Goal: Task Accomplishment & Management: Complete application form

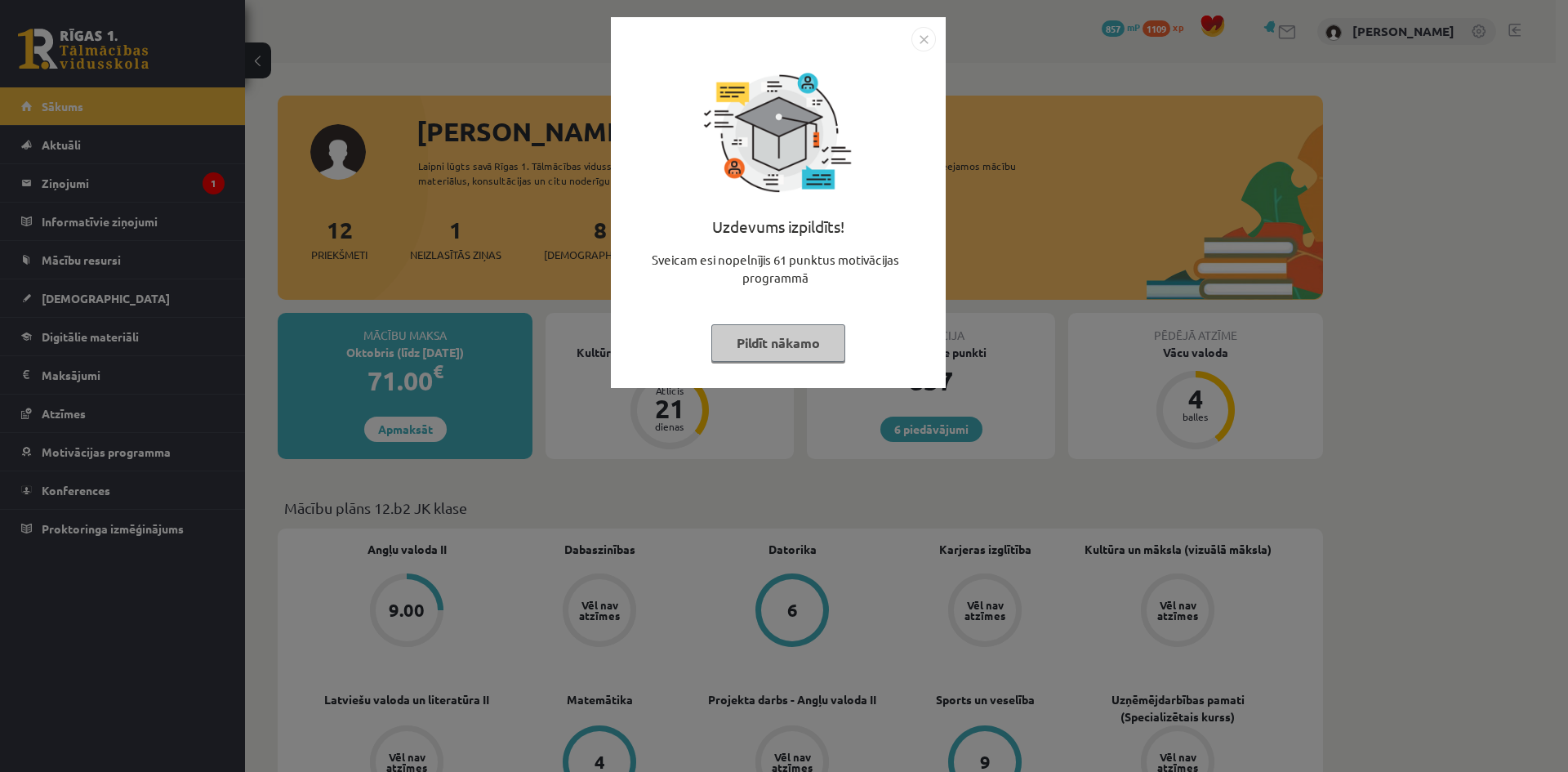
click at [919, 40] on img "Close" at bounding box center [924, 40] width 25 height 25
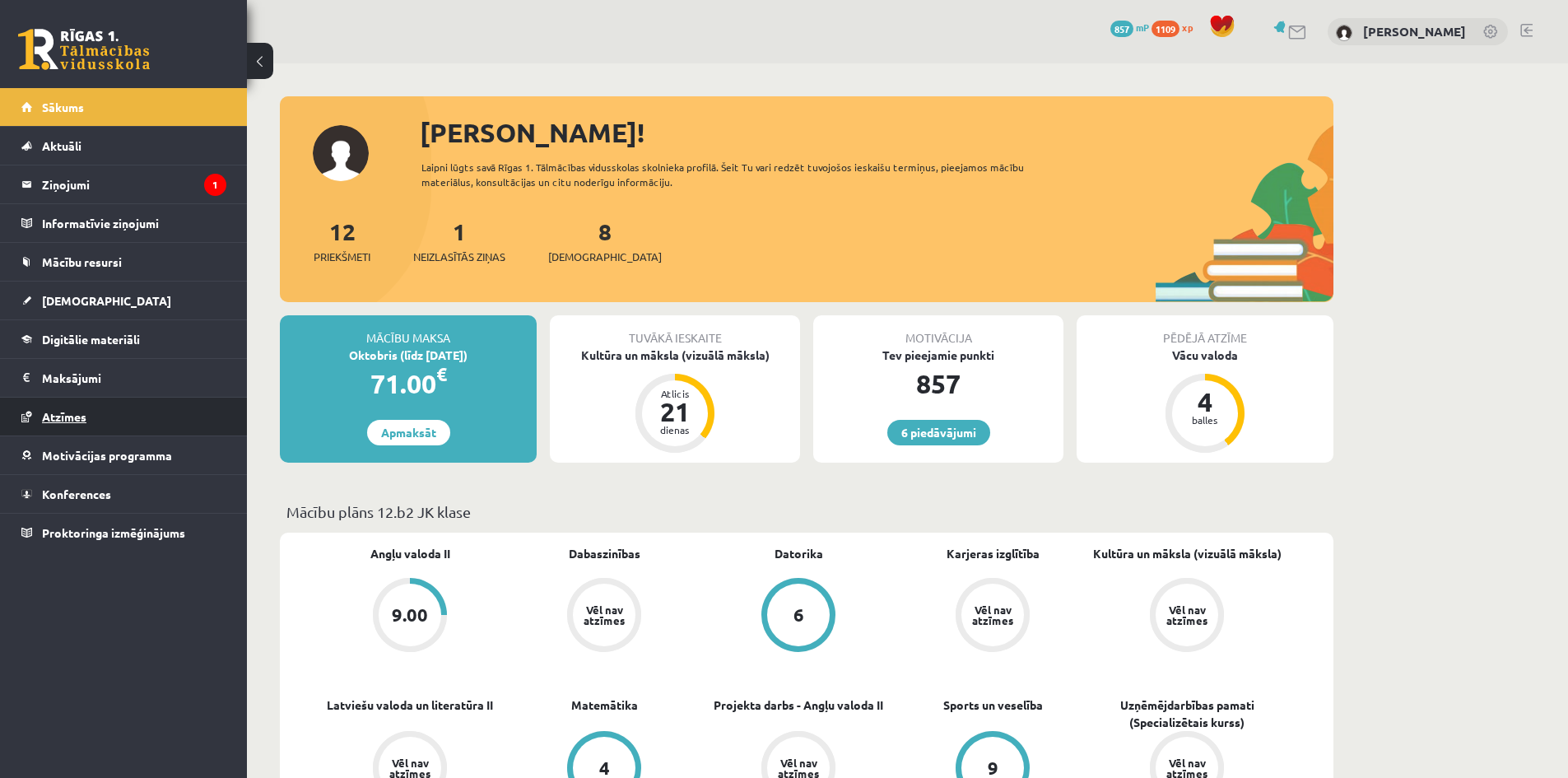
click at [74, 417] on span "Atzīmes" at bounding box center [64, 417] width 44 height 15
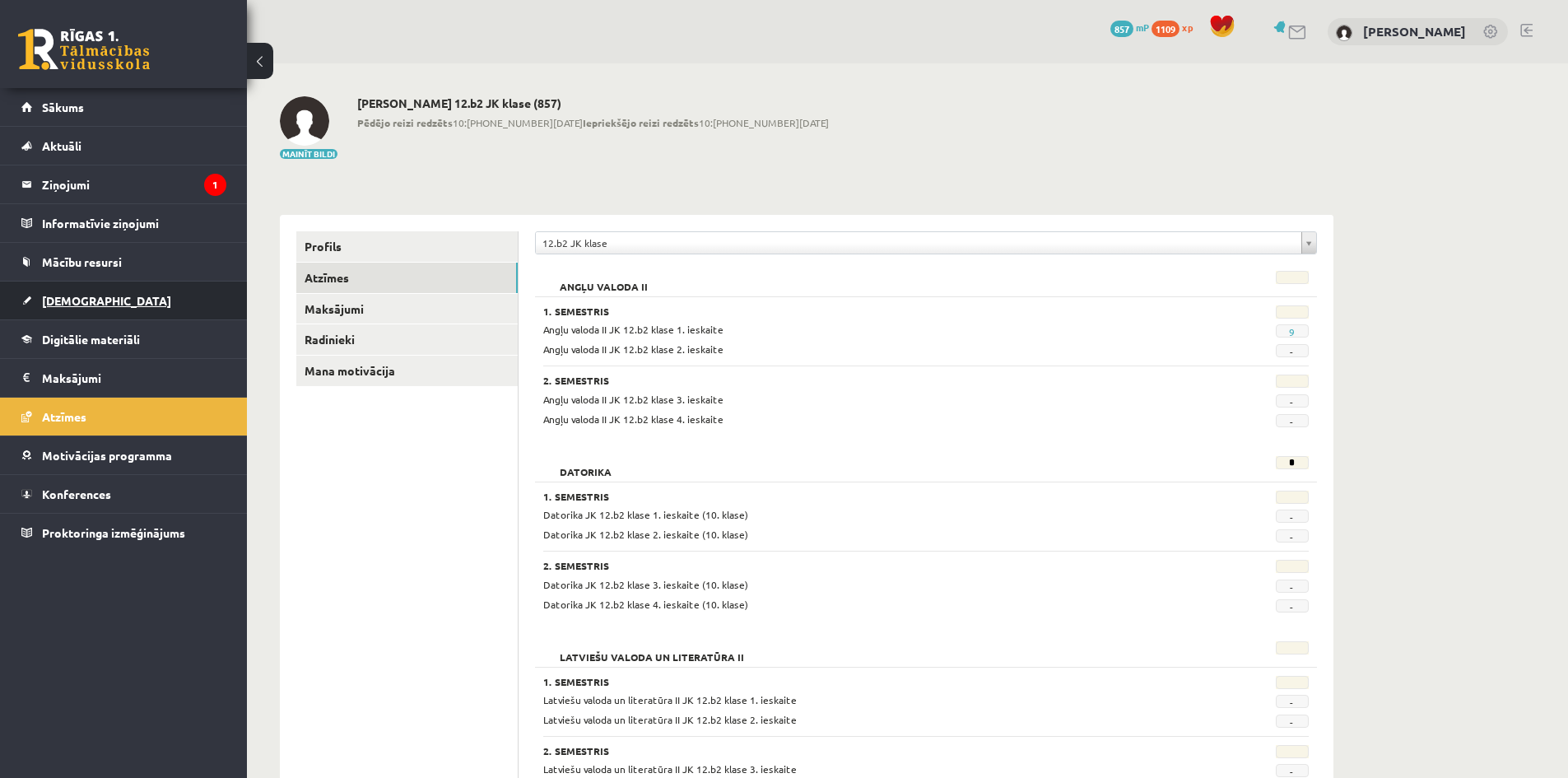
click at [72, 299] on span "[DEMOGRAPHIC_DATA]" at bounding box center [107, 300] width 130 height 15
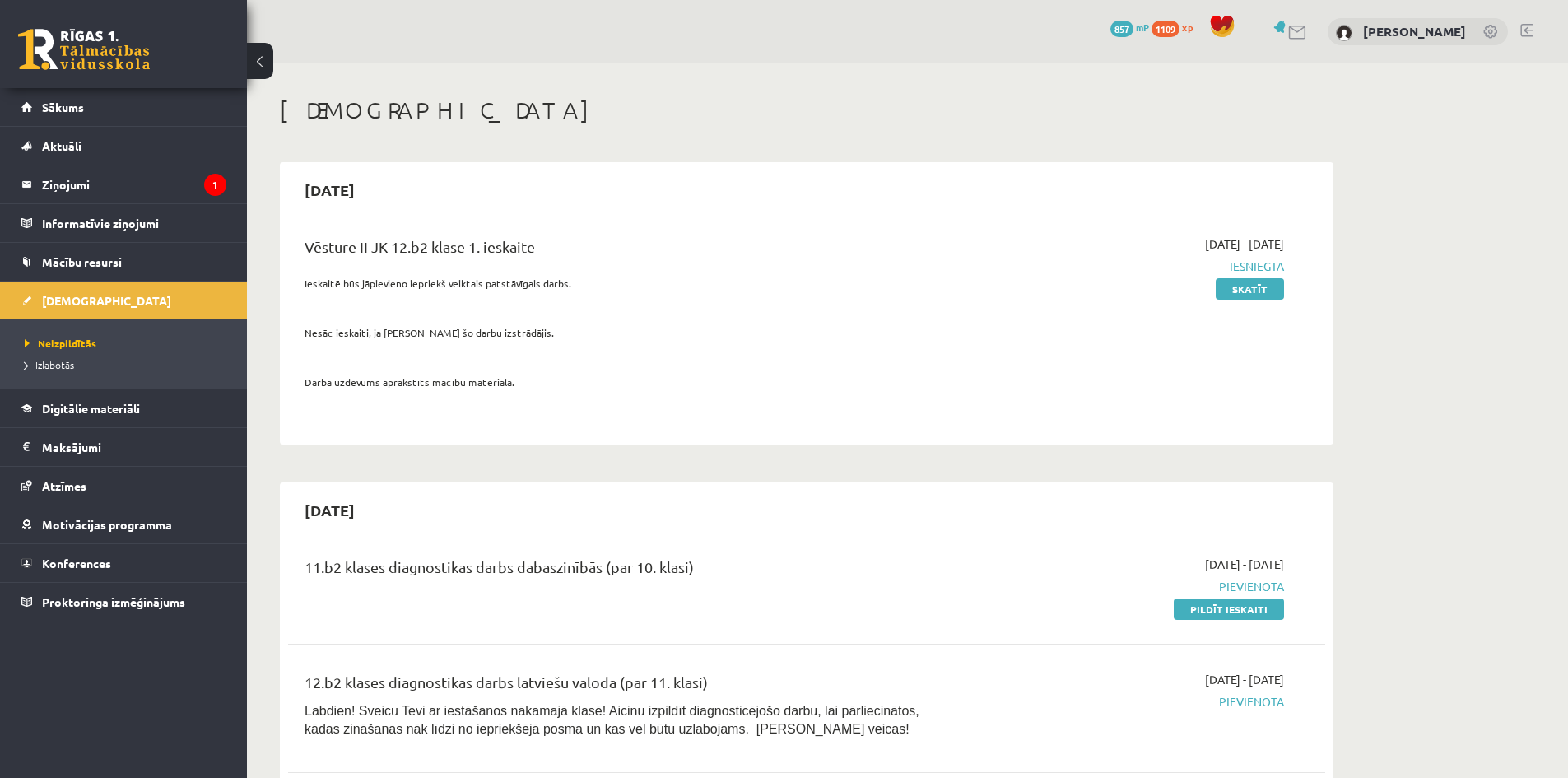
click at [48, 365] on span "Izlabotās" at bounding box center [50, 364] width 50 height 13
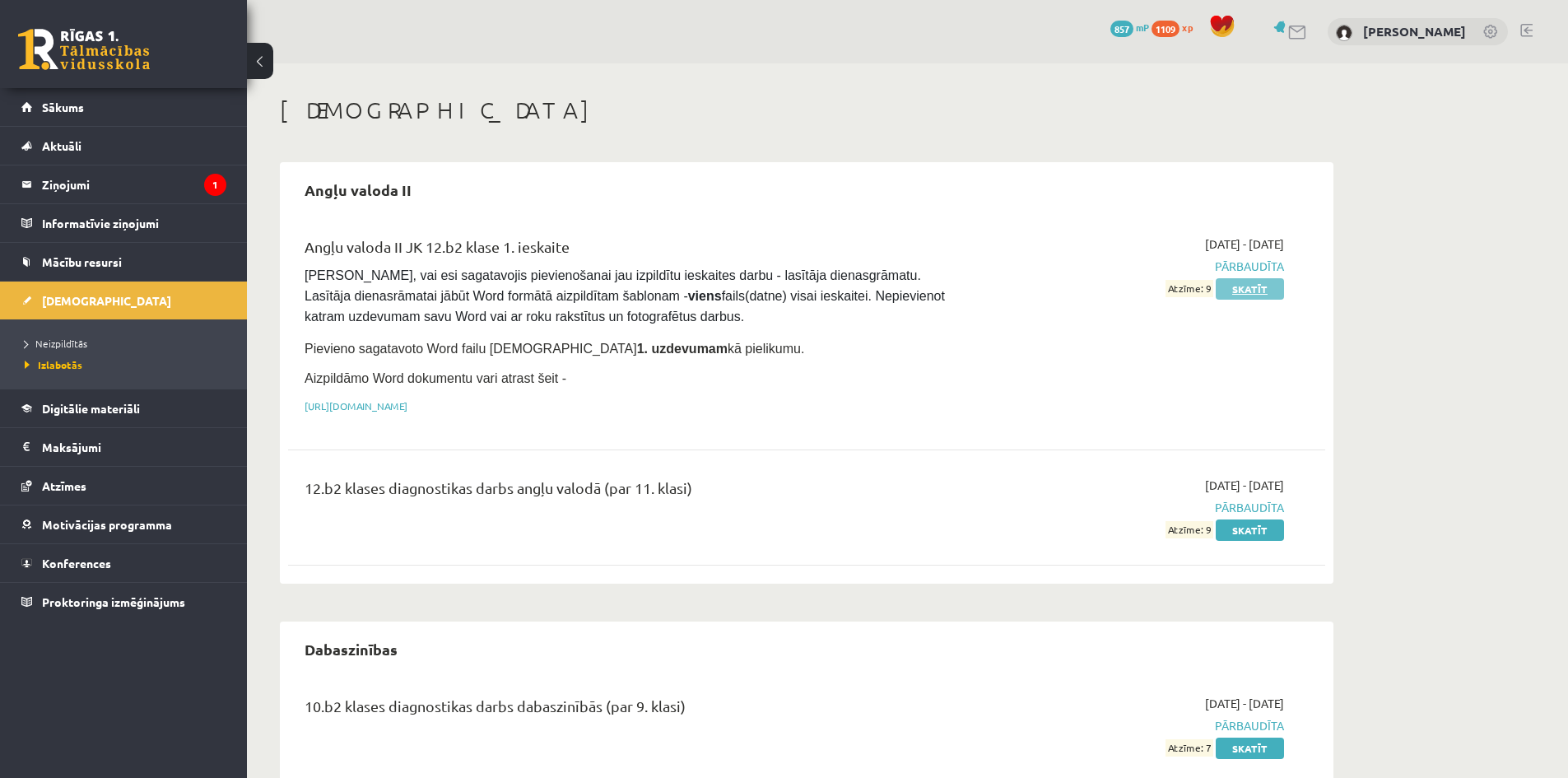
click at [1240, 289] on link "Skatīt" at bounding box center [1249, 289] width 68 height 21
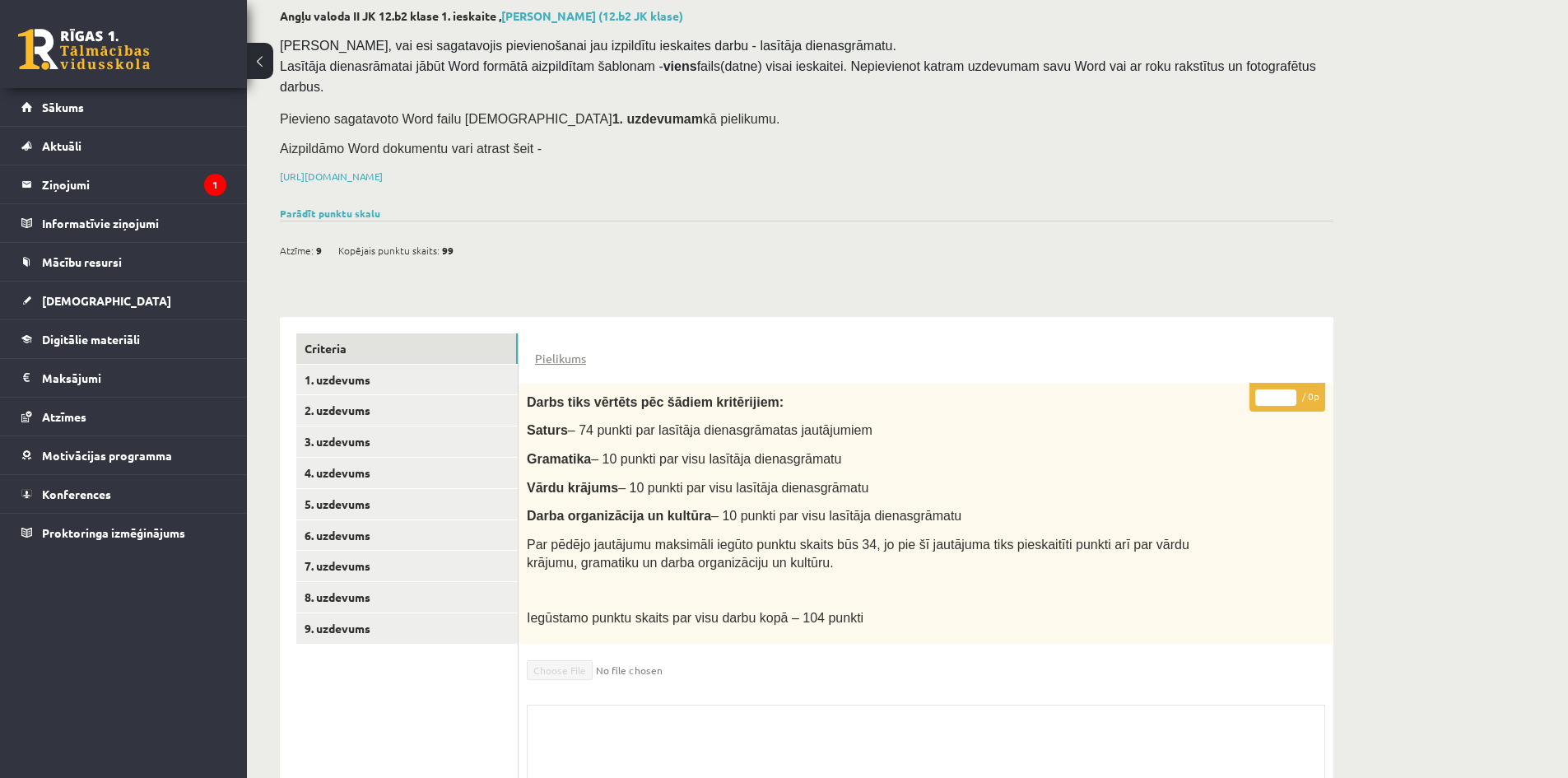
scroll to position [49, 0]
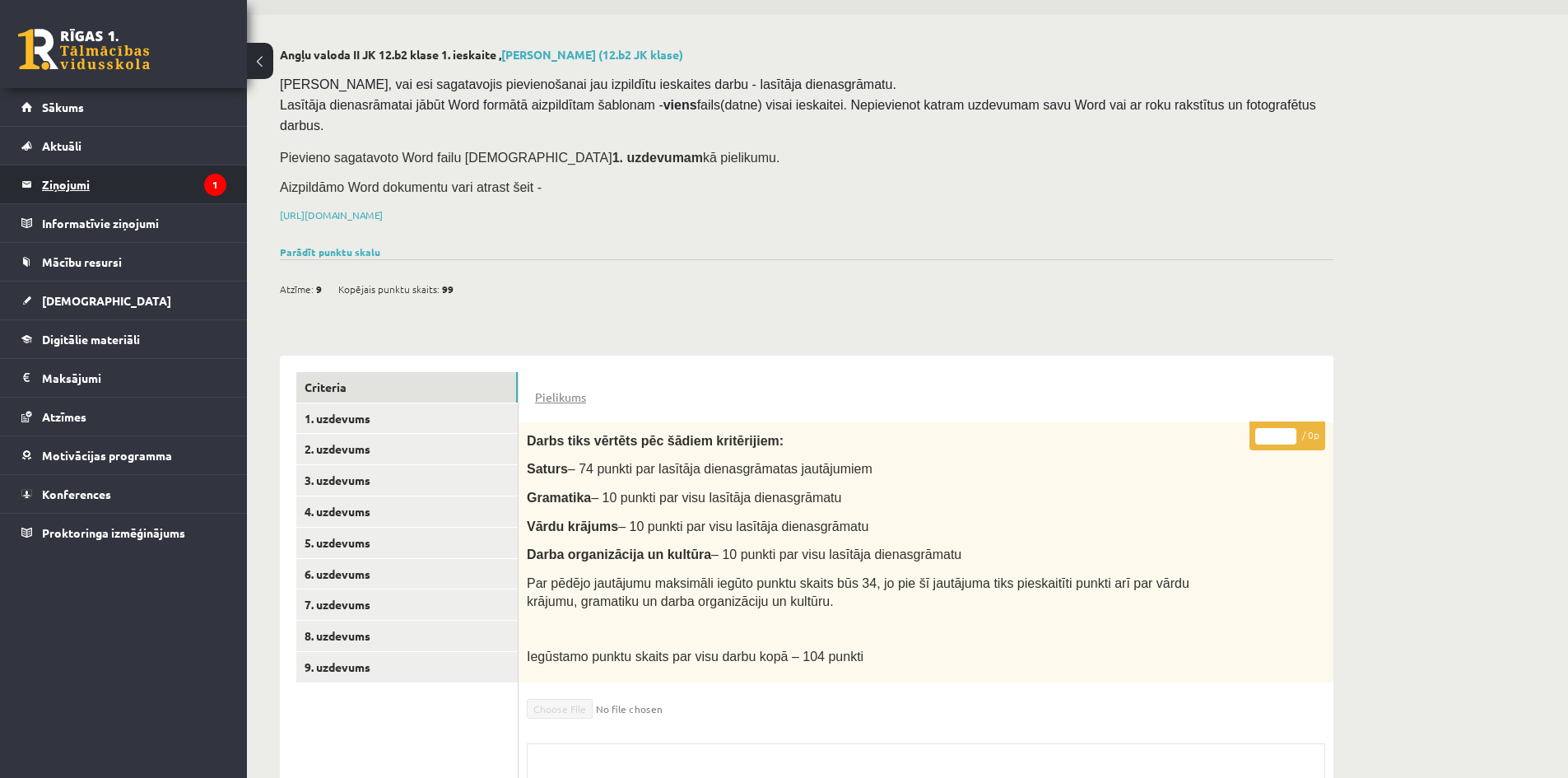
click at [72, 182] on legend "Ziņojumi 1" at bounding box center [134, 184] width 185 height 38
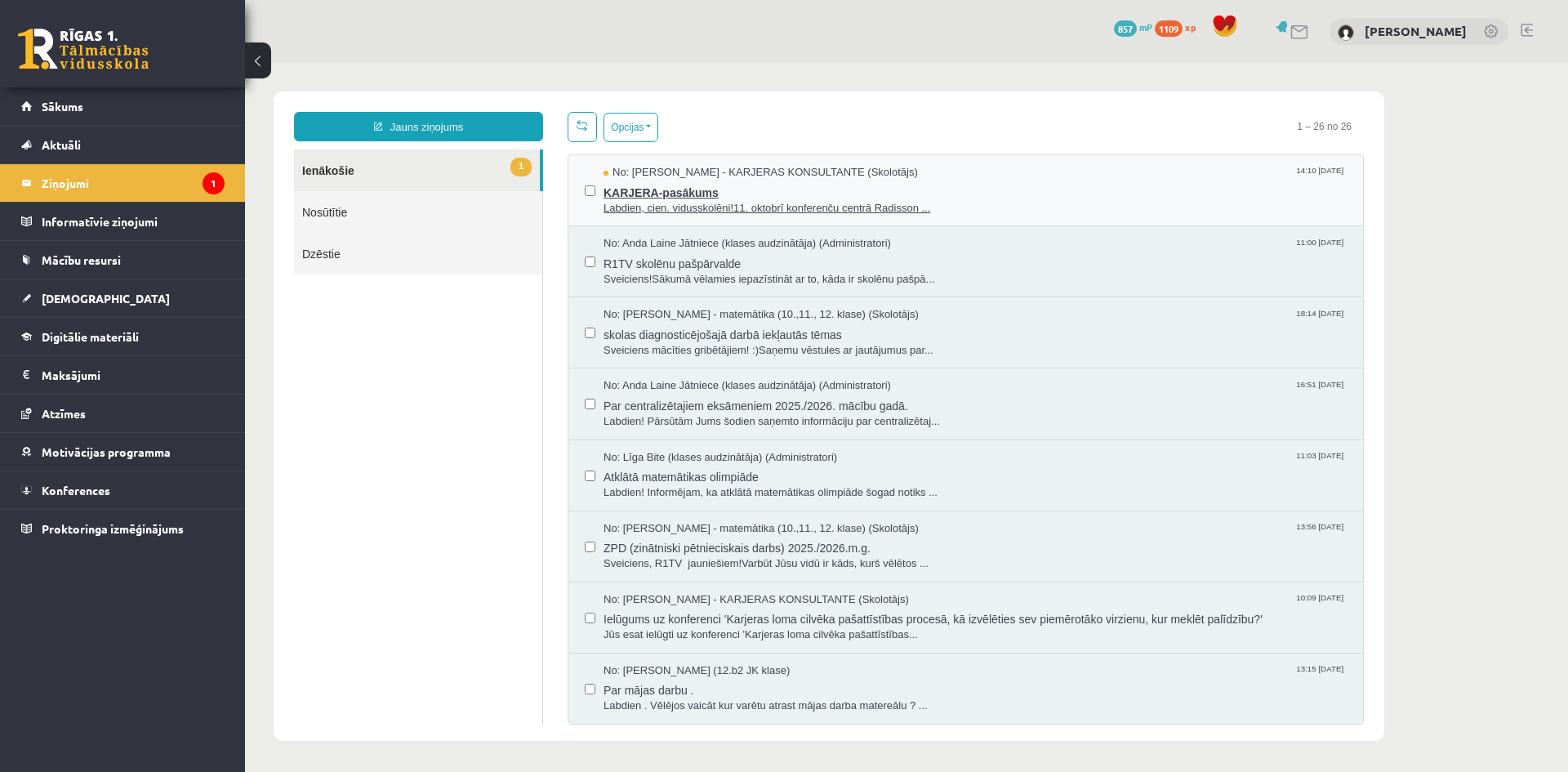
click at [660, 196] on span "KARJERA-pasākums" at bounding box center [975, 190] width 743 height 20
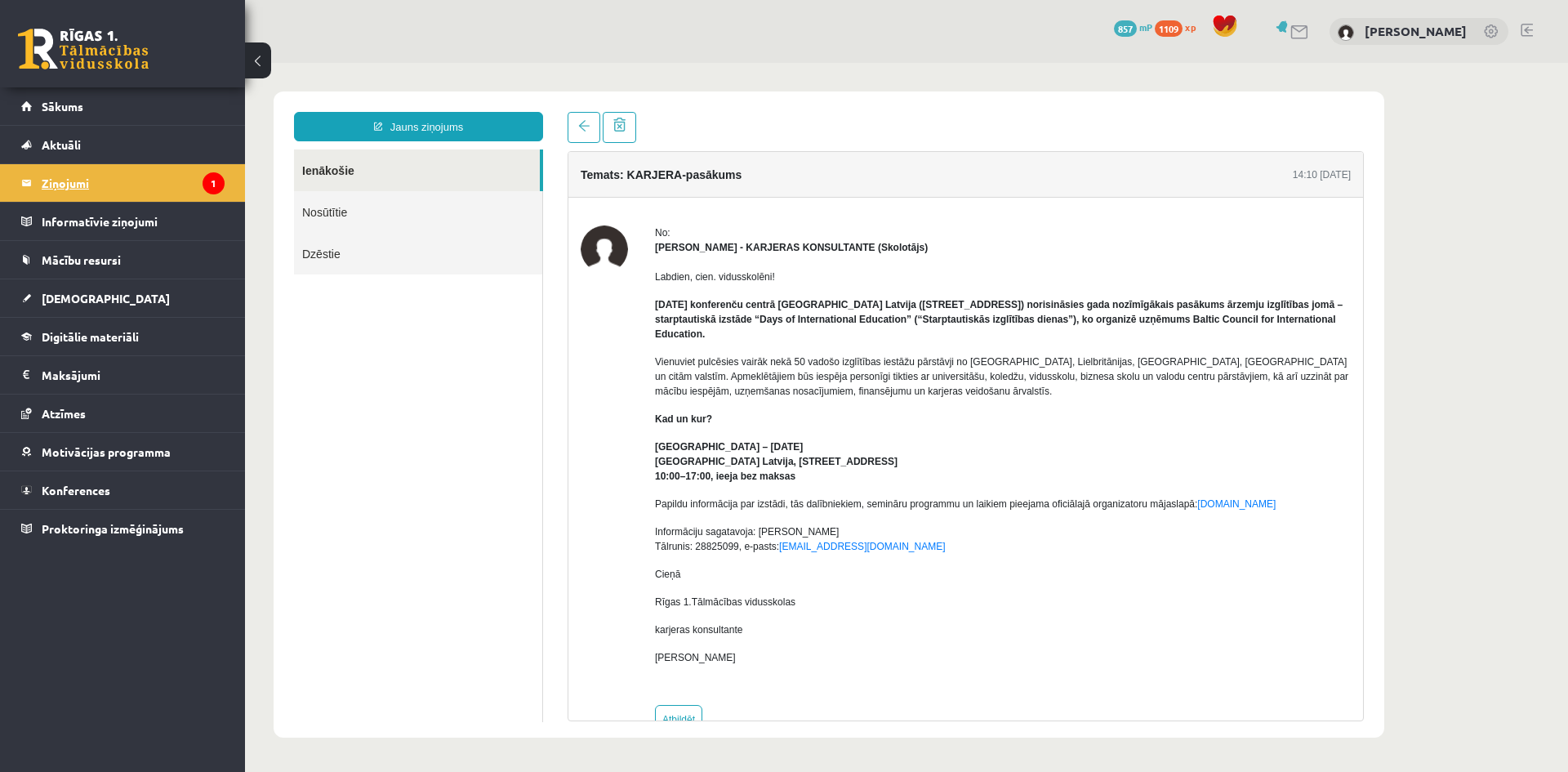
click at [72, 177] on legend "Ziņojumi 1" at bounding box center [133, 182] width 183 height 38
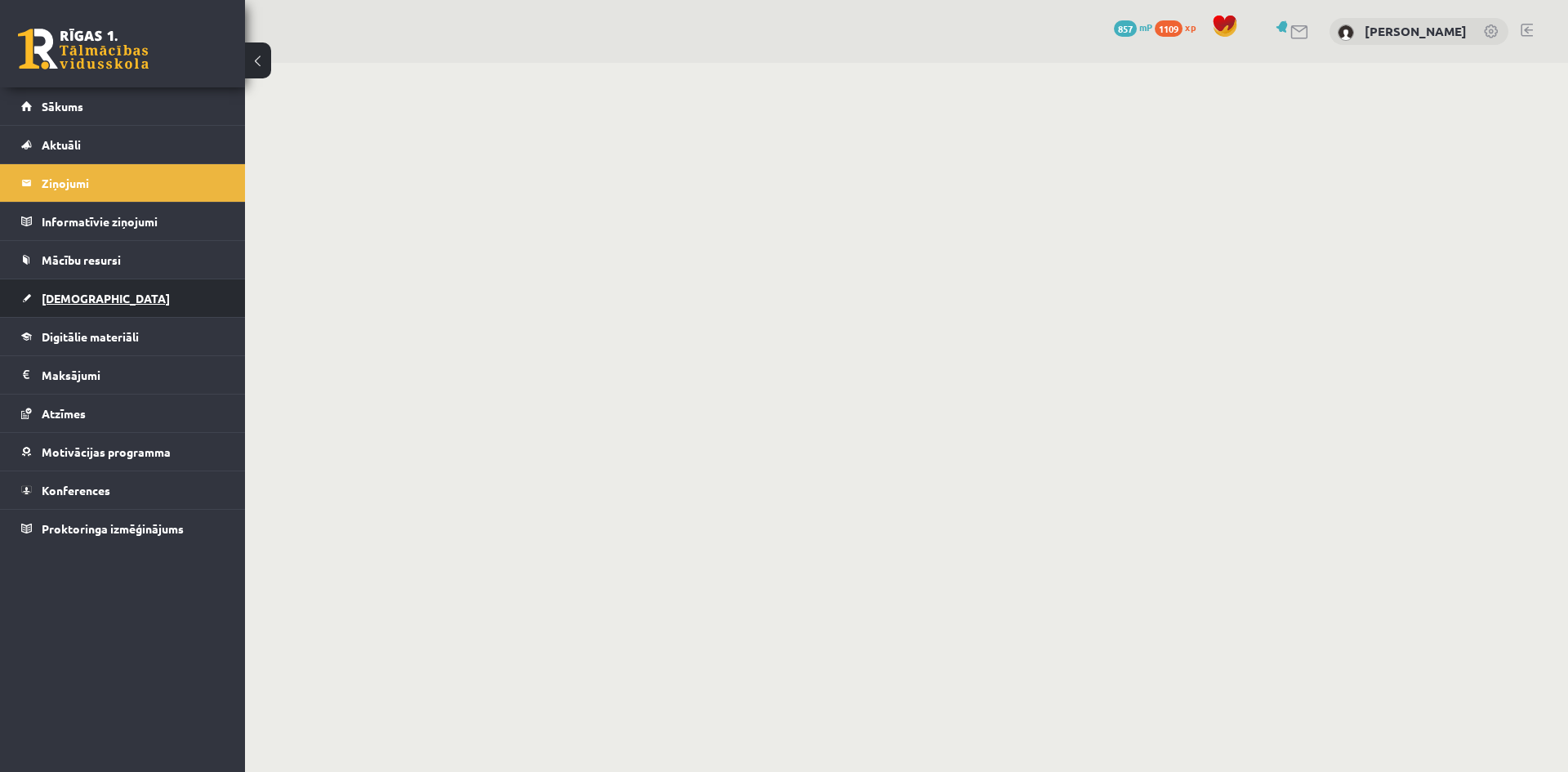
click at [74, 295] on span "[DEMOGRAPHIC_DATA]" at bounding box center [106, 298] width 129 height 15
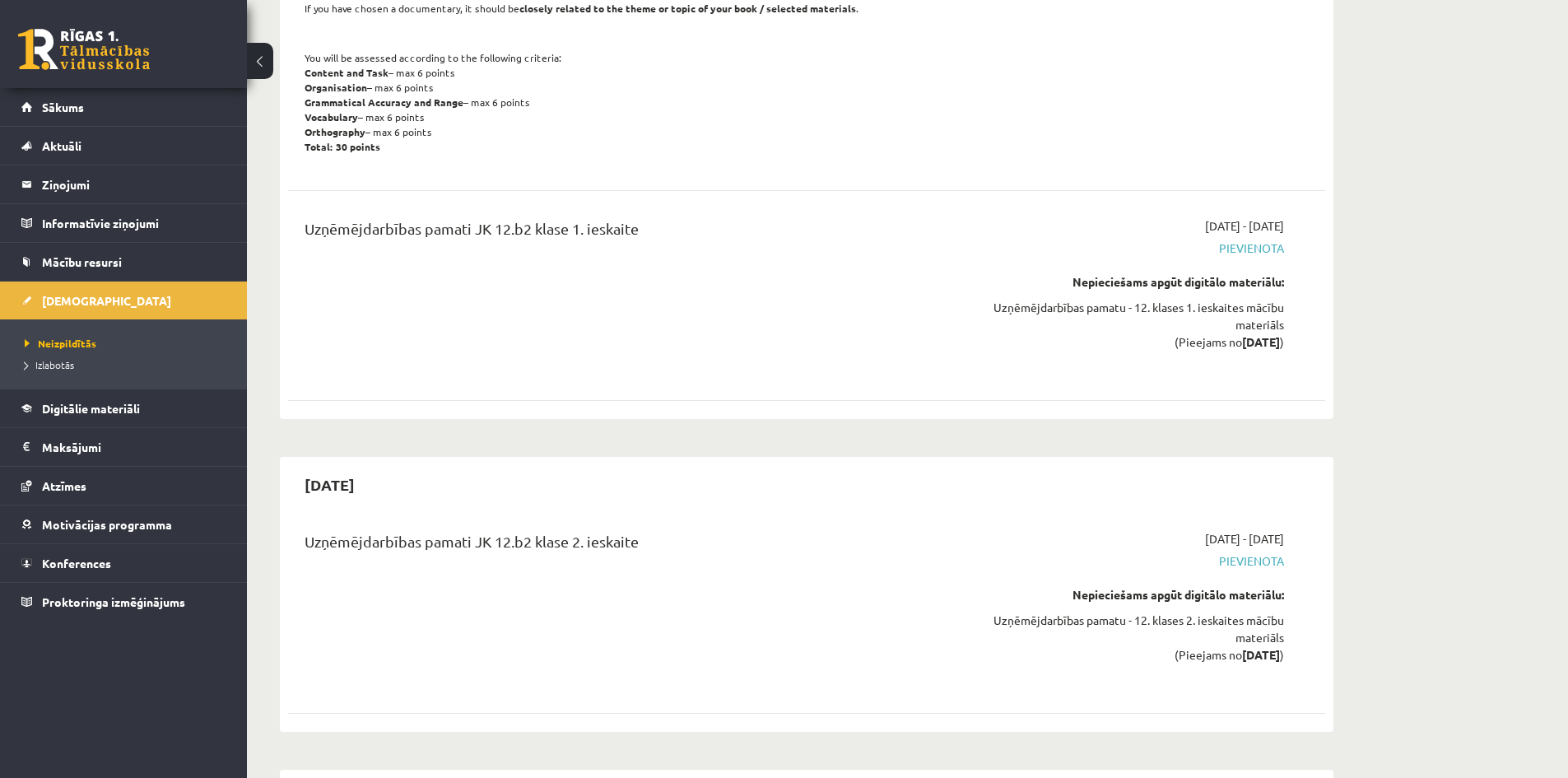
scroll to position [2882, 0]
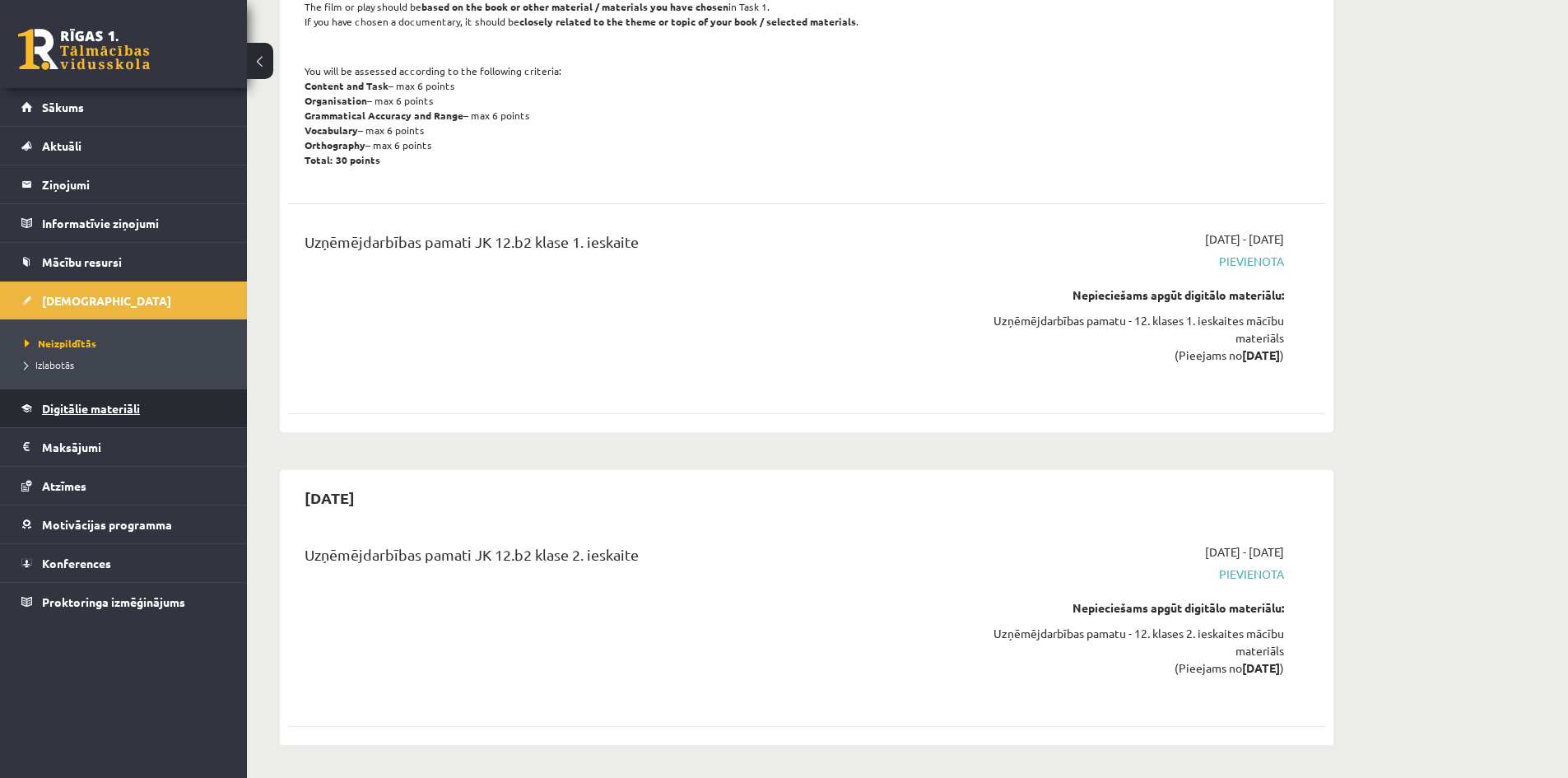
click at [91, 410] on span "Digitālie materiāli" at bounding box center [91, 408] width 98 height 15
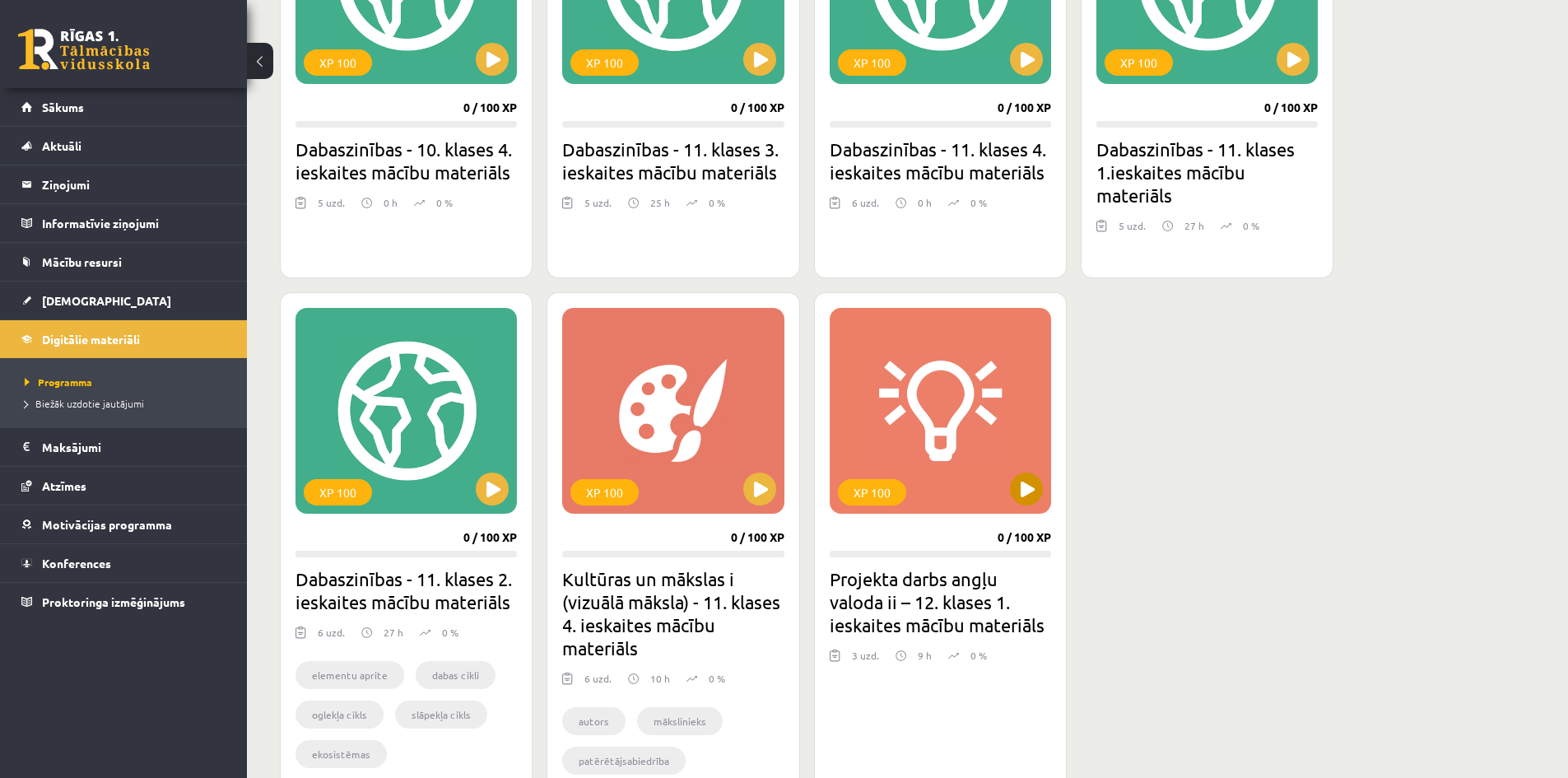
scroll to position [659, 0]
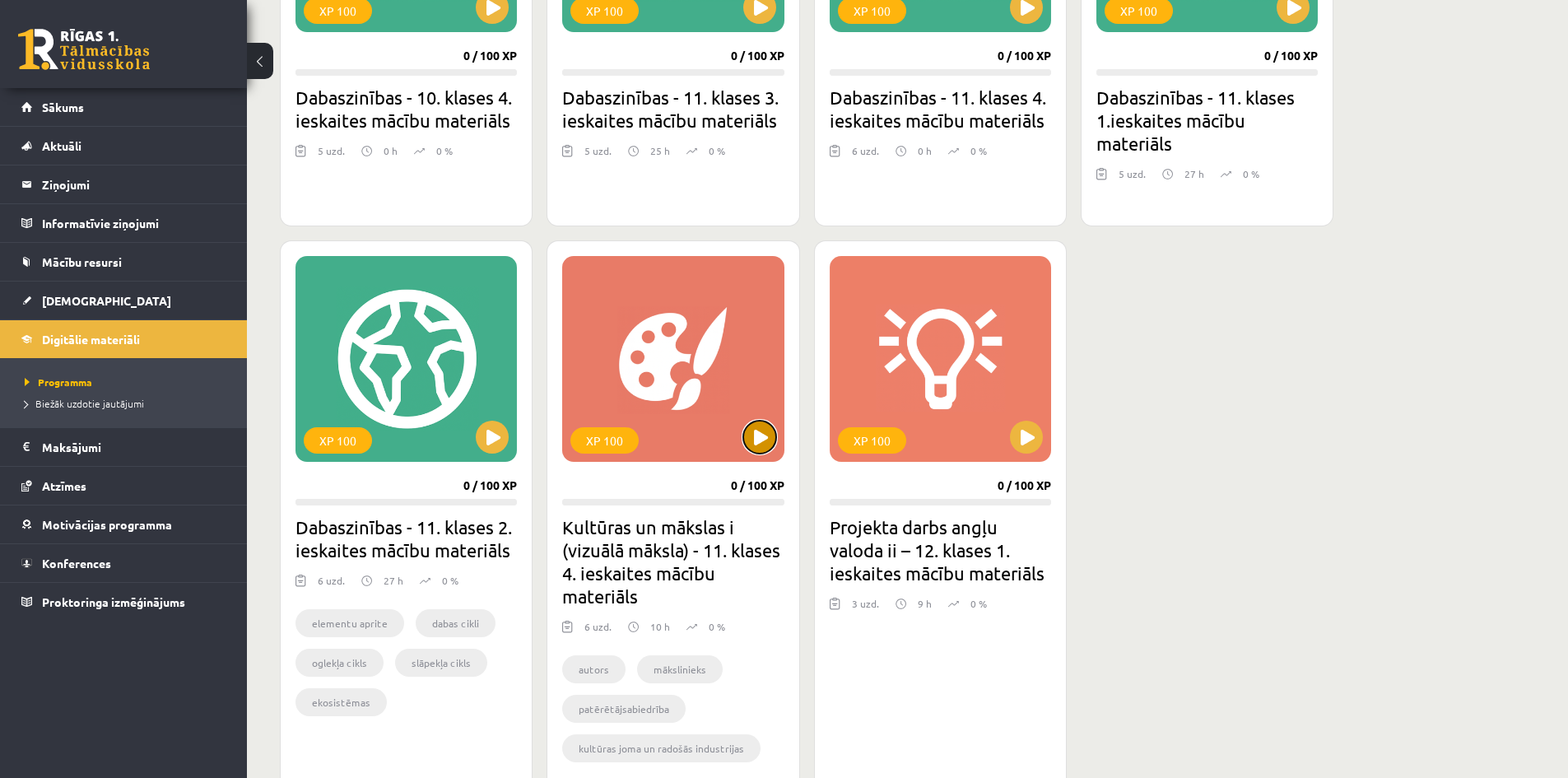
click at [760, 435] on button at bounding box center [759, 437] width 33 height 33
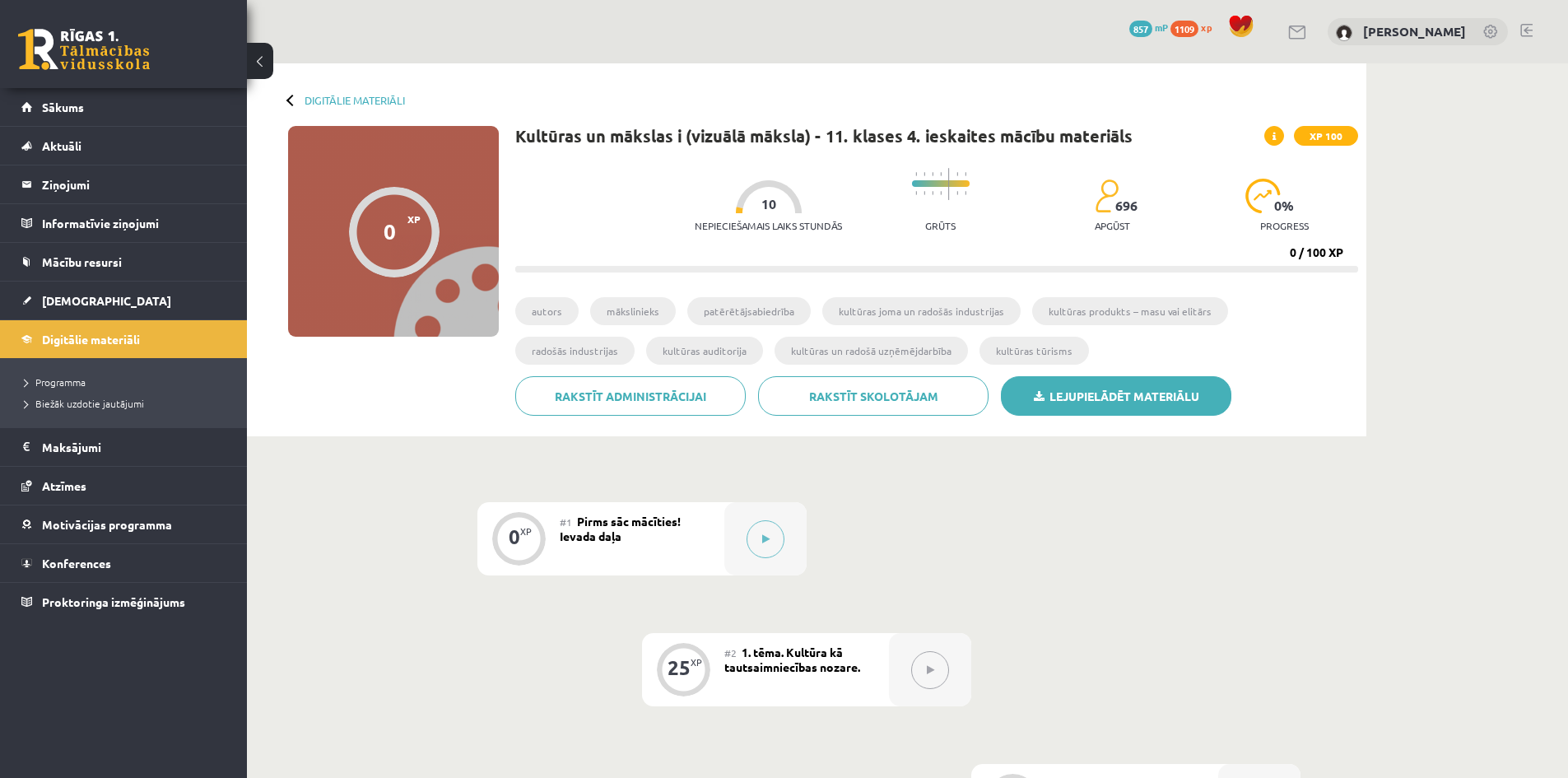
click at [1117, 395] on link "Lejupielādēt materiālu" at bounding box center [1116, 396] width 231 height 40
click at [760, 537] on button at bounding box center [765, 539] width 38 height 38
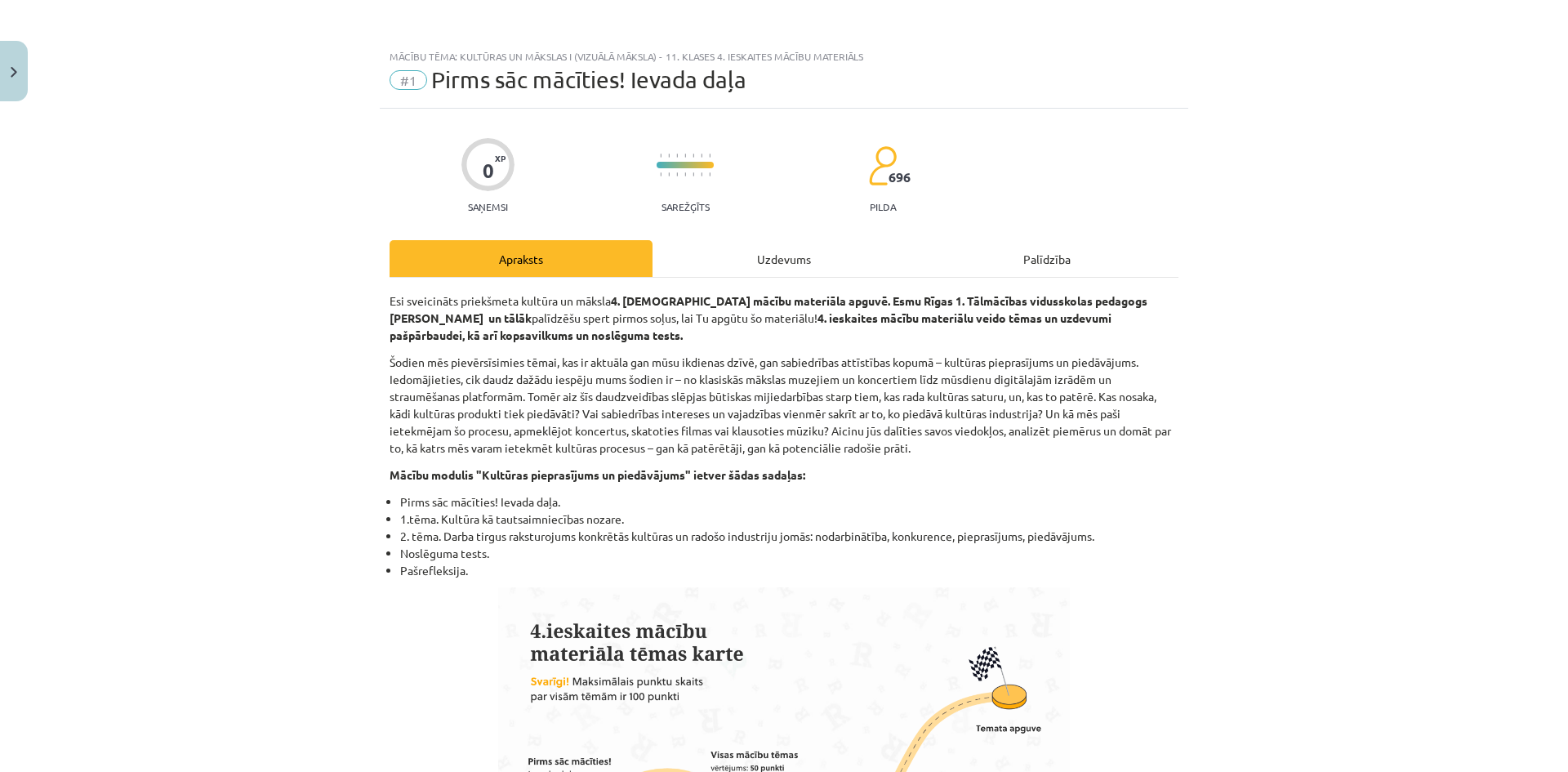
click at [779, 254] on div "Uzdevums" at bounding box center [784, 259] width 263 height 37
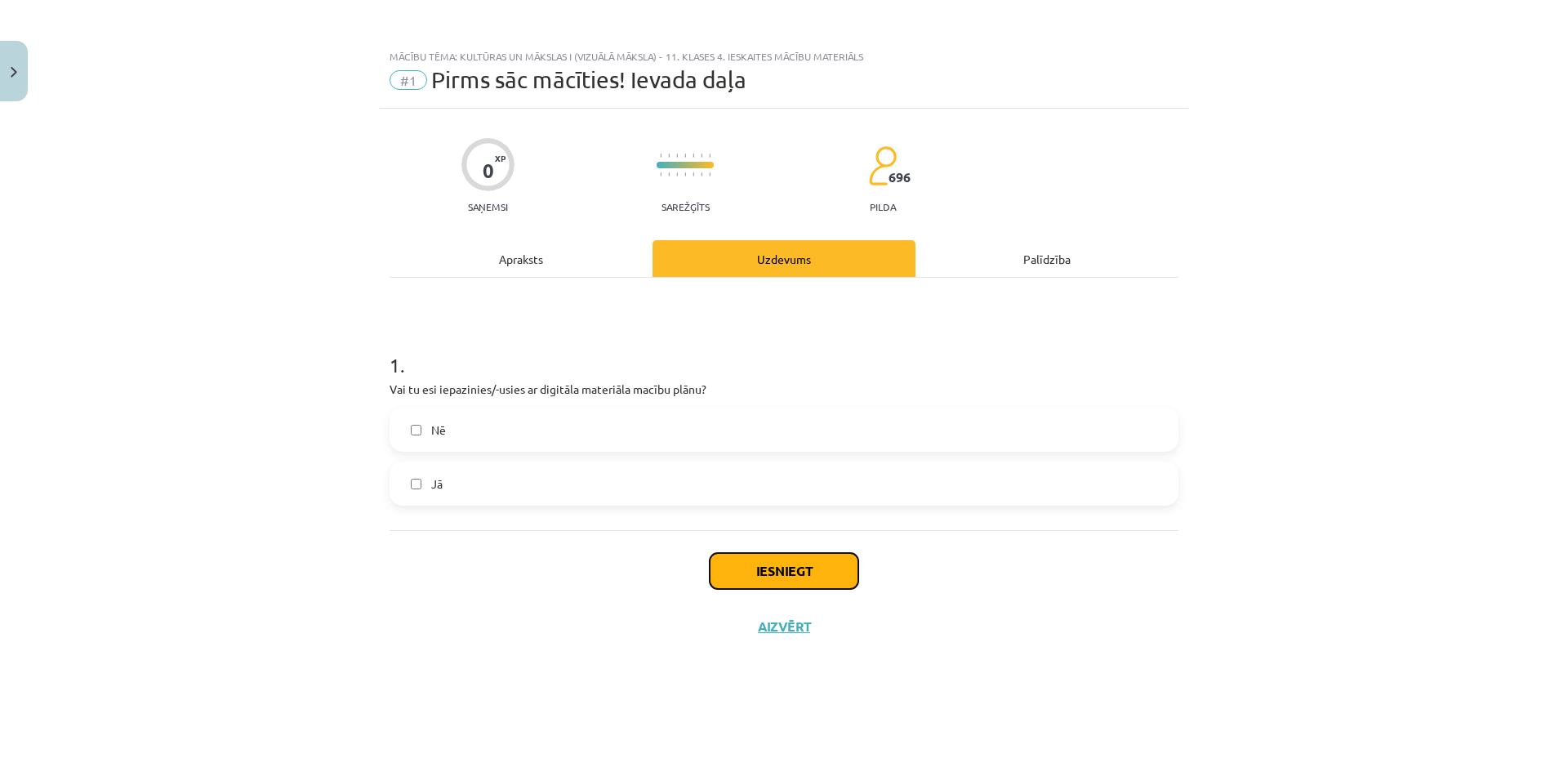
click at [797, 568] on button "Iesniegt" at bounding box center [784, 571] width 149 height 36
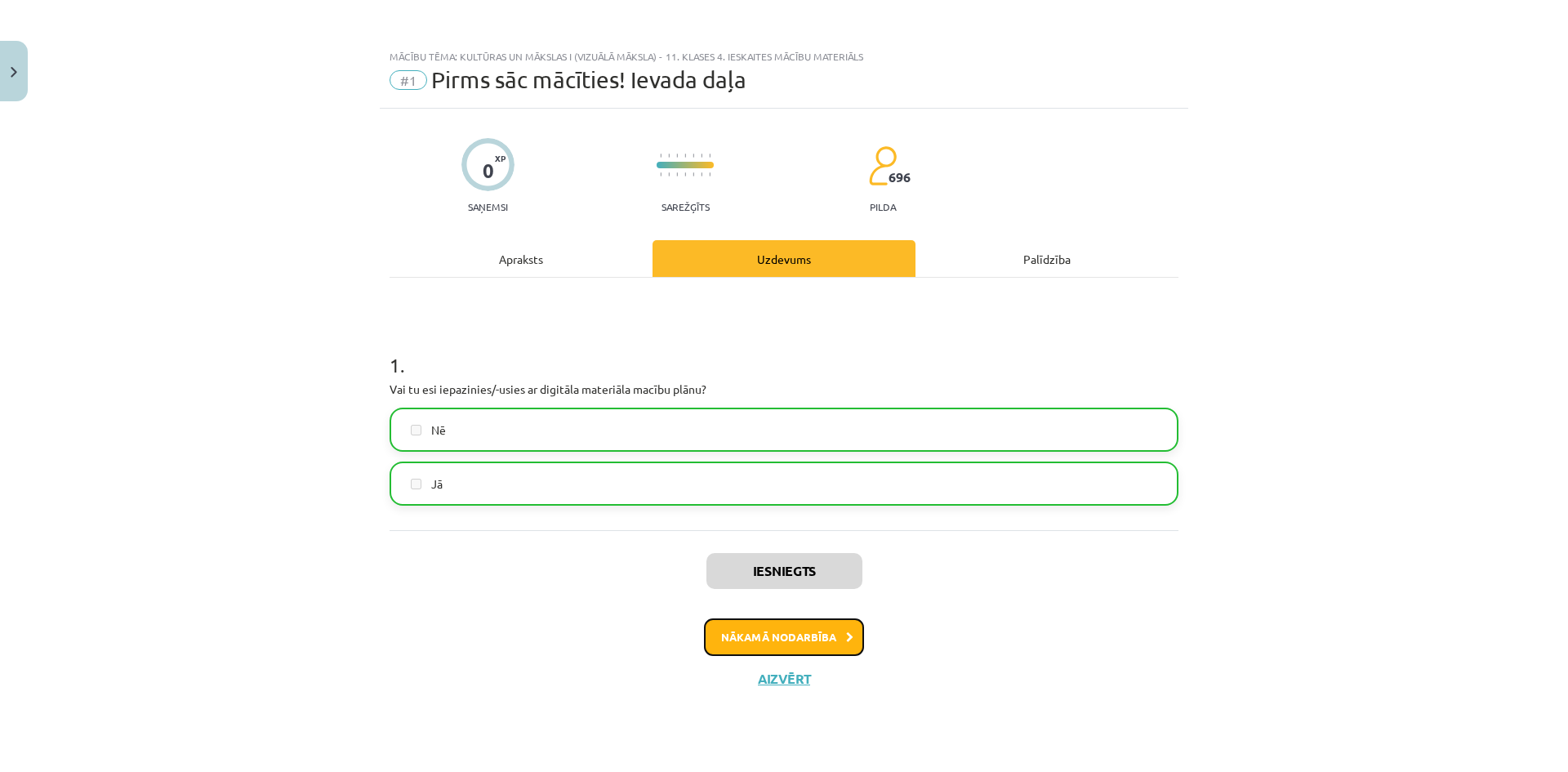
click at [763, 643] on button "Nākamā nodarbība" at bounding box center [784, 637] width 160 height 38
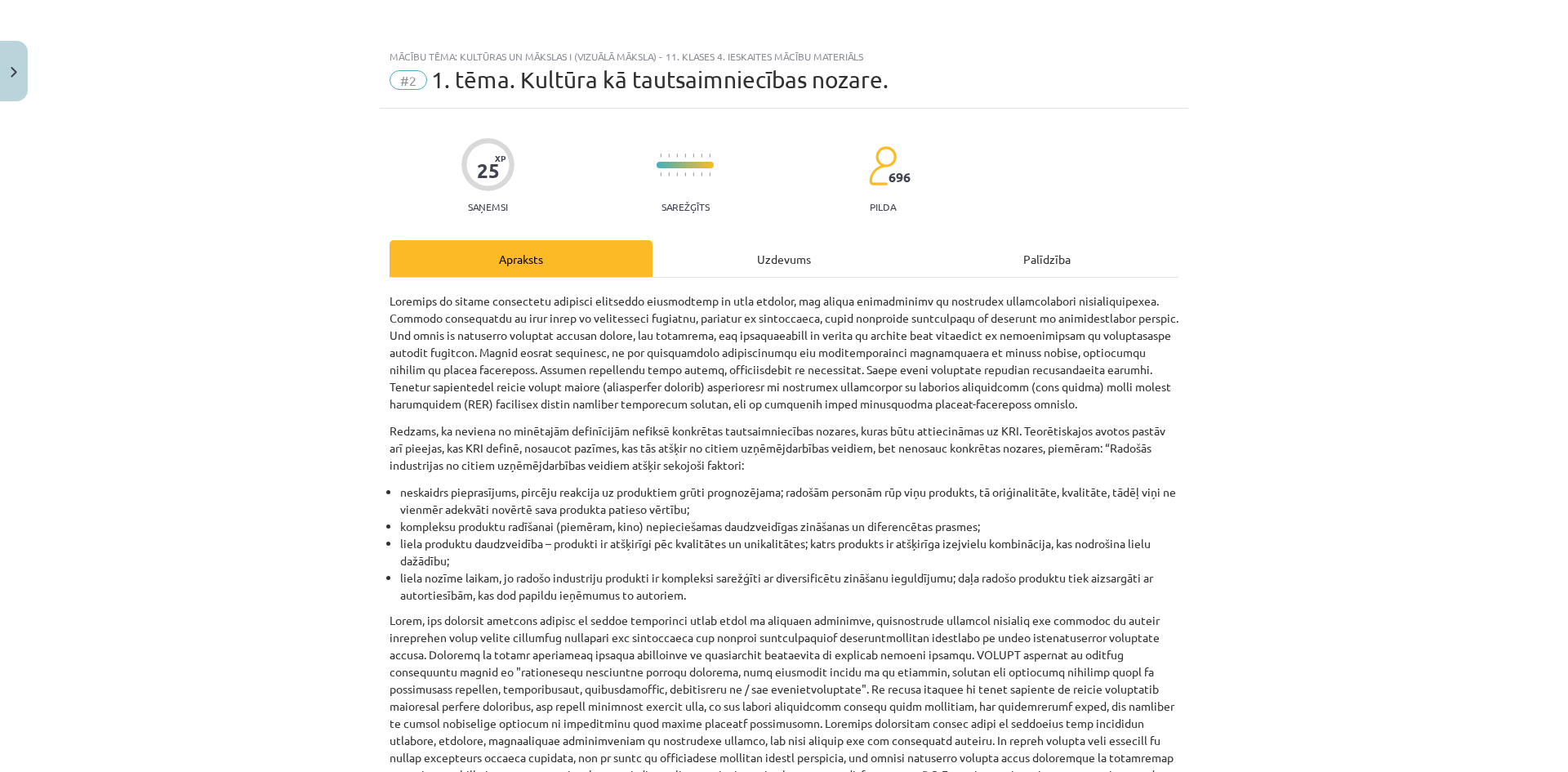
click at [766, 258] on div "Uzdevums" at bounding box center [784, 259] width 263 height 37
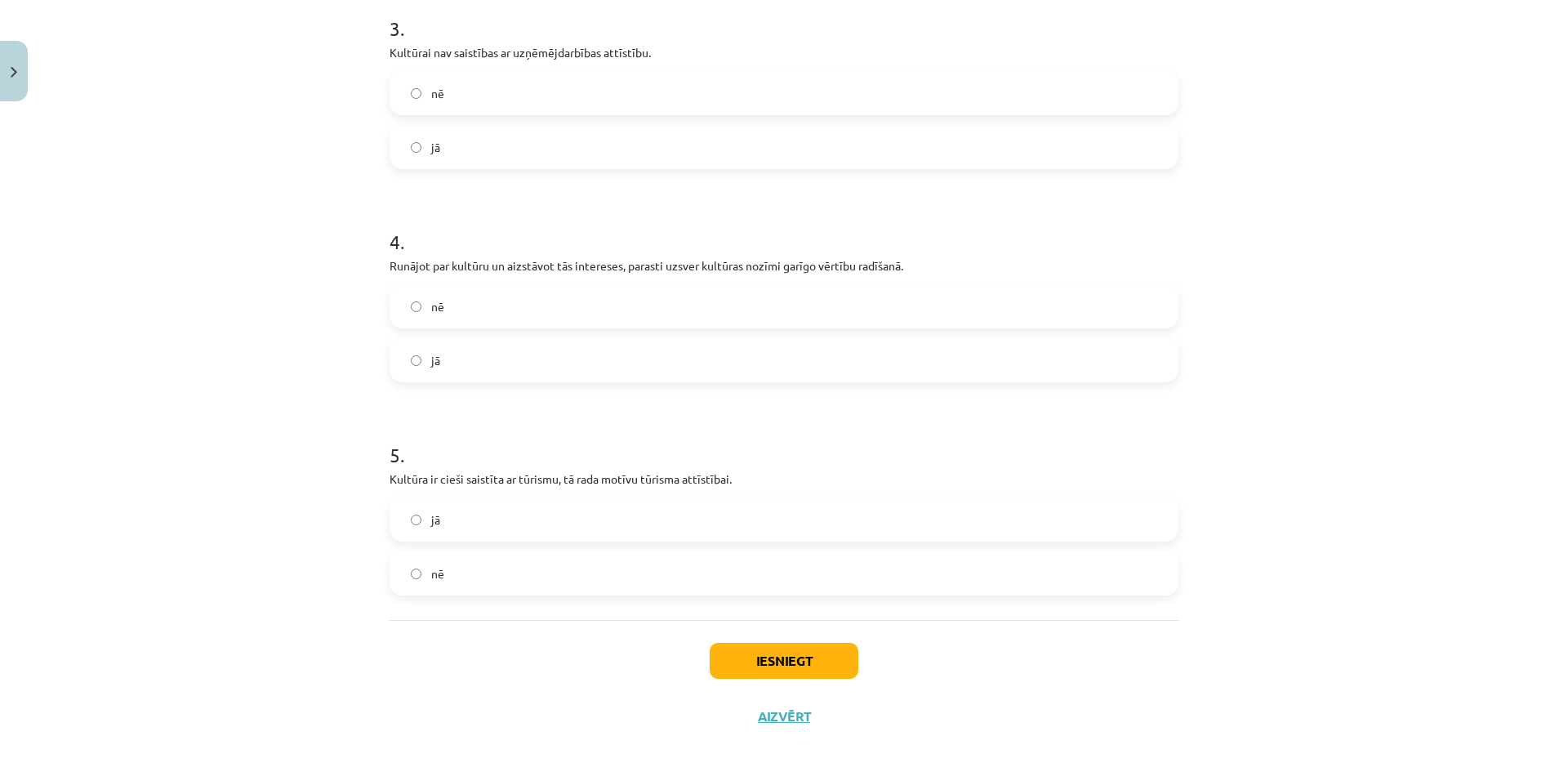
scroll to position [776, 0]
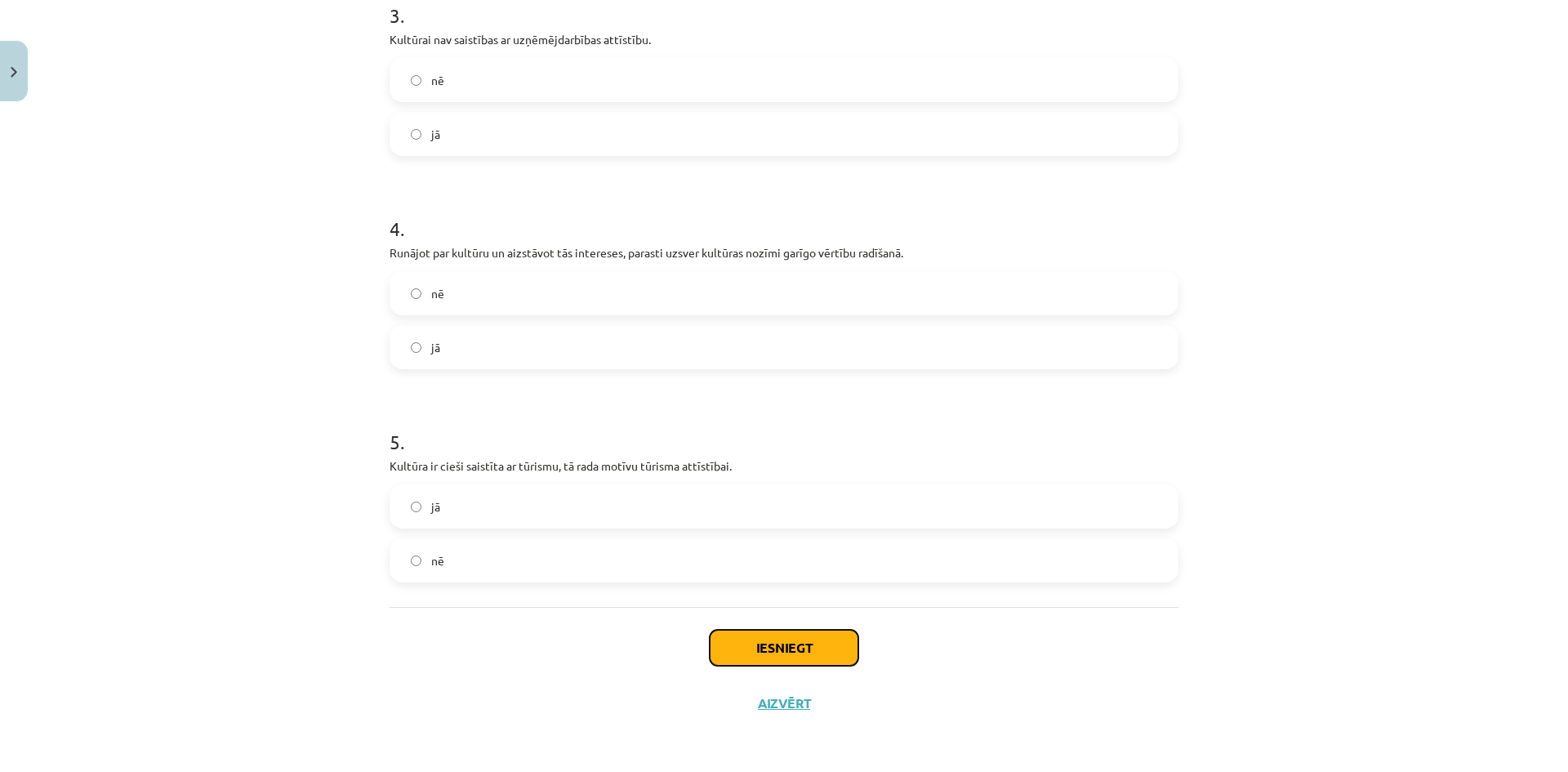
click at [755, 650] on button "Iesniegt" at bounding box center [784, 648] width 149 height 36
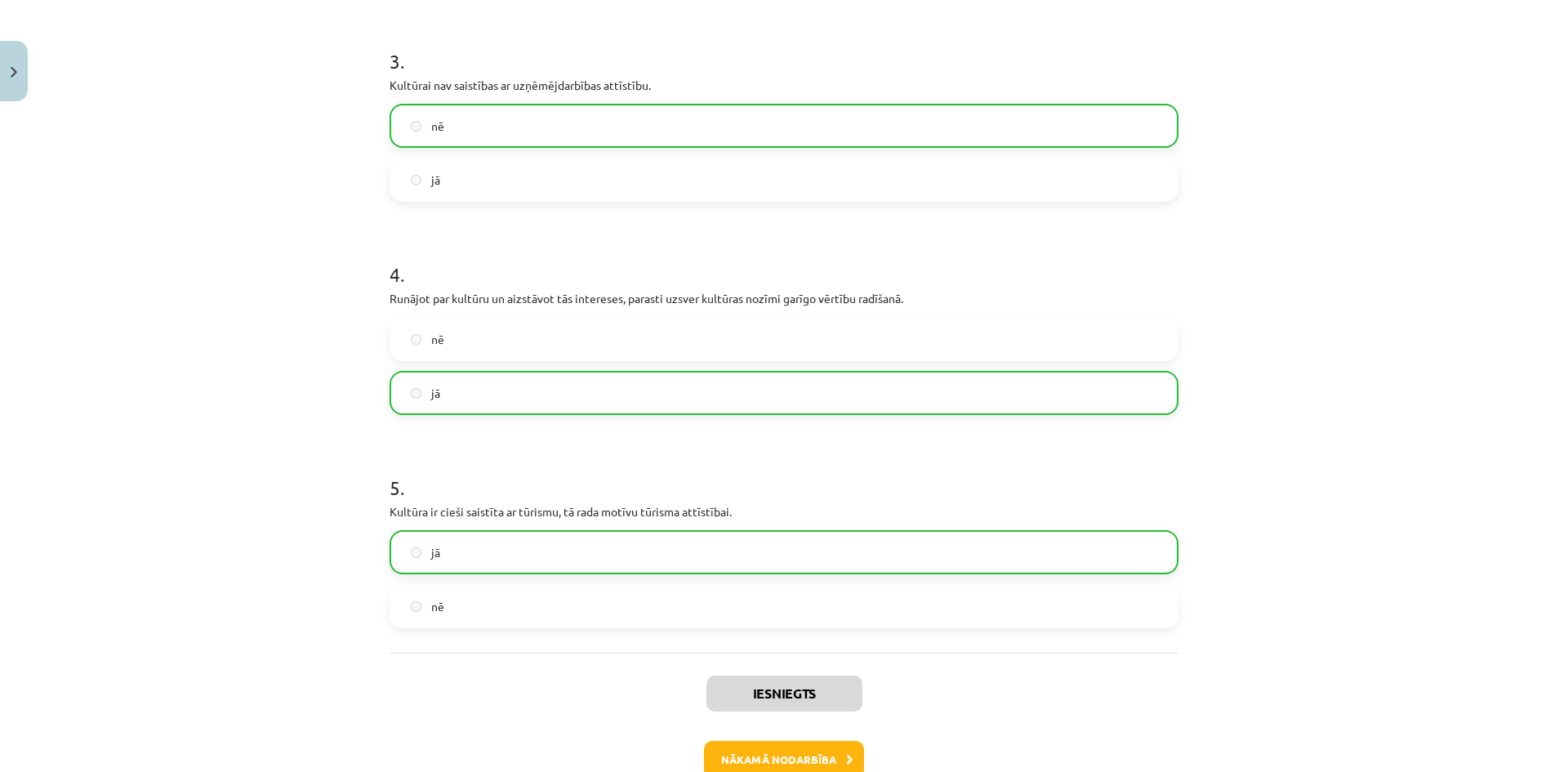
scroll to position [735, 0]
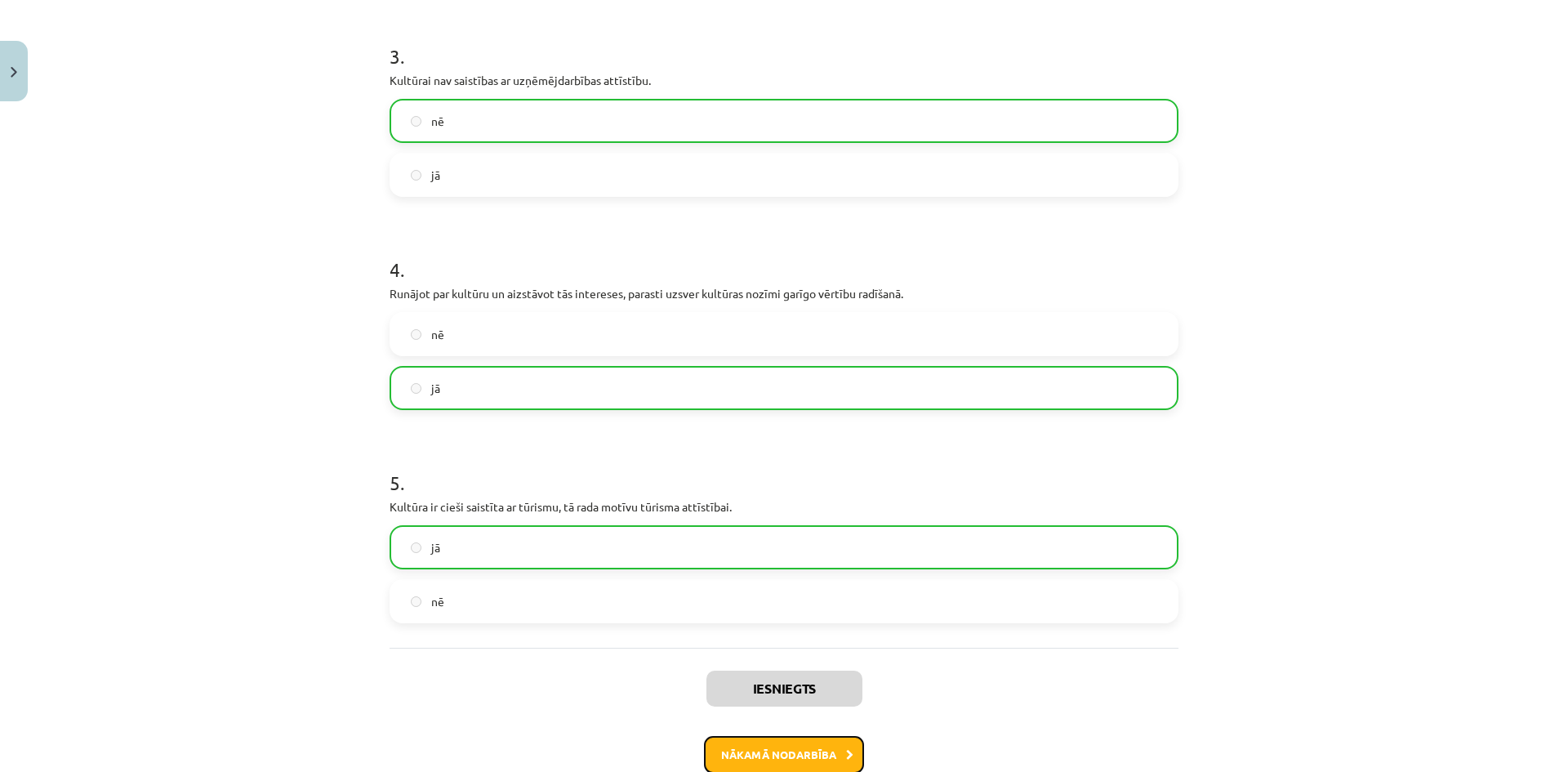
click at [789, 755] on button "Nākamā nodarbība" at bounding box center [784, 754] width 160 height 38
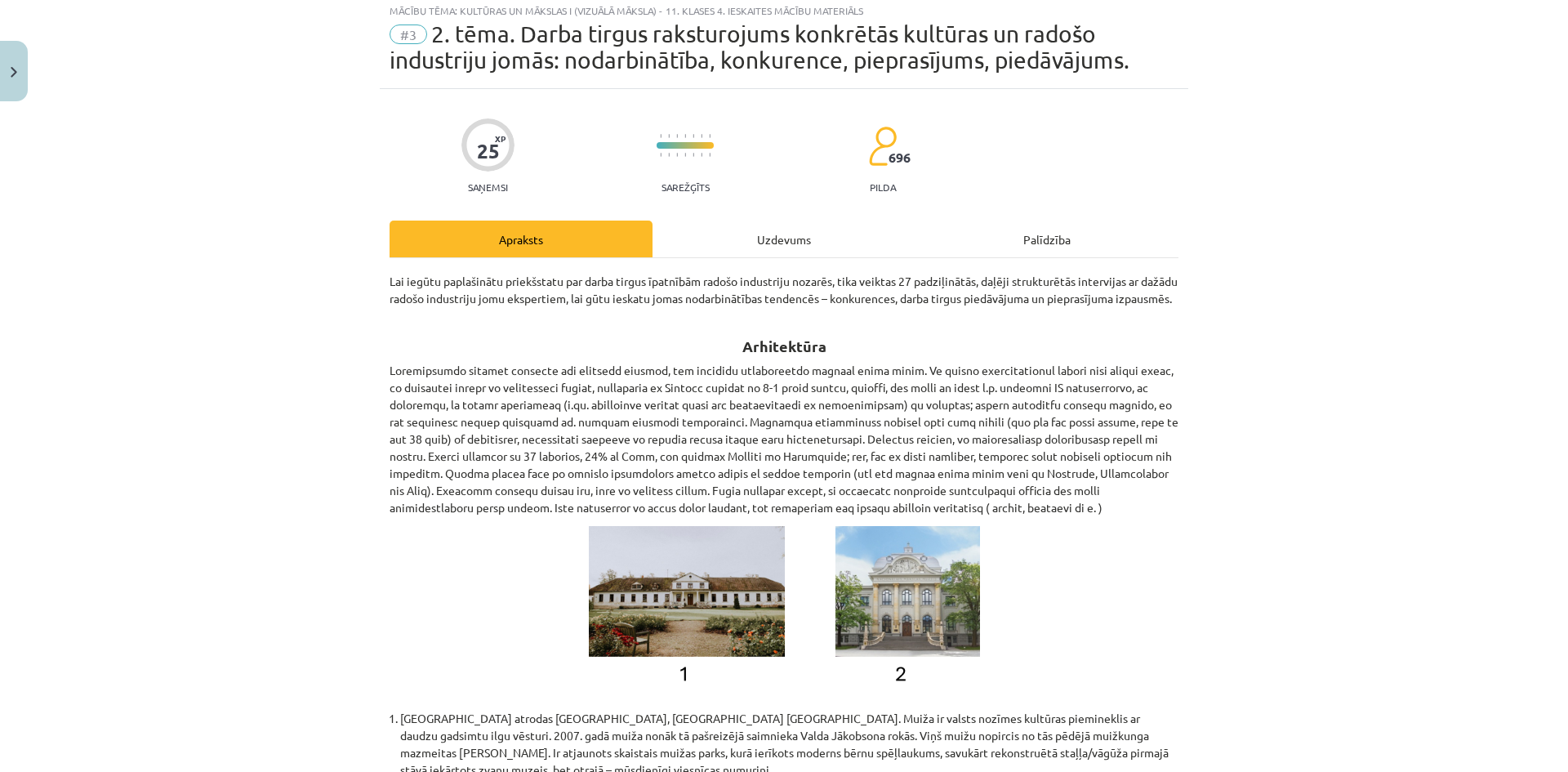
scroll to position [41, 0]
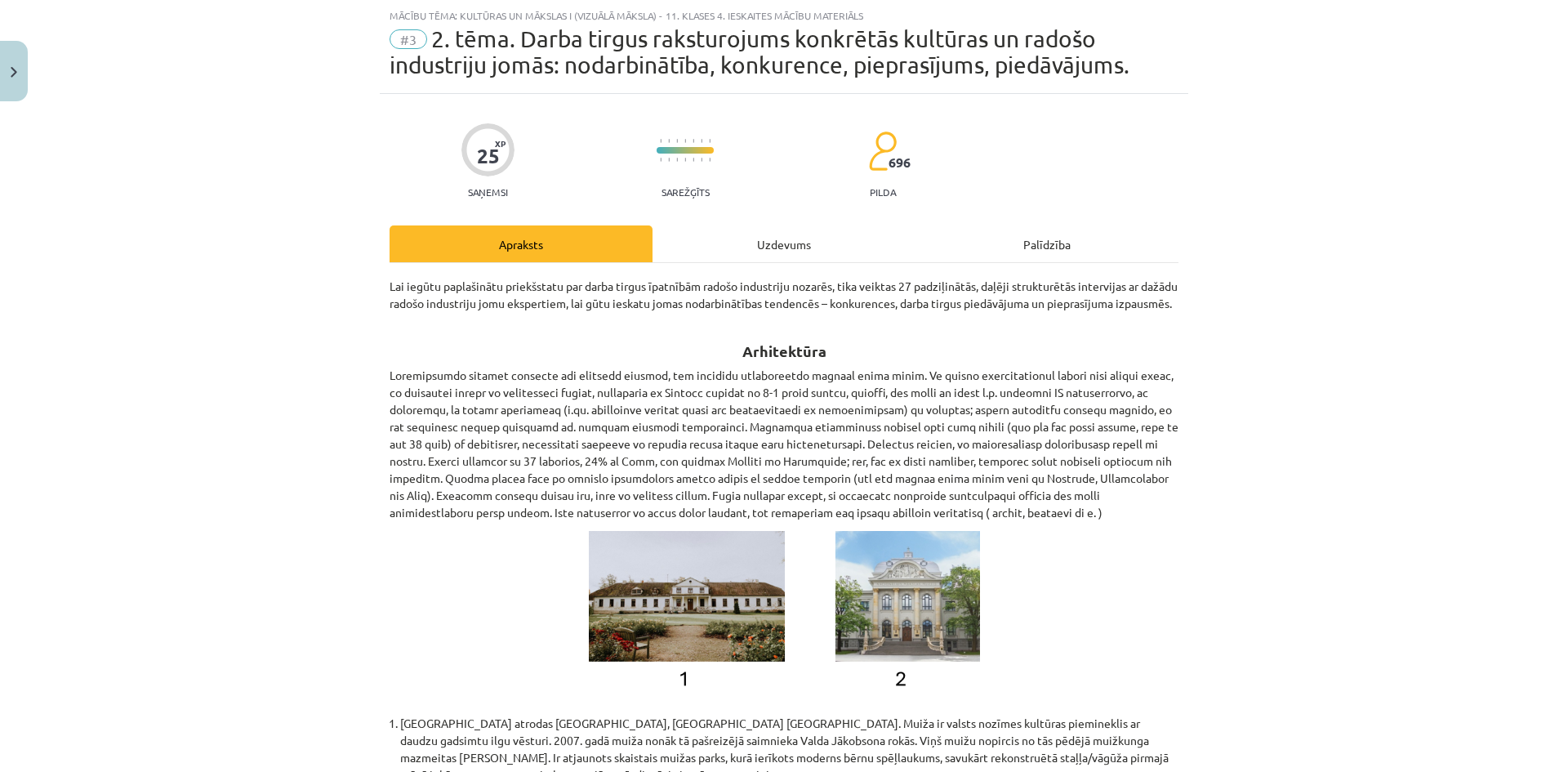
click at [781, 246] on div "Uzdevums" at bounding box center [784, 244] width 263 height 37
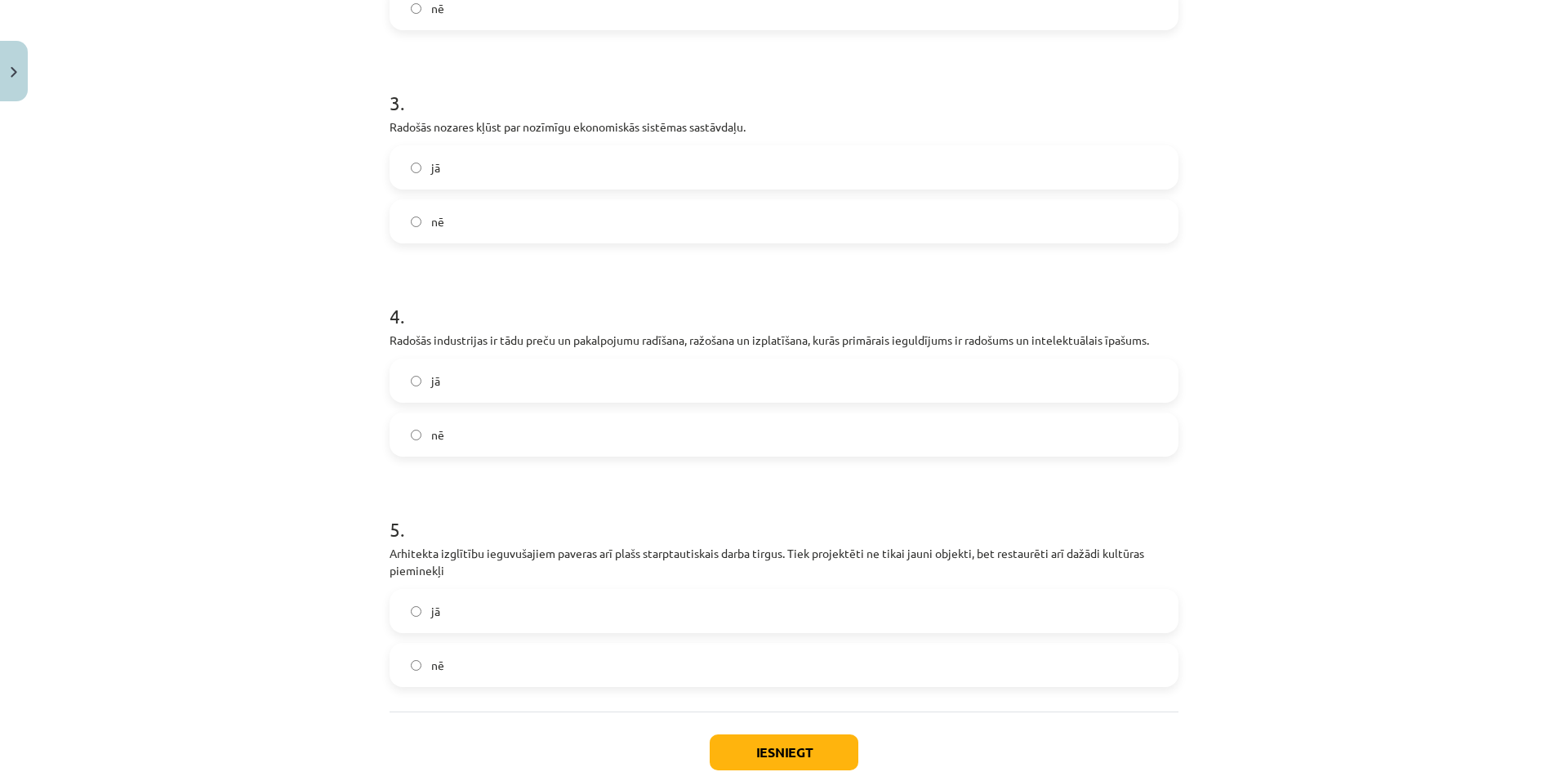
scroll to position [776, 0]
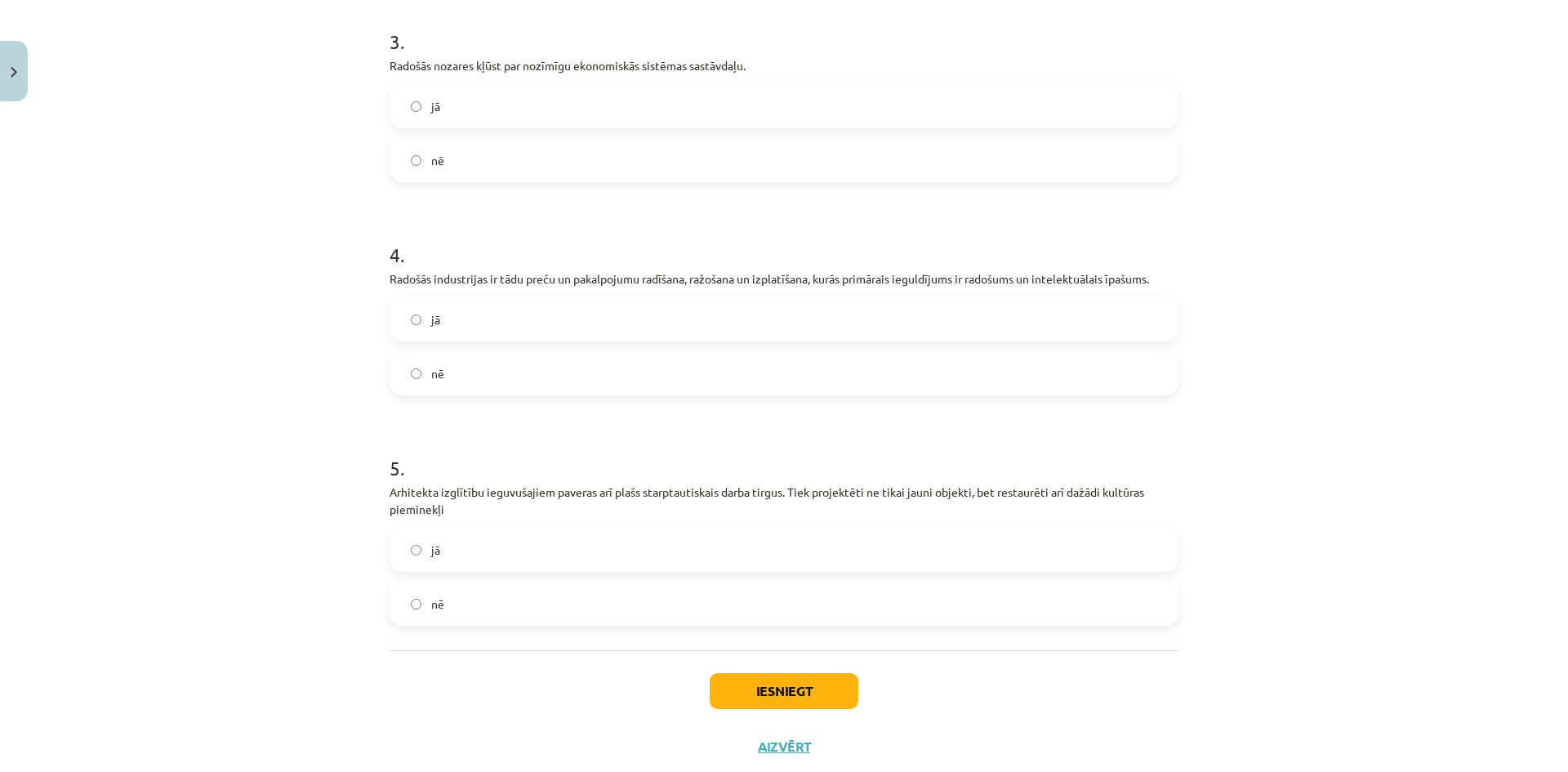
click at [410, 555] on label "jā" at bounding box center [784, 550] width 786 height 41
click at [771, 694] on button "Iesniegt" at bounding box center [784, 691] width 149 height 36
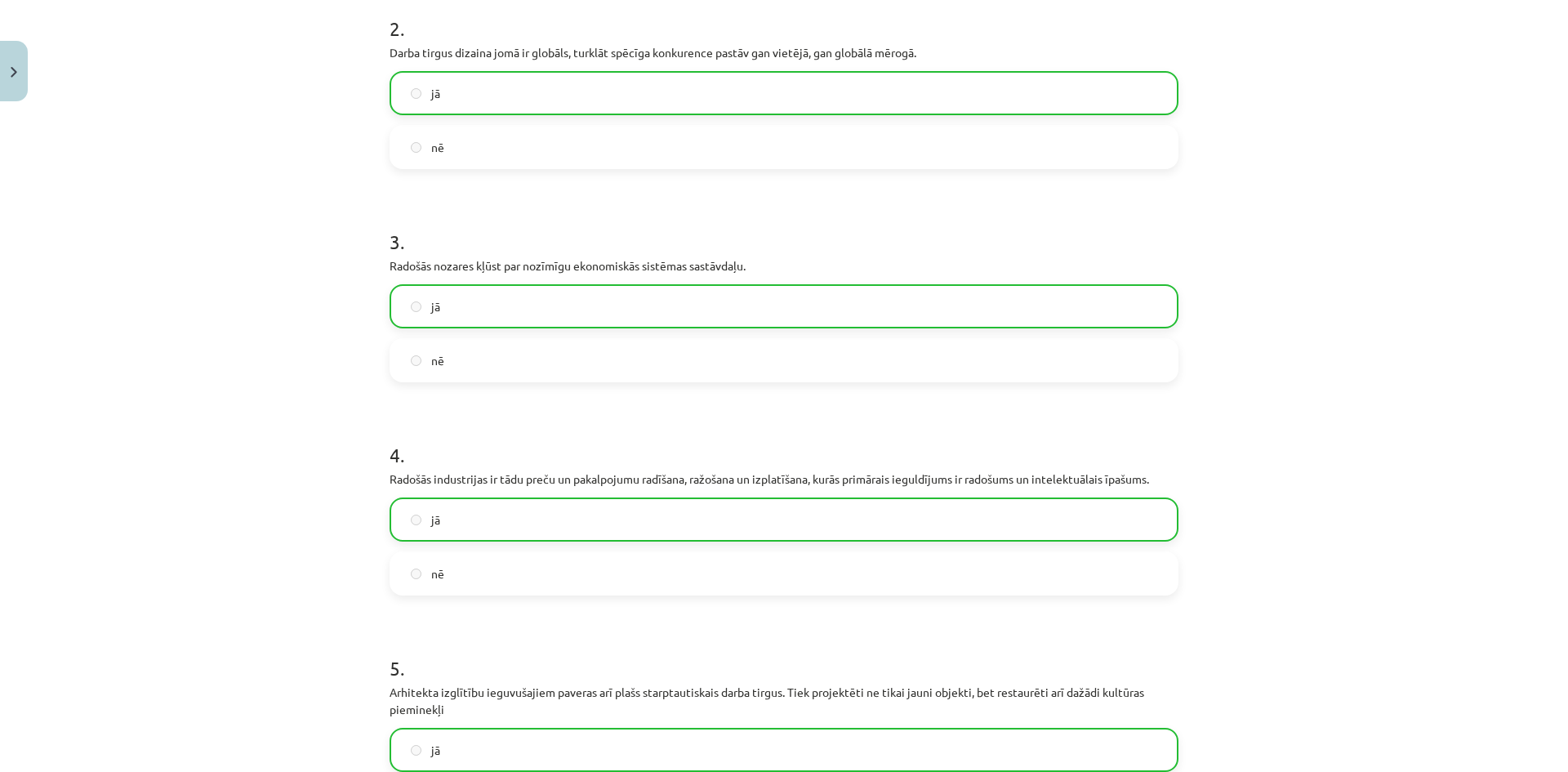
scroll to position [872, 0]
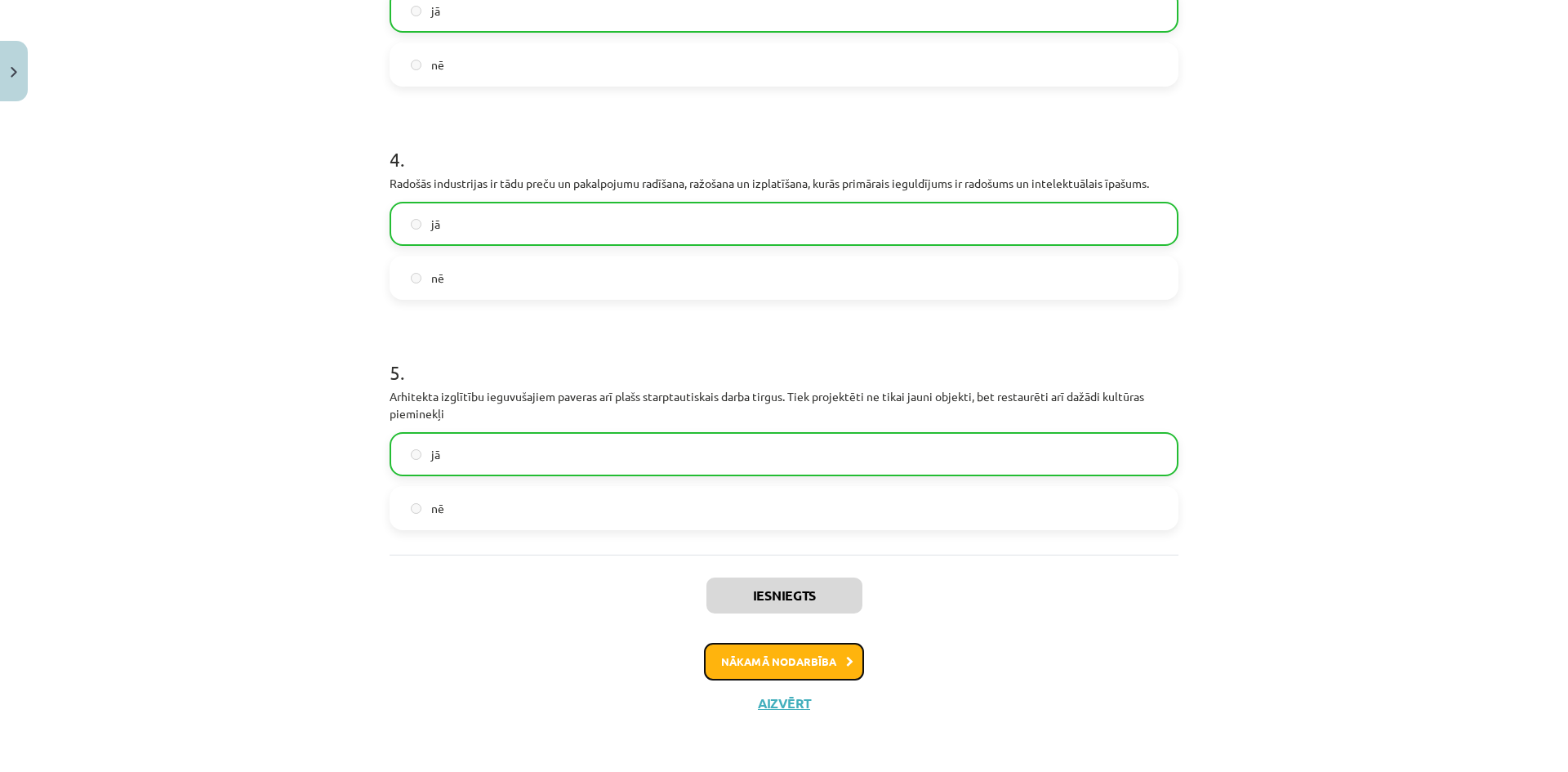
click at [783, 669] on button "Nākamā nodarbība" at bounding box center [784, 662] width 160 height 38
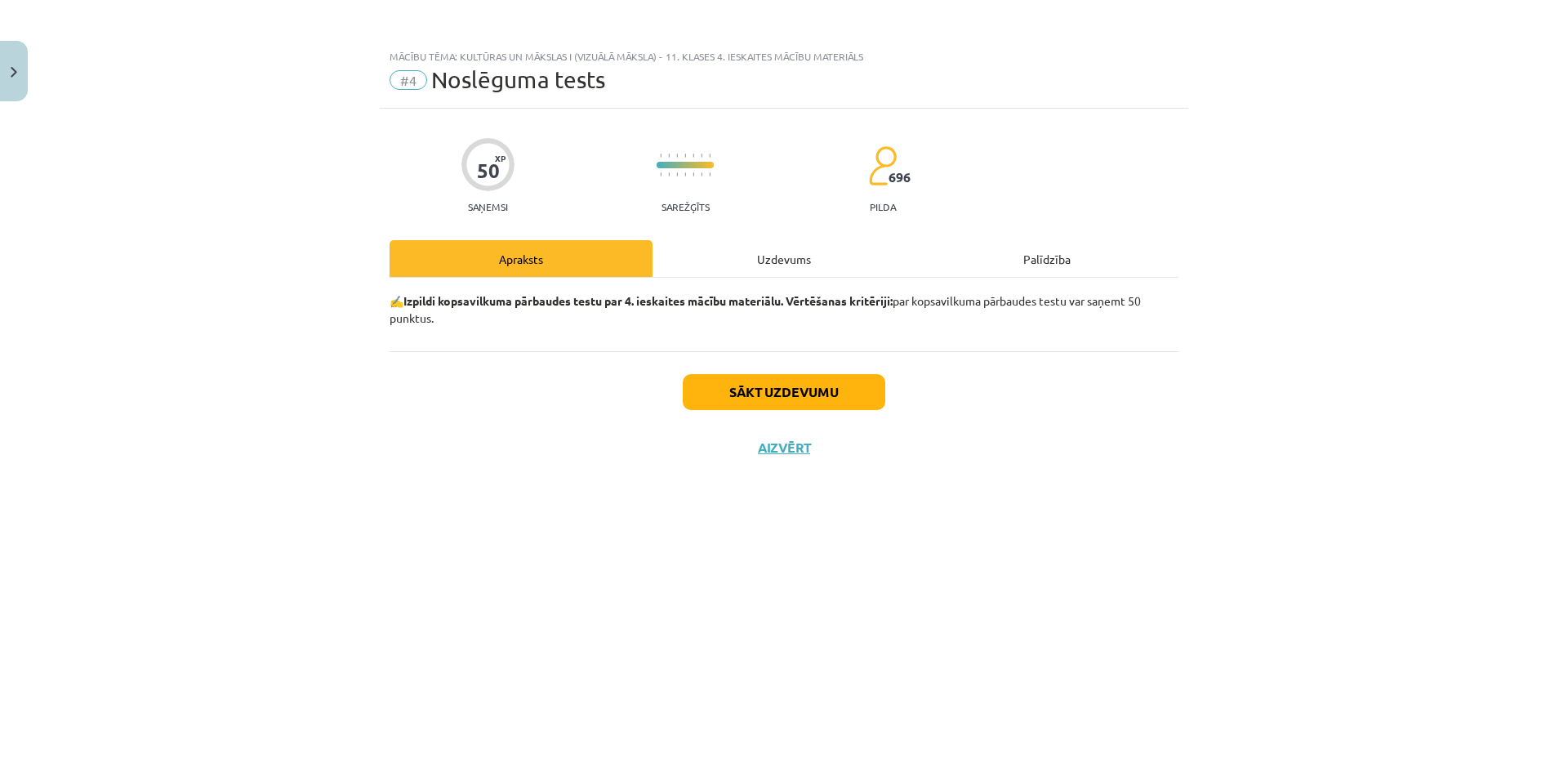
click at [761, 254] on div "Uzdevums" at bounding box center [784, 259] width 263 height 37
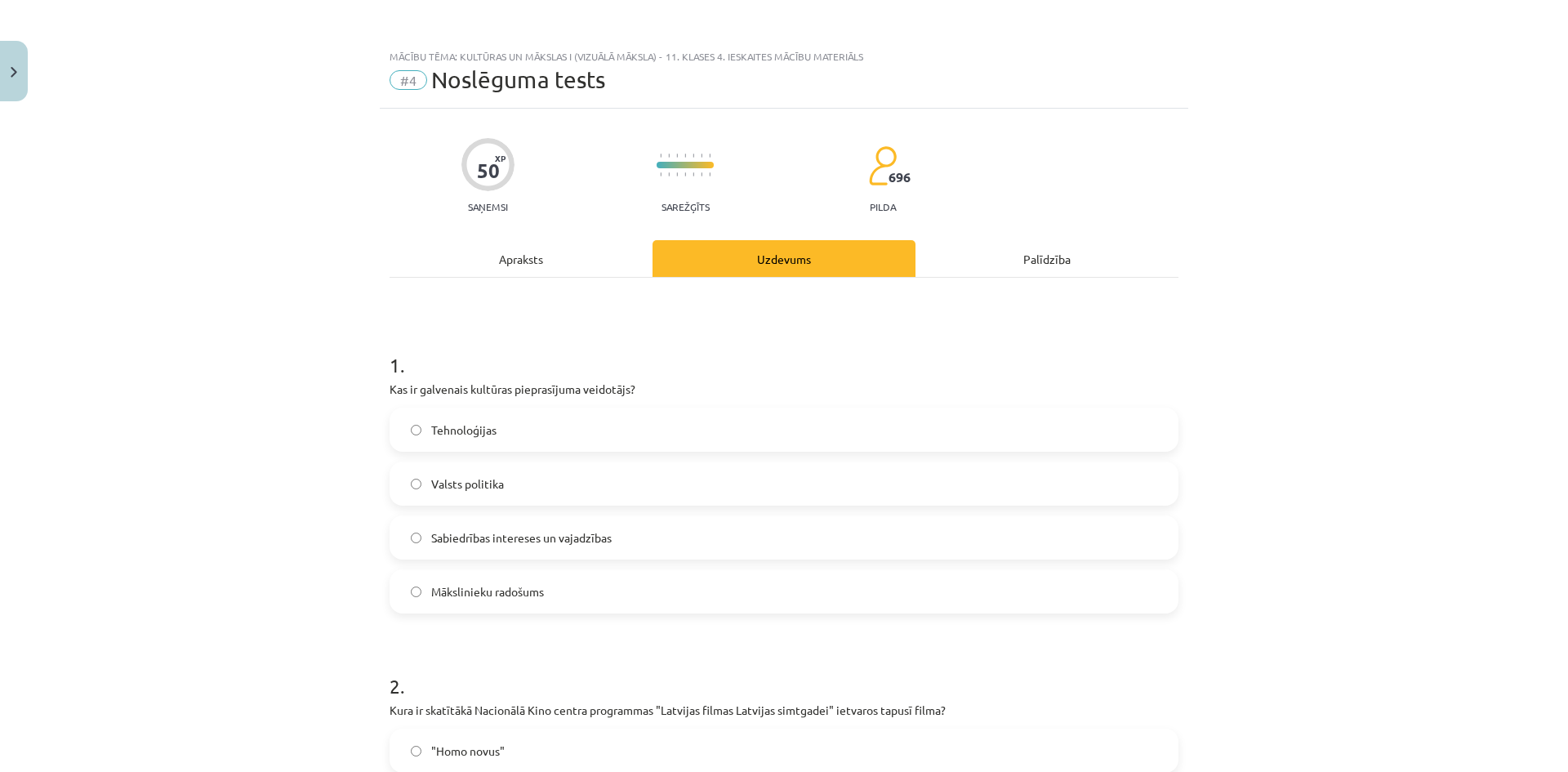
click at [453, 534] on span "Sabiedrības intereses un vajadzības" at bounding box center [521, 538] width 181 height 17
click at [469, 427] on span "Tehnoloģijas" at bounding box center [464, 429] width 65 height 17
click at [470, 538] on span "Sabiedrības intereses un vajadzības" at bounding box center [521, 538] width 181 height 17
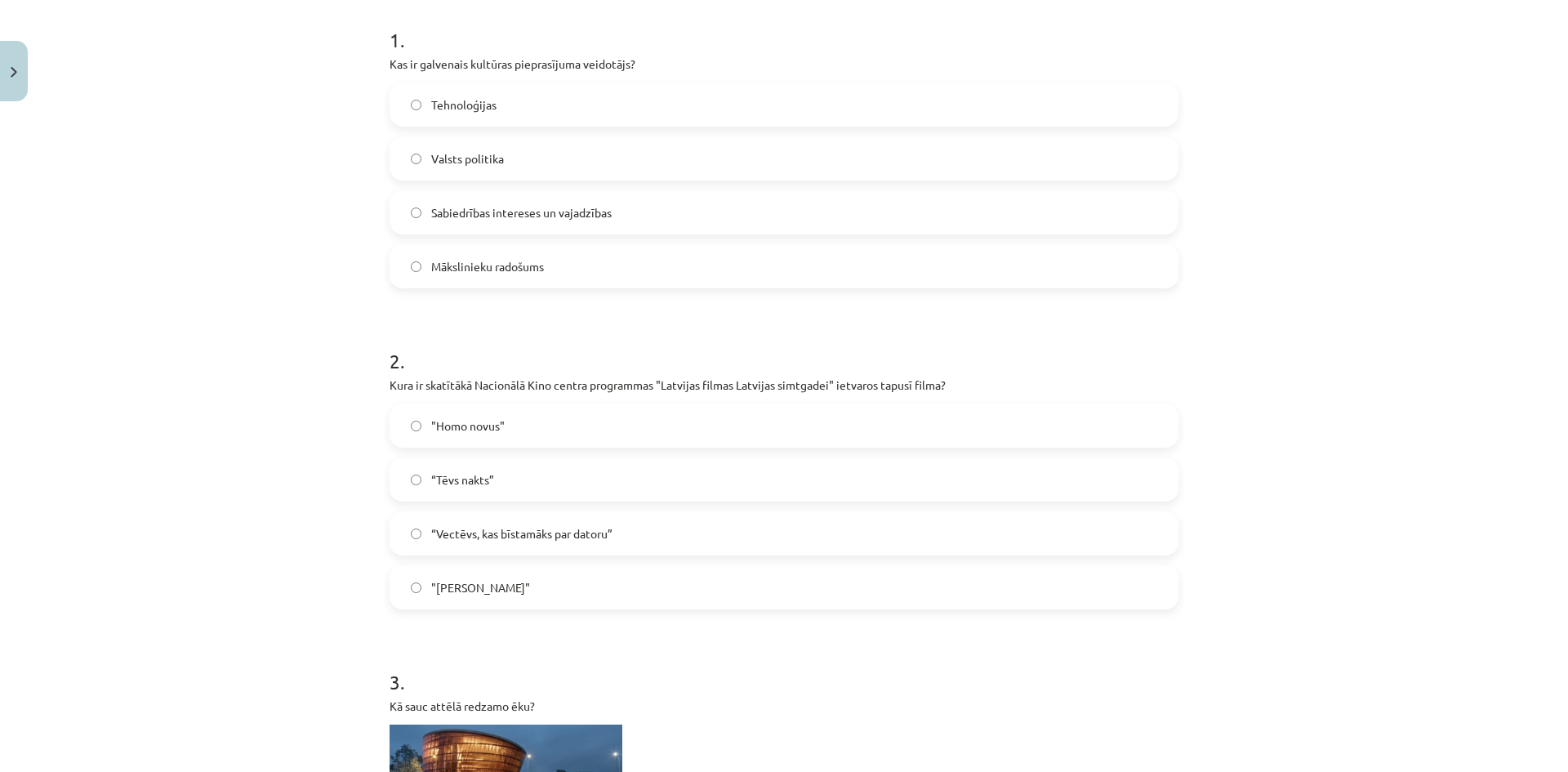
scroll to position [327, 0]
click at [454, 427] on span ""Homo novus"" at bounding box center [468, 424] width 73 height 17
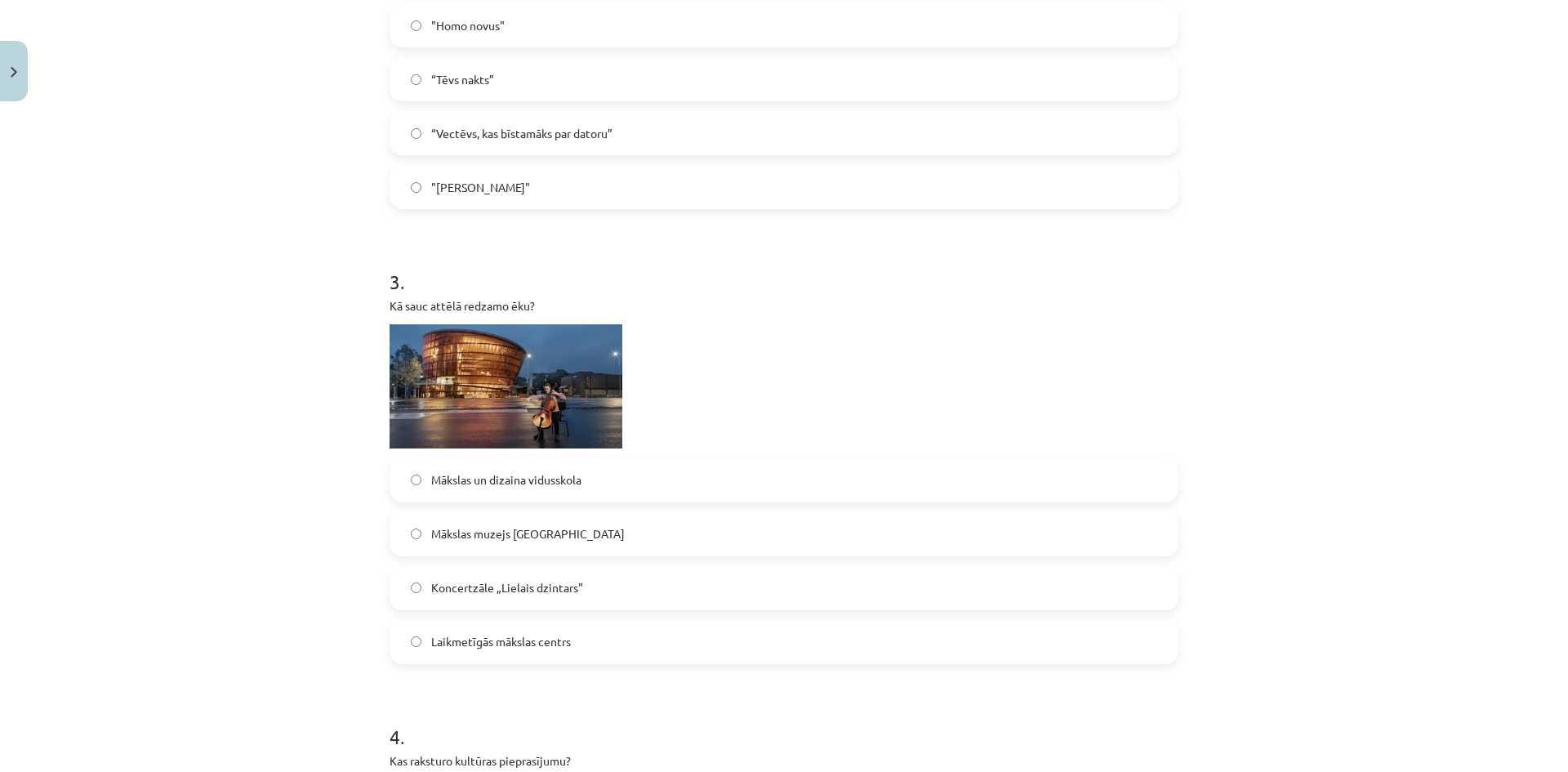
scroll to position [735, 0]
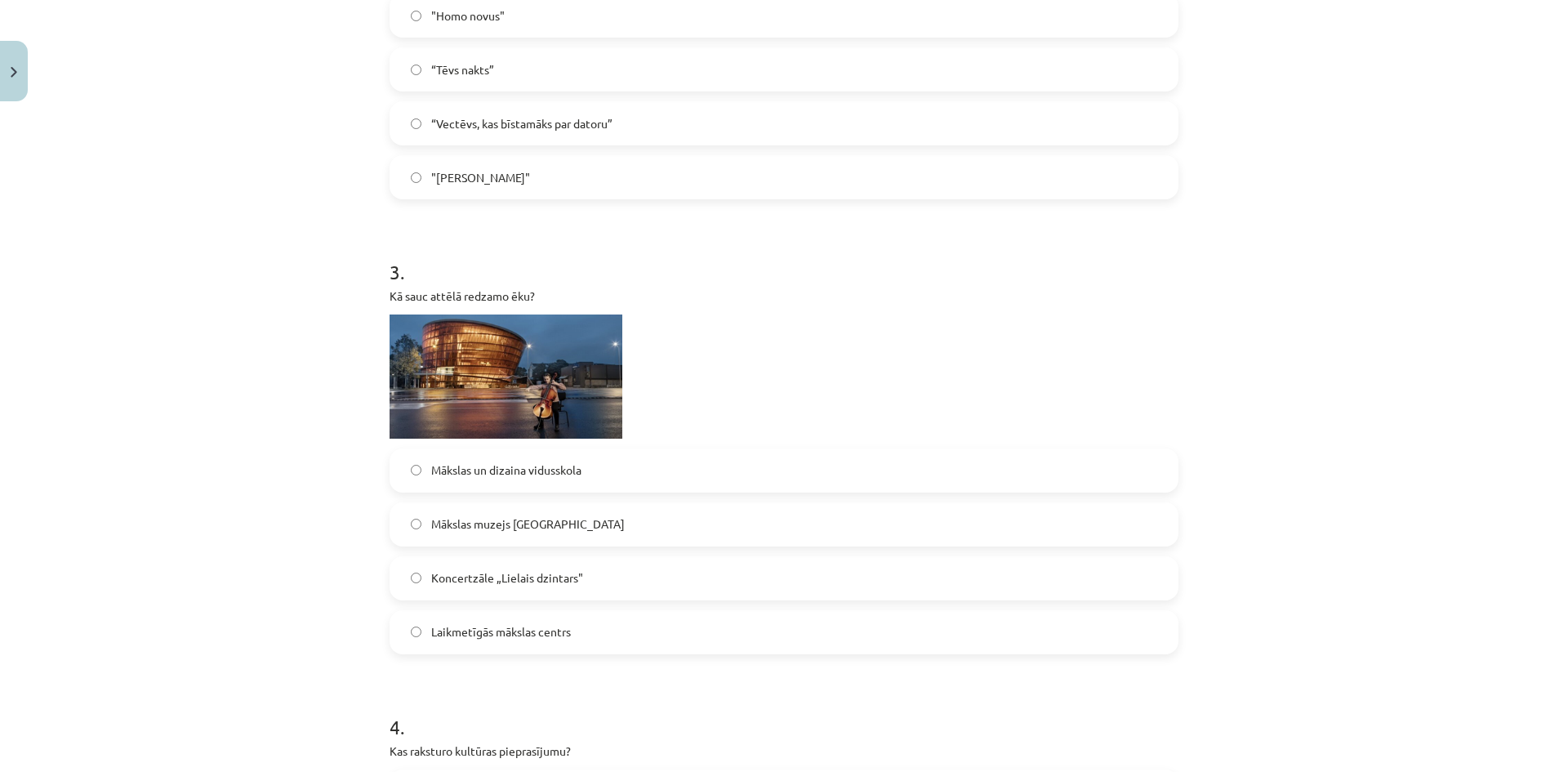
click at [438, 577] on span "Koncertzāle „Lielais dzintars"" at bounding box center [507, 577] width 152 height 17
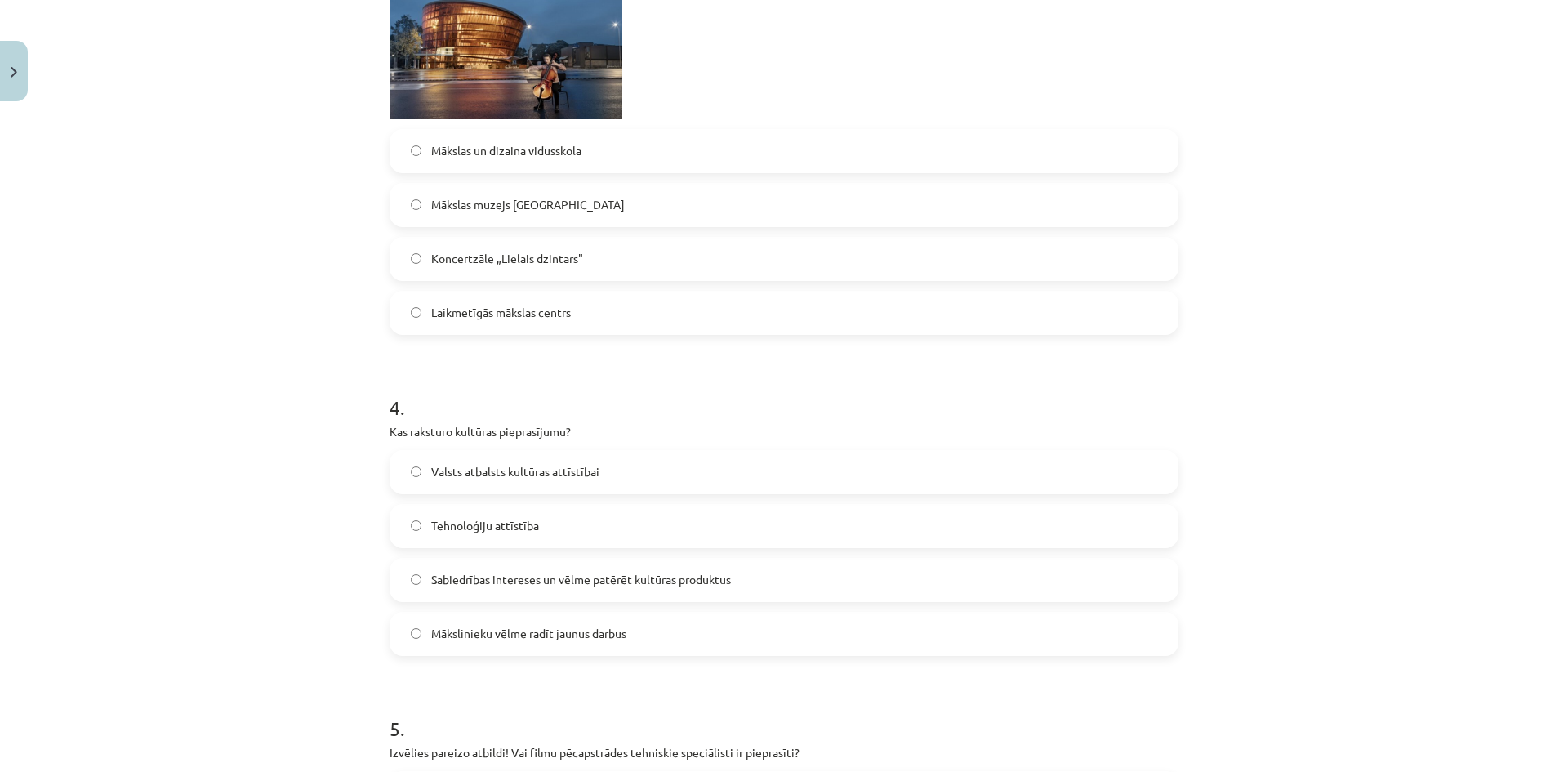
scroll to position [1062, 0]
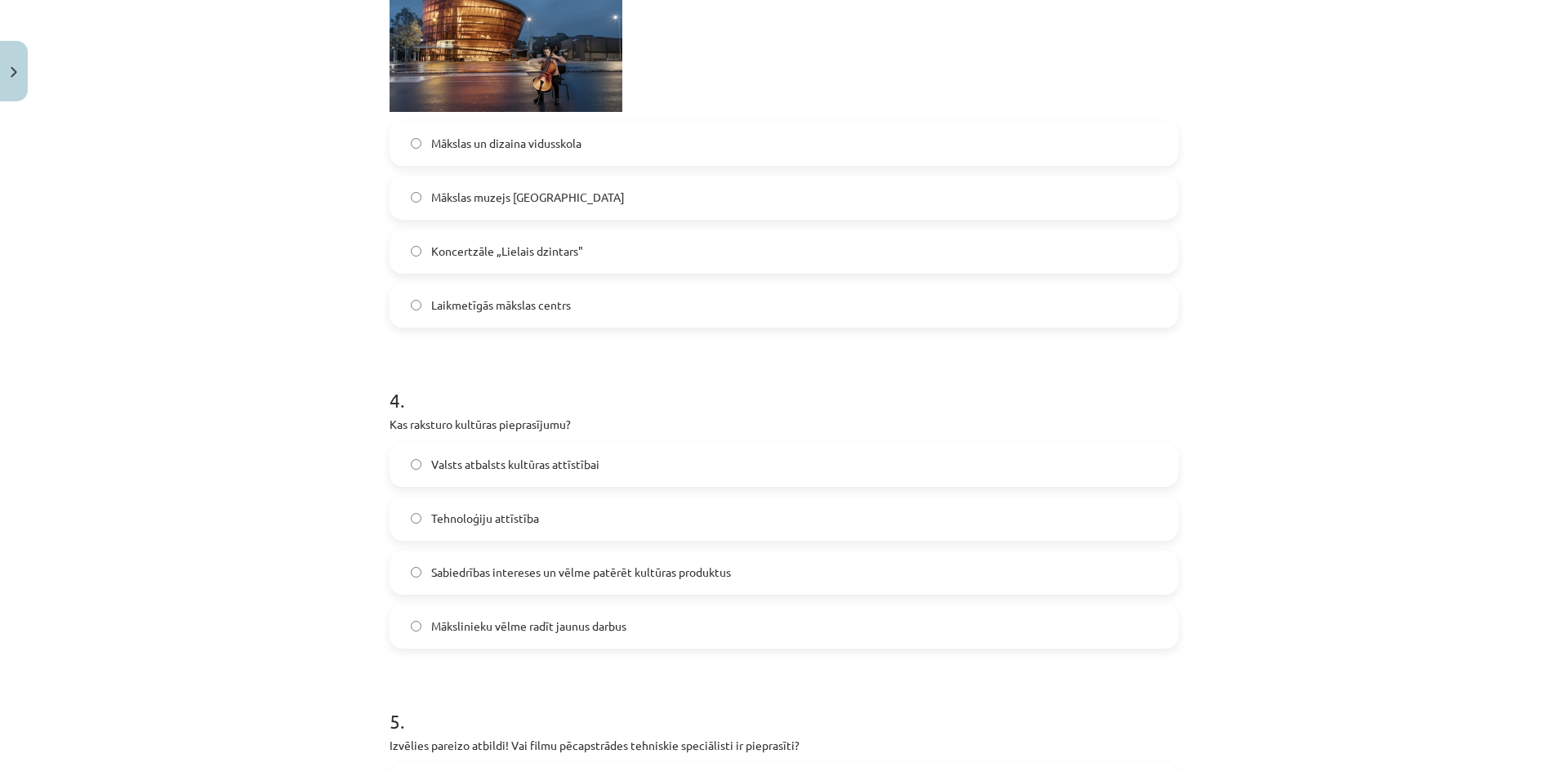
click at [419, 573] on label "Sabiedrības intereses un vēlme patērēt kultūras produktus" at bounding box center [784, 573] width 786 height 41
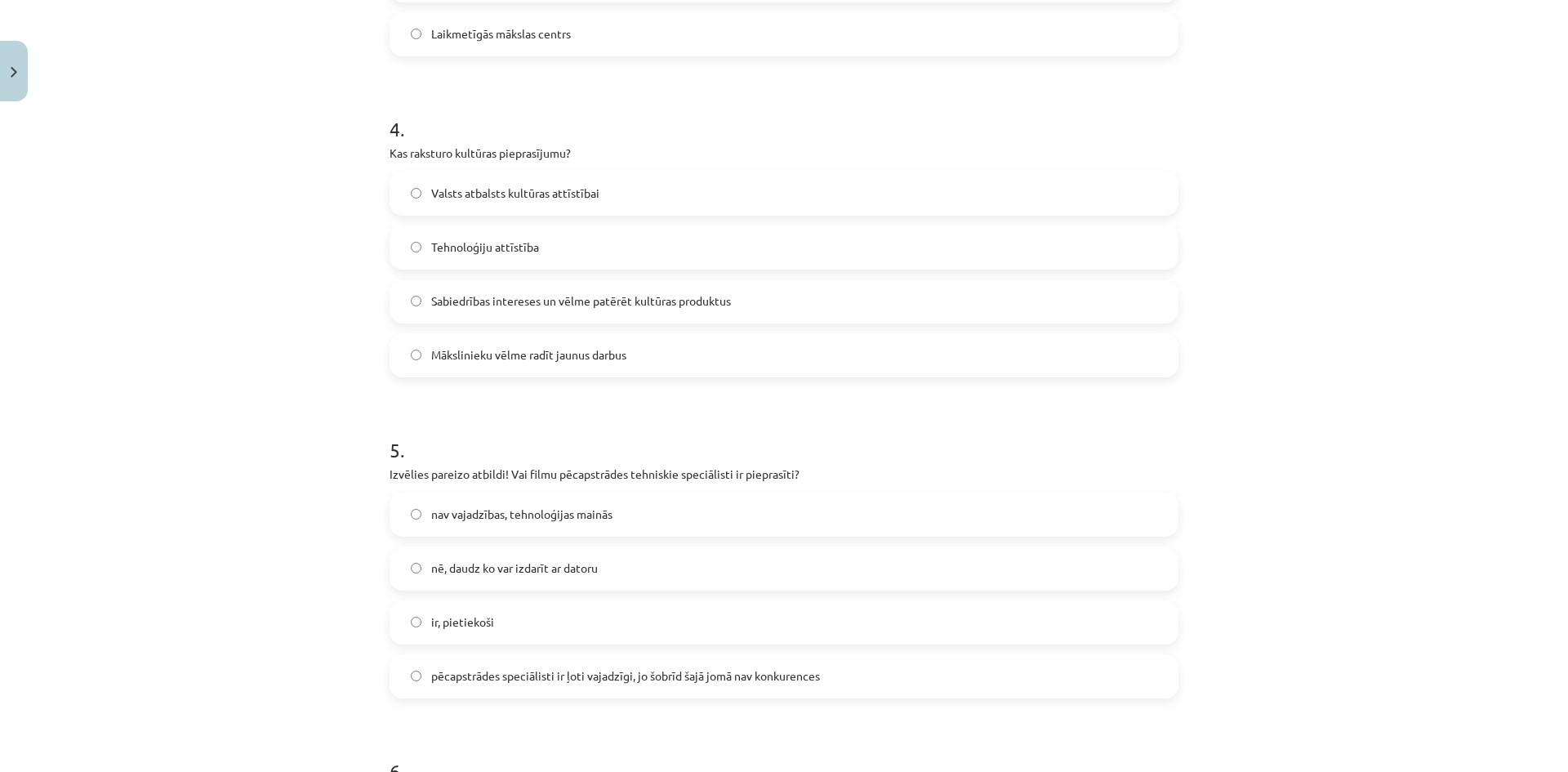
scroll to position [1389, 0]
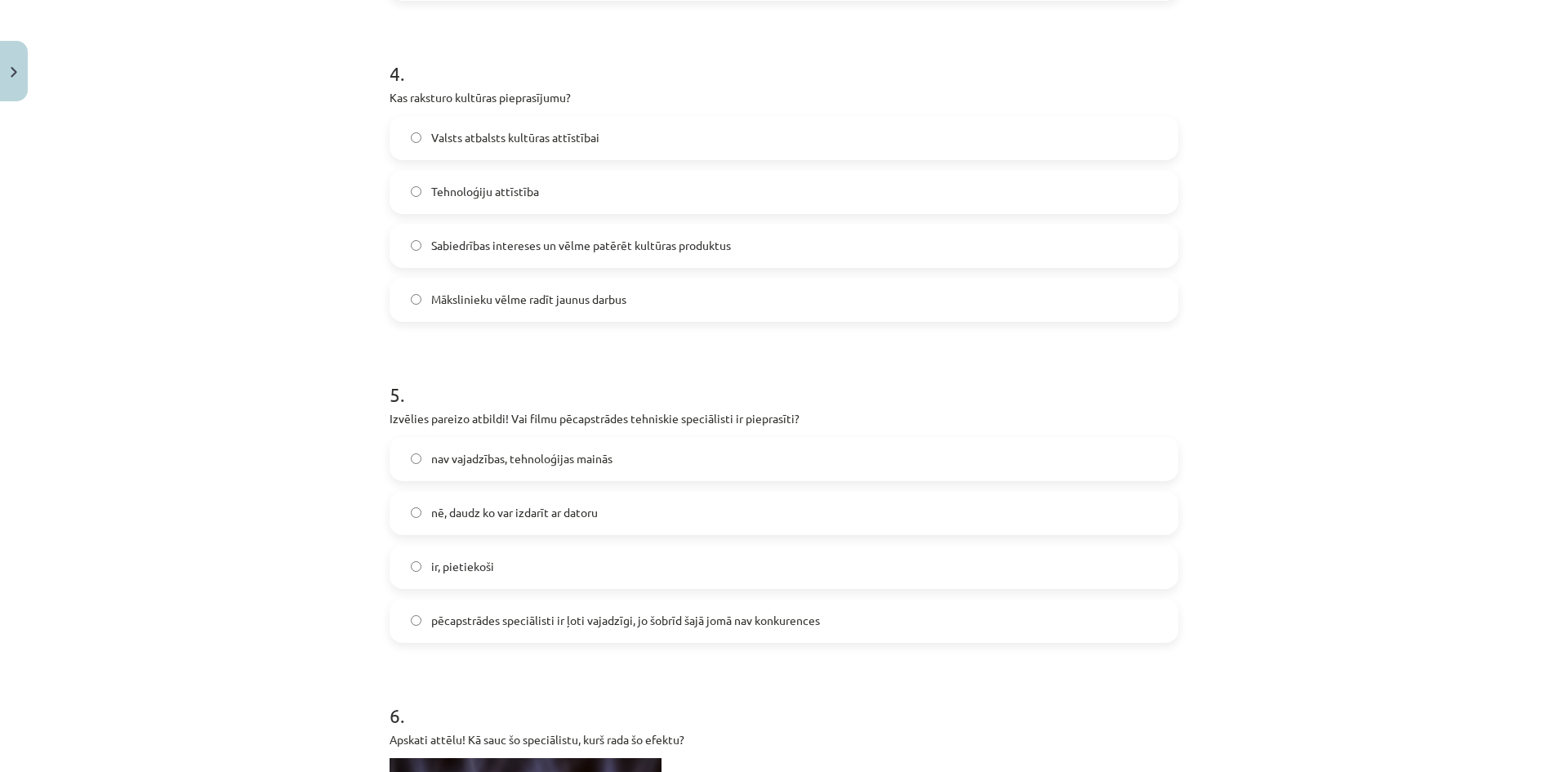
click at [469, 622] on span "pēcapstrādes speciālisti ir ļoti vajadzīgi, jo šobrīd šajā jomā nav konkurences" at bounding box center [625, 620] width 388 height 17
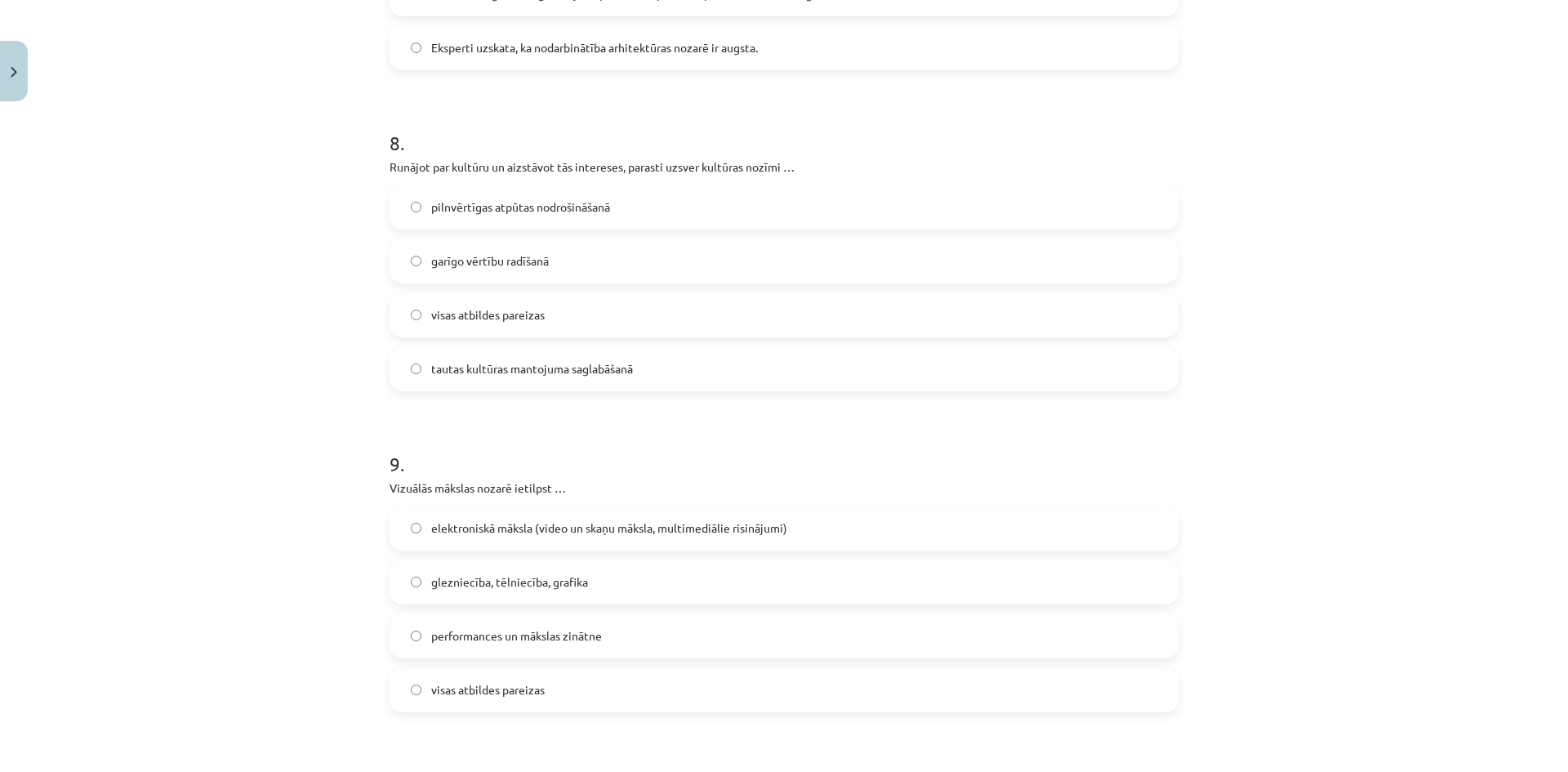
scroll to position [2860, 0]
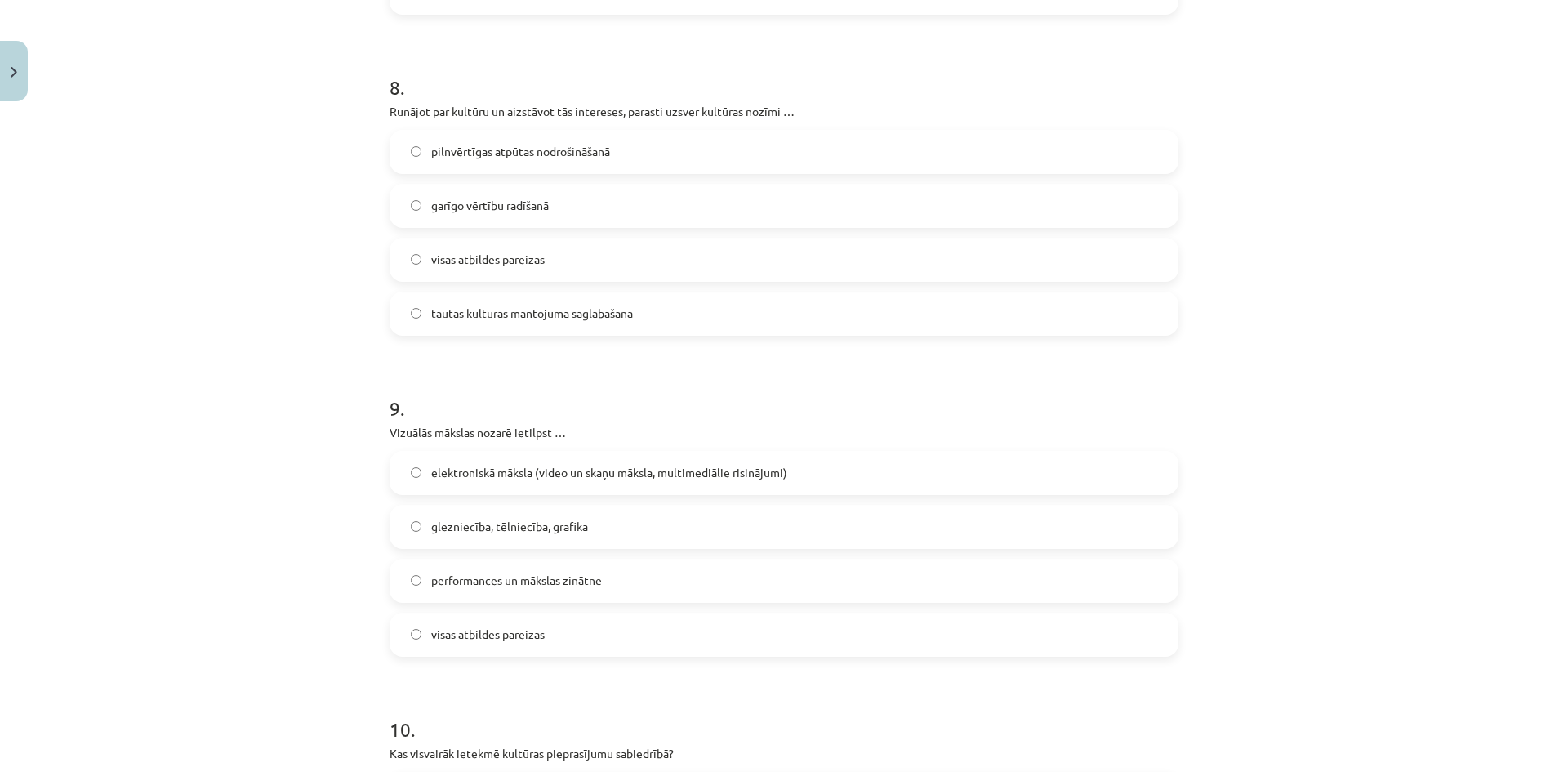
click at [424, 634] on label "visas atbildes pareizas" at bounding box center [784, 635] width 786 height 41
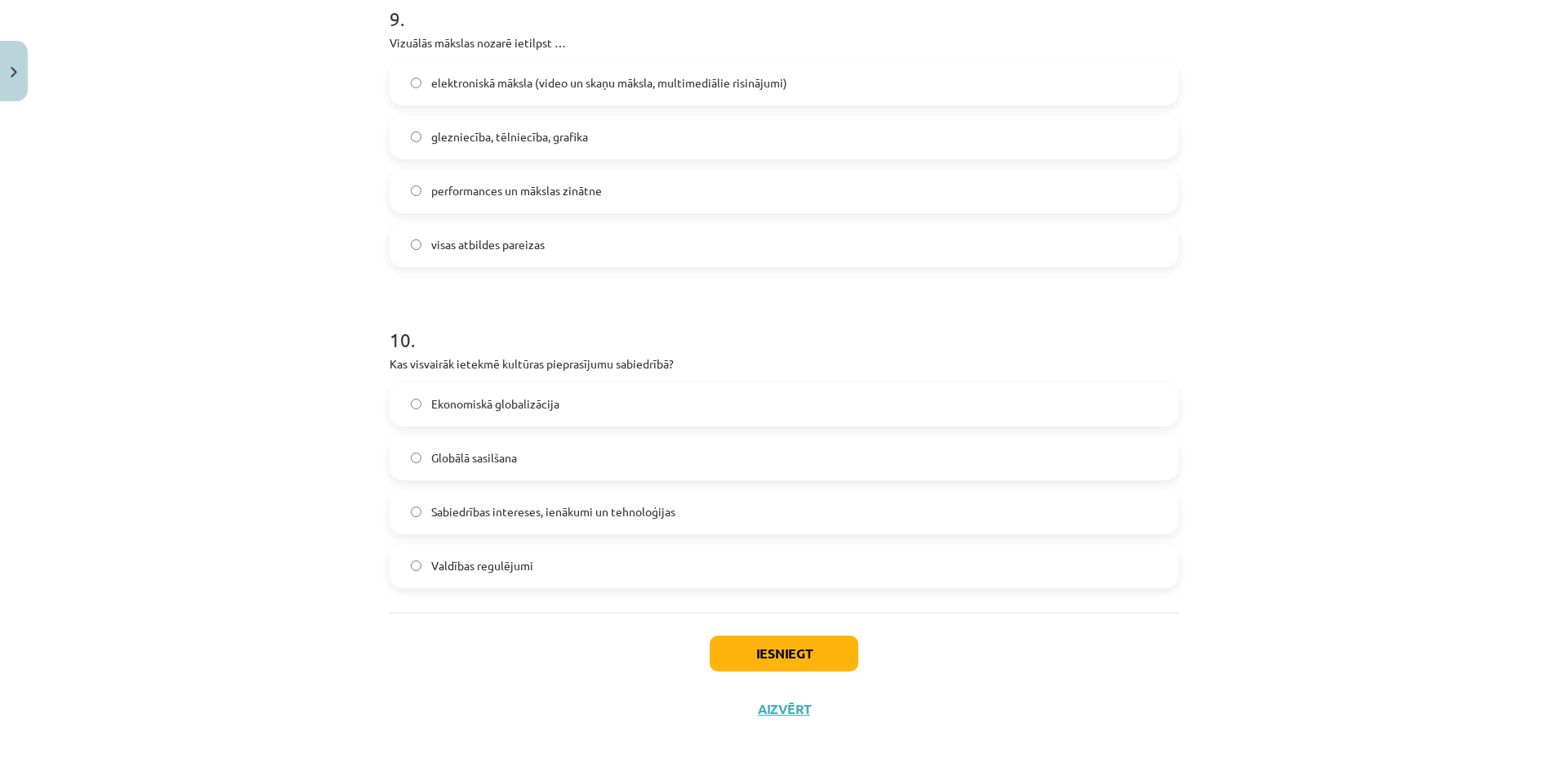
scroll to position [3255, 0]
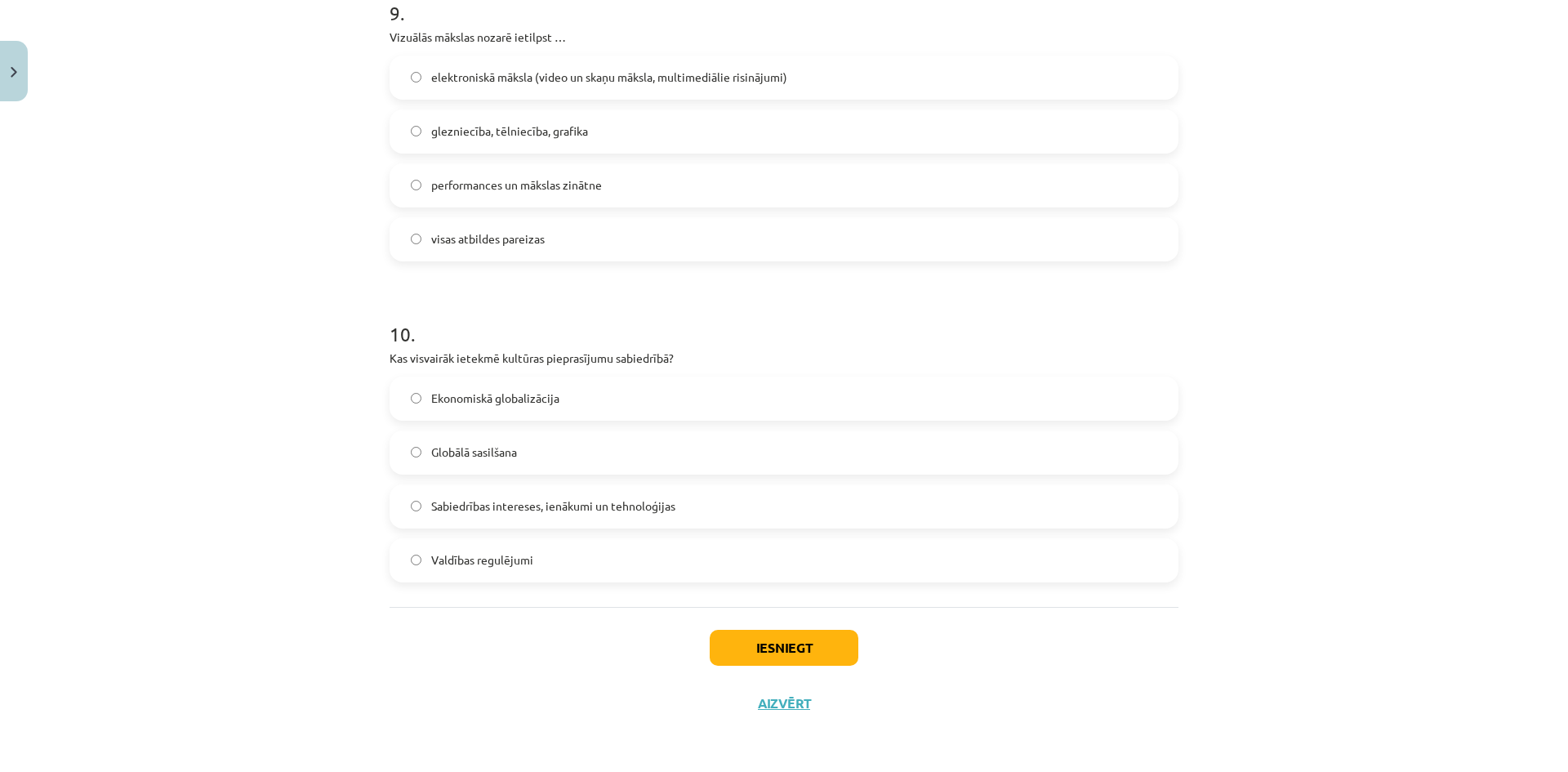
click at [502, 517] on label "Sabiedrības intereses, ienākumi un tehnoloģijas" at bounding box center [784, 507] width 786 height 41
click at [780, 655] on button "Iesniegt" at bounding box center [784, 648] width 149 height 36
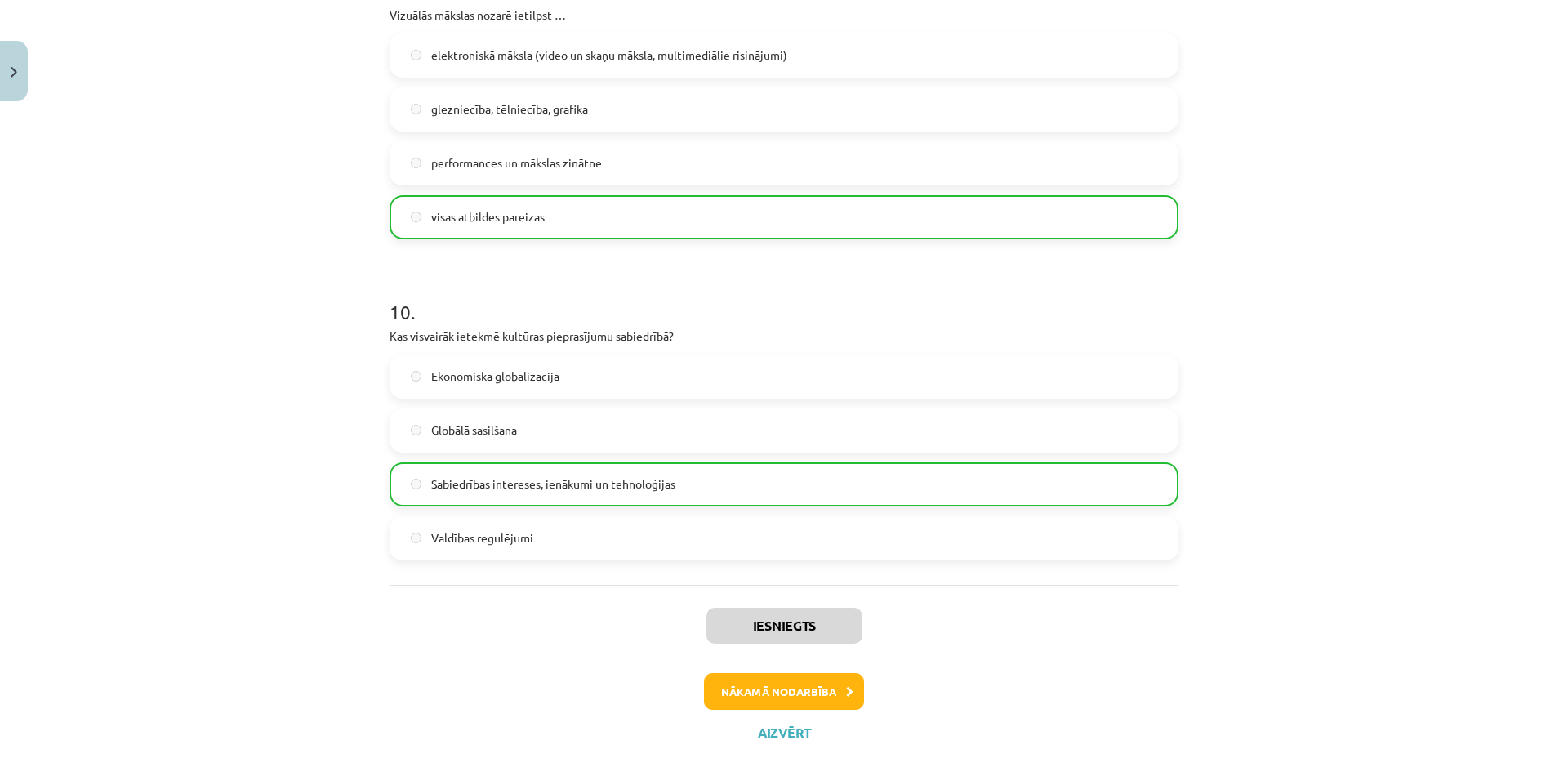
scroll to position [3307, 0]
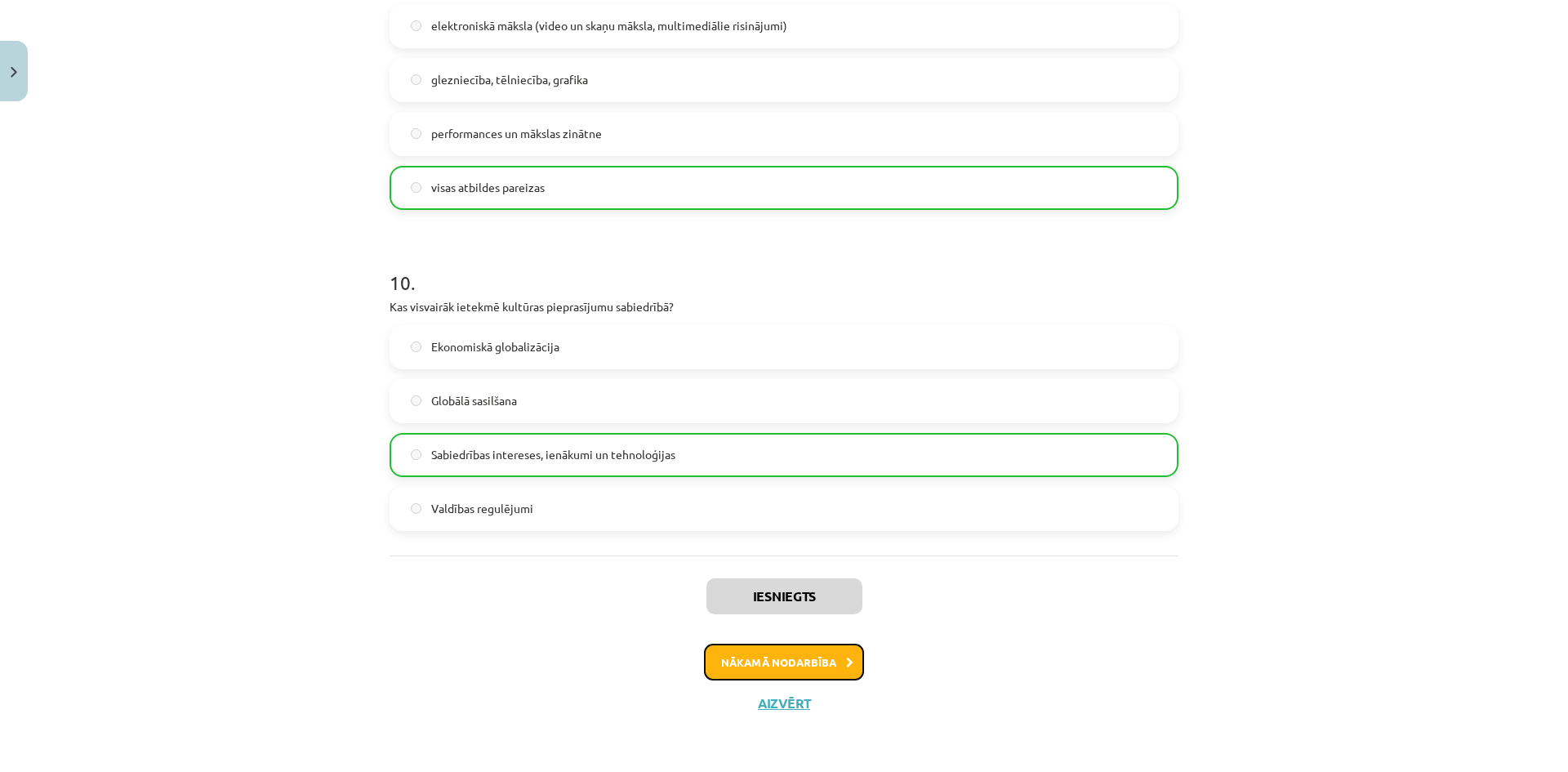
click at [766, 656] on button "Nākamā nodarbība" at bounding box center [784, 663] width 160 height 38
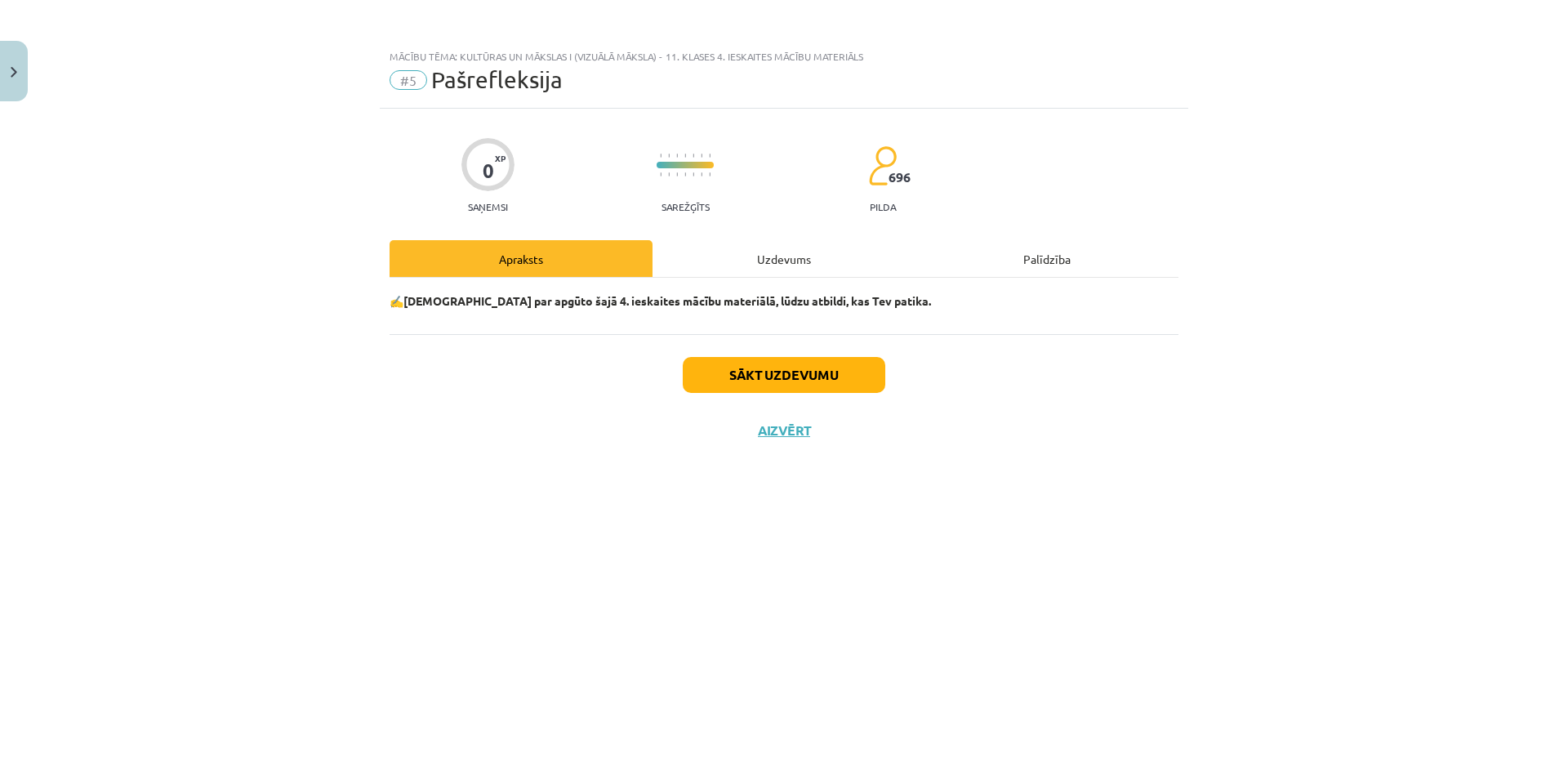
click at [785, 259] on div "Uzdevums" at bounding box center [784, 259] width 263 height 37
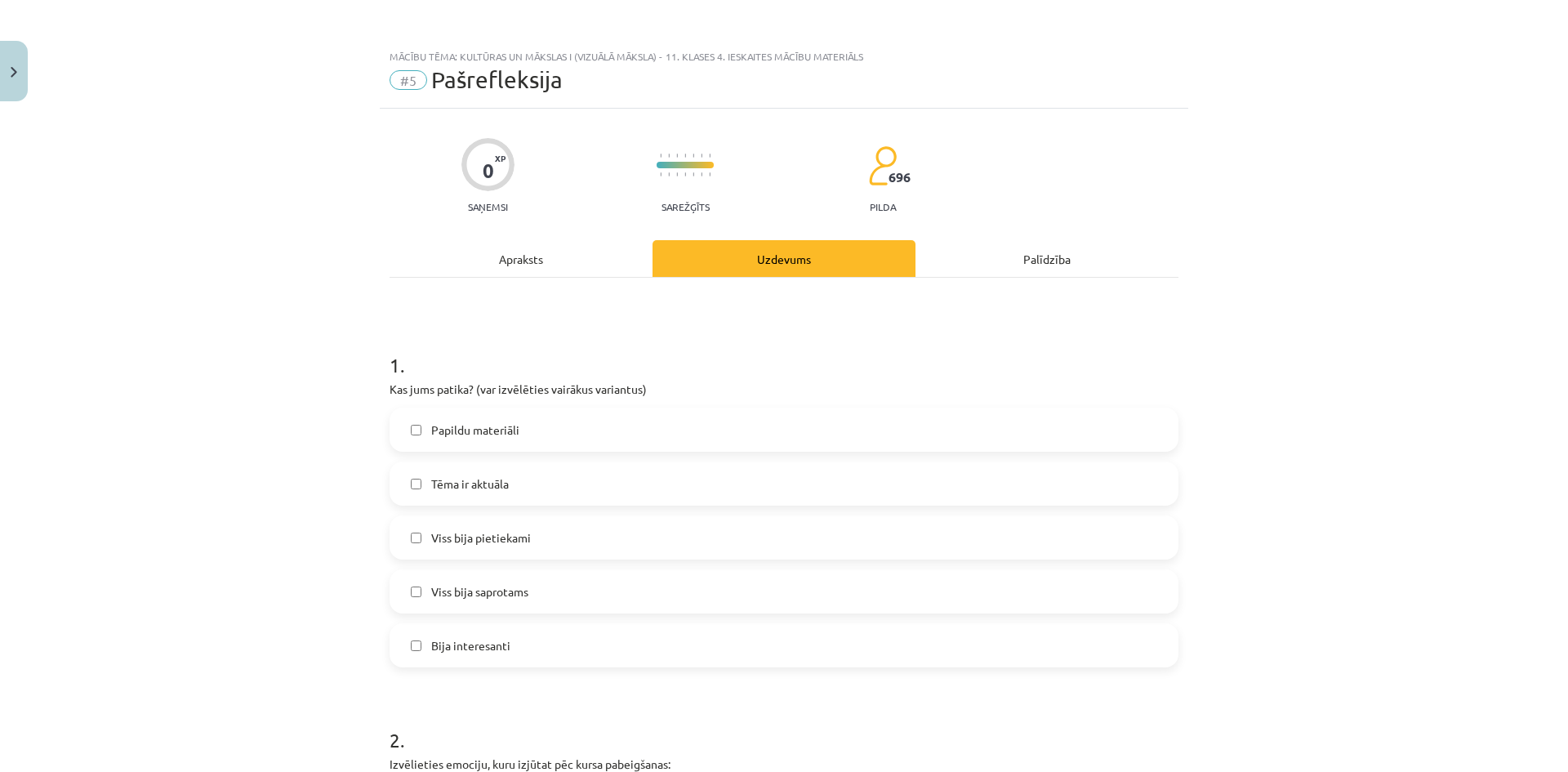
click at [418, 597] on label "Viss bija saprotams" at bounding box center [784, 591] width 786 height 41
drag, startPoint x: 424, startPoint y: 641, endPoint x: 381, endPoint y: 633, distance: 43.7
click at [424, 640] on label "Bija interesanti" at bounding box center [784, 645] width 786 height 41
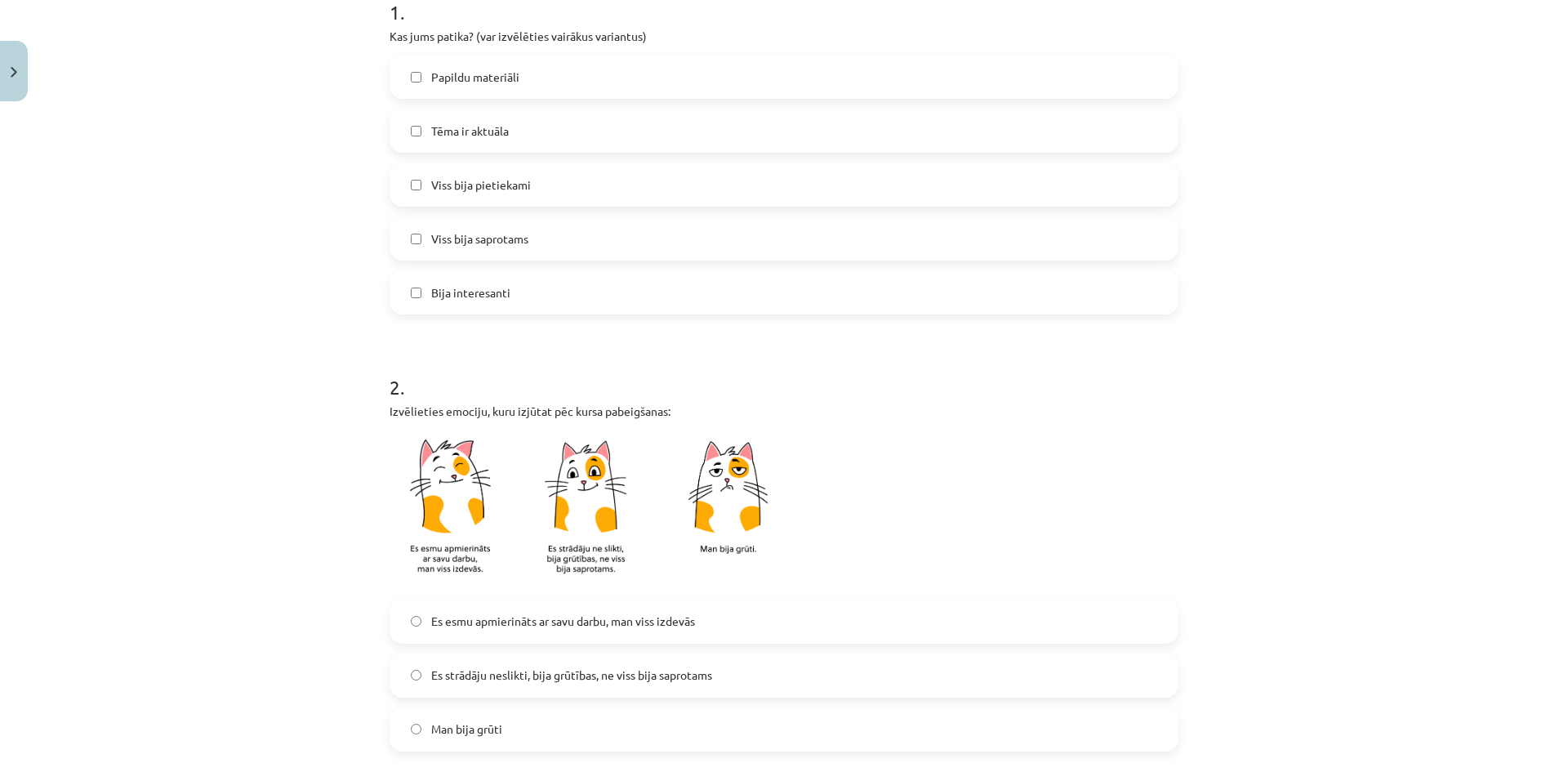
scroll to position [409, 0]
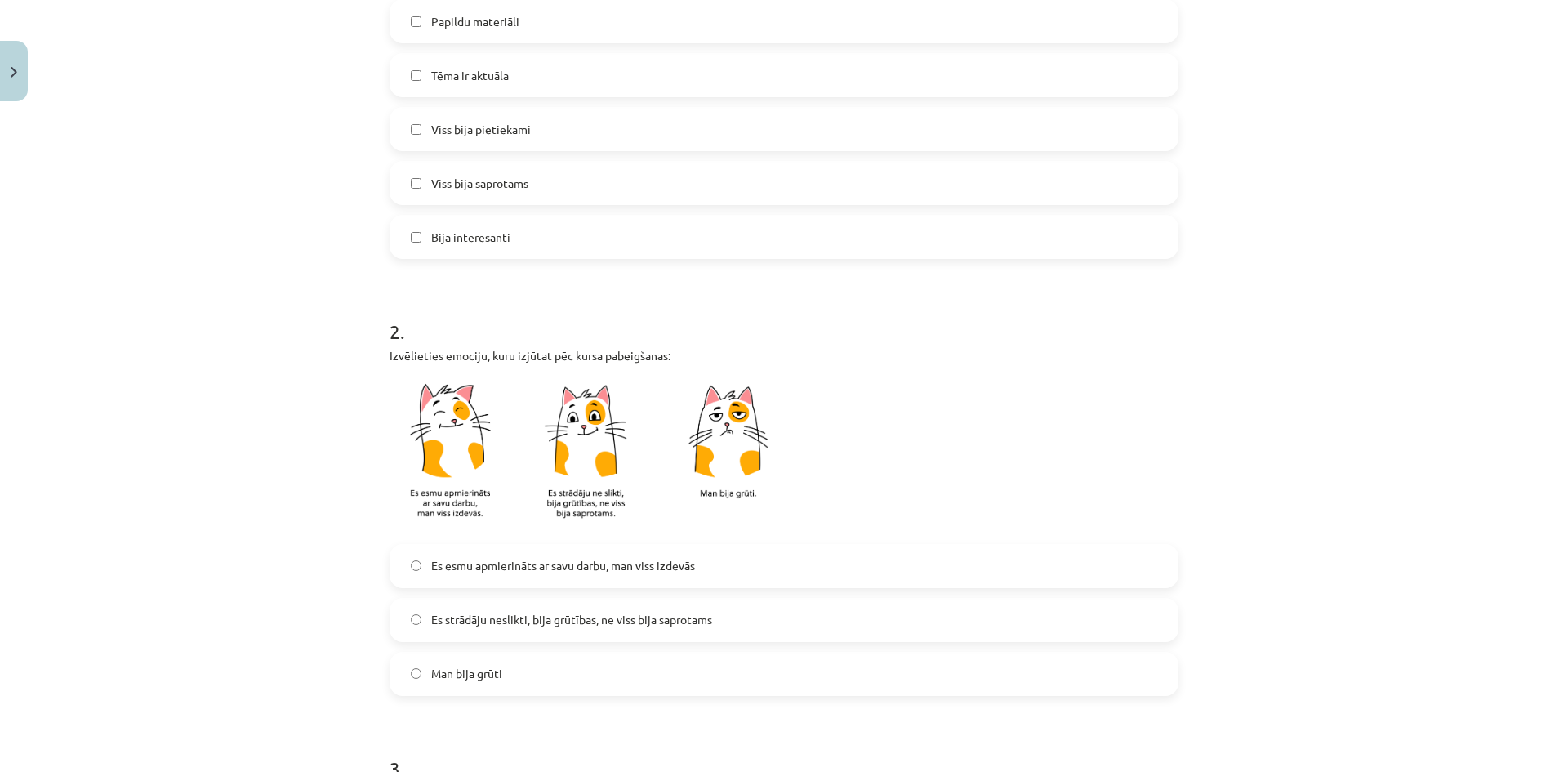
click at [442, 558] on span "Es esmu apmierināts ar savu darbu, man viss izdevās" at bounding box center [563, 565] width 263 height 17
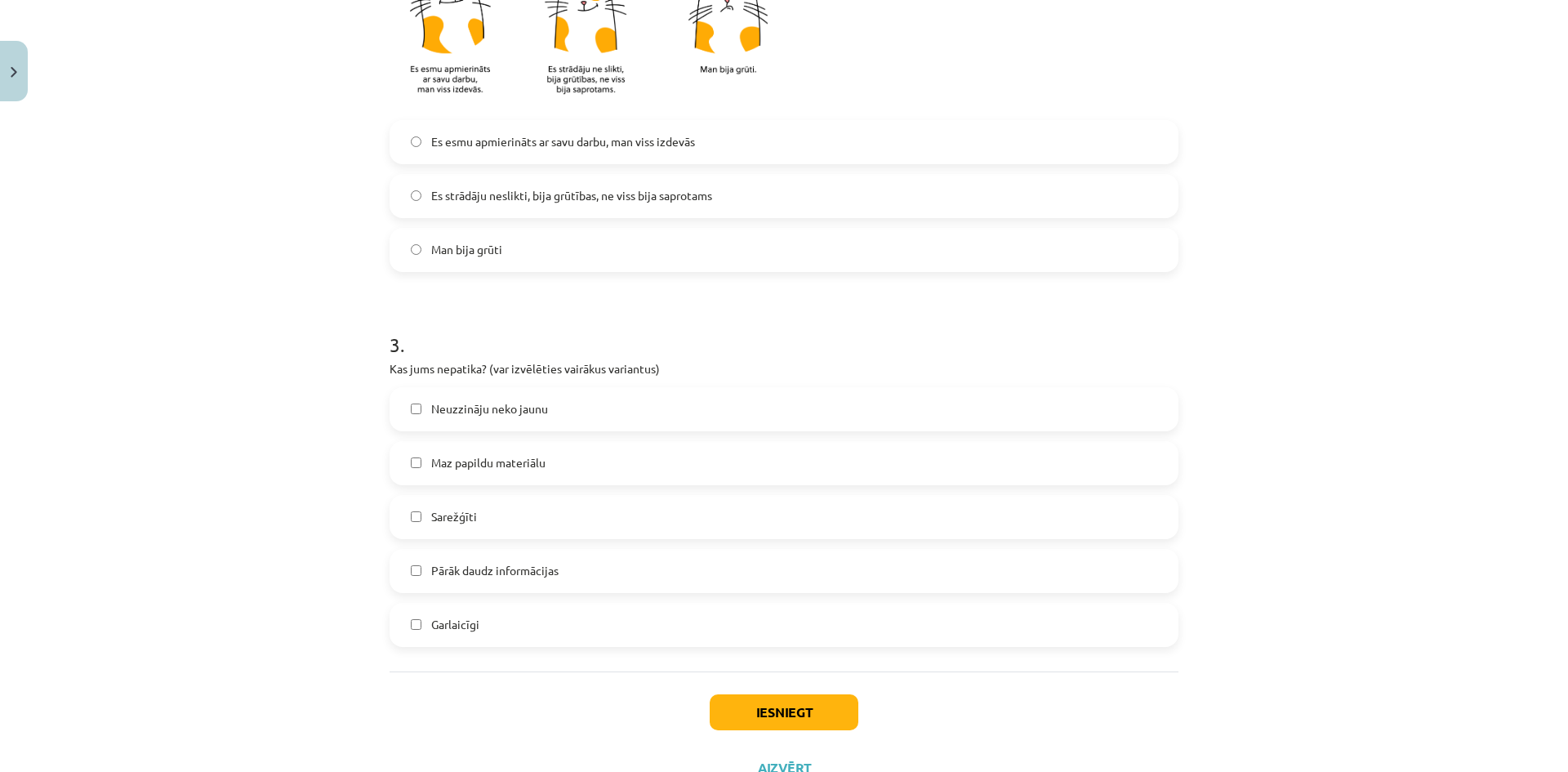
scroll to position [897, 0]
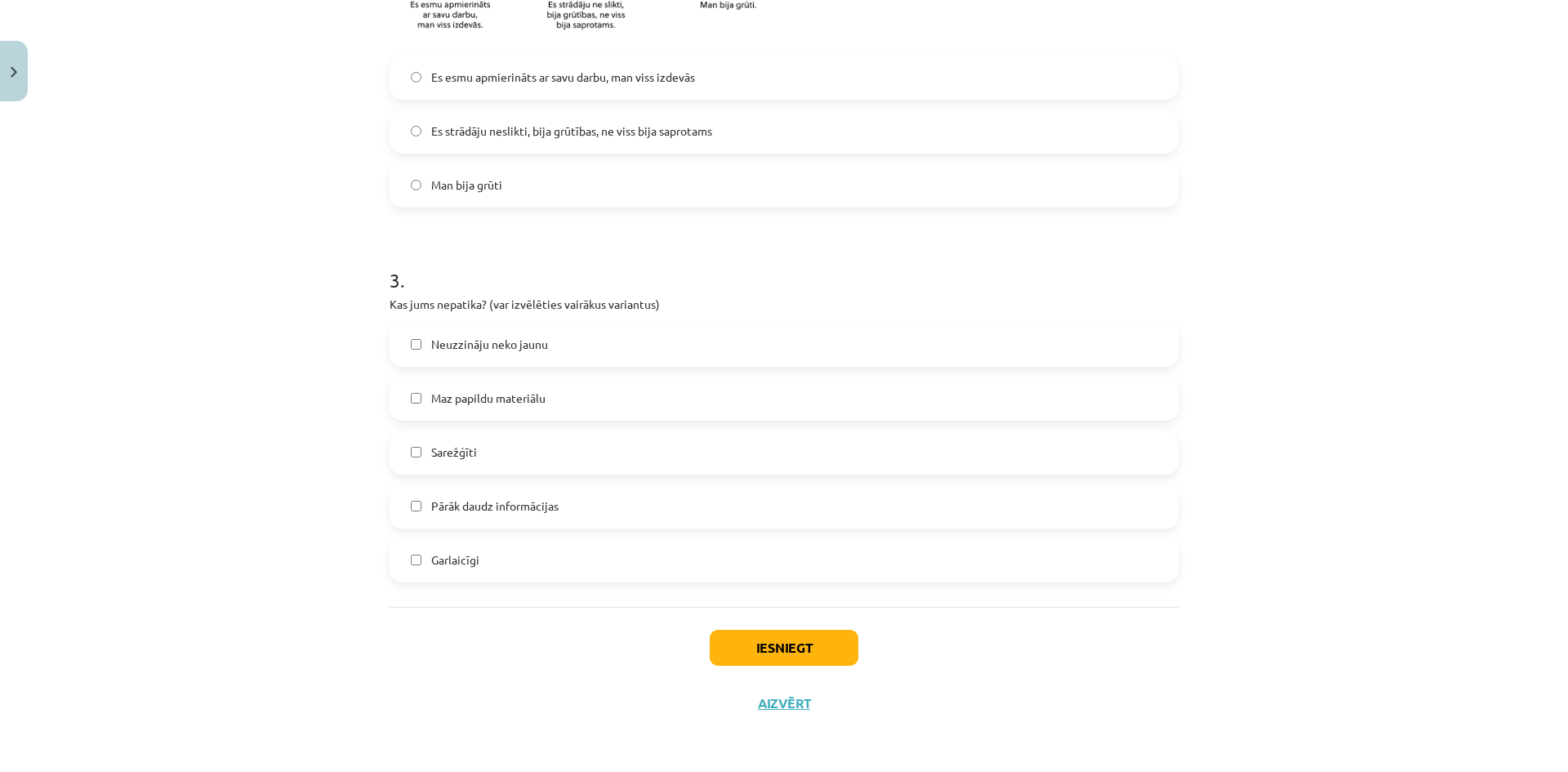
click at [433, 394] on span "Maz papildu materiālu" at bounding box center [489, 397] width 115 height 17
click at [769, 648] on button "Iesniegt" at bounding box center [784, 648] width 149 height 36
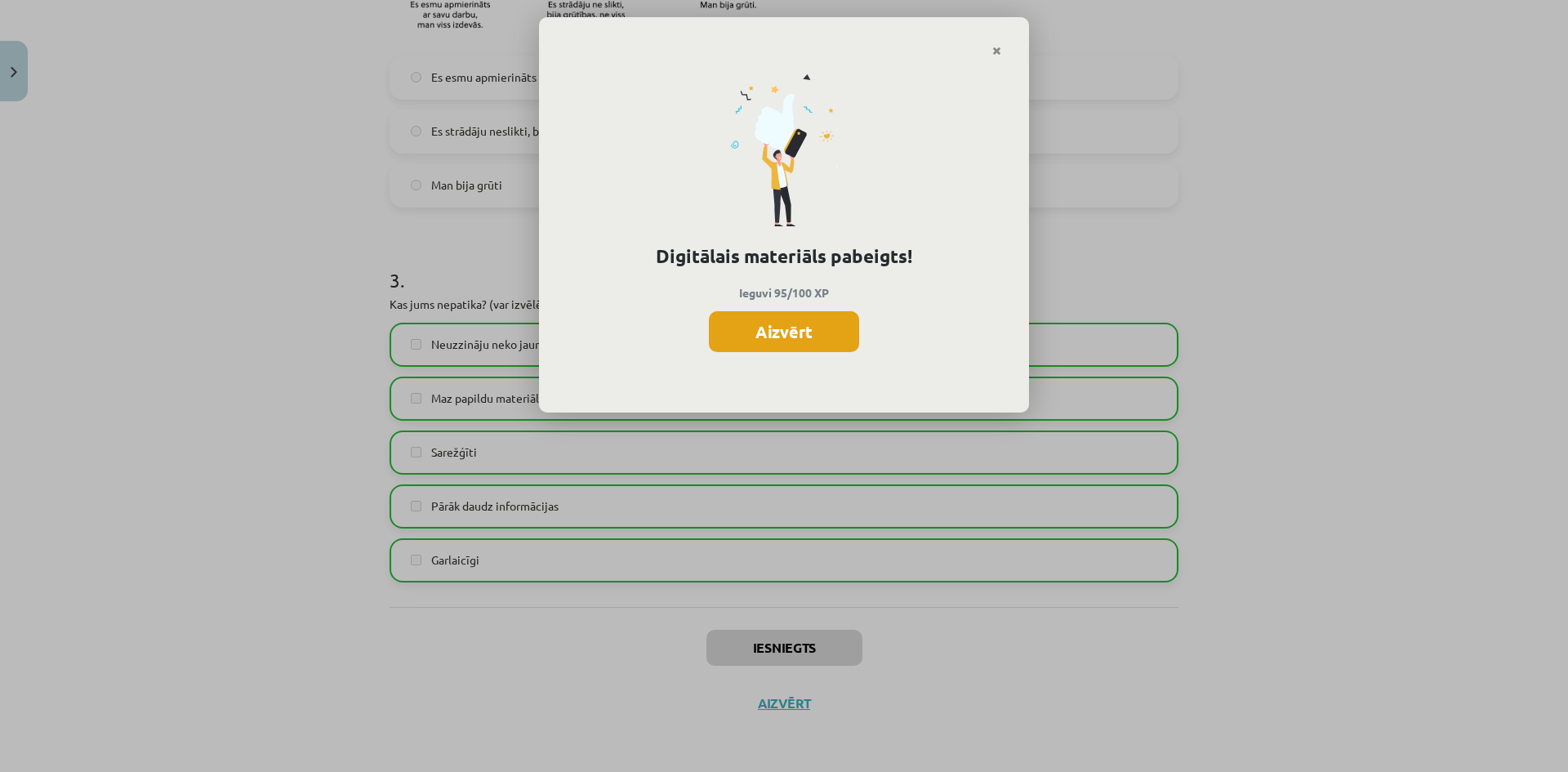
click at [795, 327] on button "Aizvērt" at bounding box center [784, 331] width 151 height 41
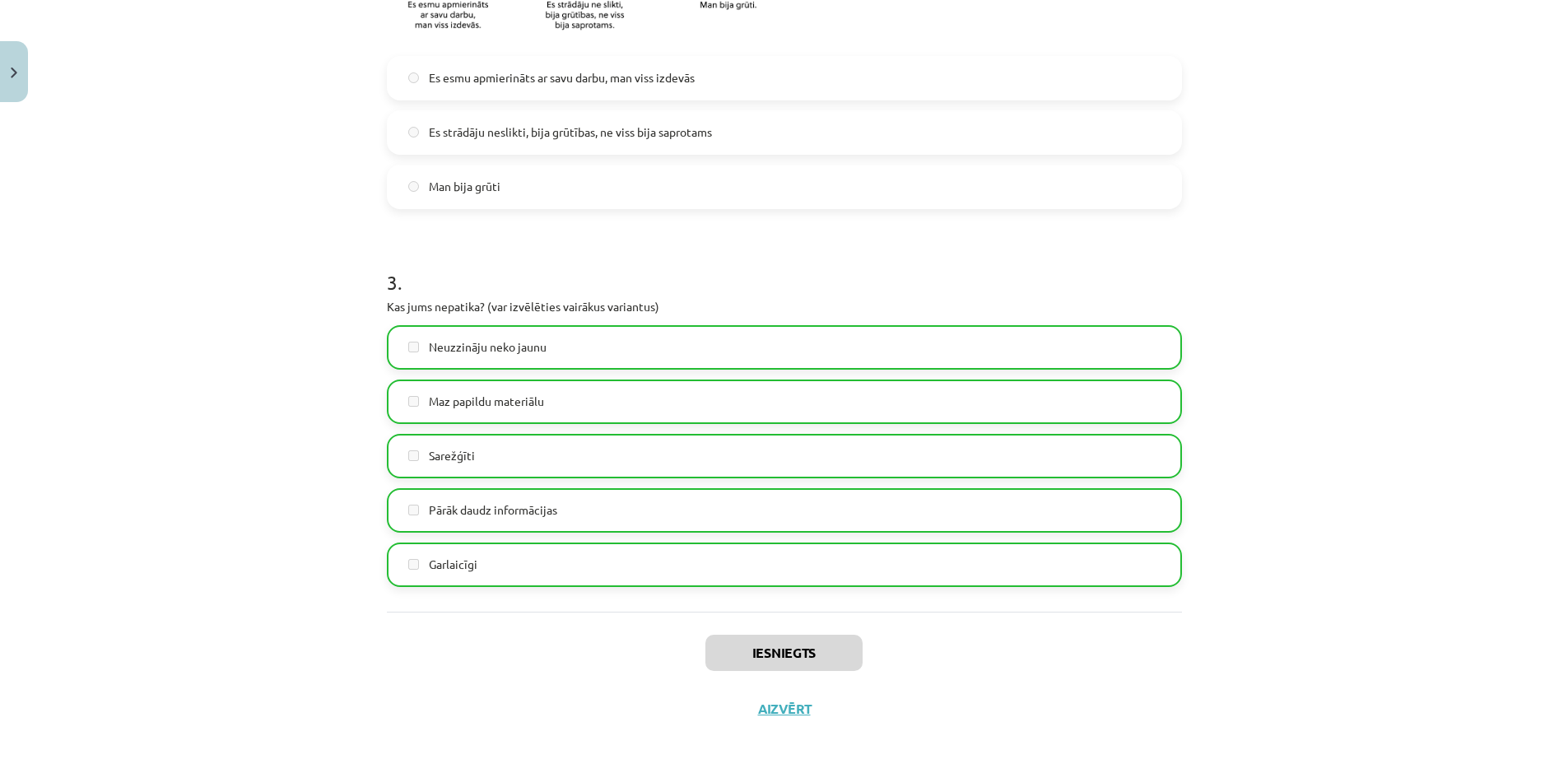
scroll to position [412, 0]
click at [766, 713] on button "Aizvērt" at bounding box center [784, 709] width 62 height 17
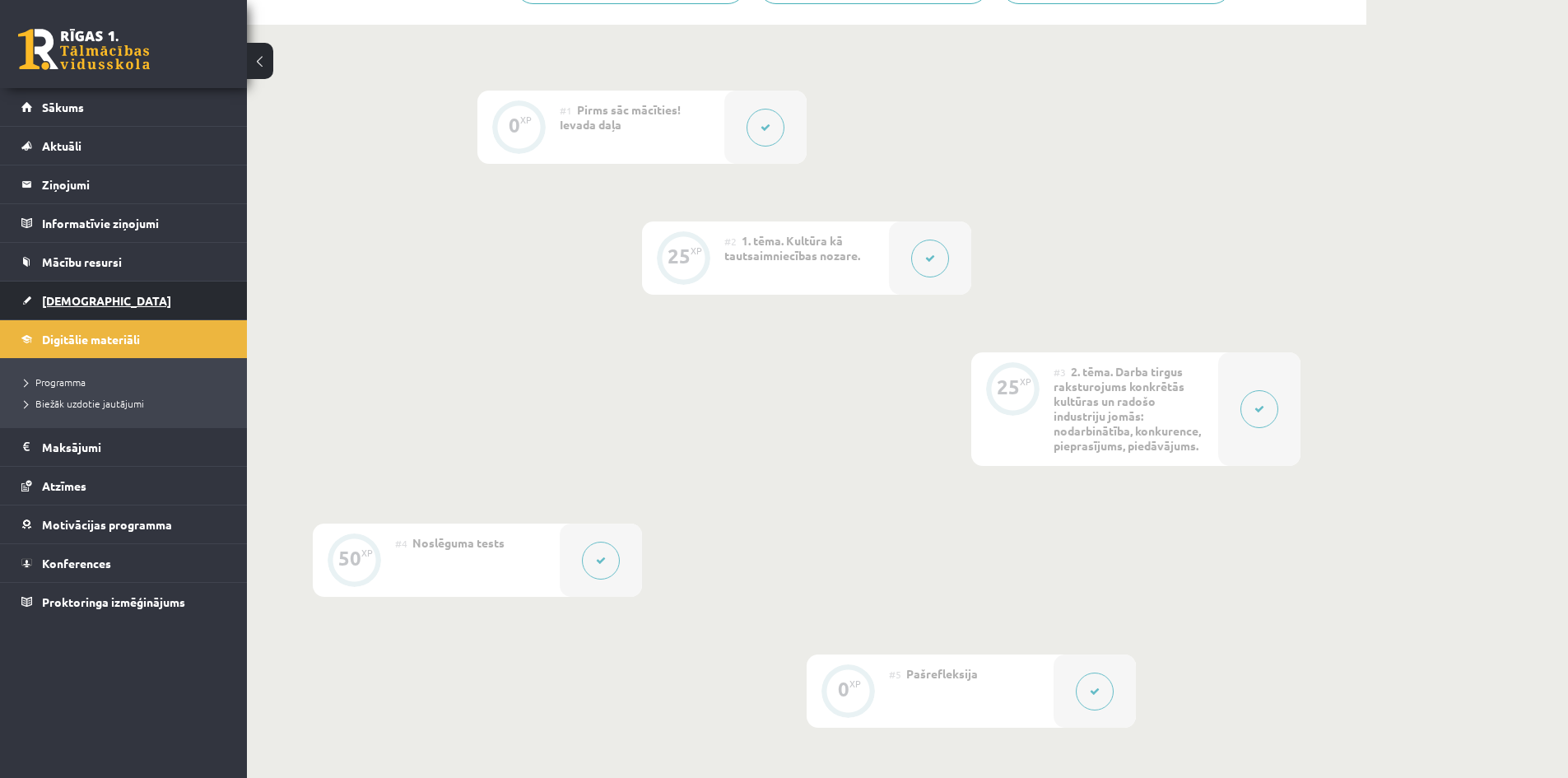
click at [61, 299] on span "[DEMOGRAPHIC_DATA]" at bounding box center [107, 300] width 130 height 15
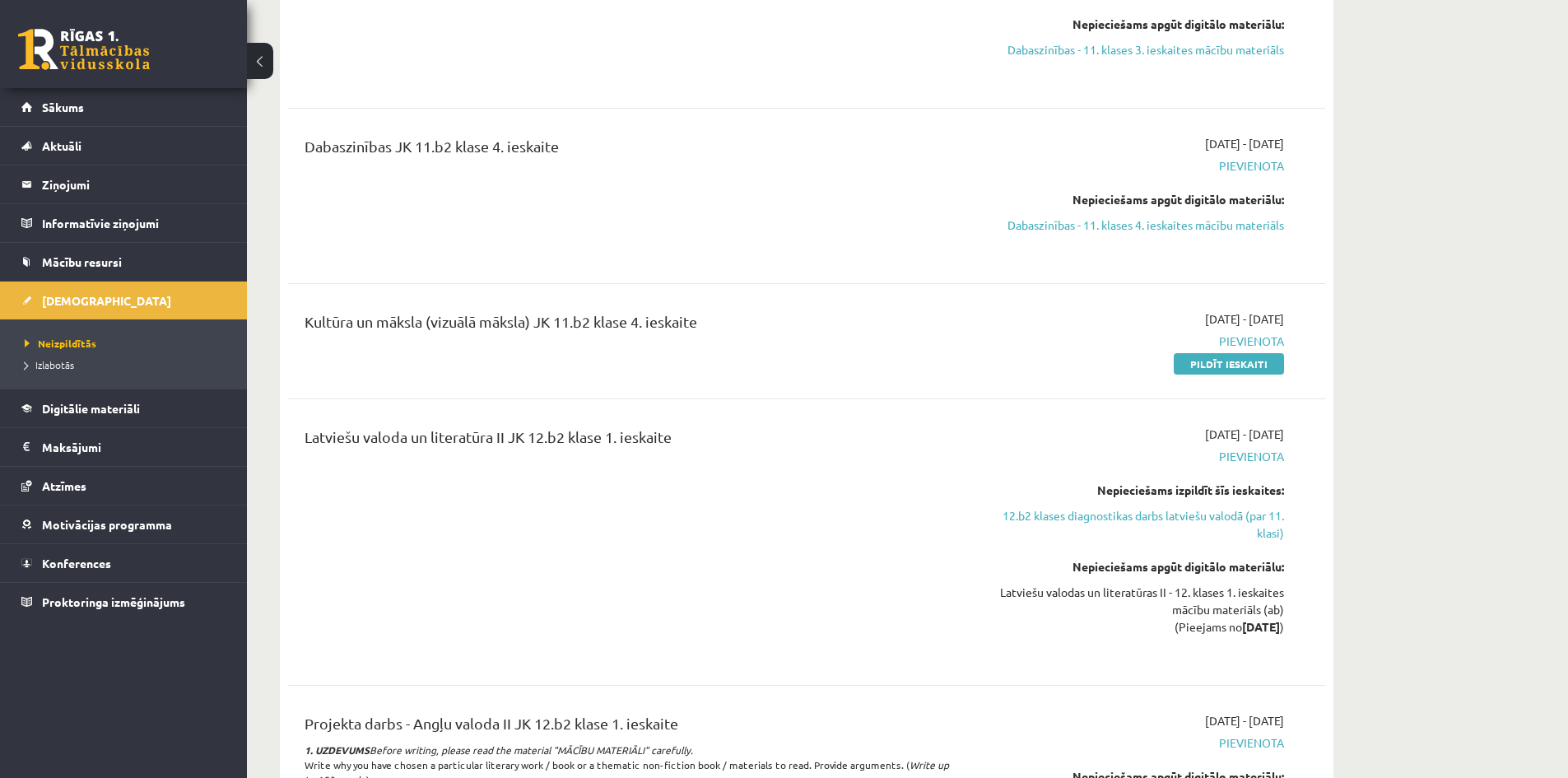
scroll to position [1812, 0]
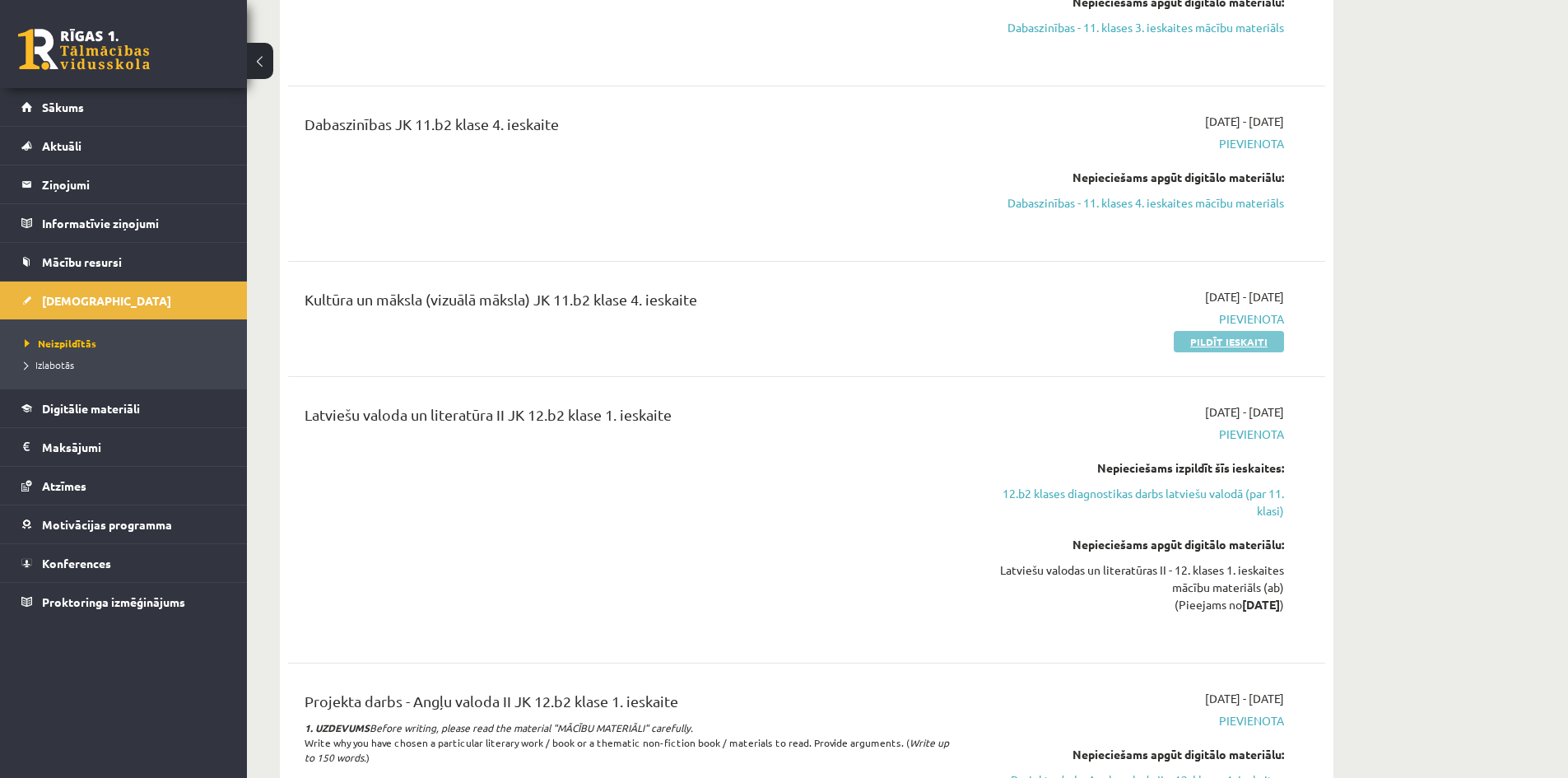
click at [1233, 344] on link "Pildīt ieskaiti" at bounding box center [1229, 342] width 110 height 21
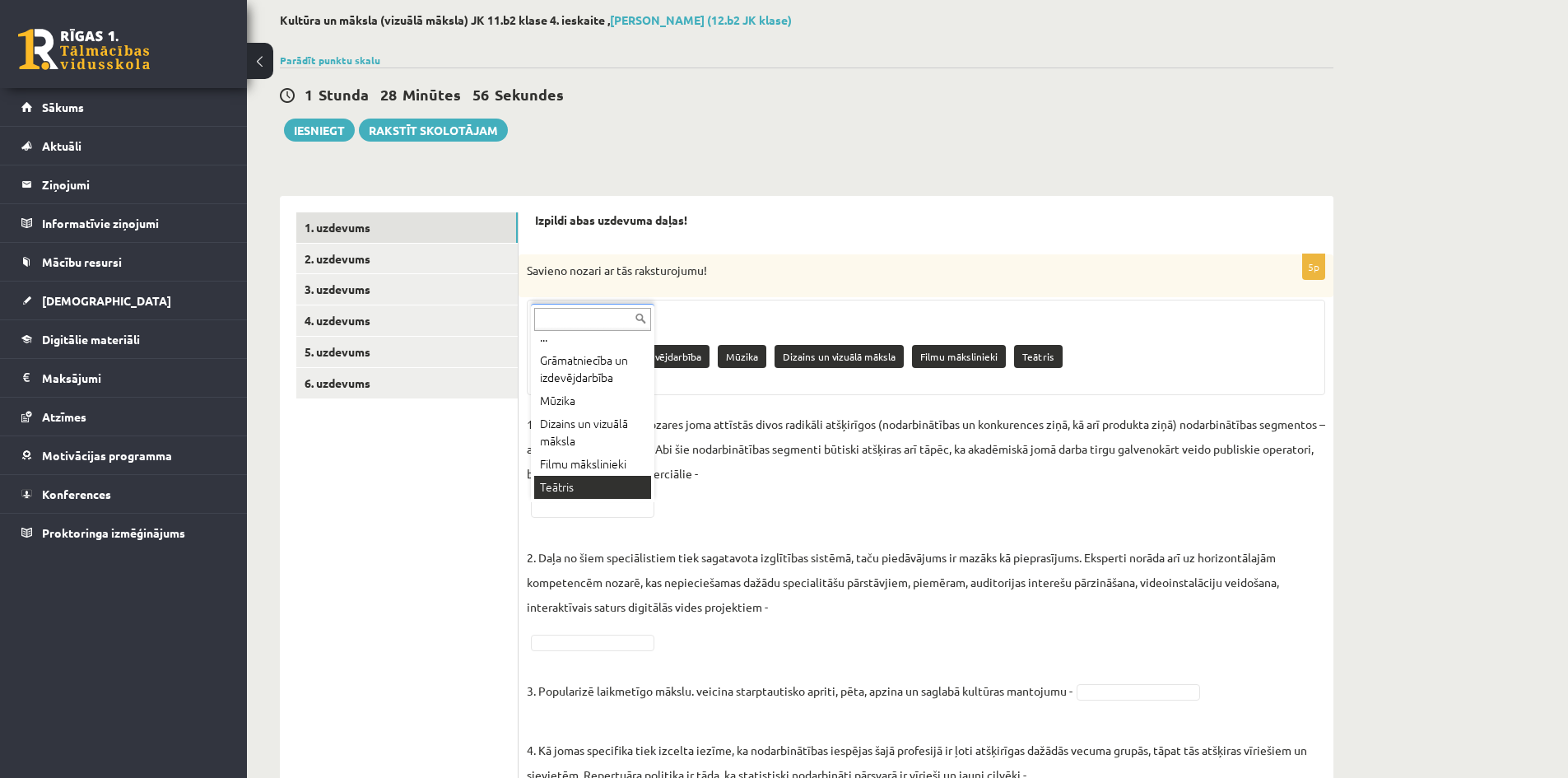
scroll to position [83, 0]
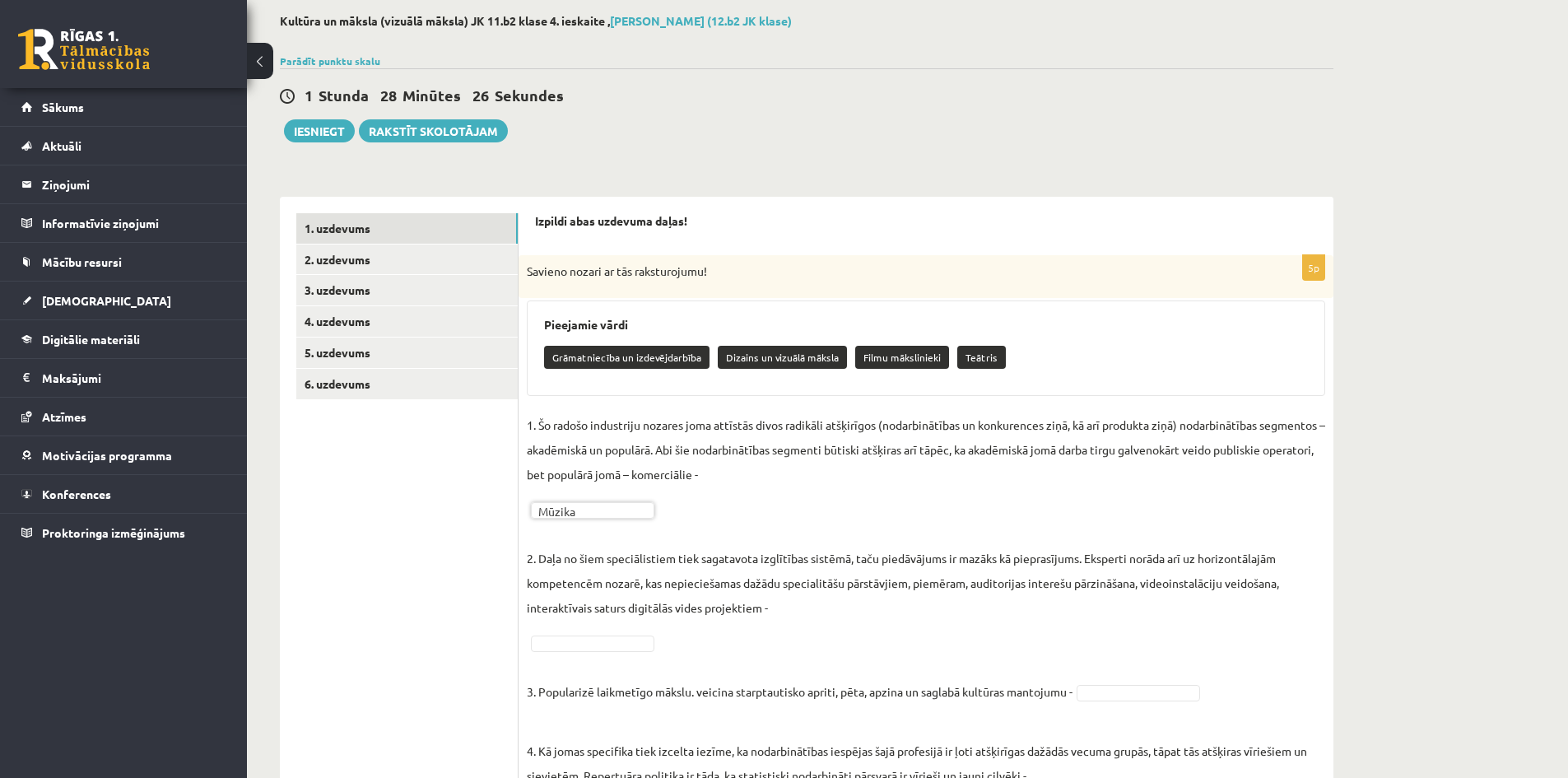
click at [678, 590] on p "2. Daļa no šiem speciālistiem tiek sagatavota izglītības sistēmā, taču piedāvāj…" at bounding box center [925, 570] width 798 height 99
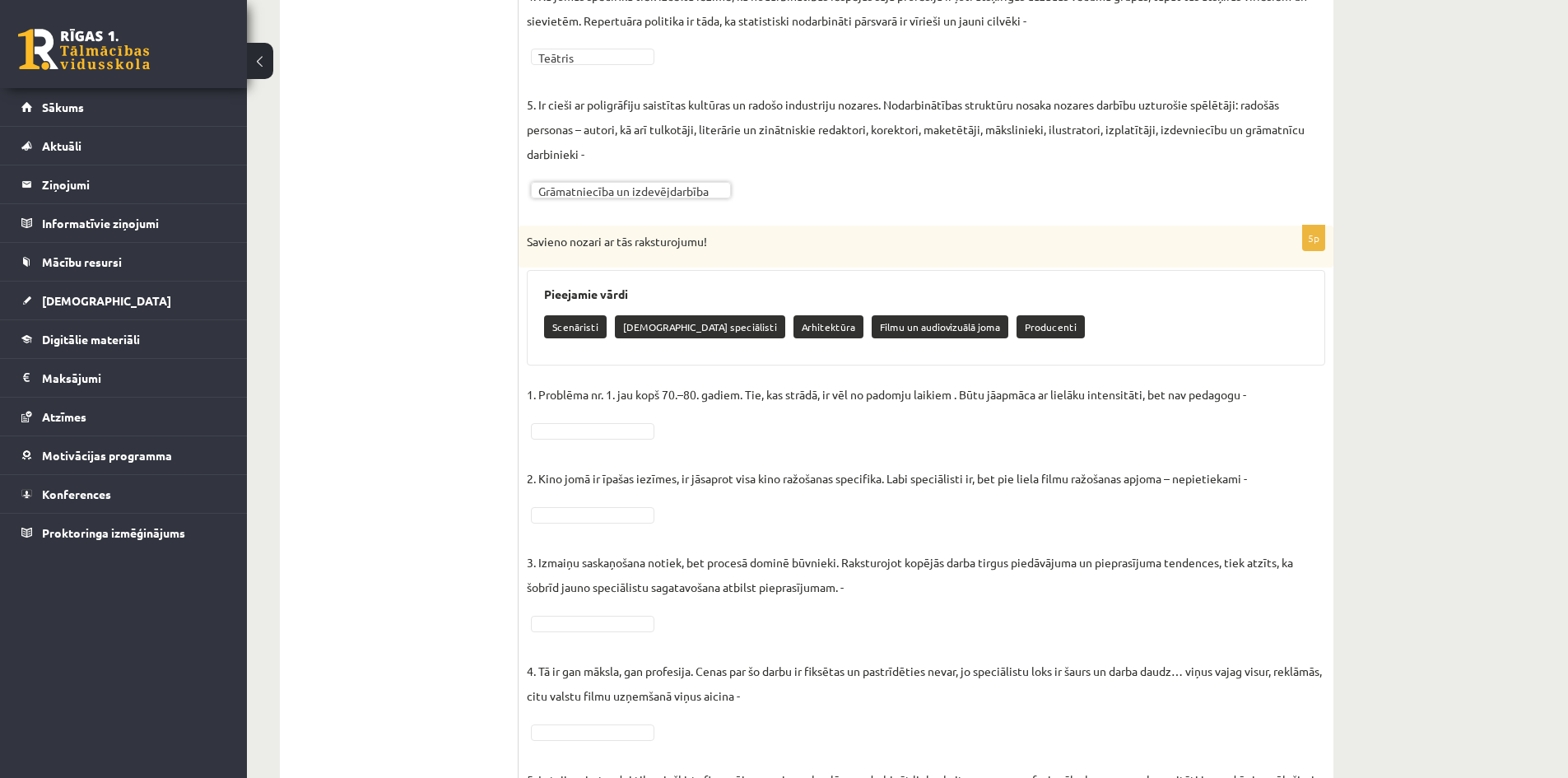
scroll to position [823, 0]
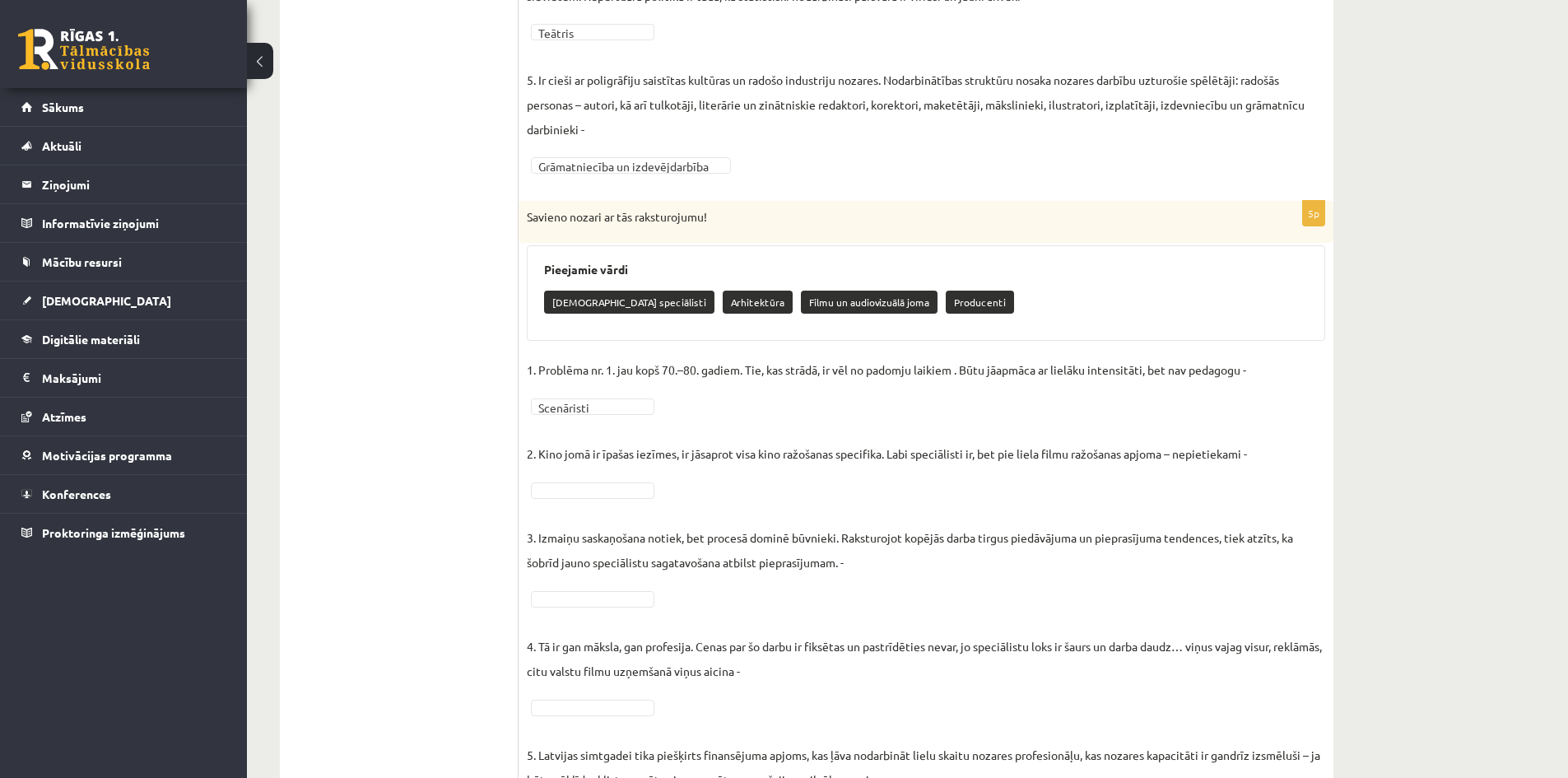
click at [589, 480] on fieldset "**********" at bounding box center [925, 604] width 798 height 494
click at [685, 602] on fieldset "**********" at bounding box center [925, 604] width 798 height 494
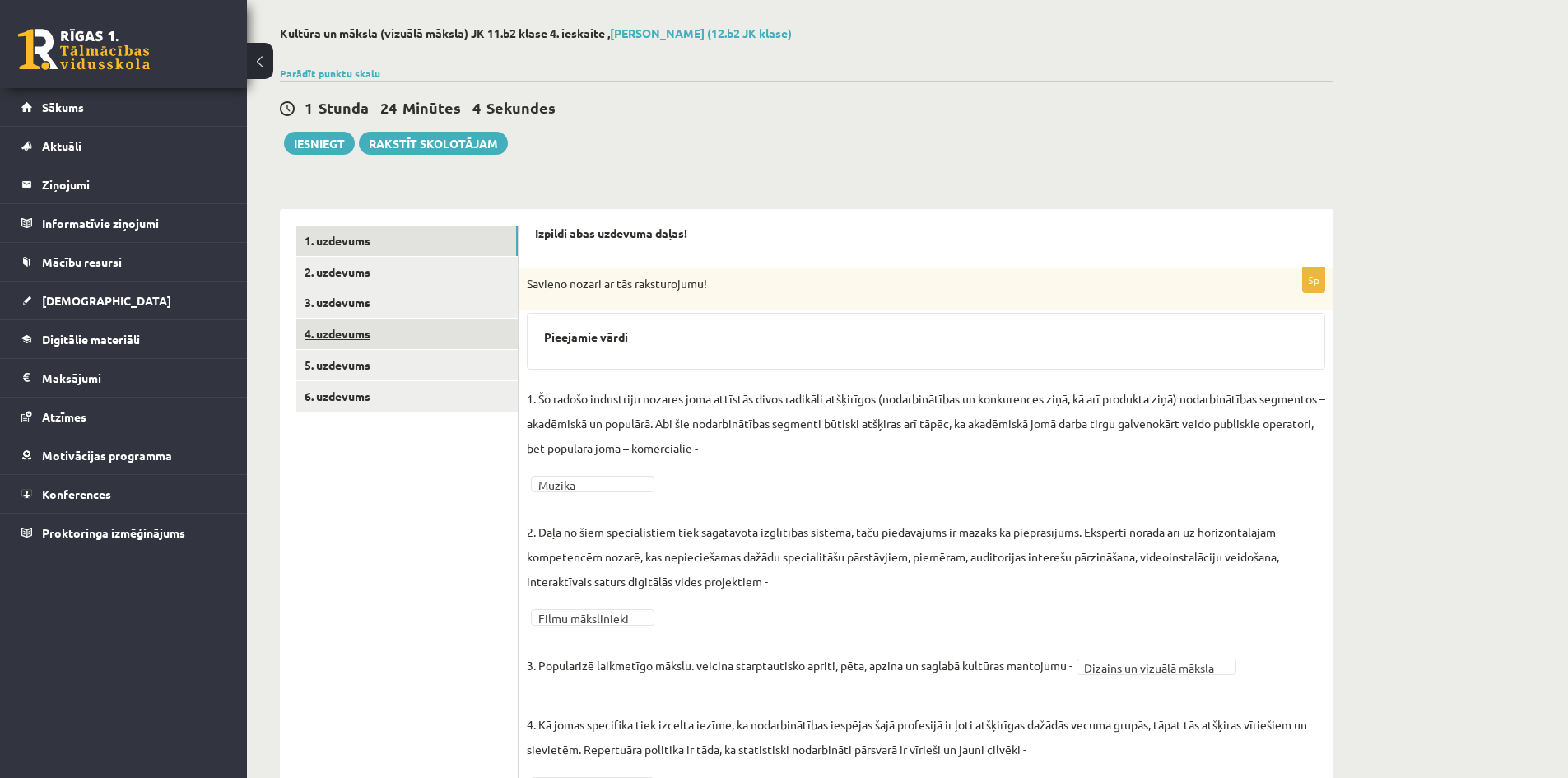
scroll to position [0, 0]
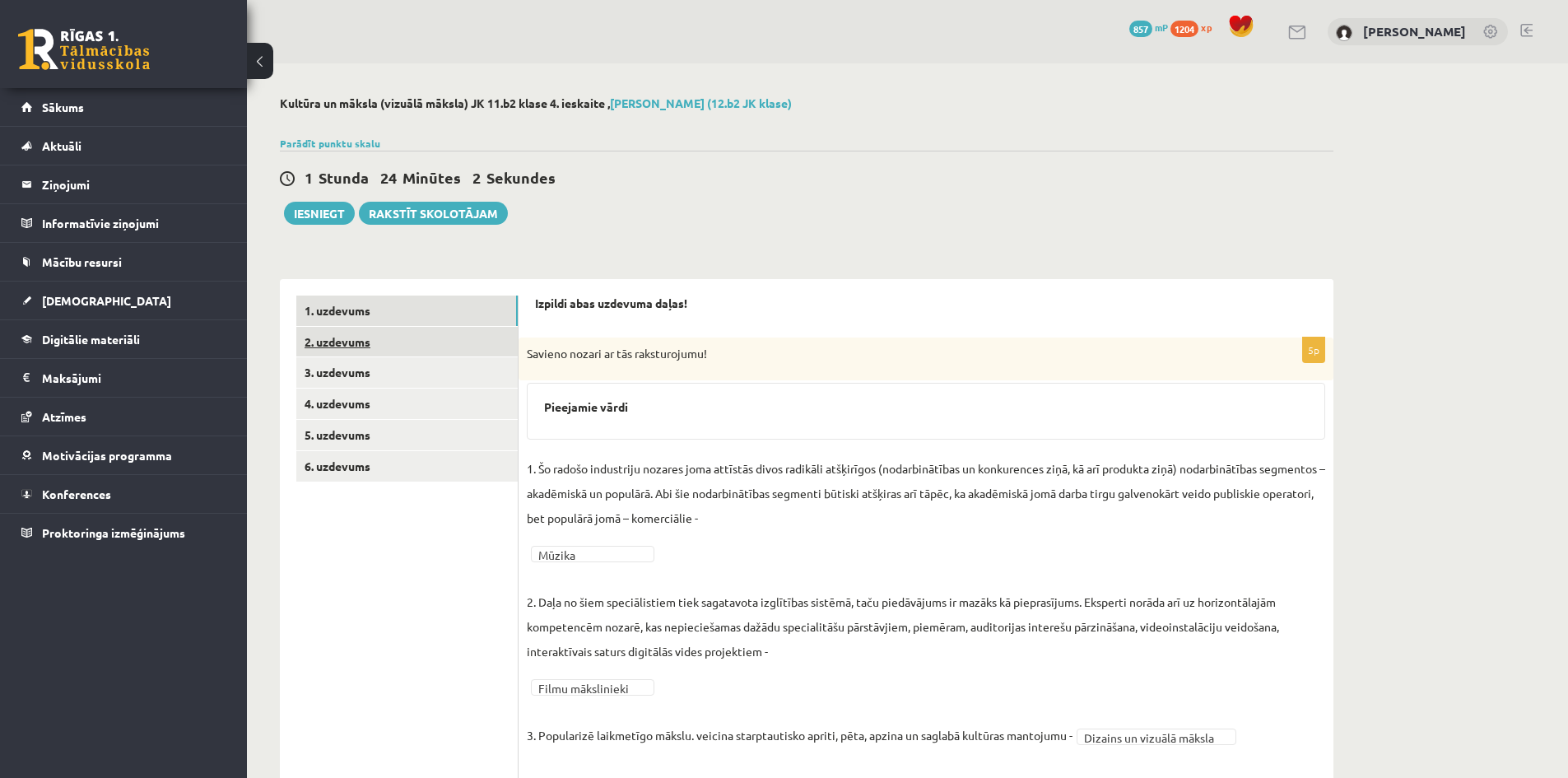
click at [343, 343] on link "2. uzdevums" at bounding box center [407, 342] width 221 height 30
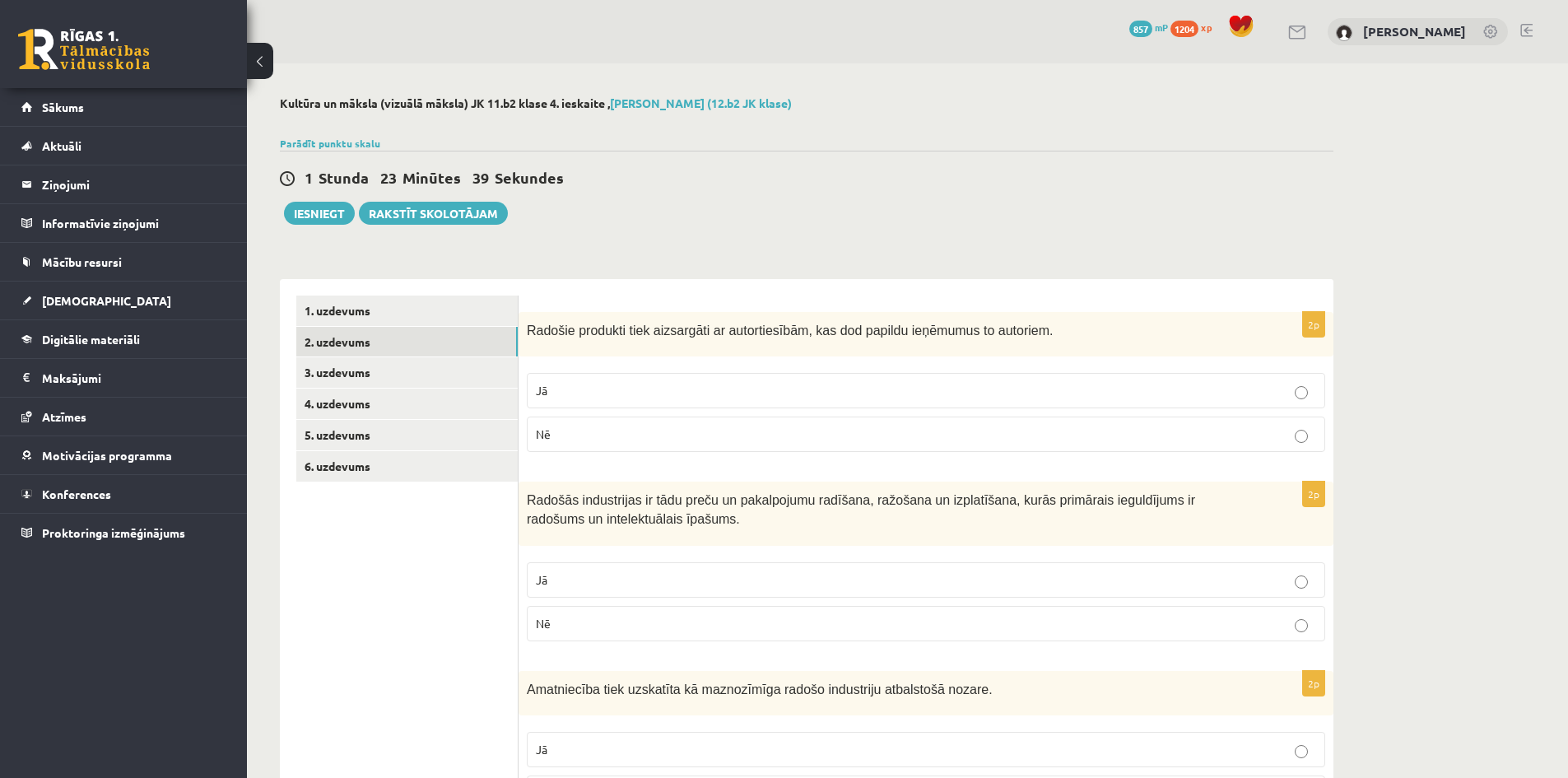
click at [610, 394] on p "Jā" at bounding box center [926, 390] width 780 height 17
click at [692, 577] on p "Jā" at bounding box center [926, 579] width 780 height 17
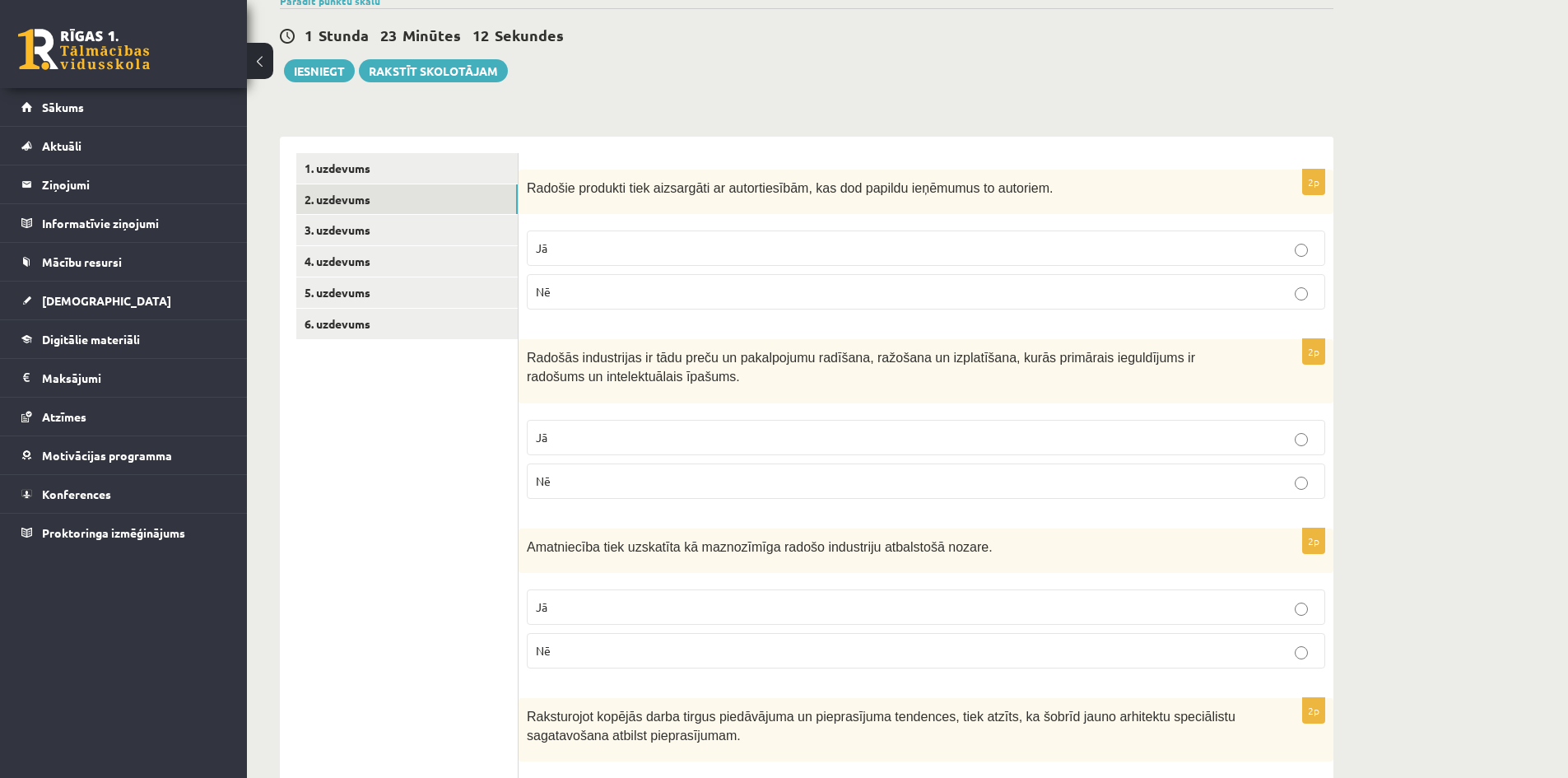
scroll to position [164, 0]
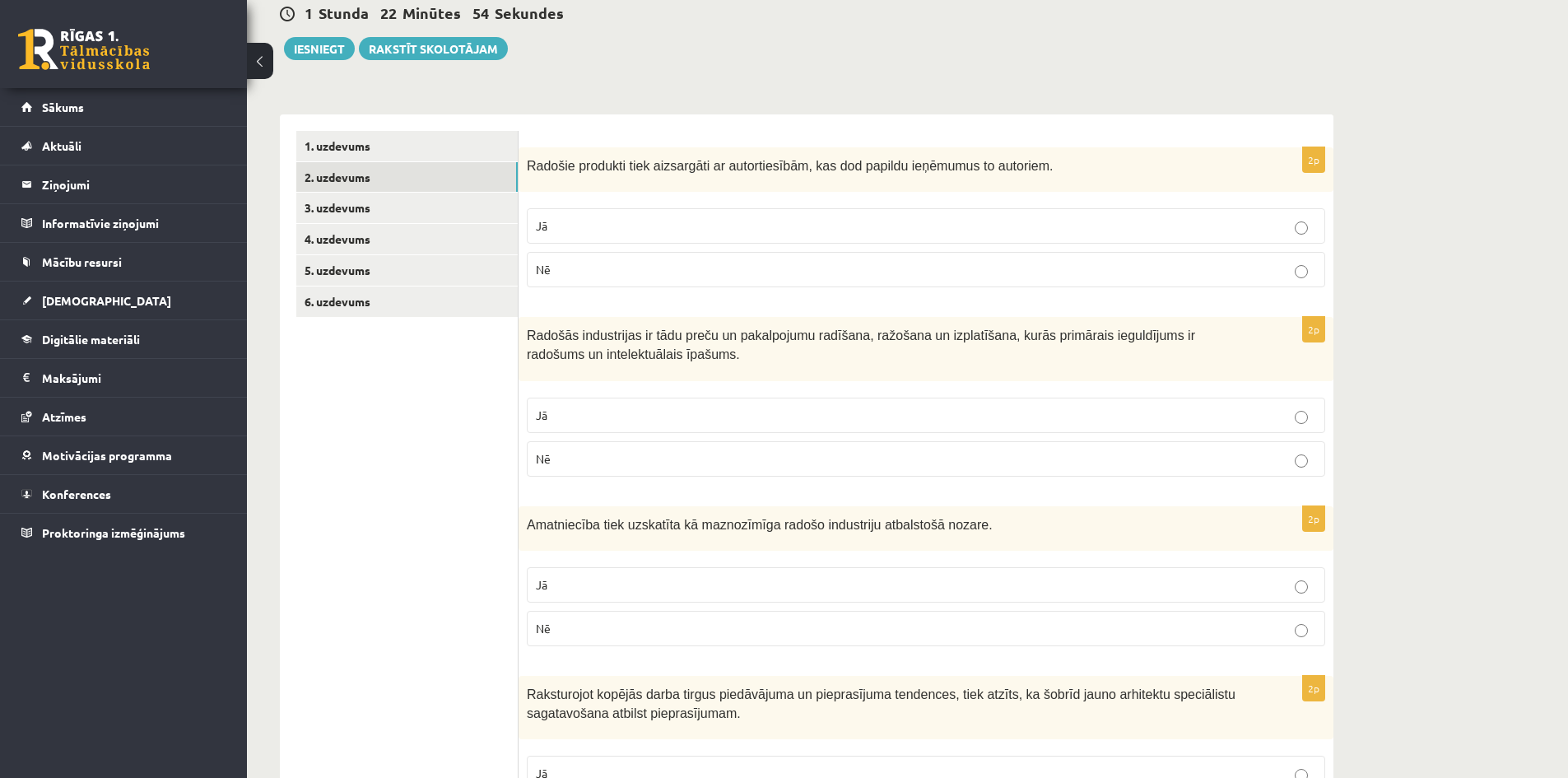
click at [629, 633] on p "Nē" at bounding box center [926, 628] width 780 height 17
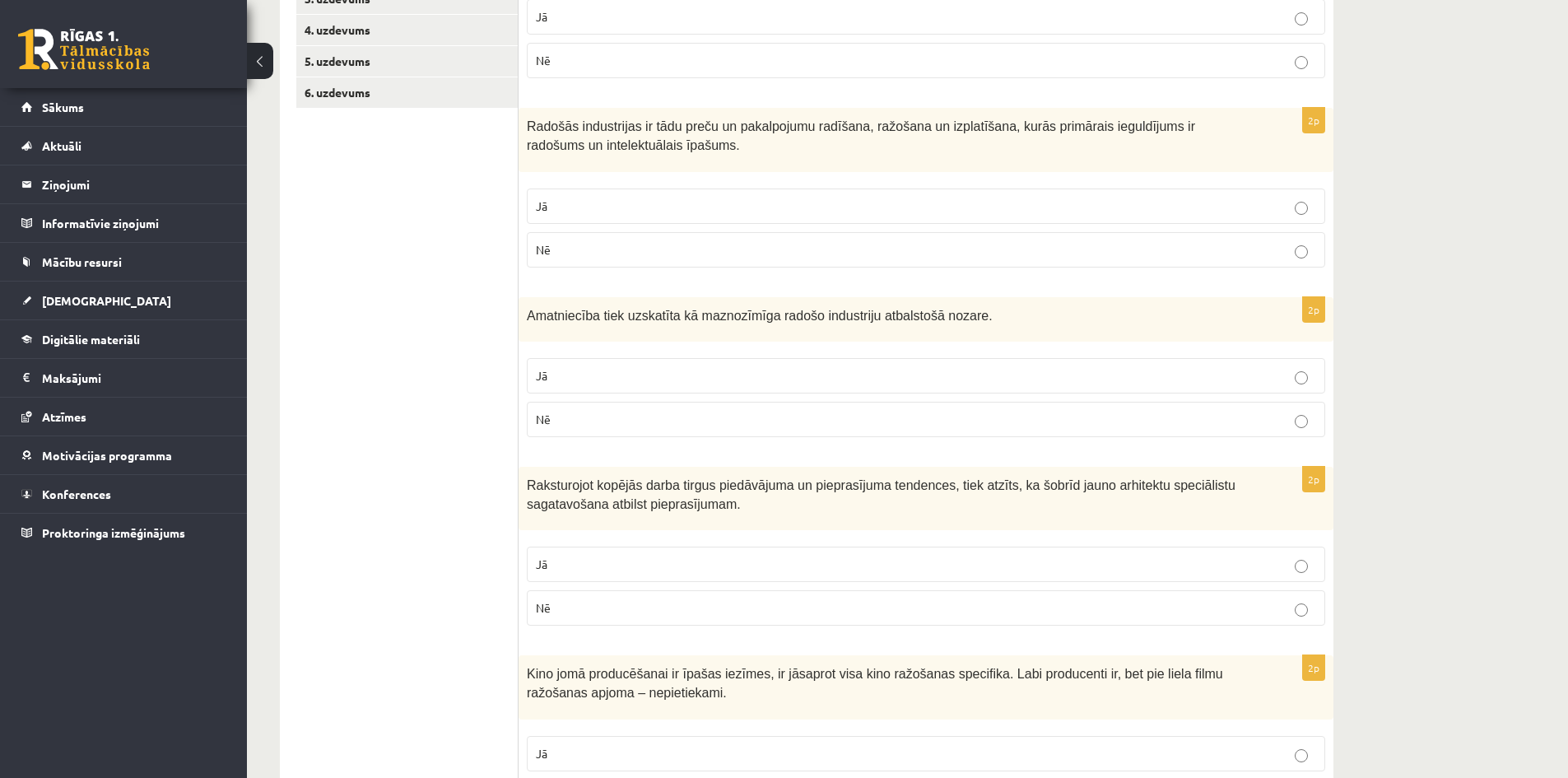
scroll to position [412, 0]
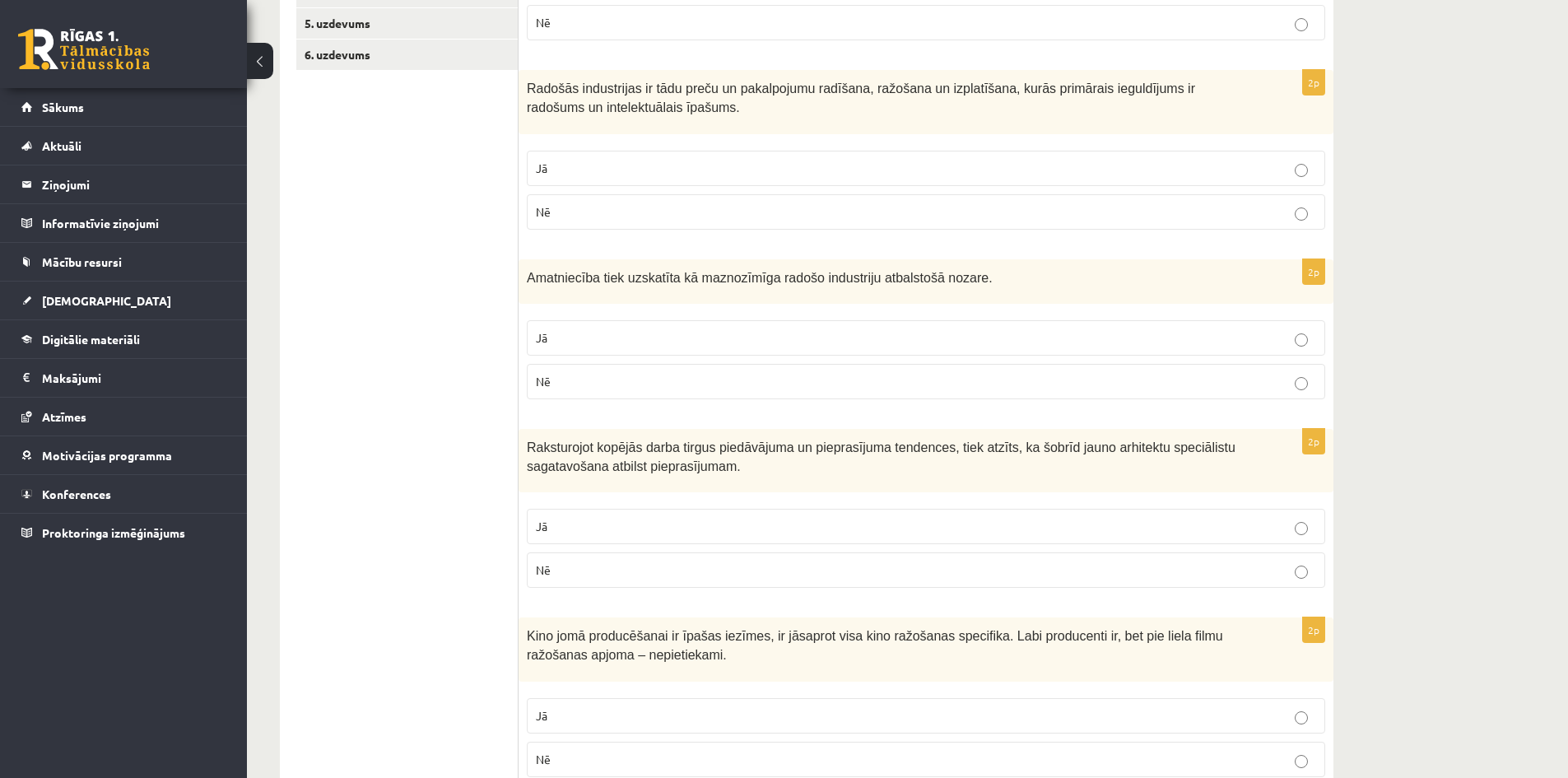
click at [601, 516] on label "Jā" at bounding box center [925, 527] width 798 height 36
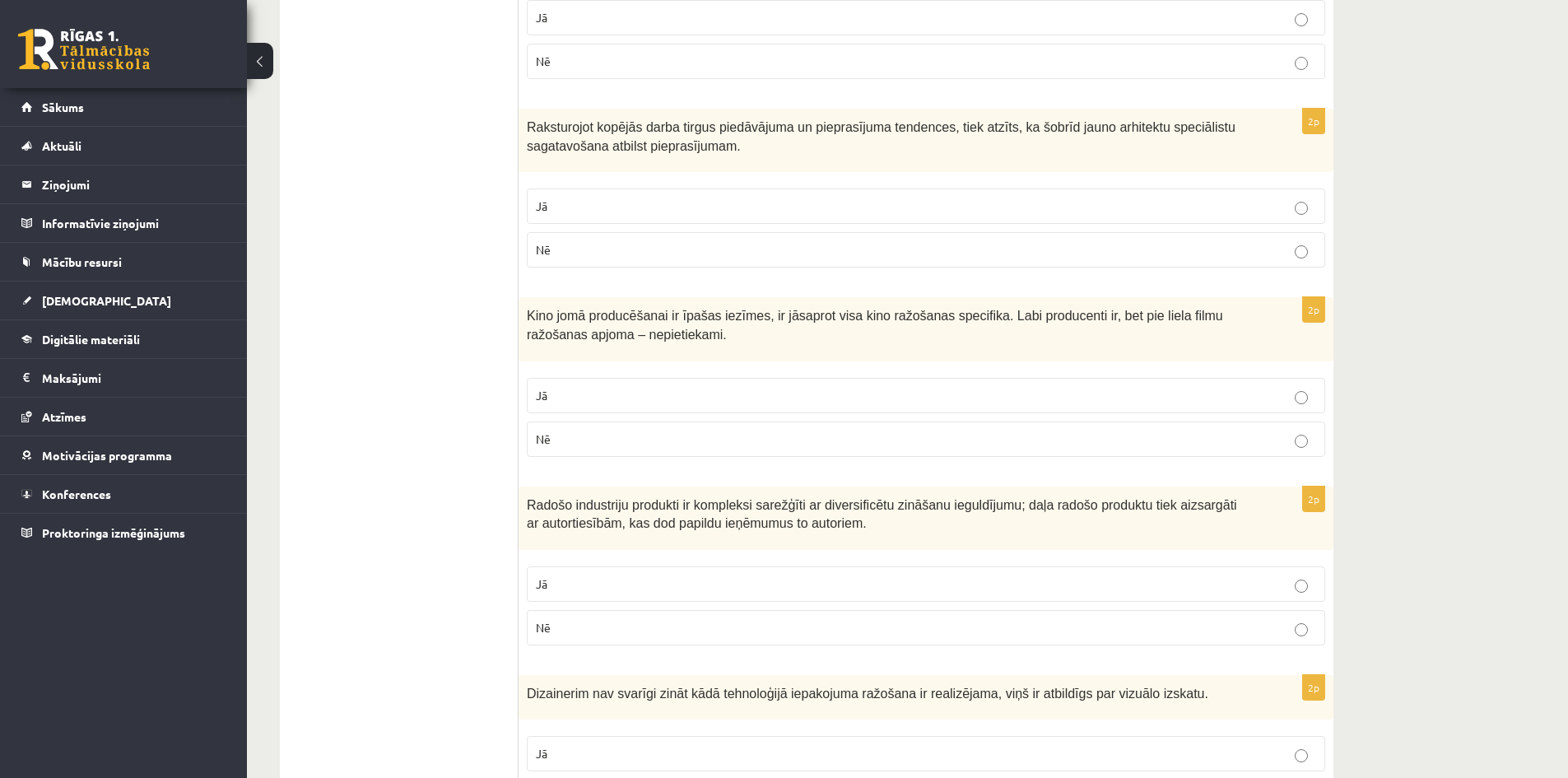
scroll to position [741, 0]
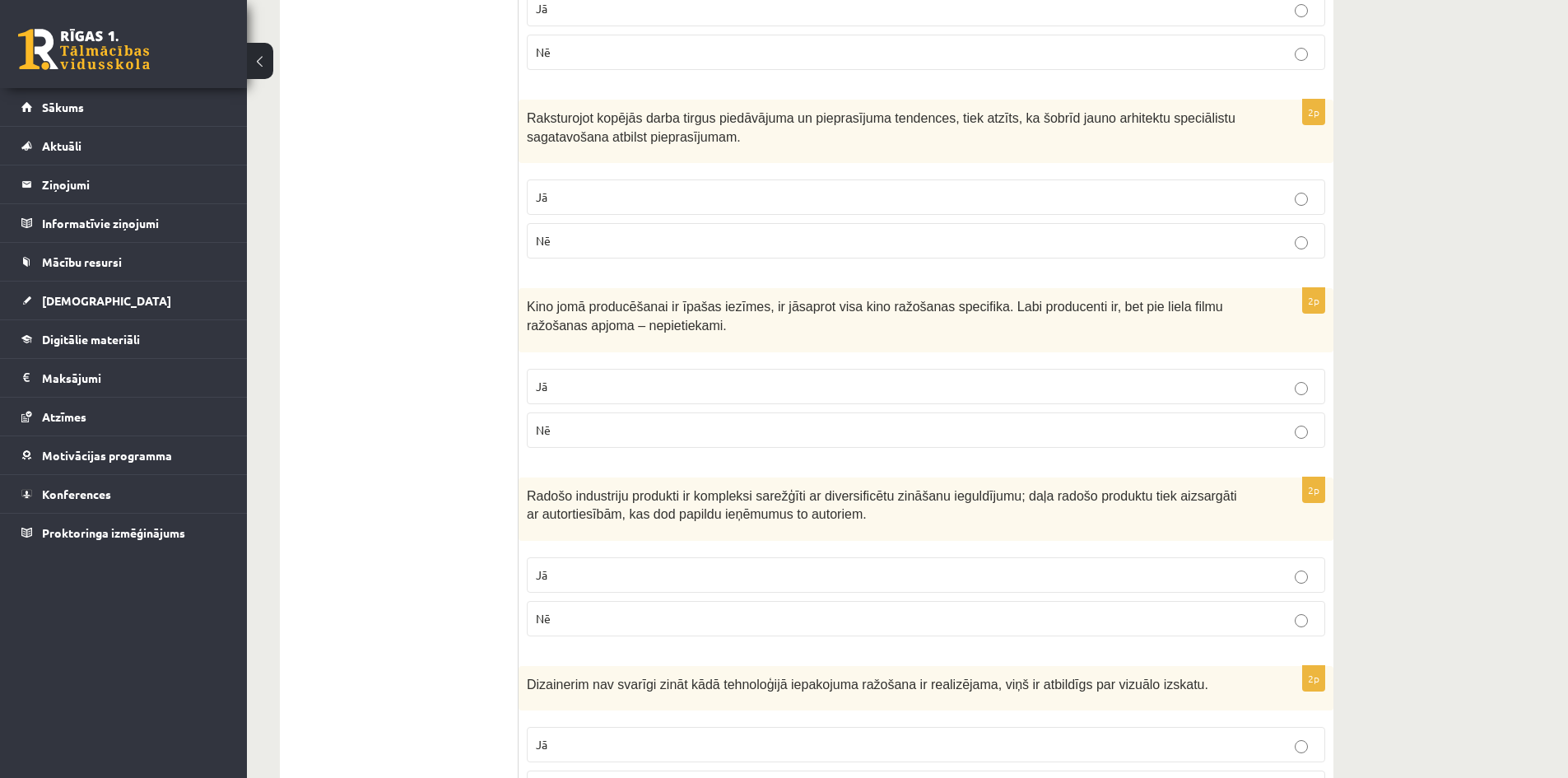
click at [644, 381] on p "Jā" at bounding box center [926, 386] width 780 height 17
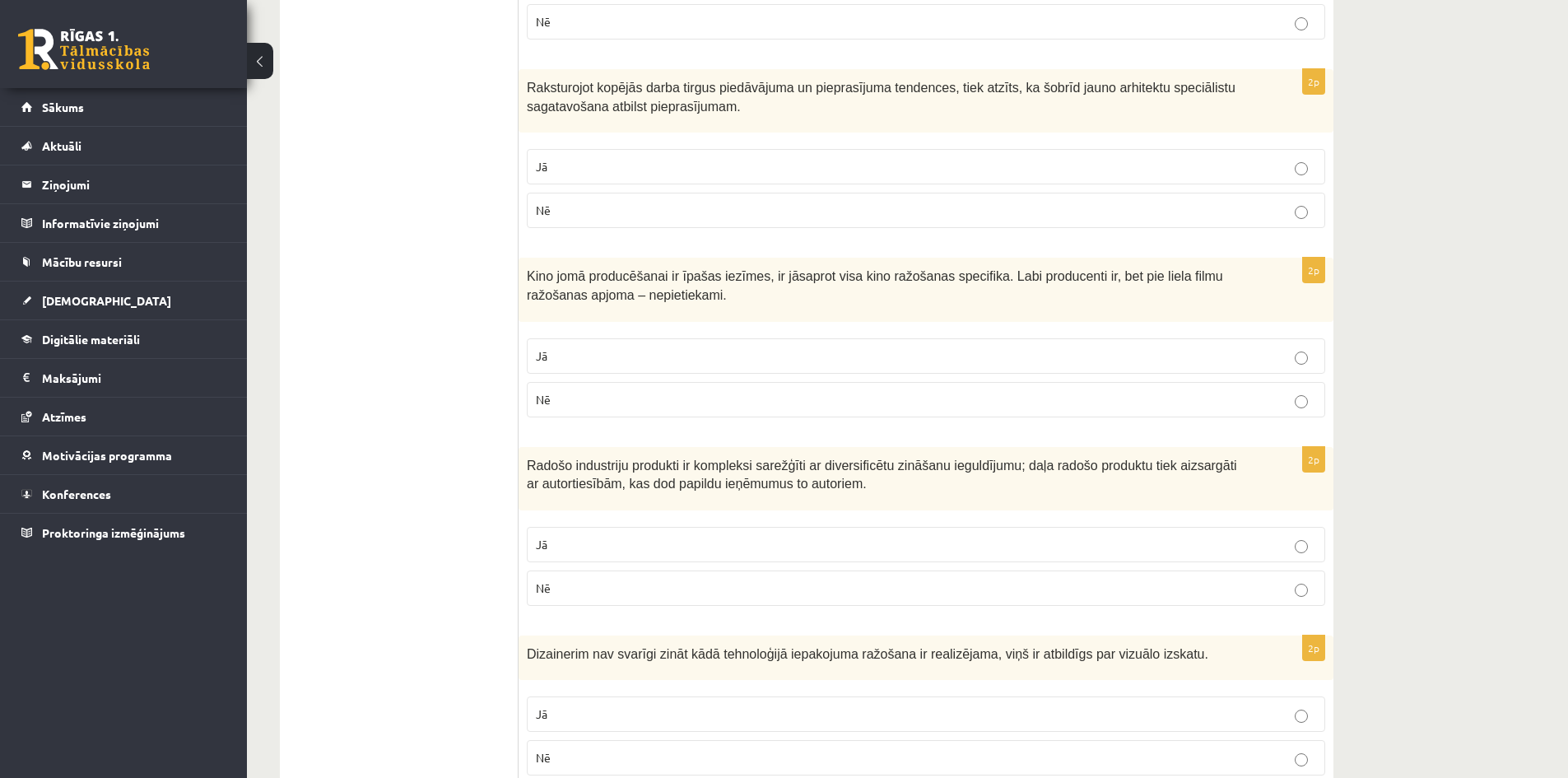
scroll to position [823, 0]
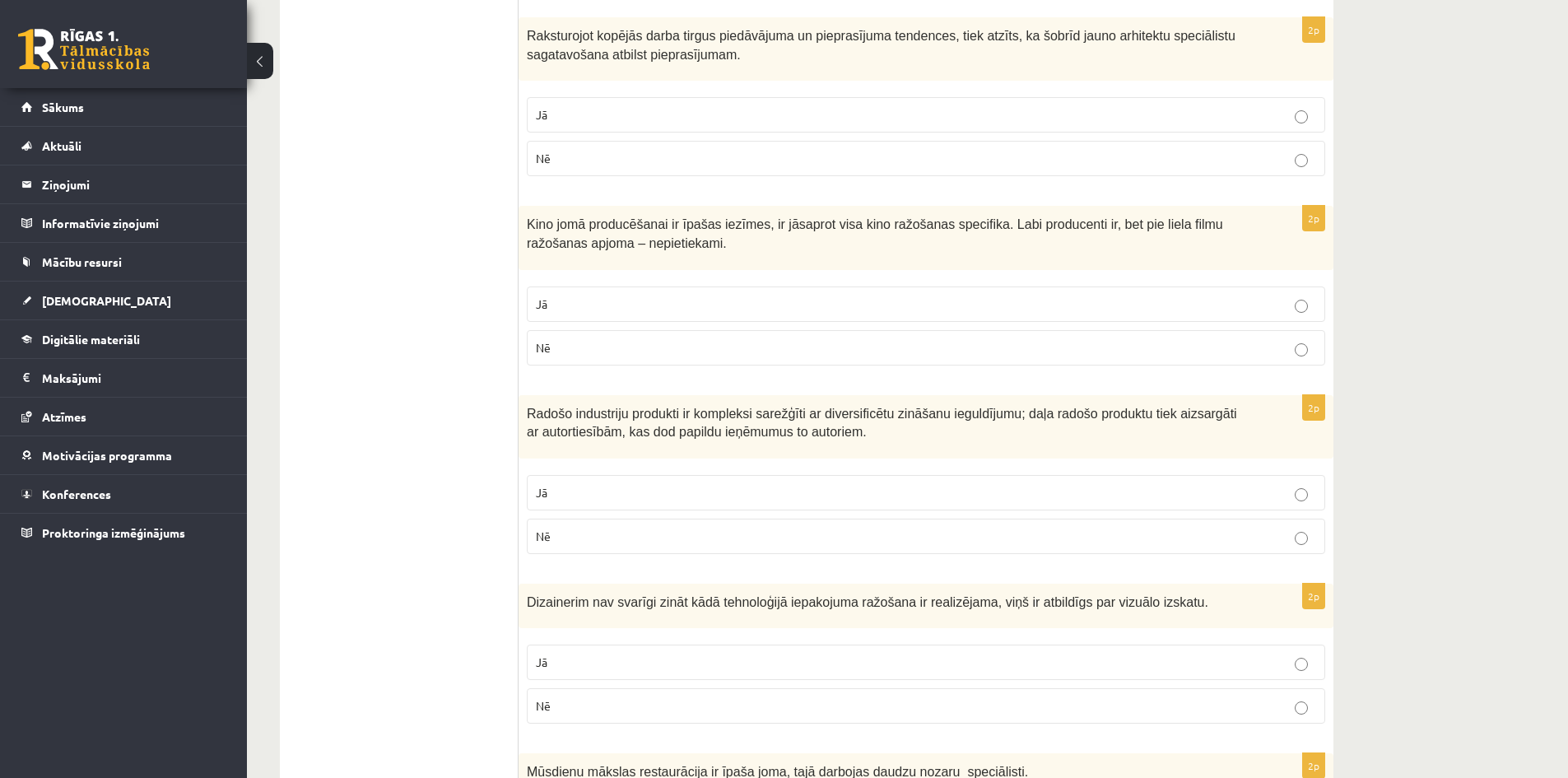
click at [575, 496] on p "Jā" at bounding box center [926, 492] width 780 height 17
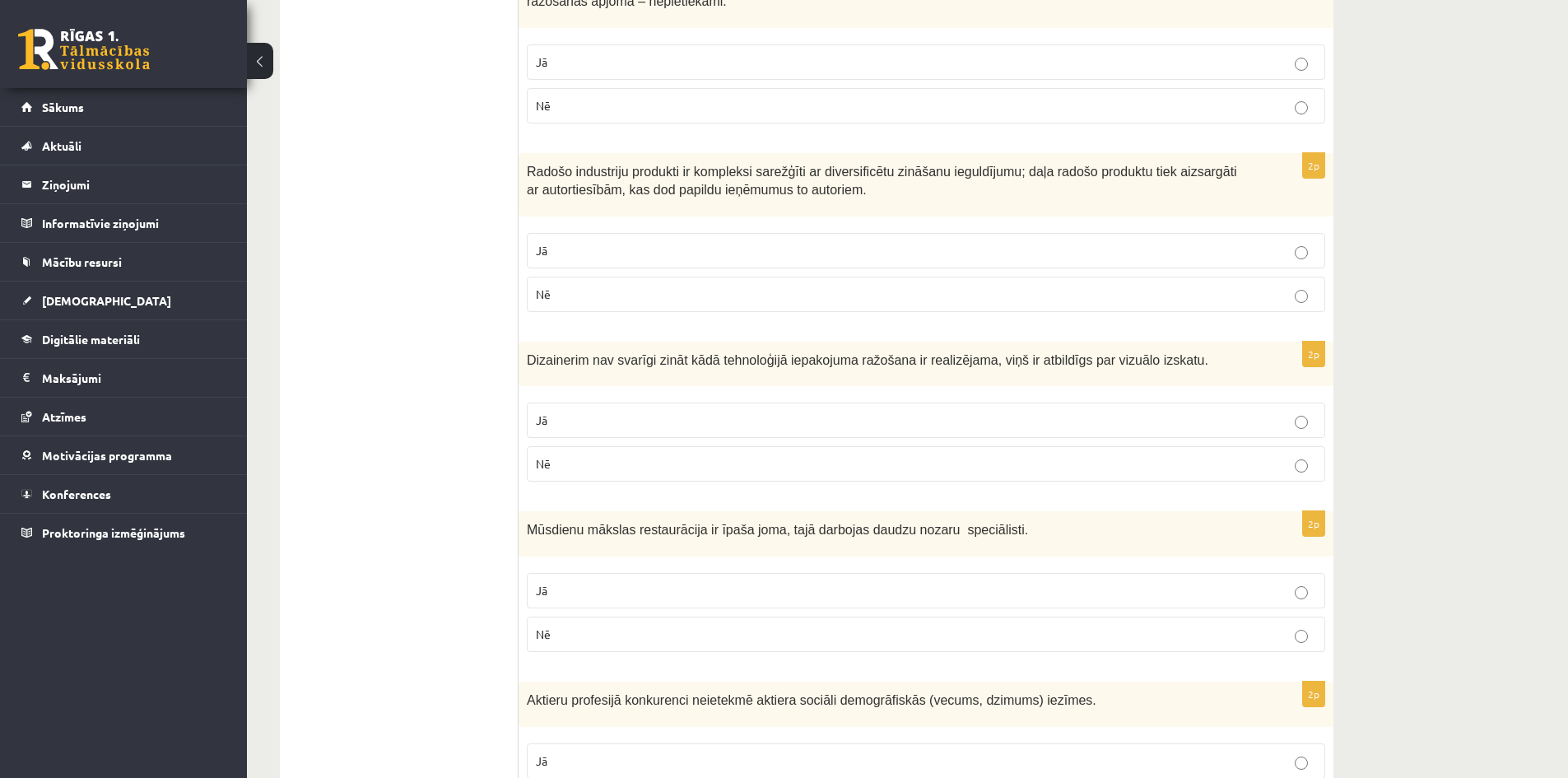
scroll to position [1070, 0]
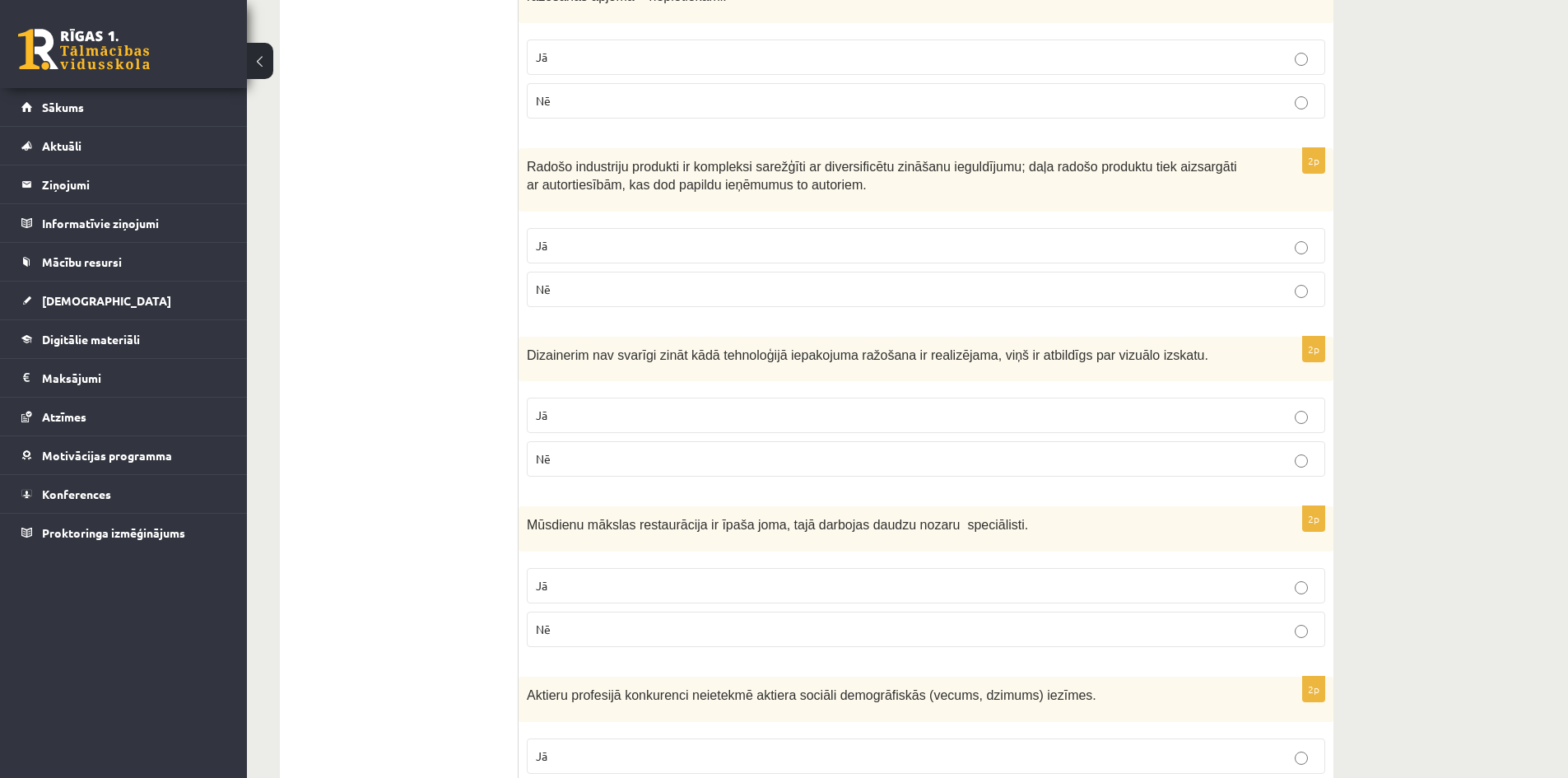
click at [614, 457] on p "Nē" at bounding box center [926, 458] width 780 height 17
click at [549, 631] on span "Nē" at bounding box center [543, 629] width 15 height 15
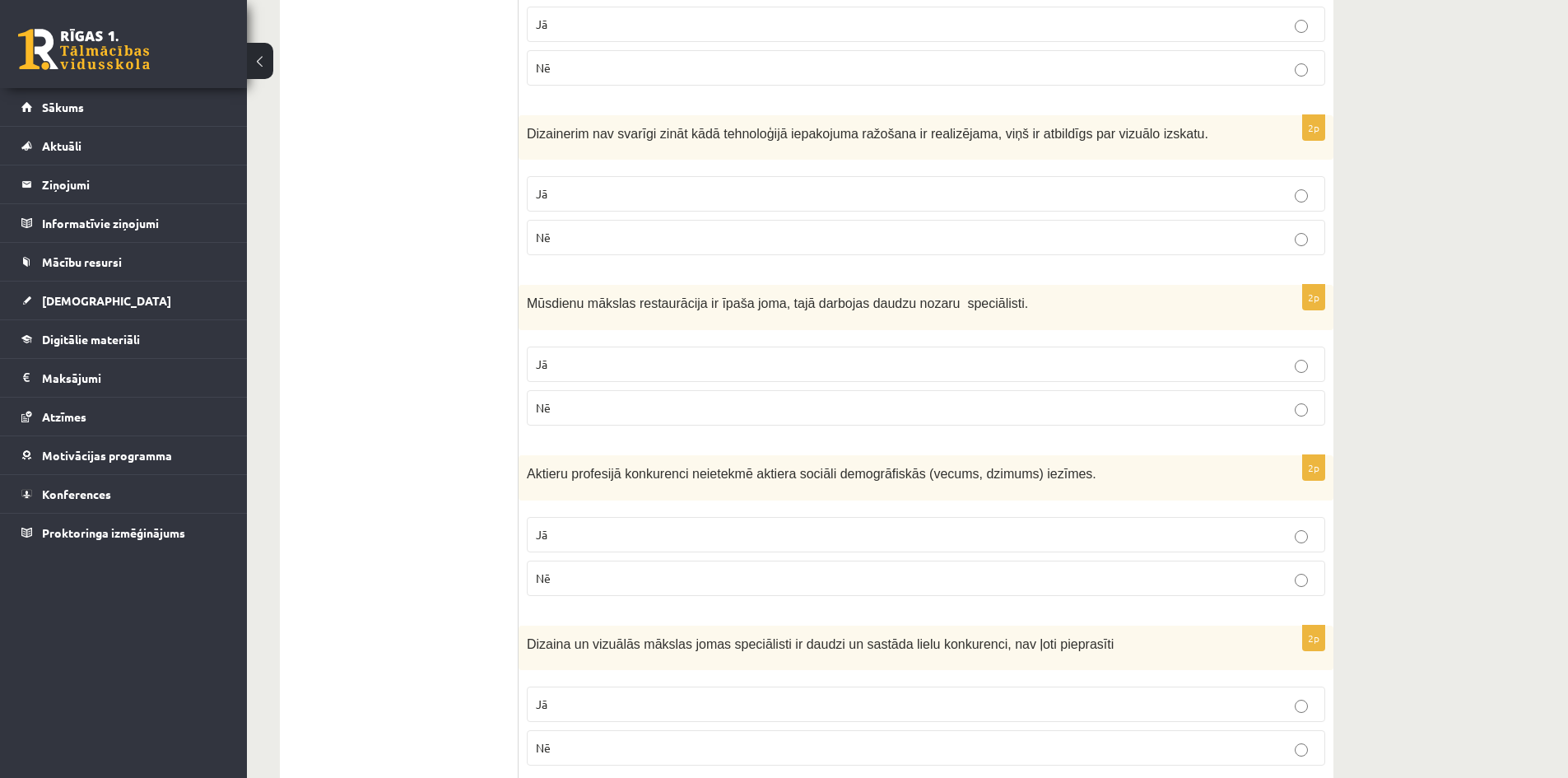
scroll to position [1317, 0]
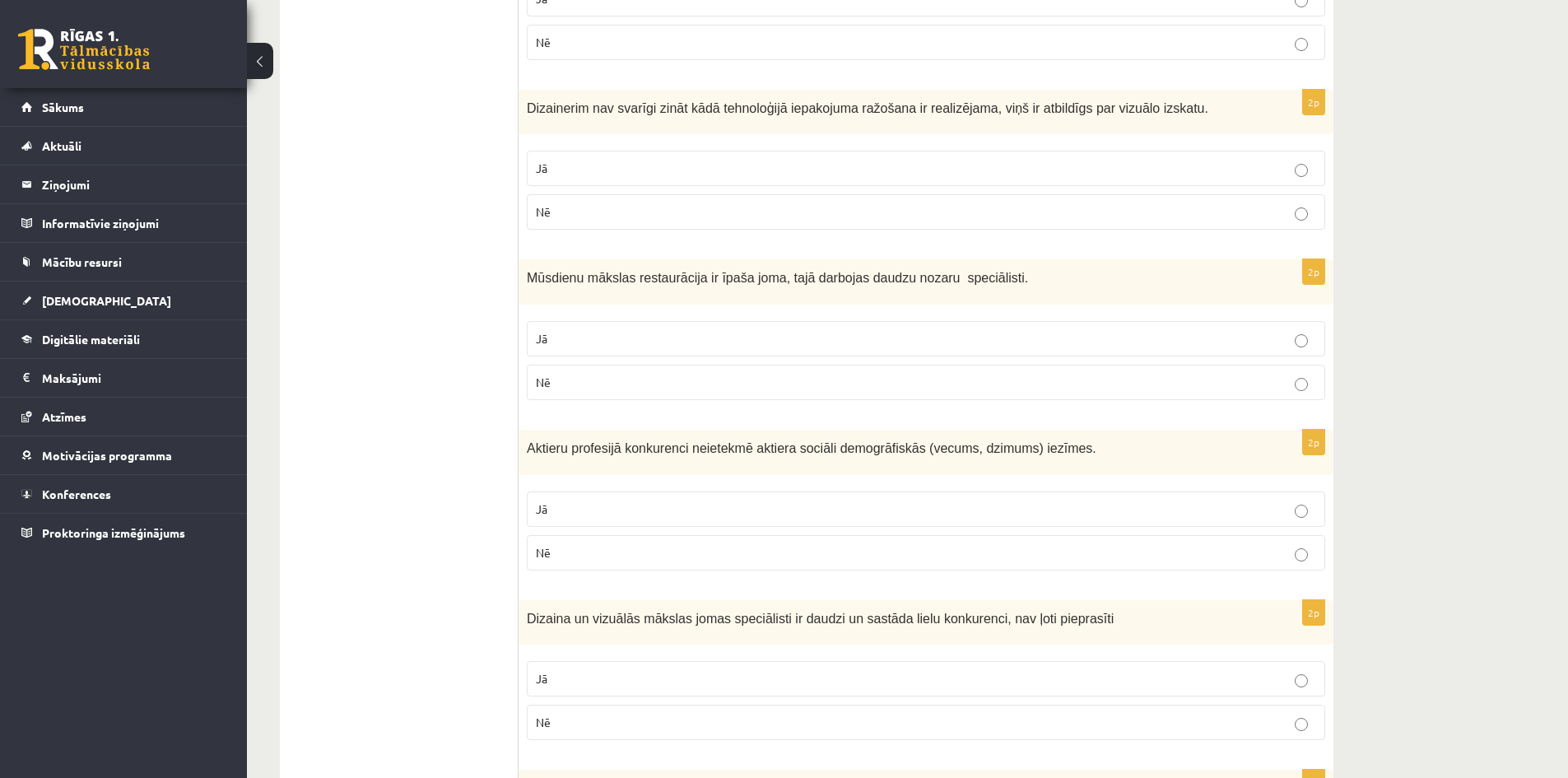
click at [619, 561] on p "Nē" at bounding box center [926, 552] width 780 height 17
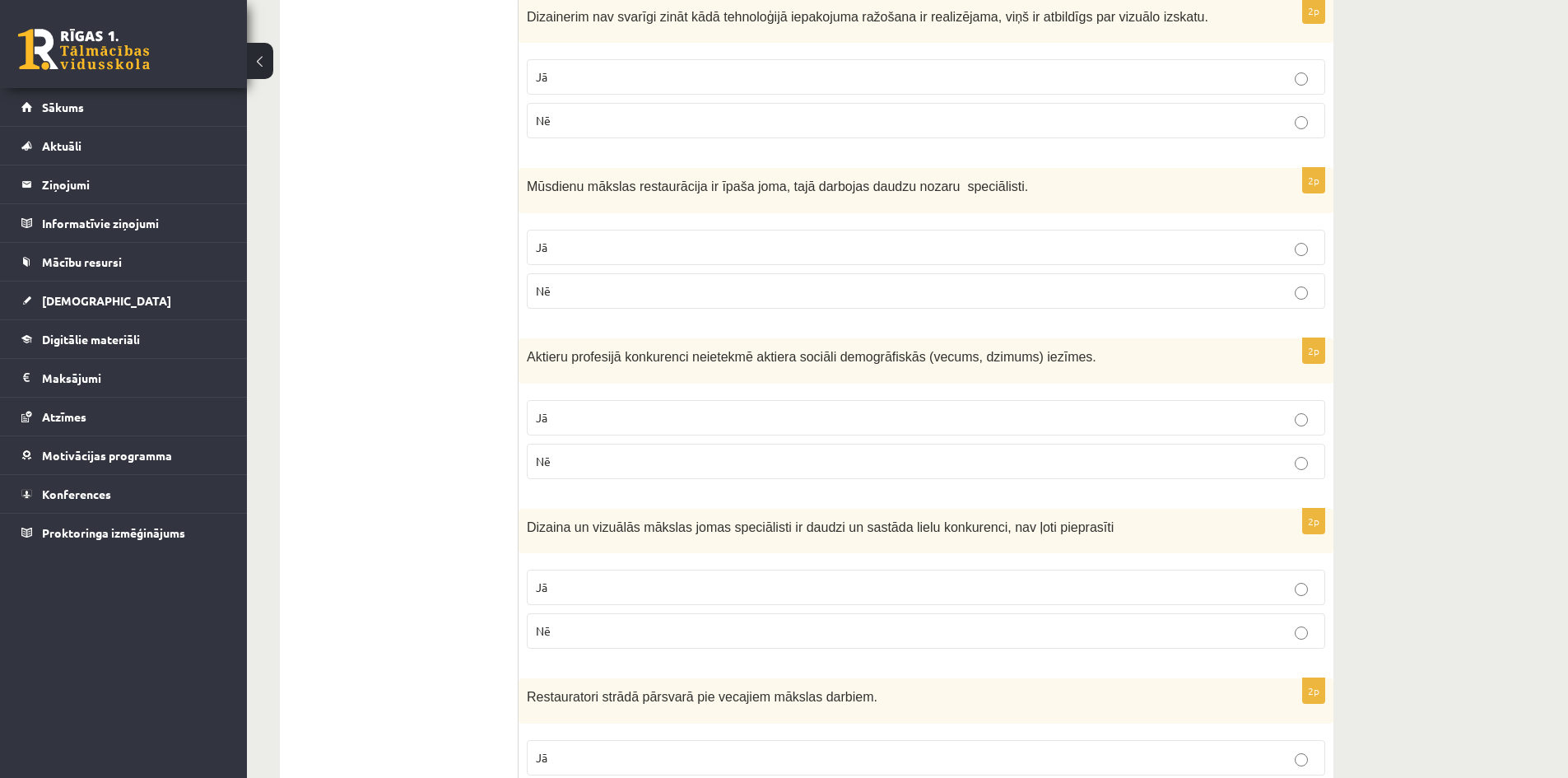
scroll to position [1482, 0]
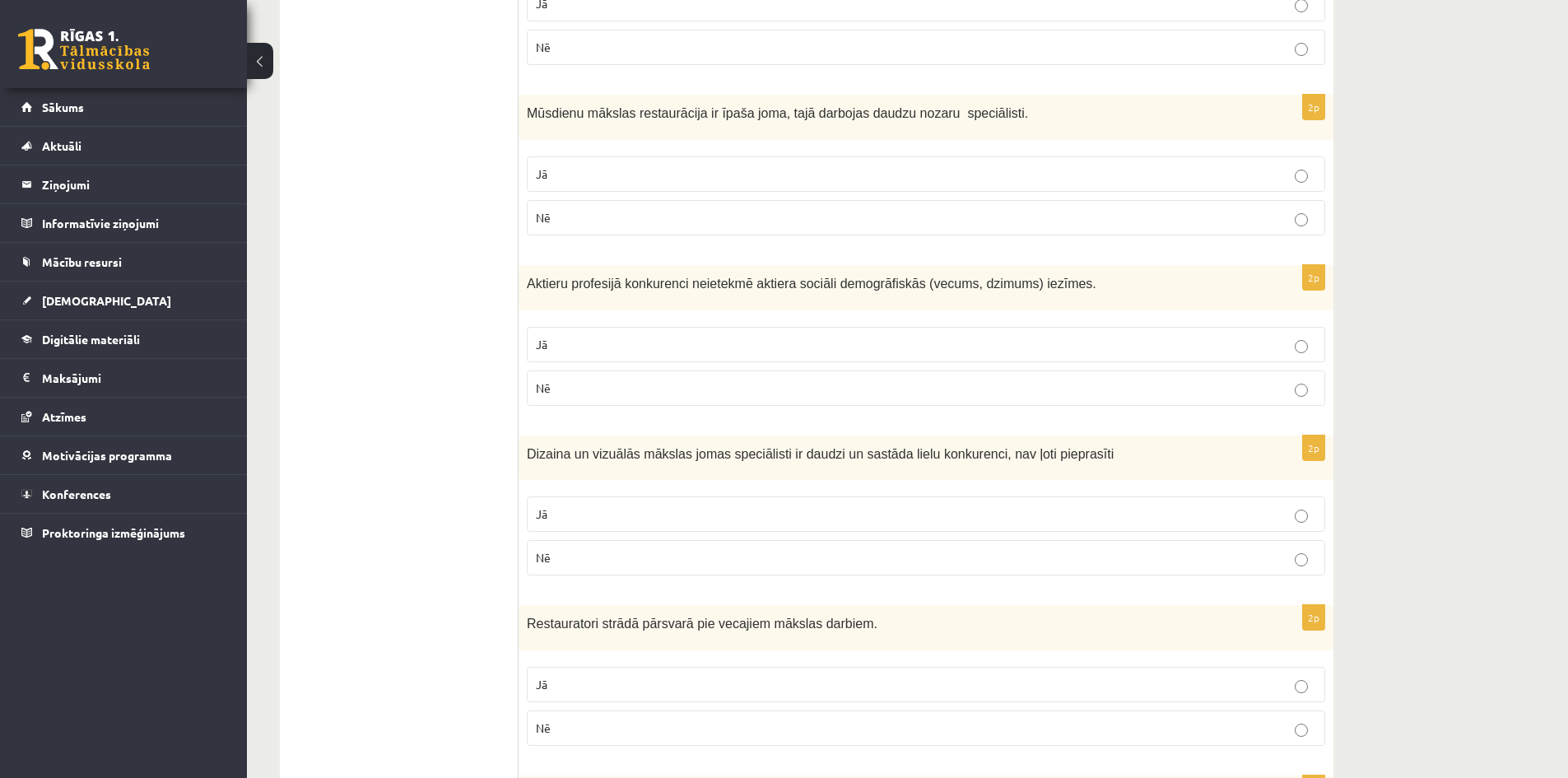
drag, startPoint x: 564, startPoint y: 564, endPoint x: 543, endPoint y: 559, distance: 21.6
click at [564, 564] on p "Nē" at bounding box center [926, 557] width 780 height 17
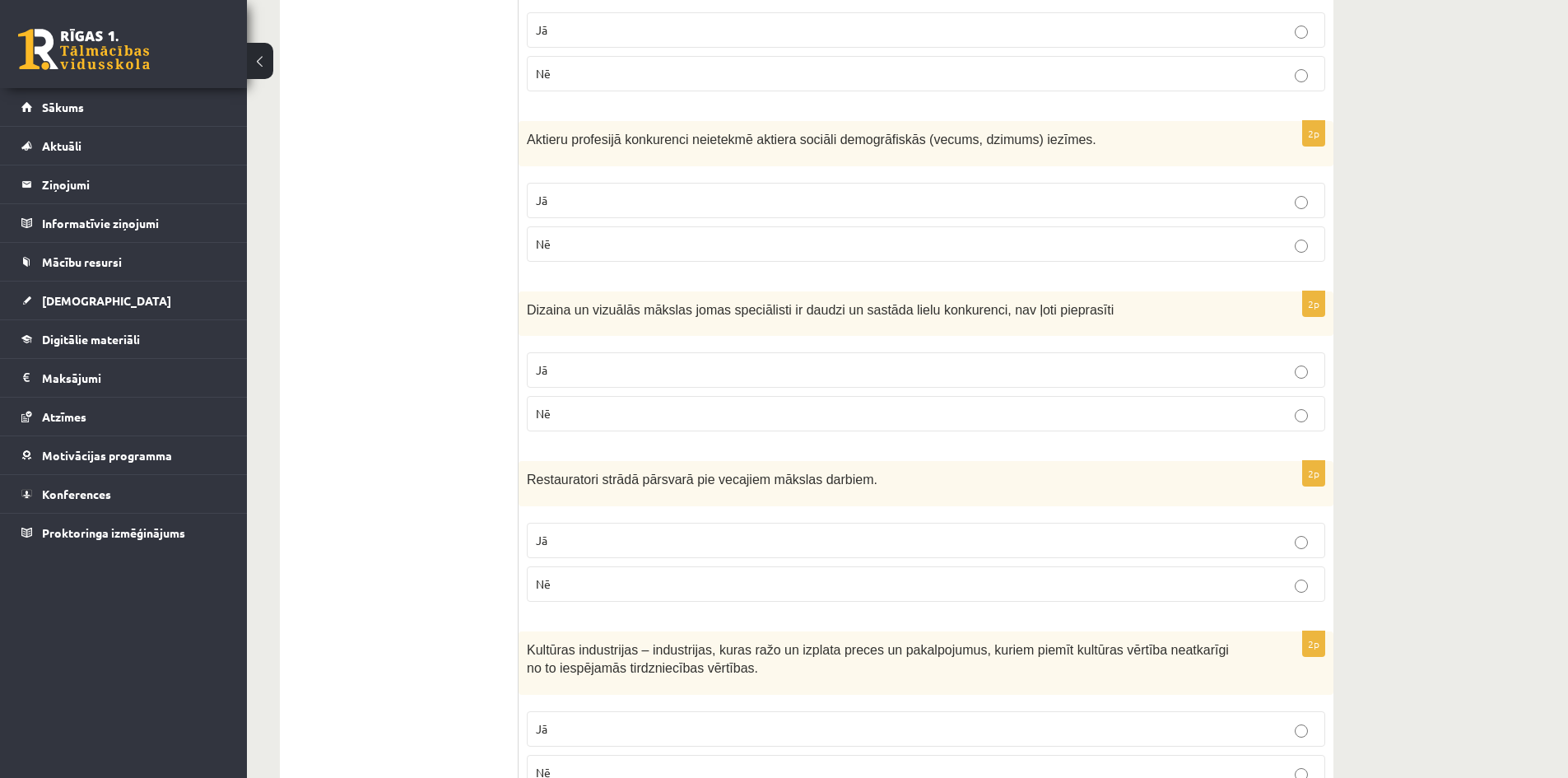
scroll to position [1647, 0]
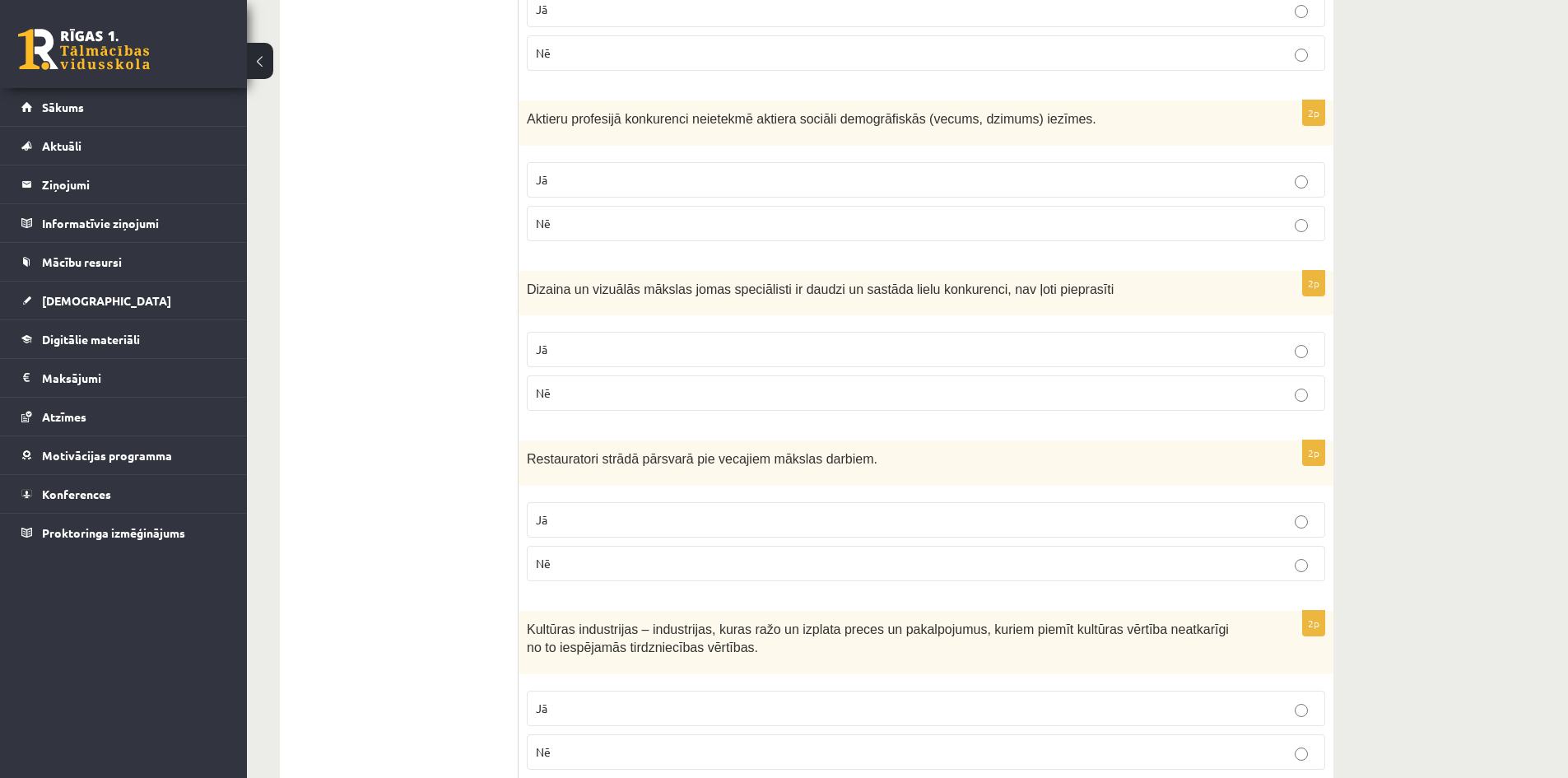
click at [568, 524] on p "Jā" at bounding box center [926, 520] width 780 height 17
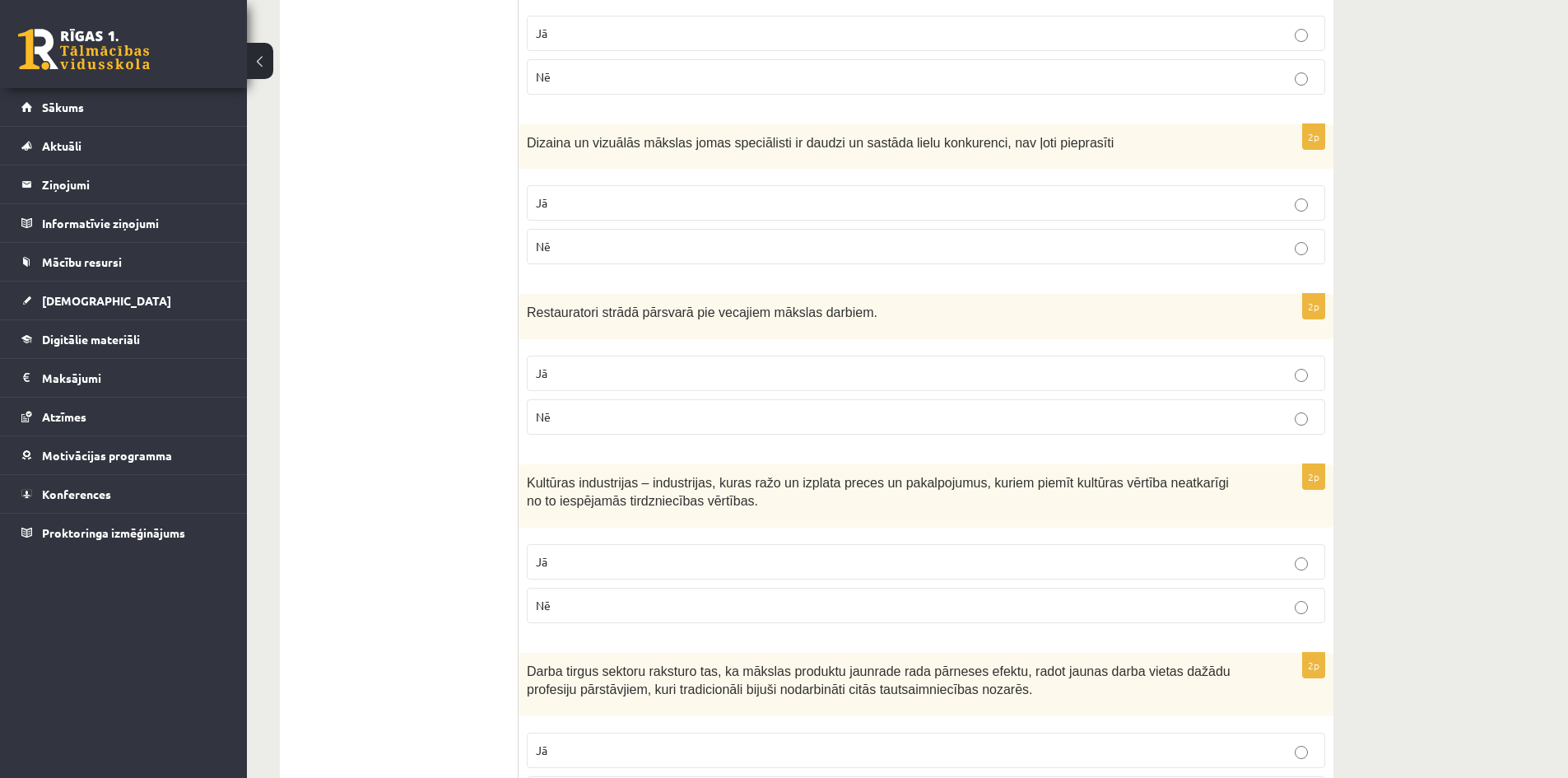
scroll to position [1812, 0]
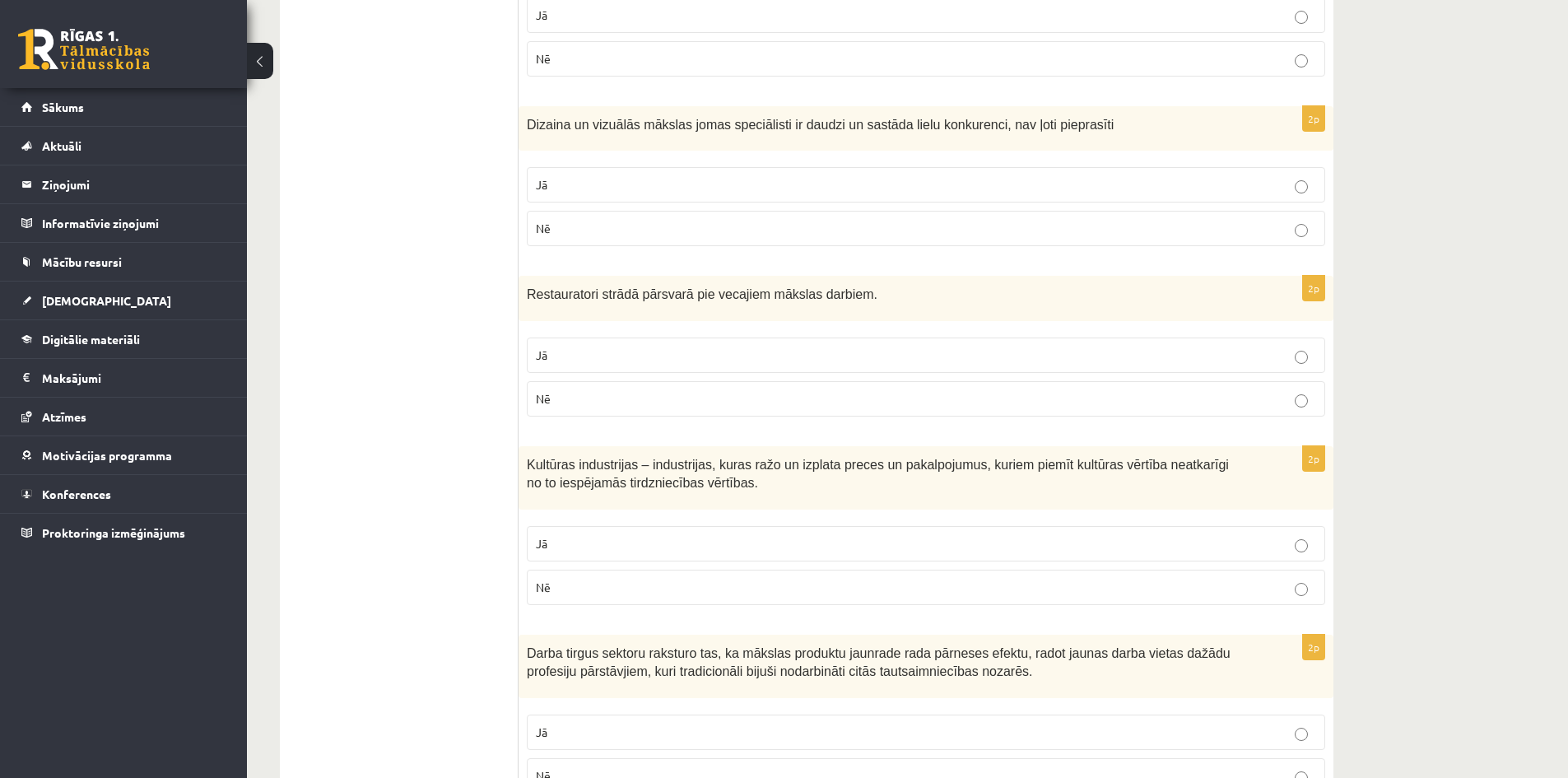
click at [549, 547] on p "Jā" at bounding box center [926, 544] width 780 height 17
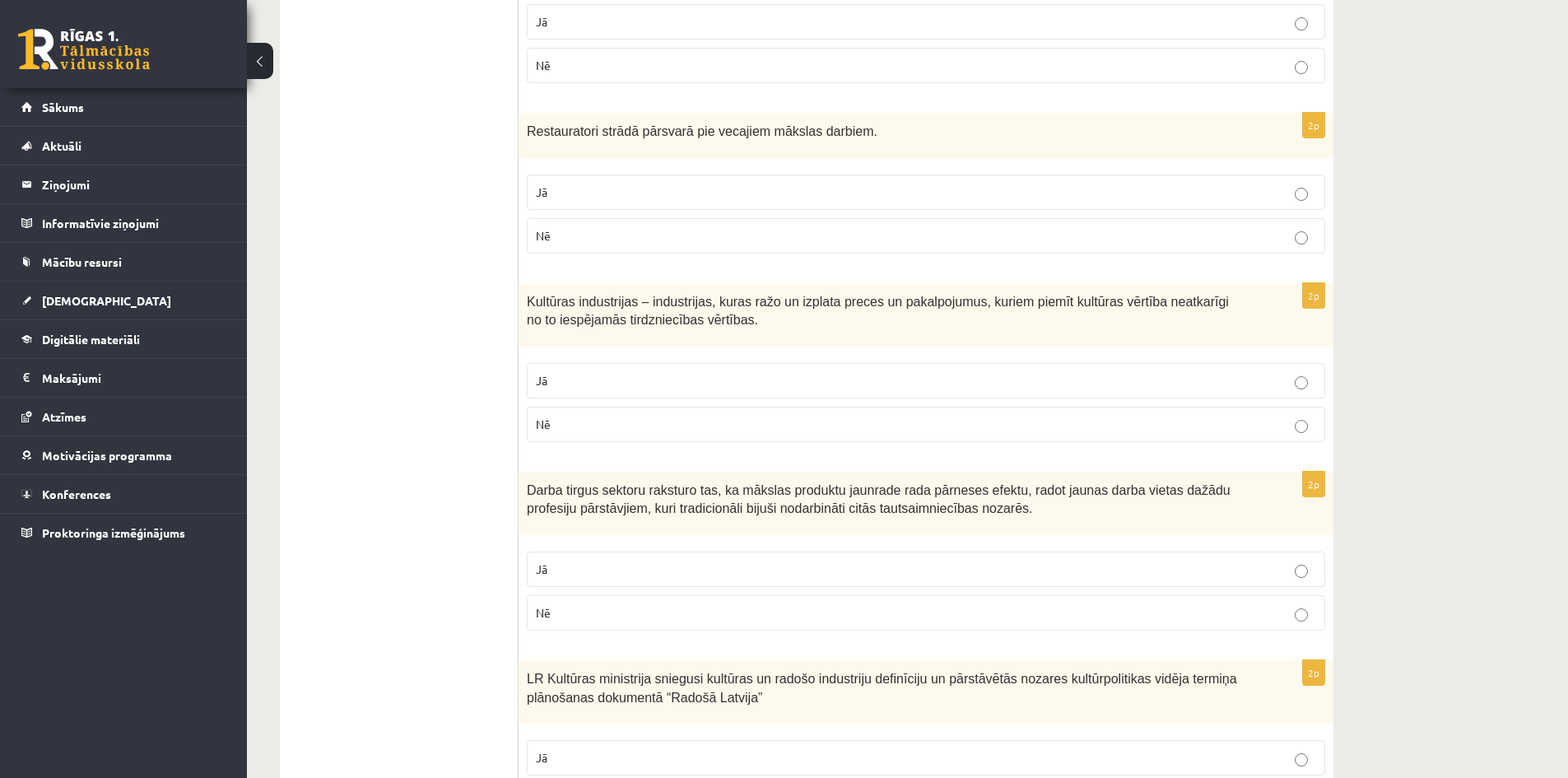
scroll to position [1976, 0]
click at [655, 569] on p "Jā" at bounding box center [926, 567] width 780 height 17
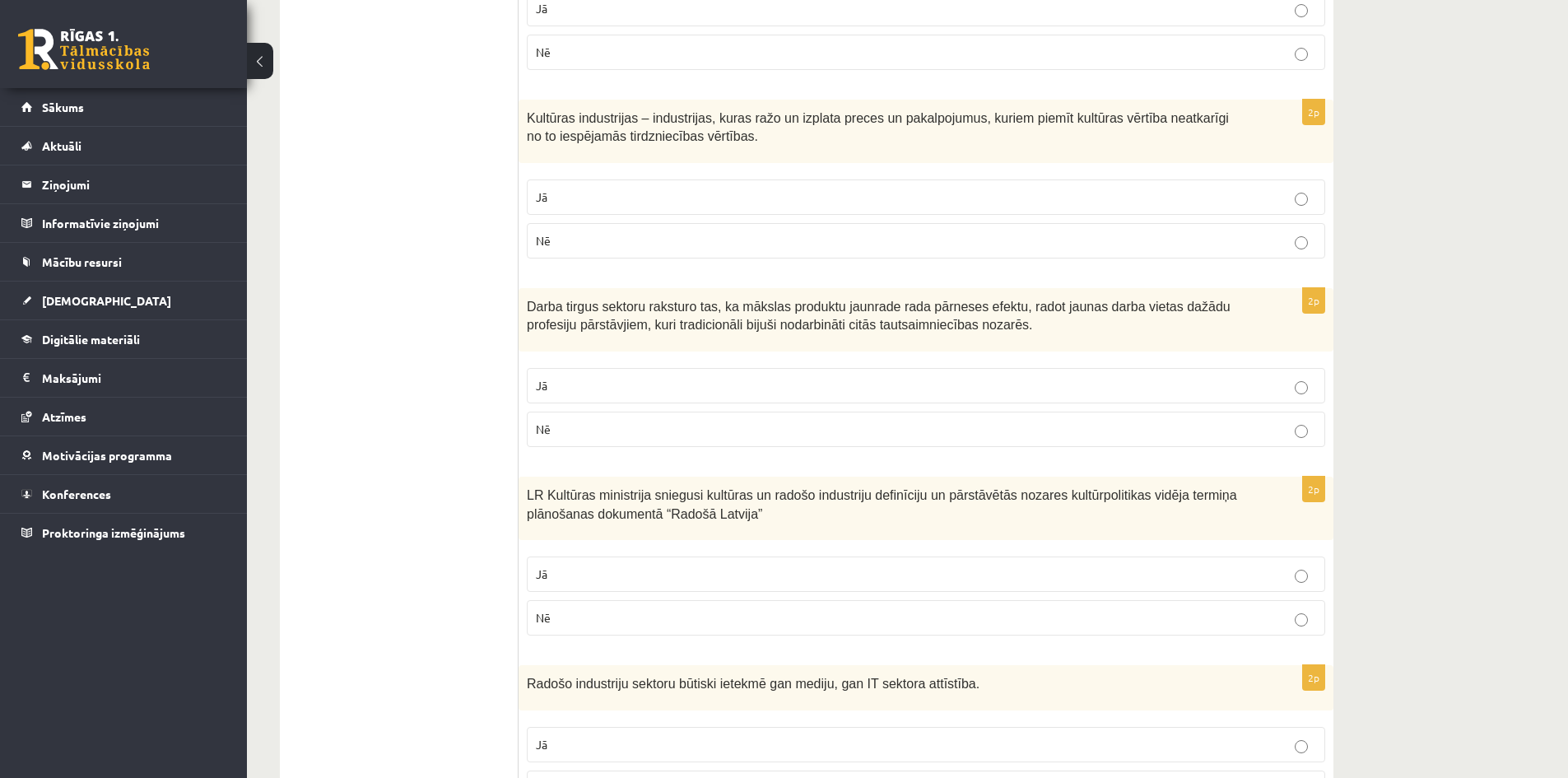
scroll to position [2223, 0]
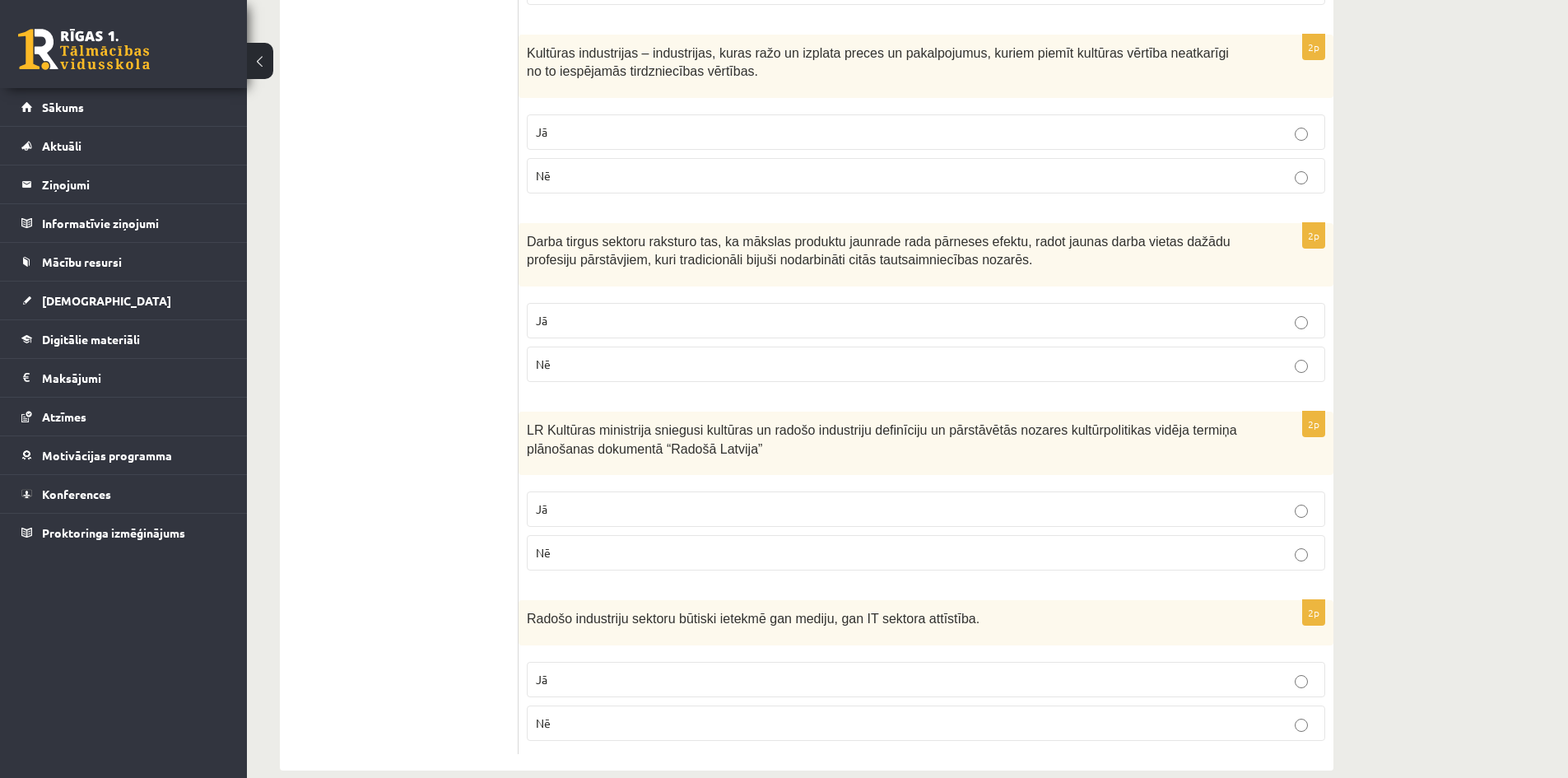
click at [626, 504] on p "Jā" at bounding box center [926, 509] width 780 height 17
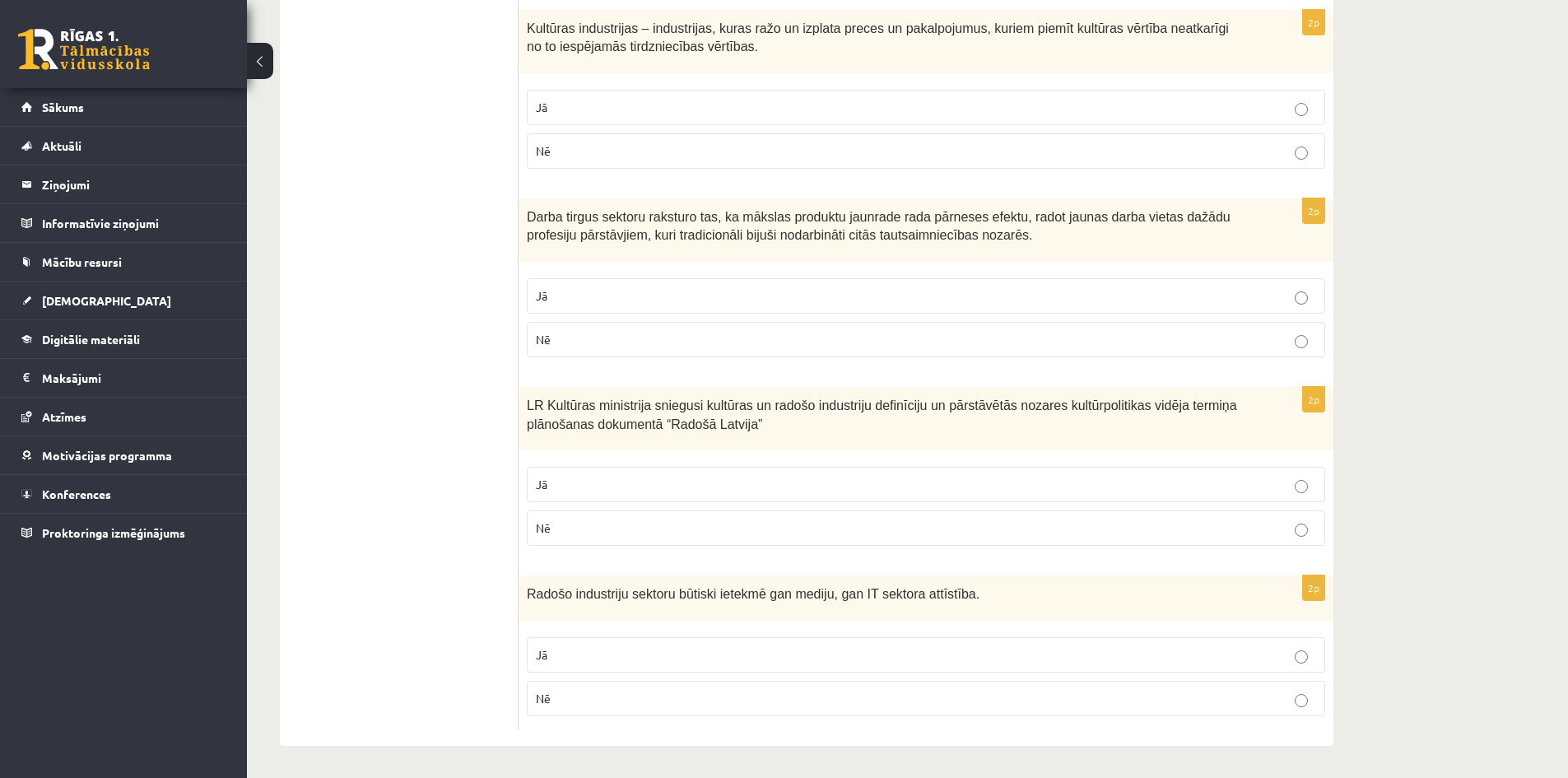
scroll to position [2250, 0]
click at [656, 649] on p "Jā" at bounding box center [926, 654] width 780 height 17
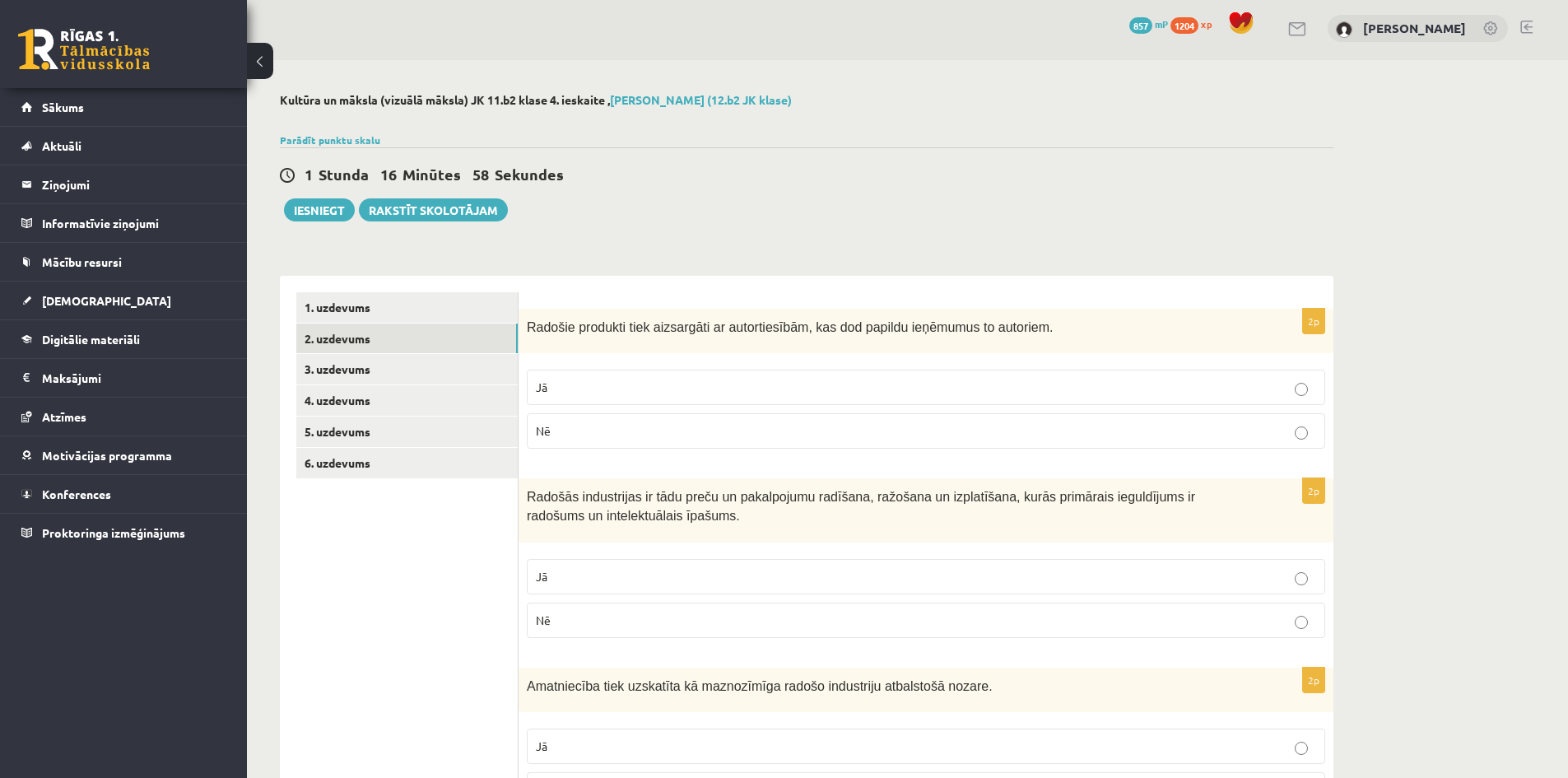
scroll to position [0, 0]
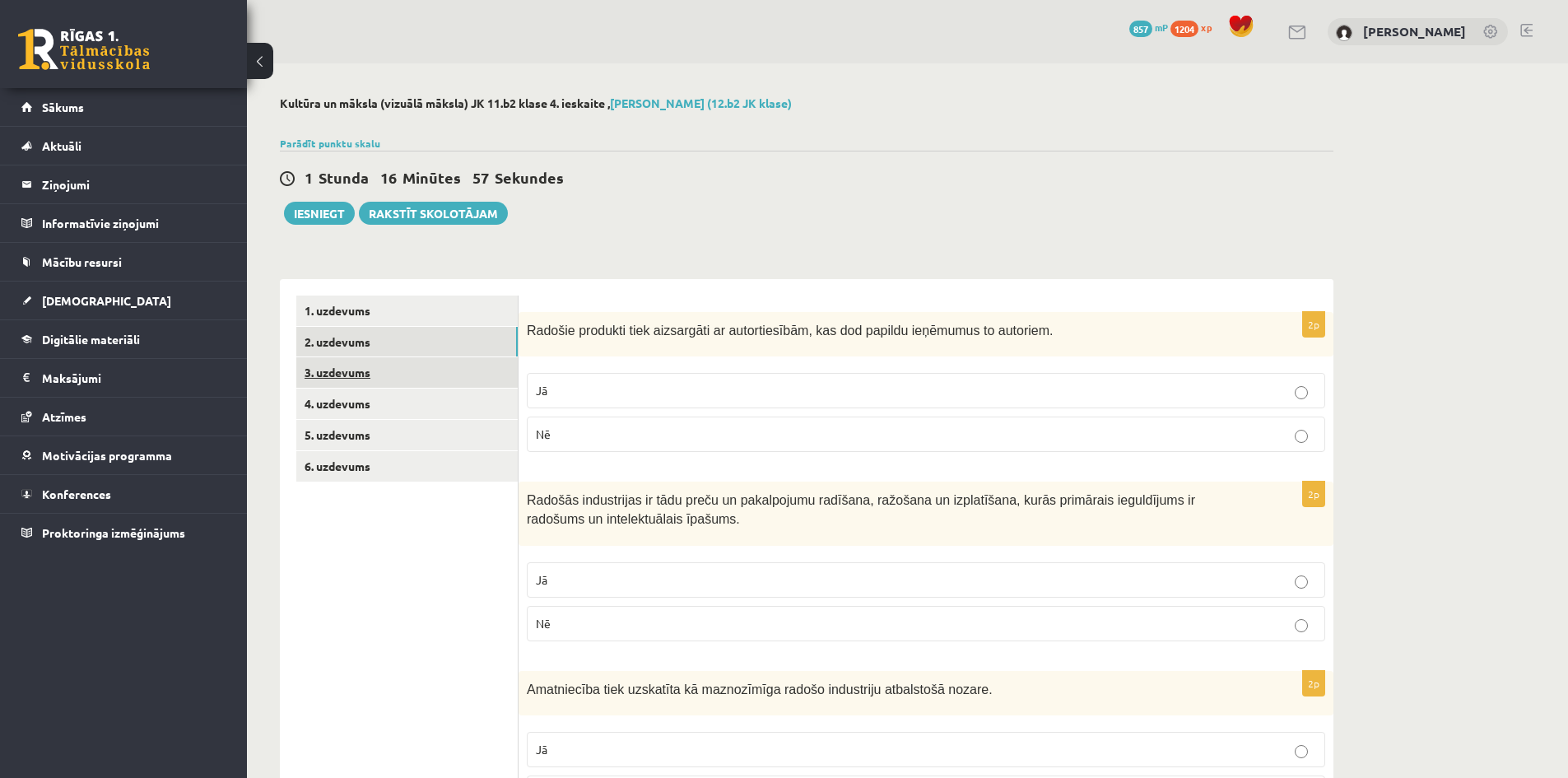
click at [344, 369] on link "3. uzdevums" at bounding box center [407, 372] width 221 height 30
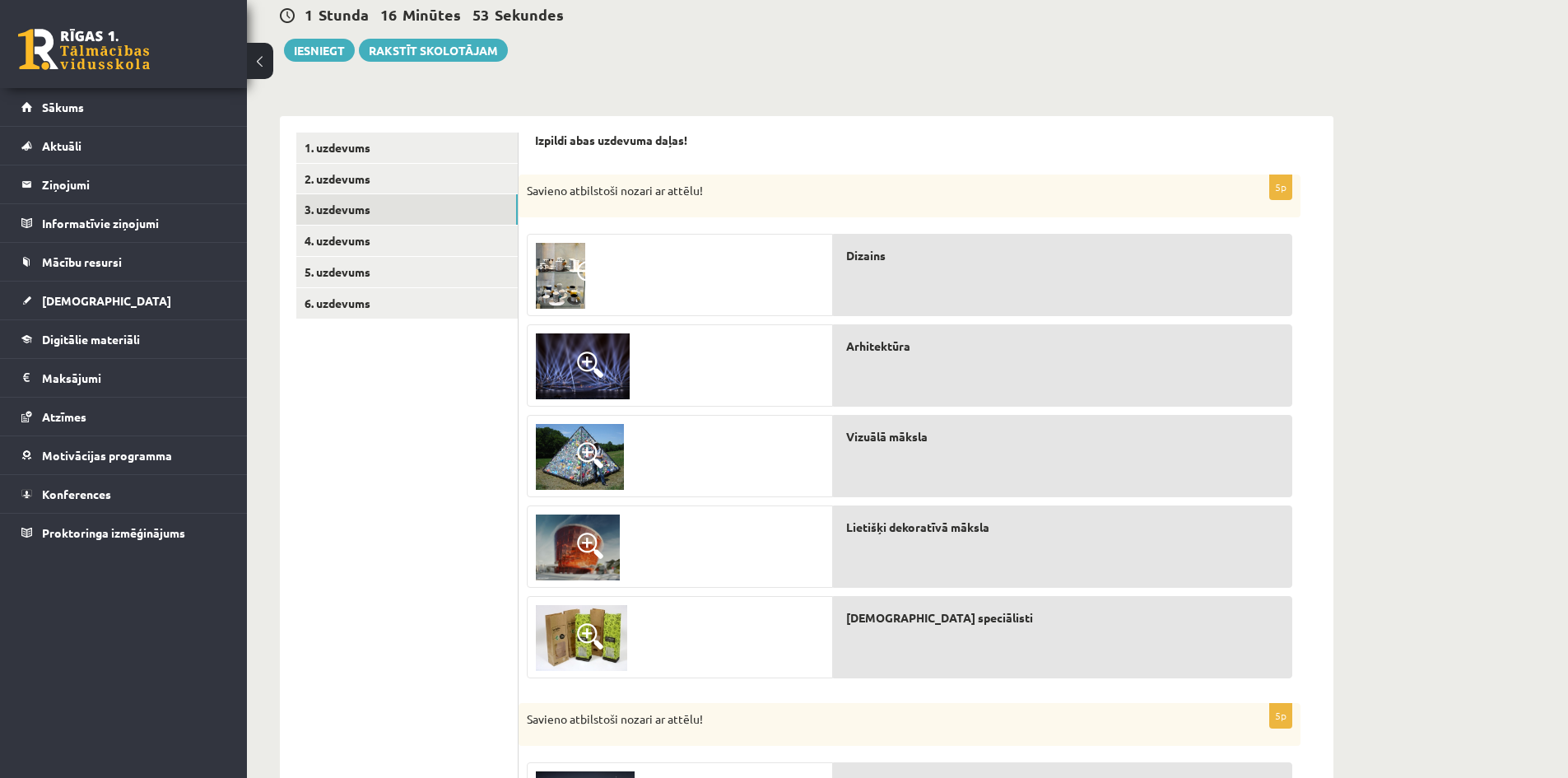
scroll to position [164, 0]
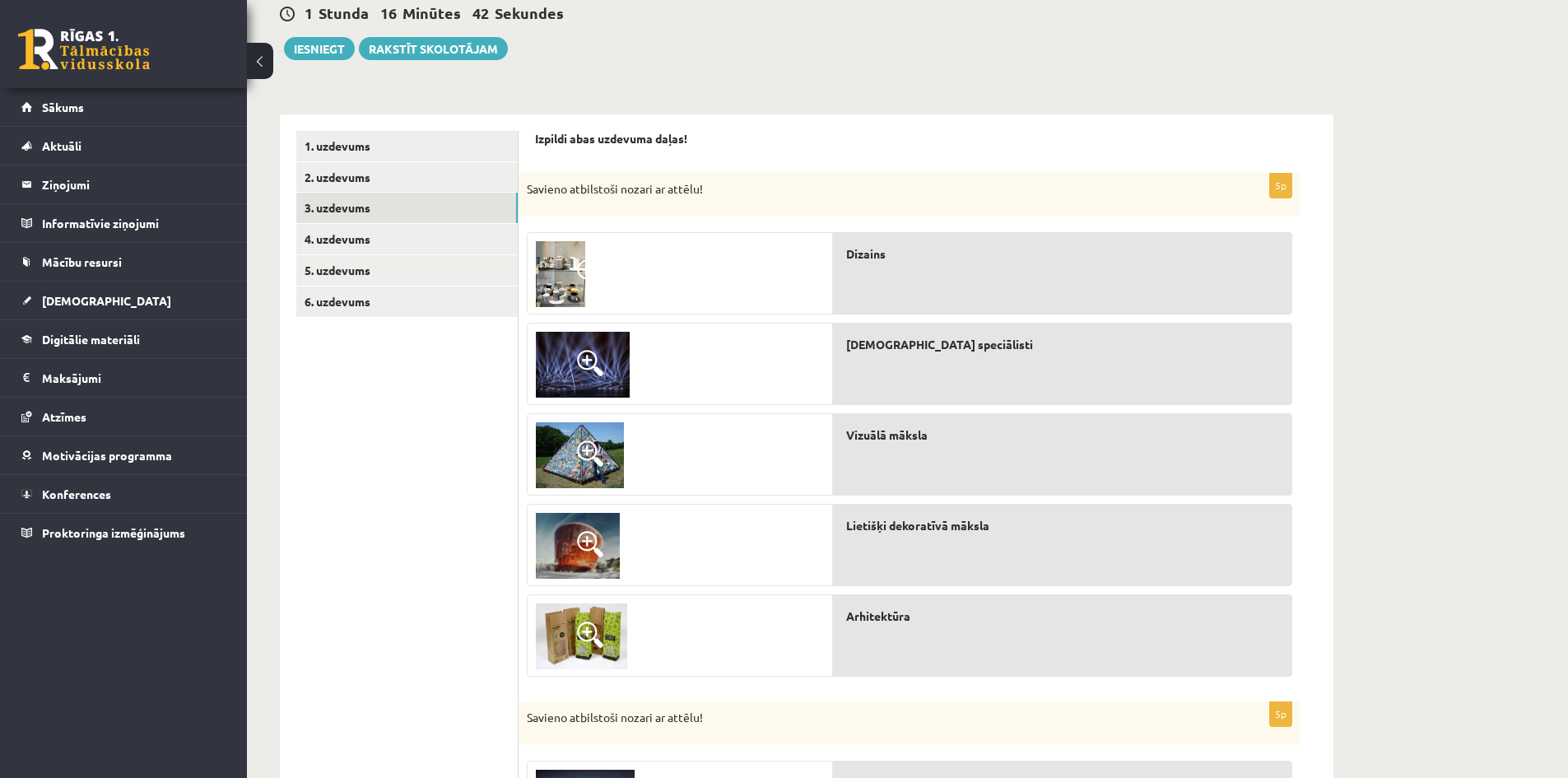
click at [560, 267] on img at bounding box center [561, 274] width 50 height 66
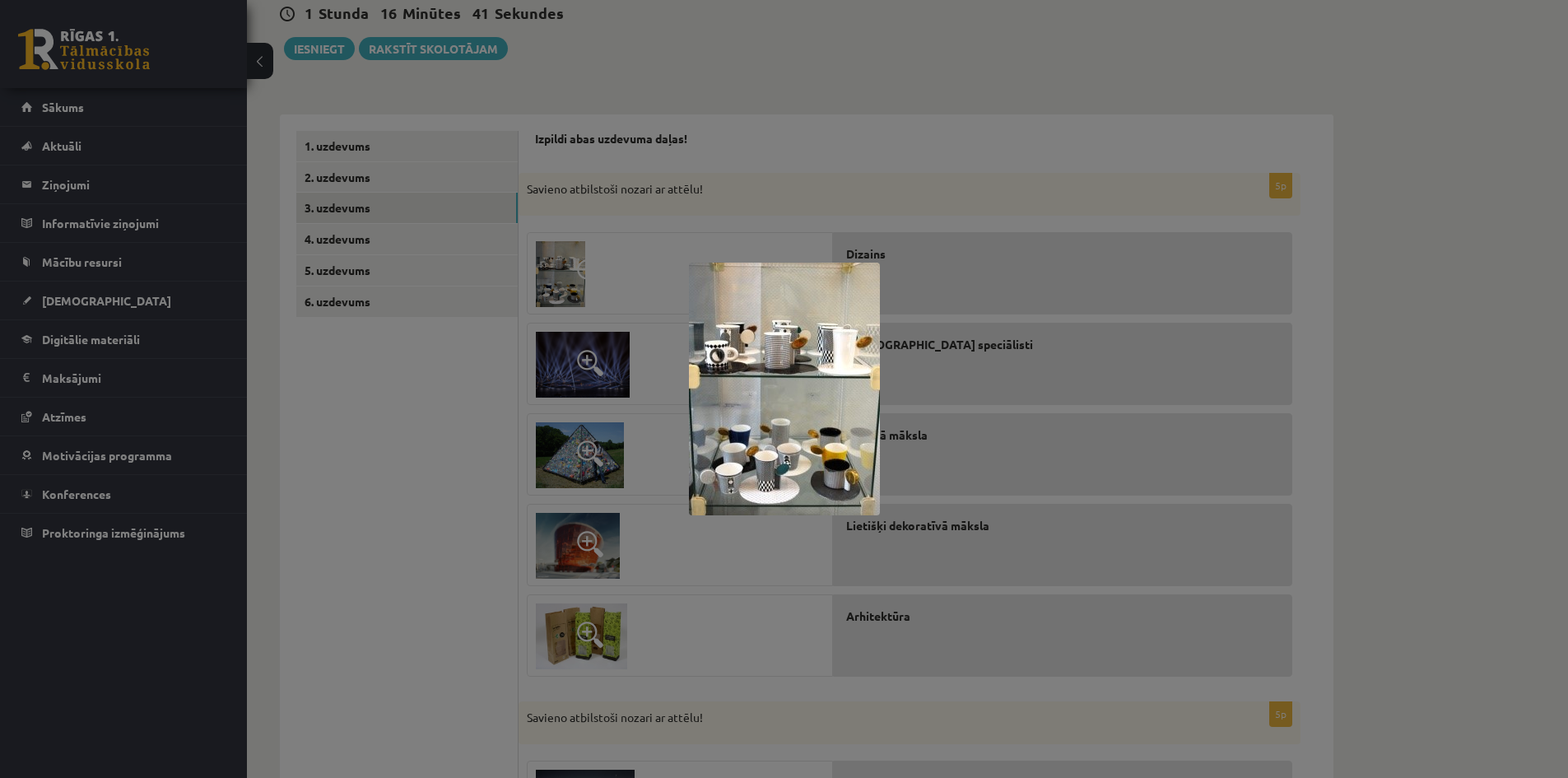
click at [790, 329] on img at bounding box center [784, 389] width 191 height 253
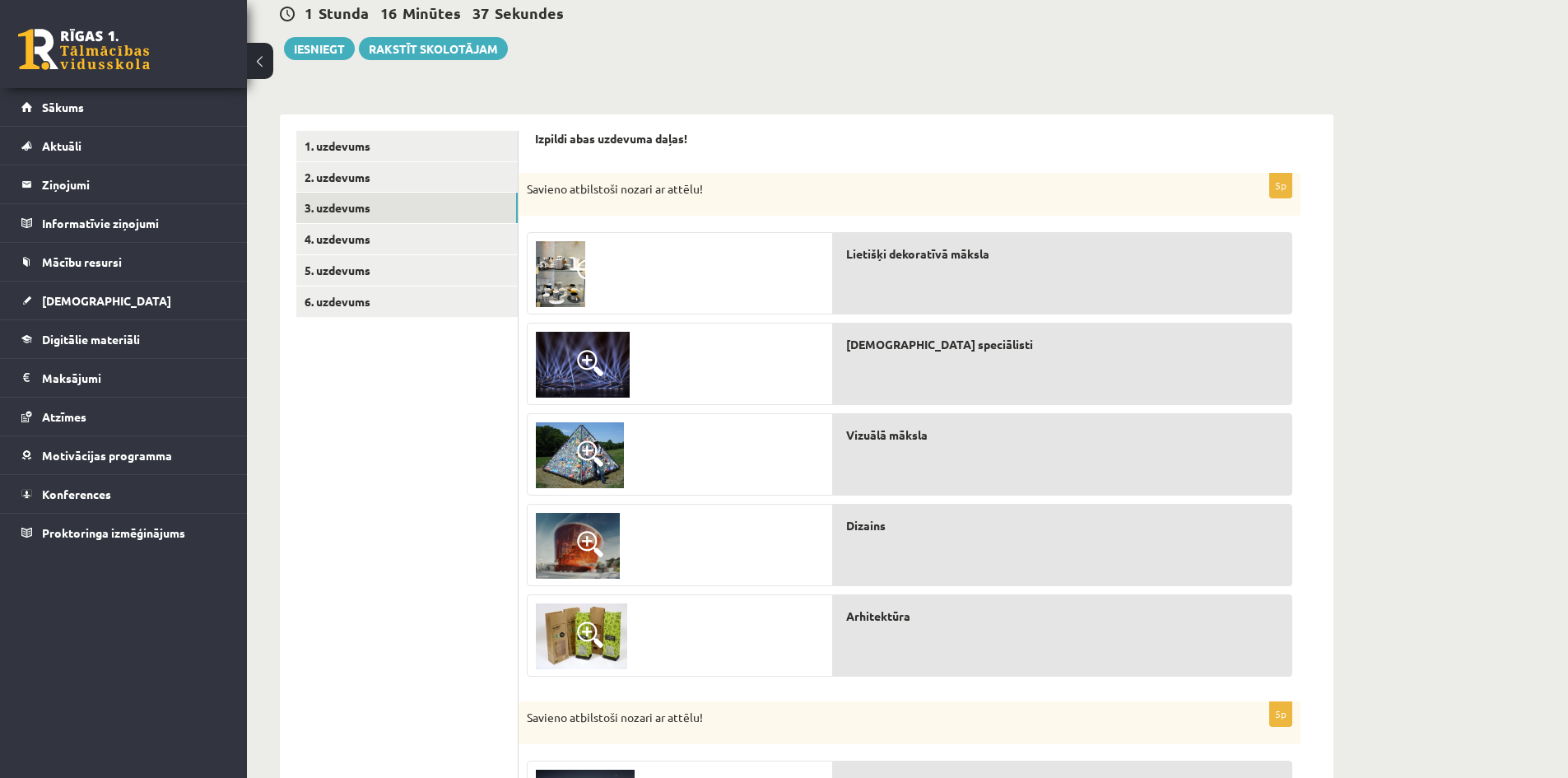
click at [590, 450] on span at bounding box center [590, 454] width 27 height 27
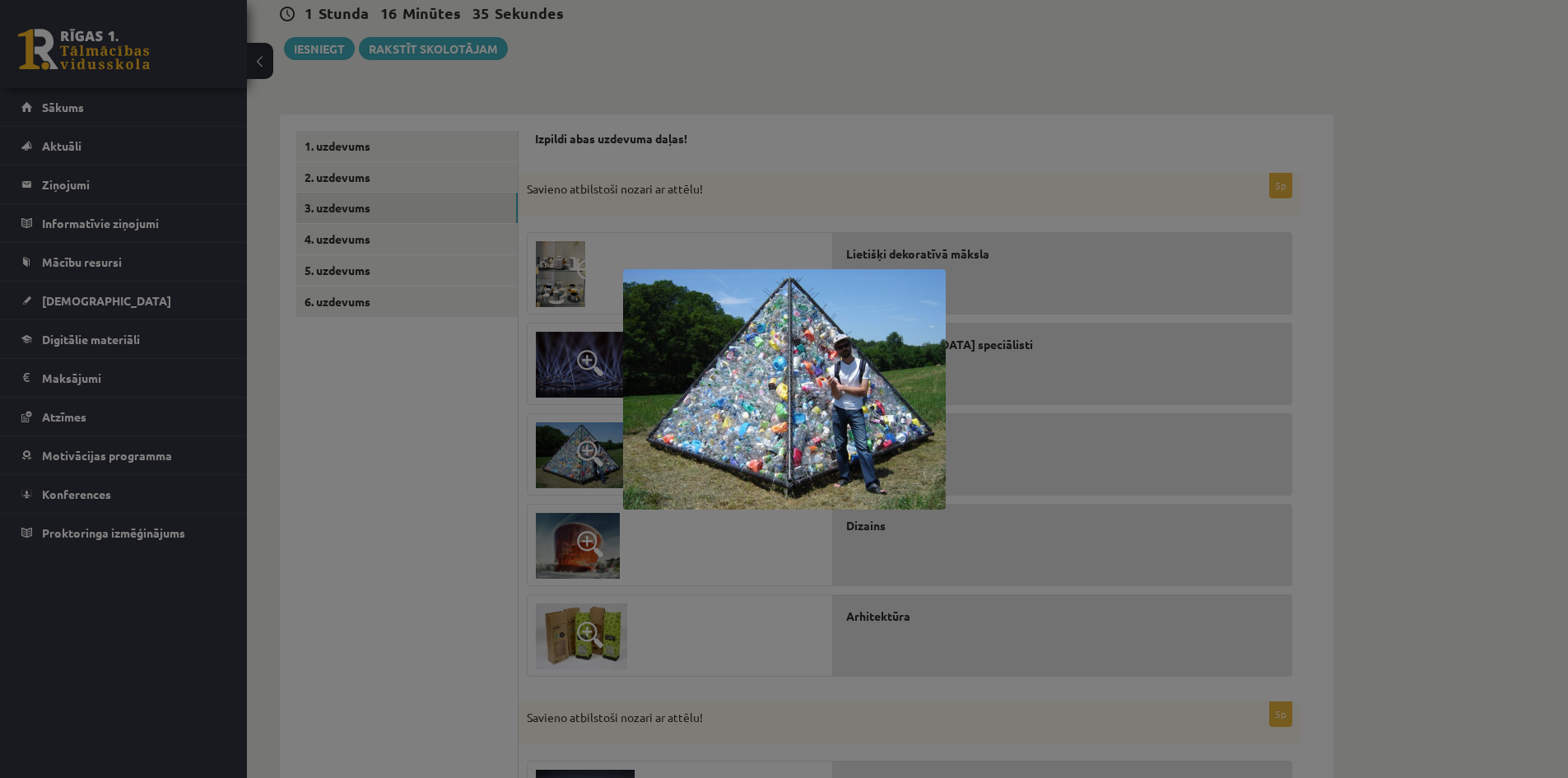
click at [772, 398] on img at bounding box center [784, 389] width 322 height 241
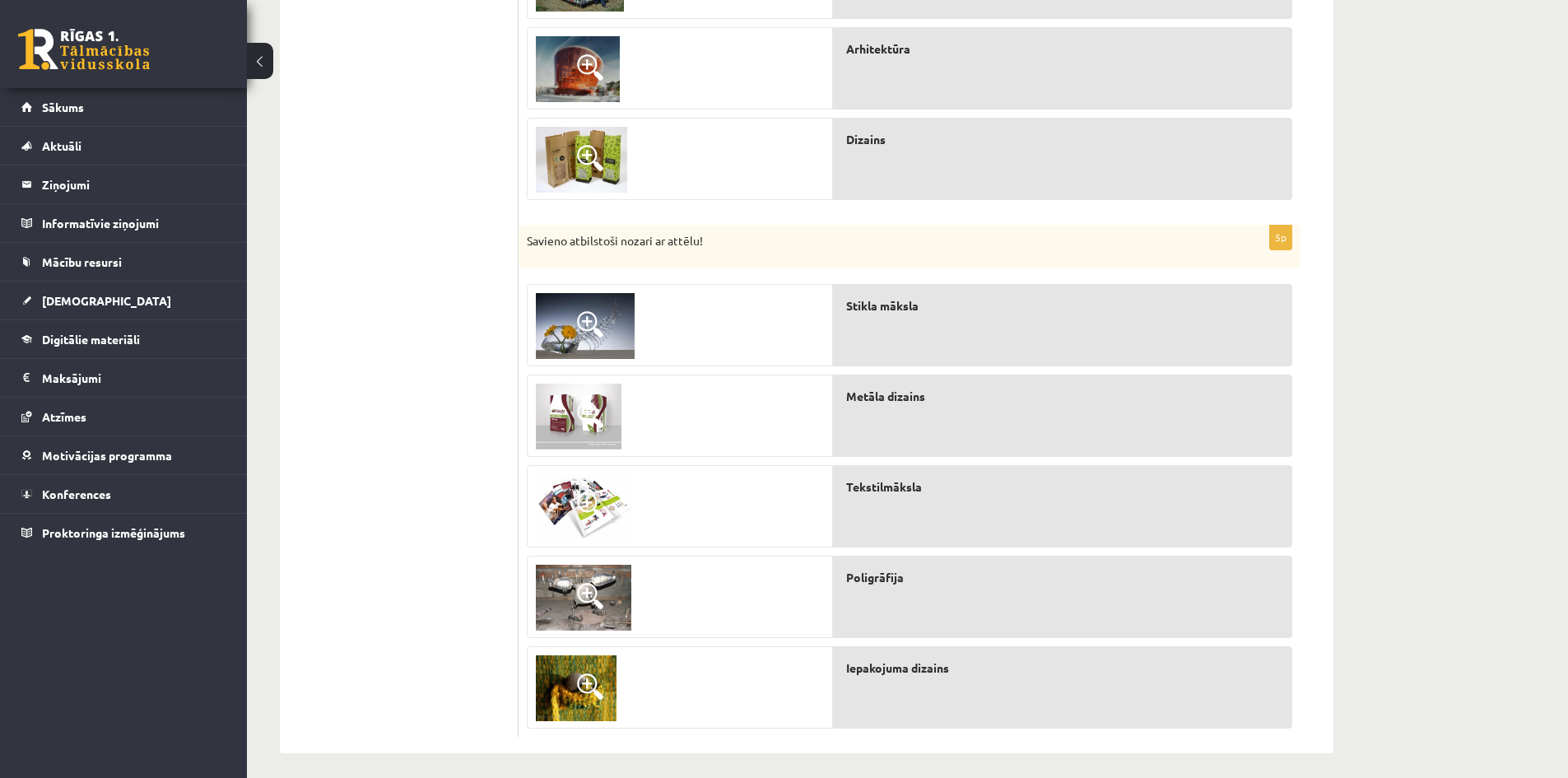
scroll to position [650, 0]
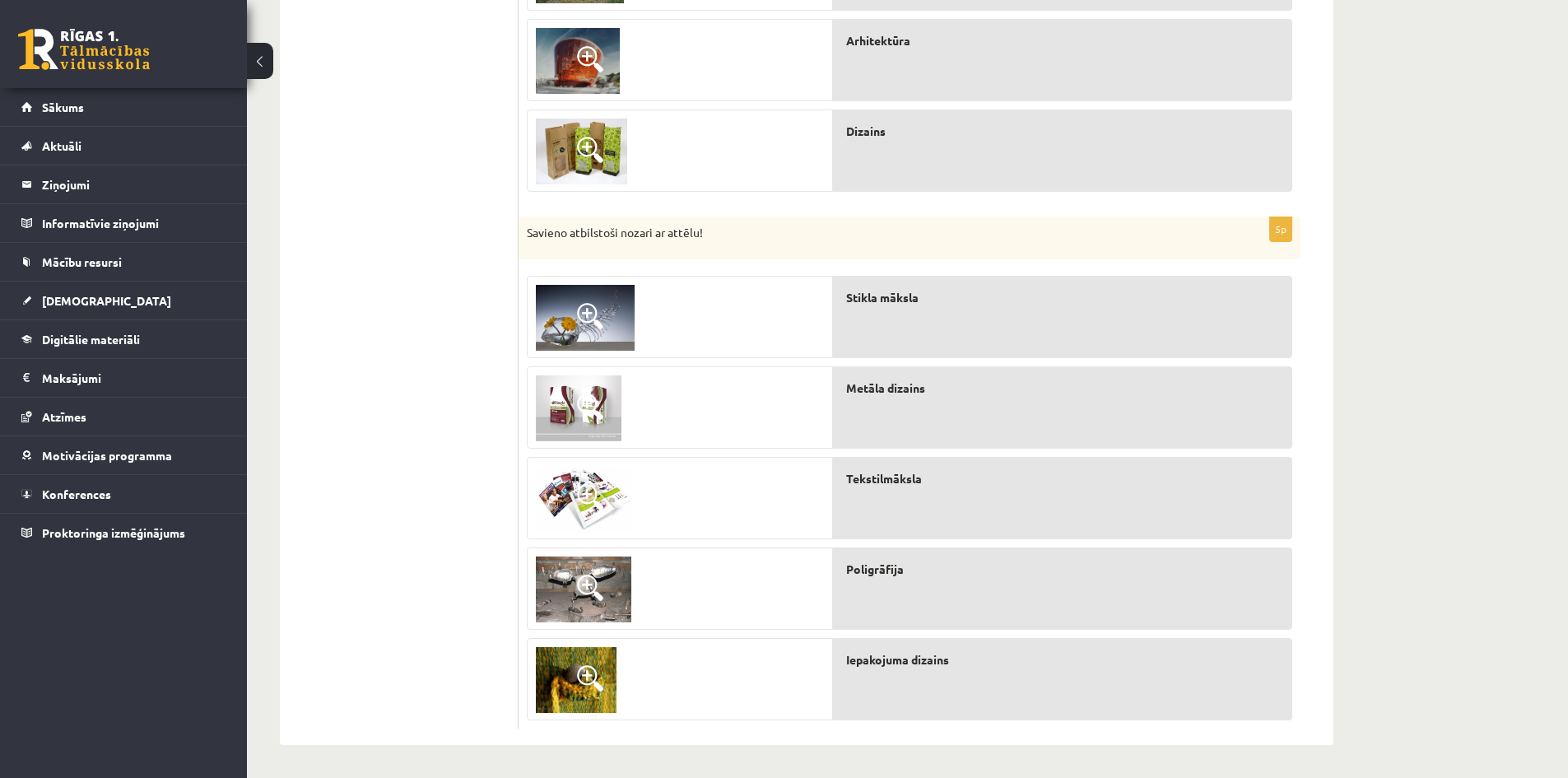
click at [587, 490] on span at bounding box center [590, 497] width 27 height 27
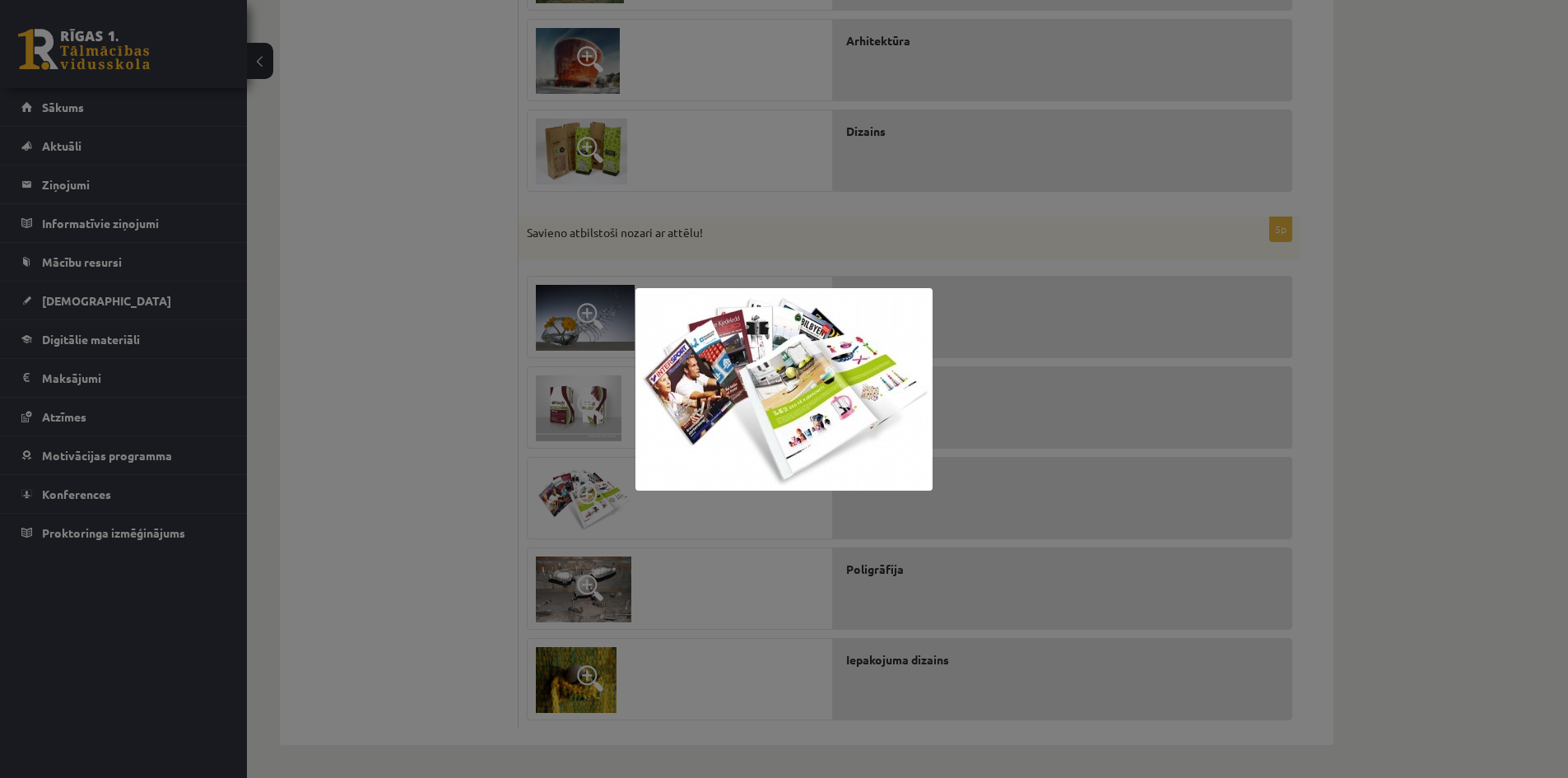
click at [716, 425] on img at bounding box center [784, 389] width 297 height 202
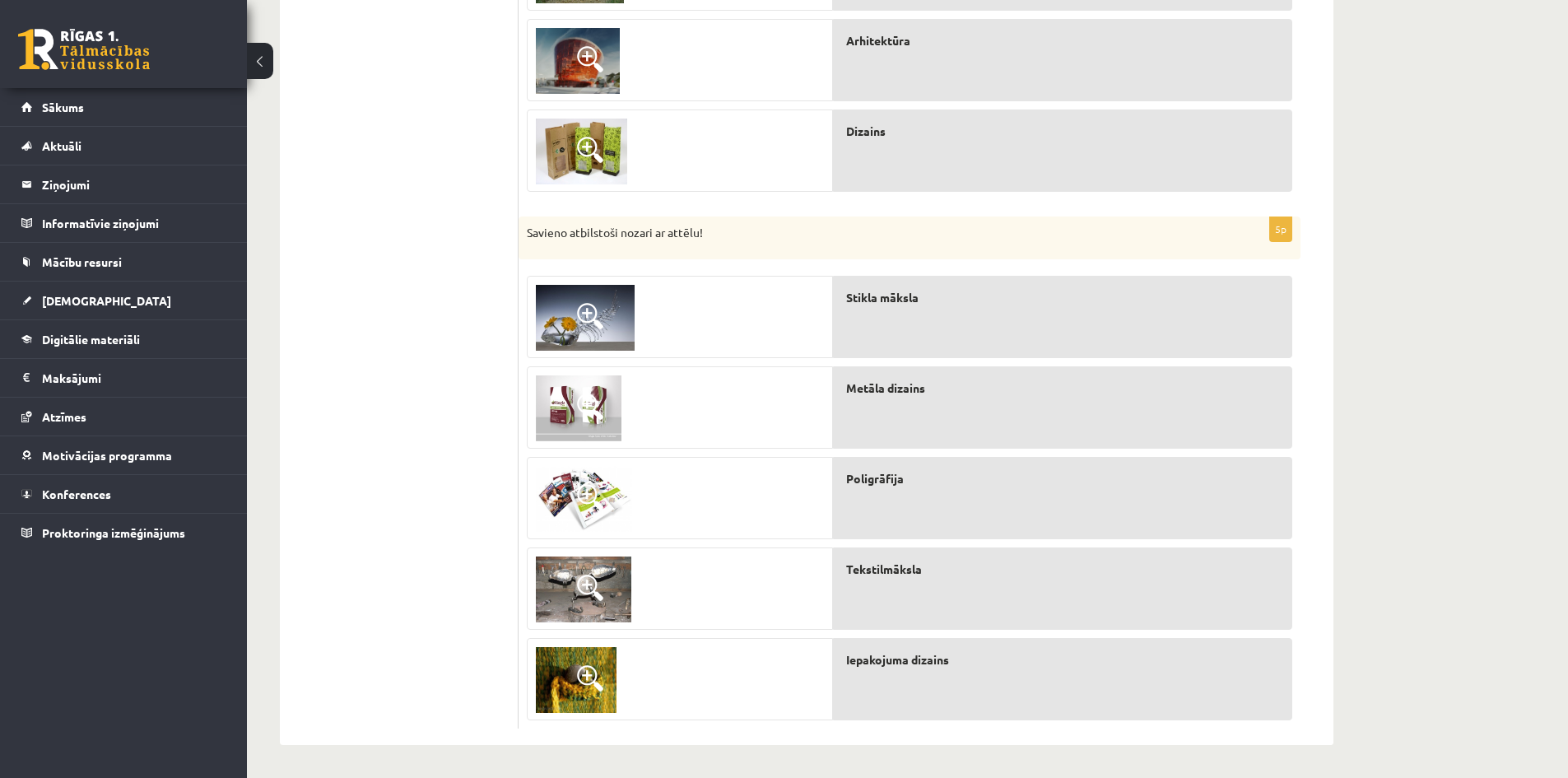
click at [592, 679] on span at bounding box center [590, 679] width 27 height 27
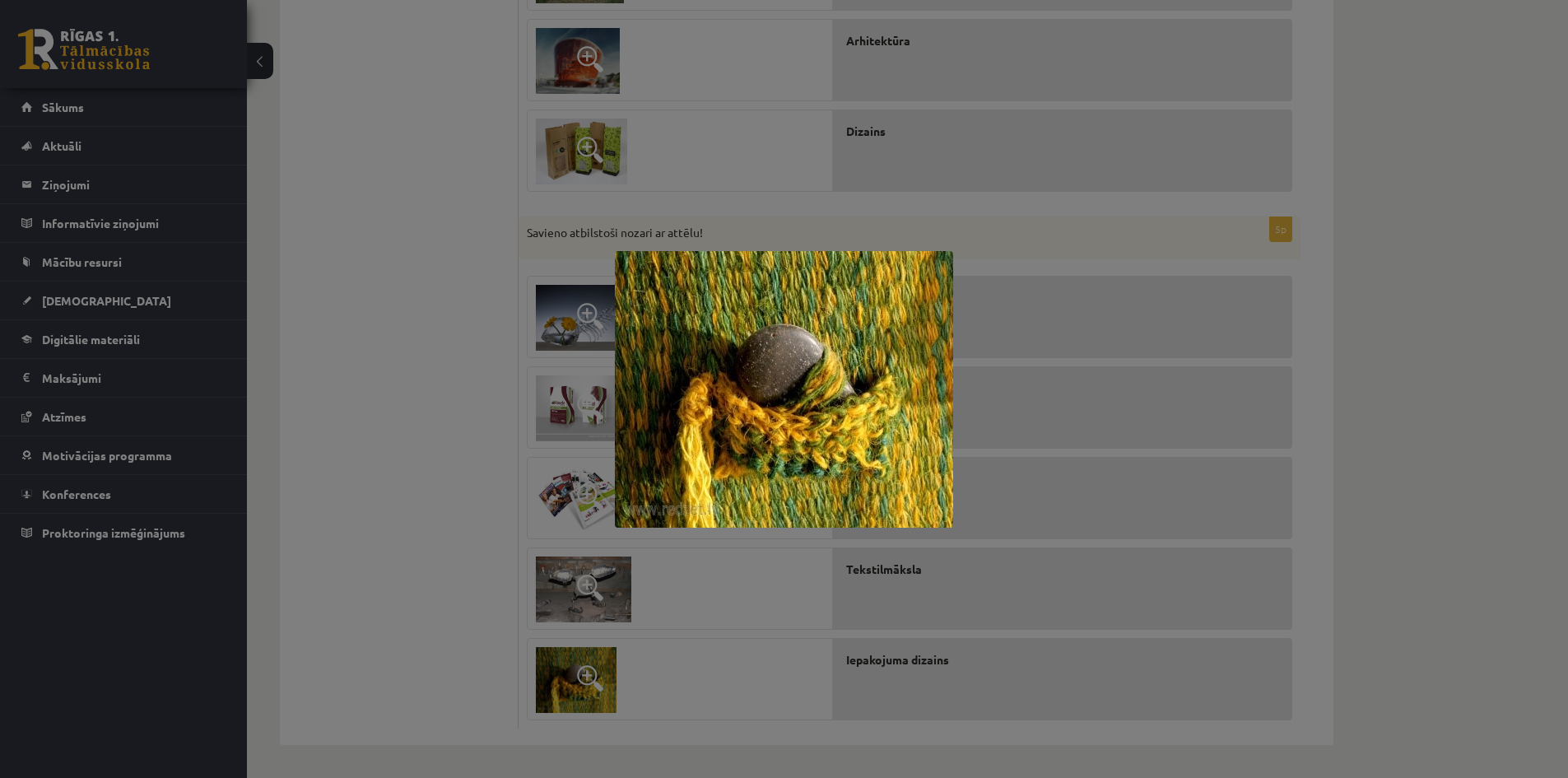
click at [592, 679] on div at bounding box center [784, 389] width 1568 height 778
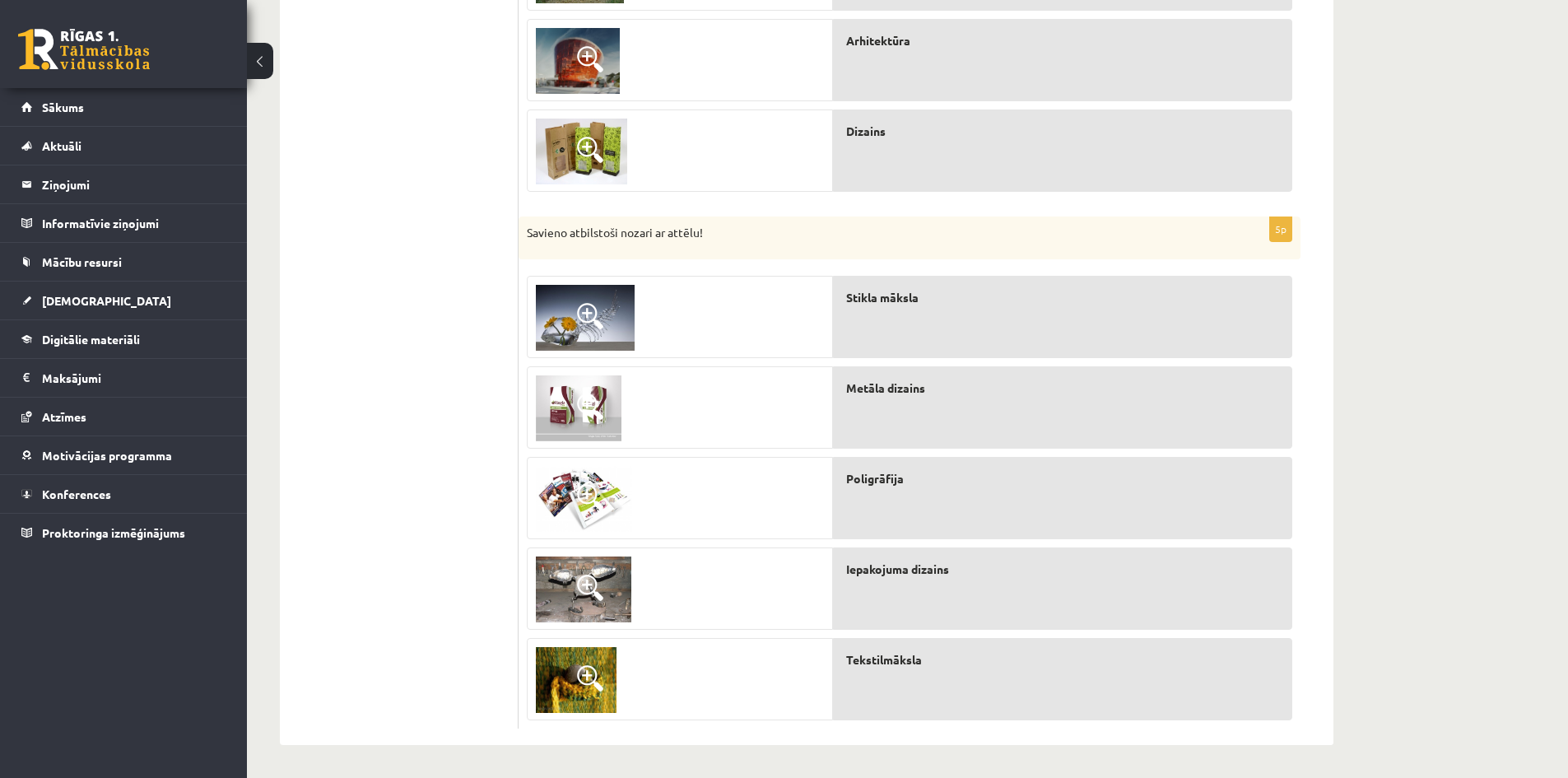
click at [580, 582] on span at bounding box center [590, 588] width 27 height 27
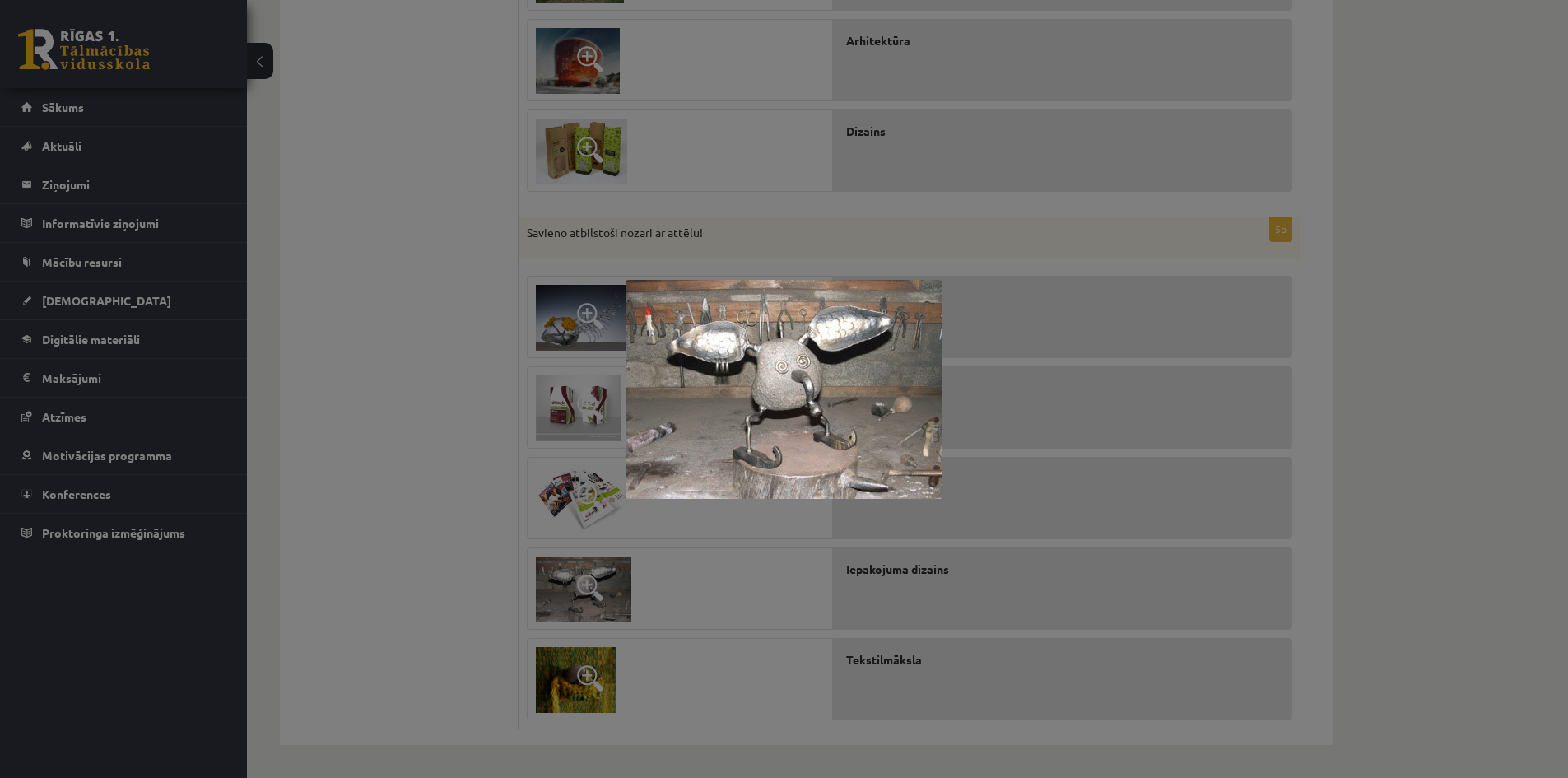
click at [593, 575] on div at bounding box center [784, 389] width 1568 height 778
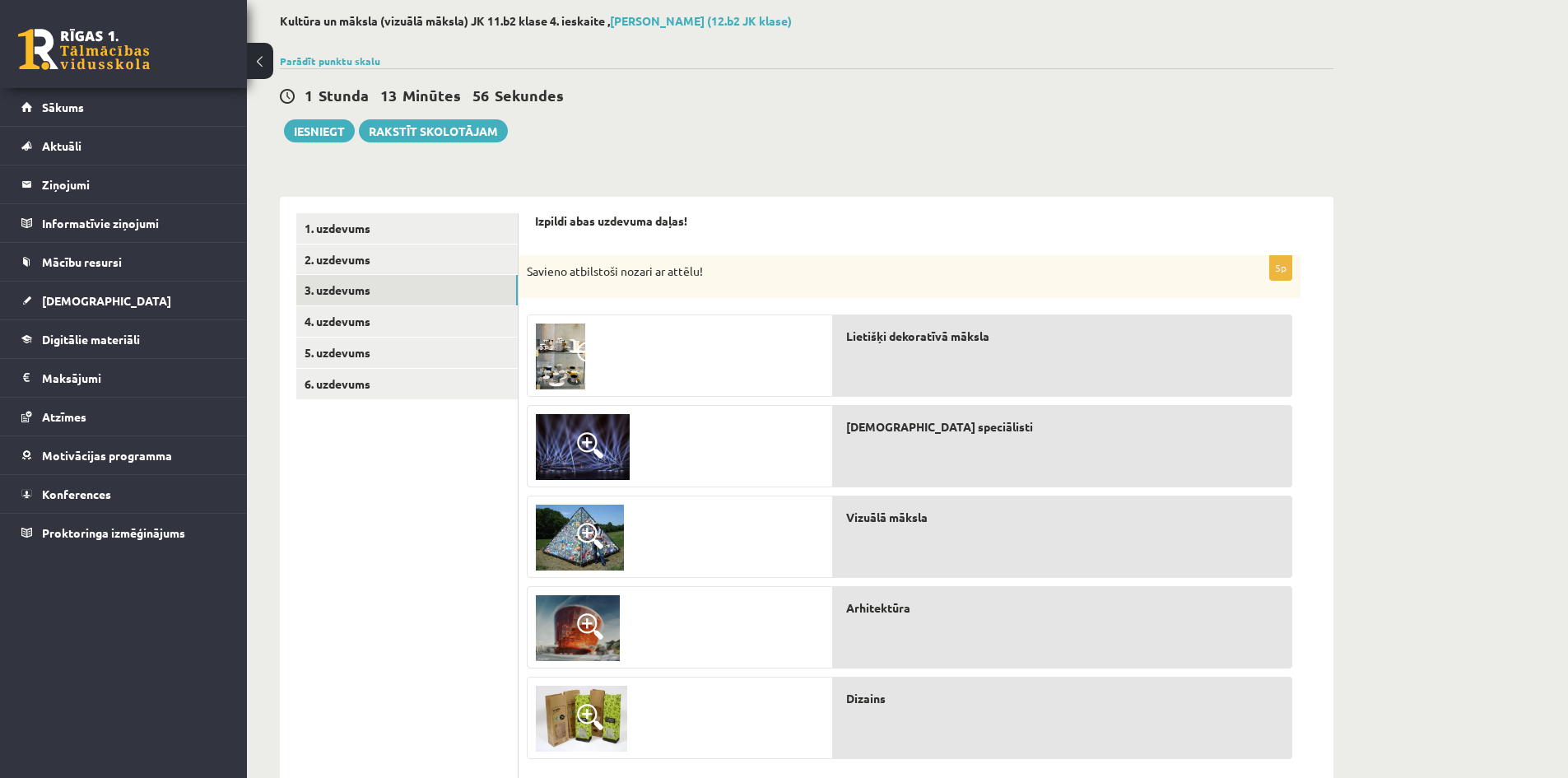
scroll to position [74, 0]
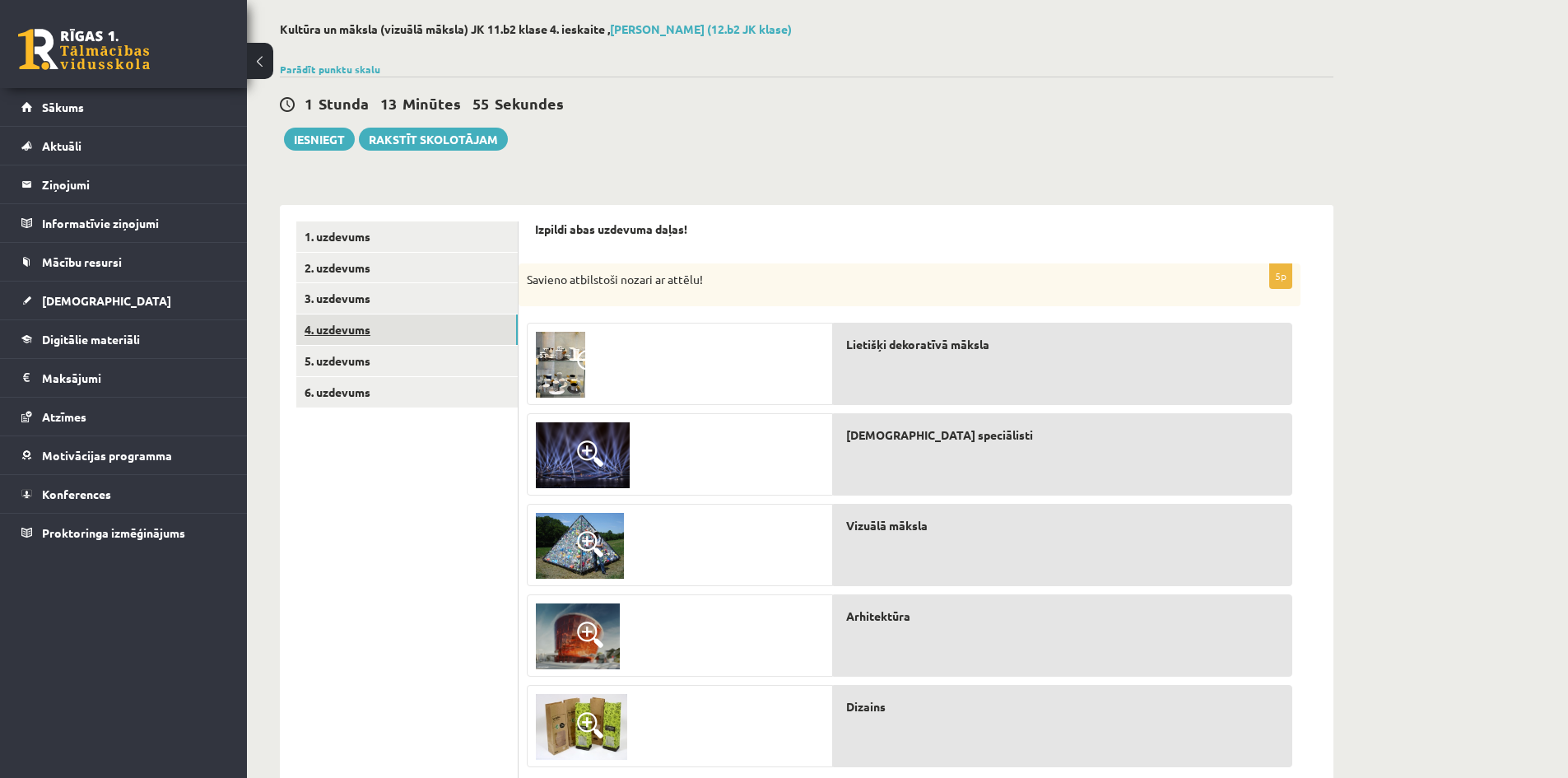
click at [340, 326] on link "4. uzdevums" at bounding box center [407, 329] width 221 height 30
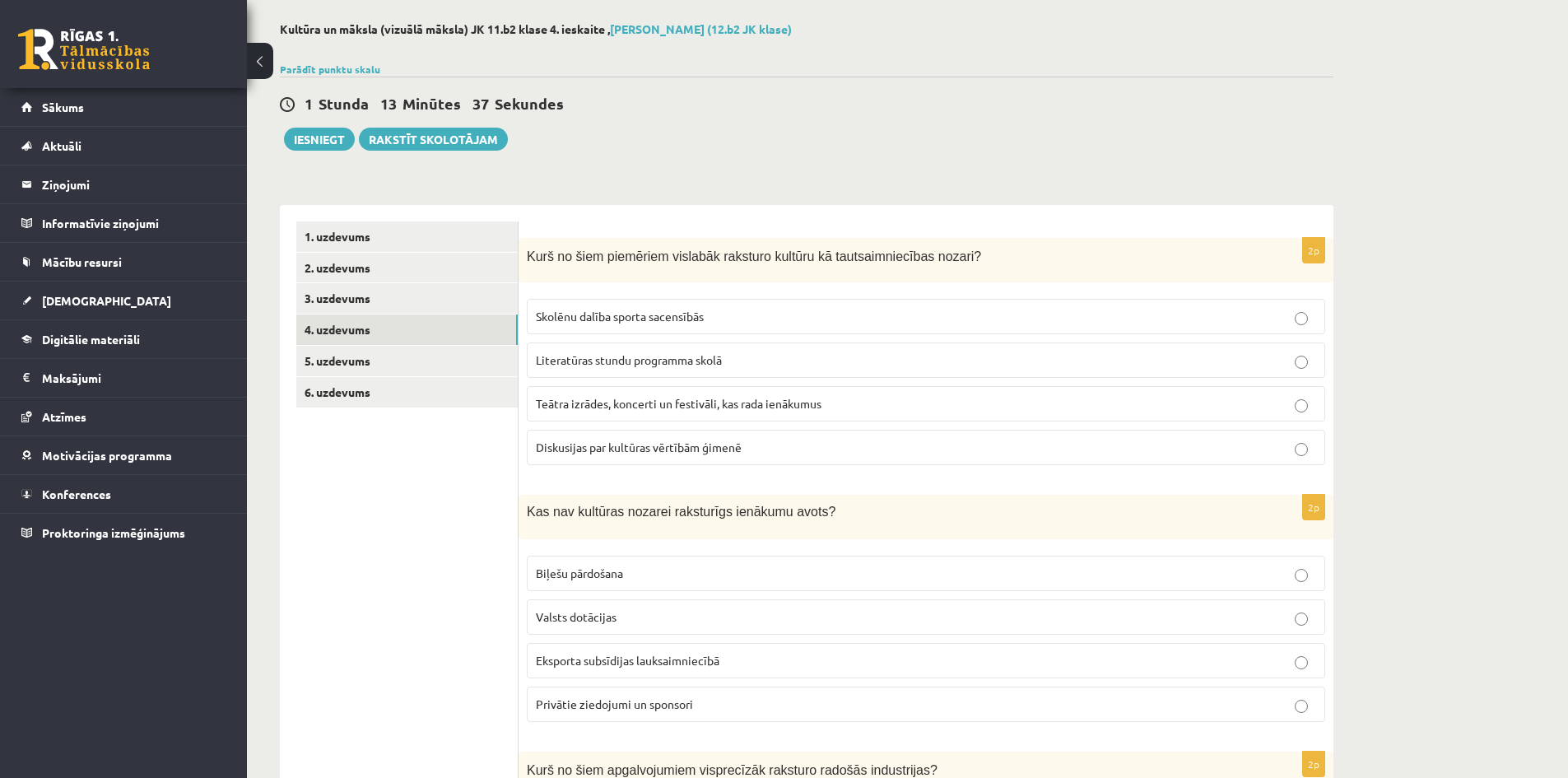
click at [574, 401] on span "Teātra izrādes, koncerti un festivāli, kas rada ienākumus" at bounding box center [679, 403] width 286 height 15
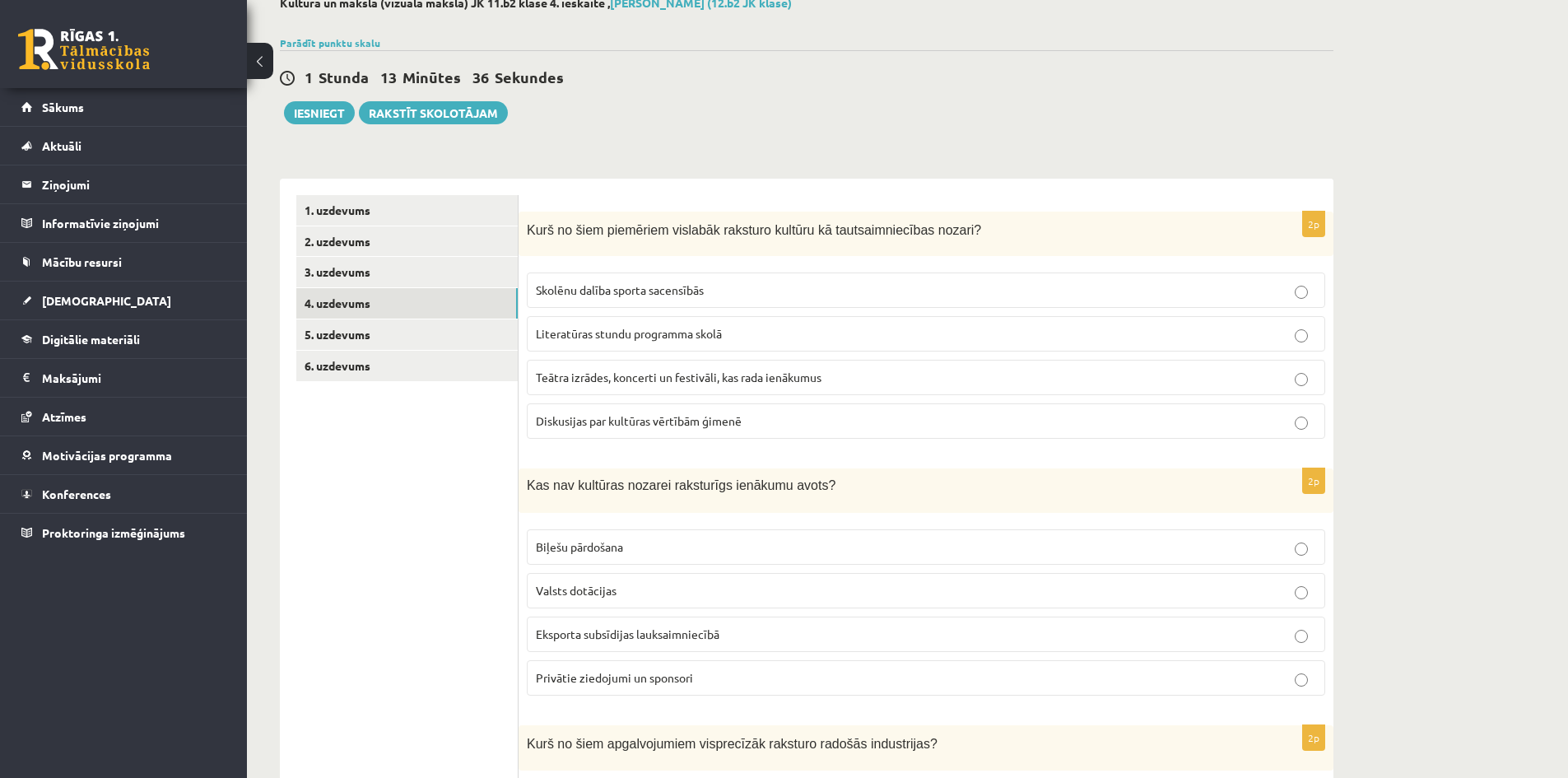
scroll to position [156, 0]
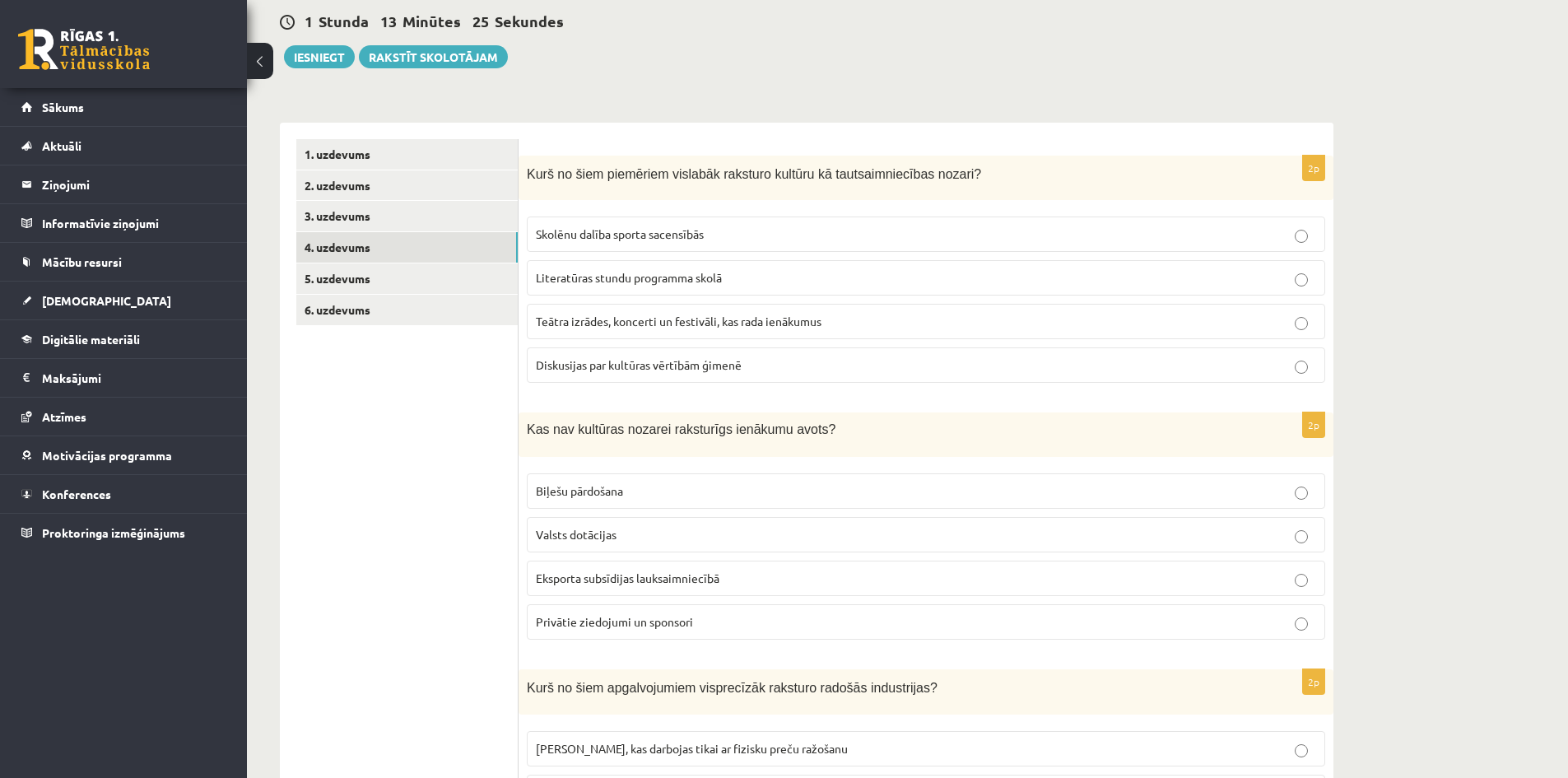
click at [559, 572] on span "Eksporta subsīdijas lauksaimniecībā" at bounding box center [628, 577] width 184 height 15
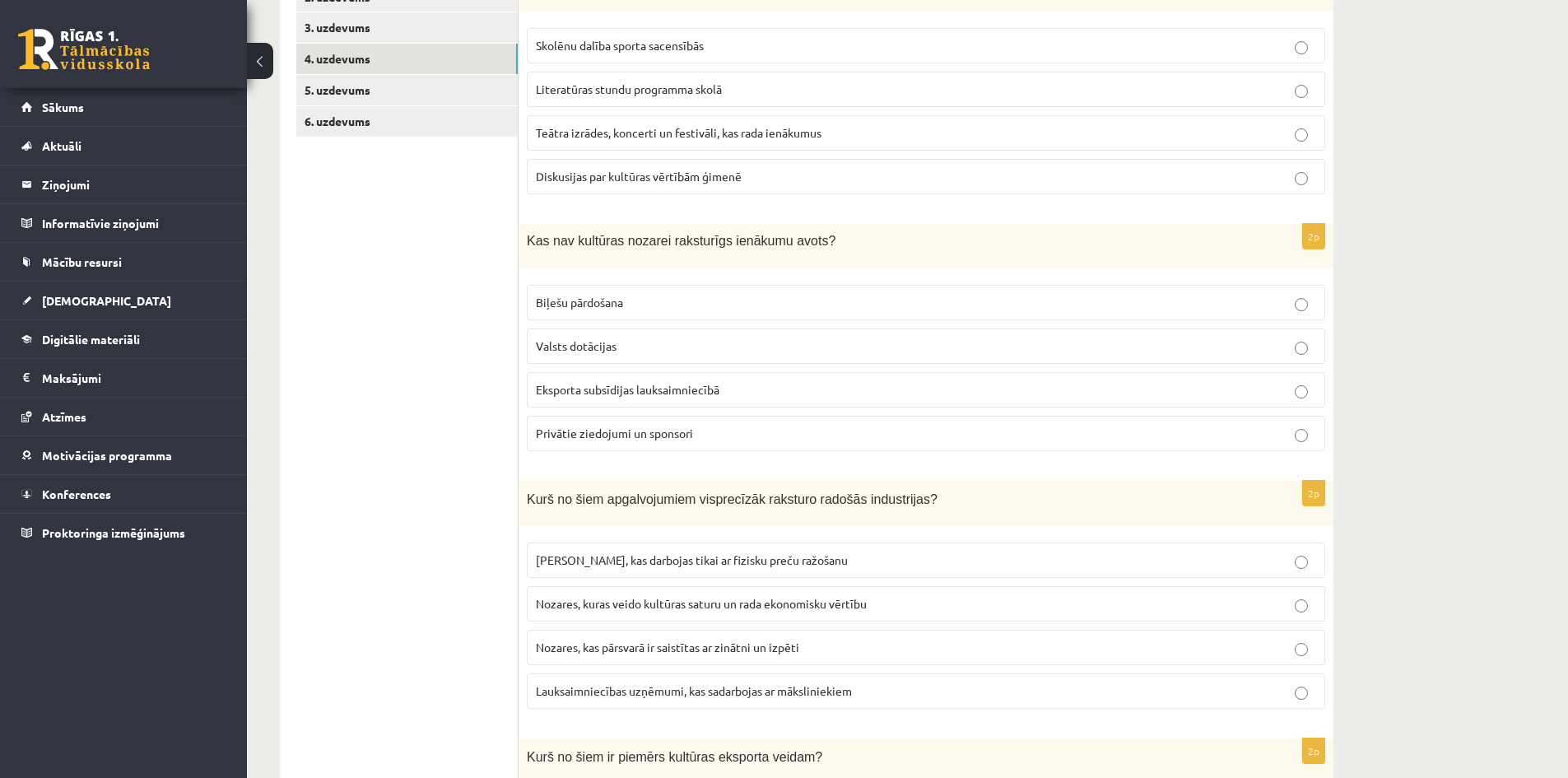
scroll to position [403, 0]
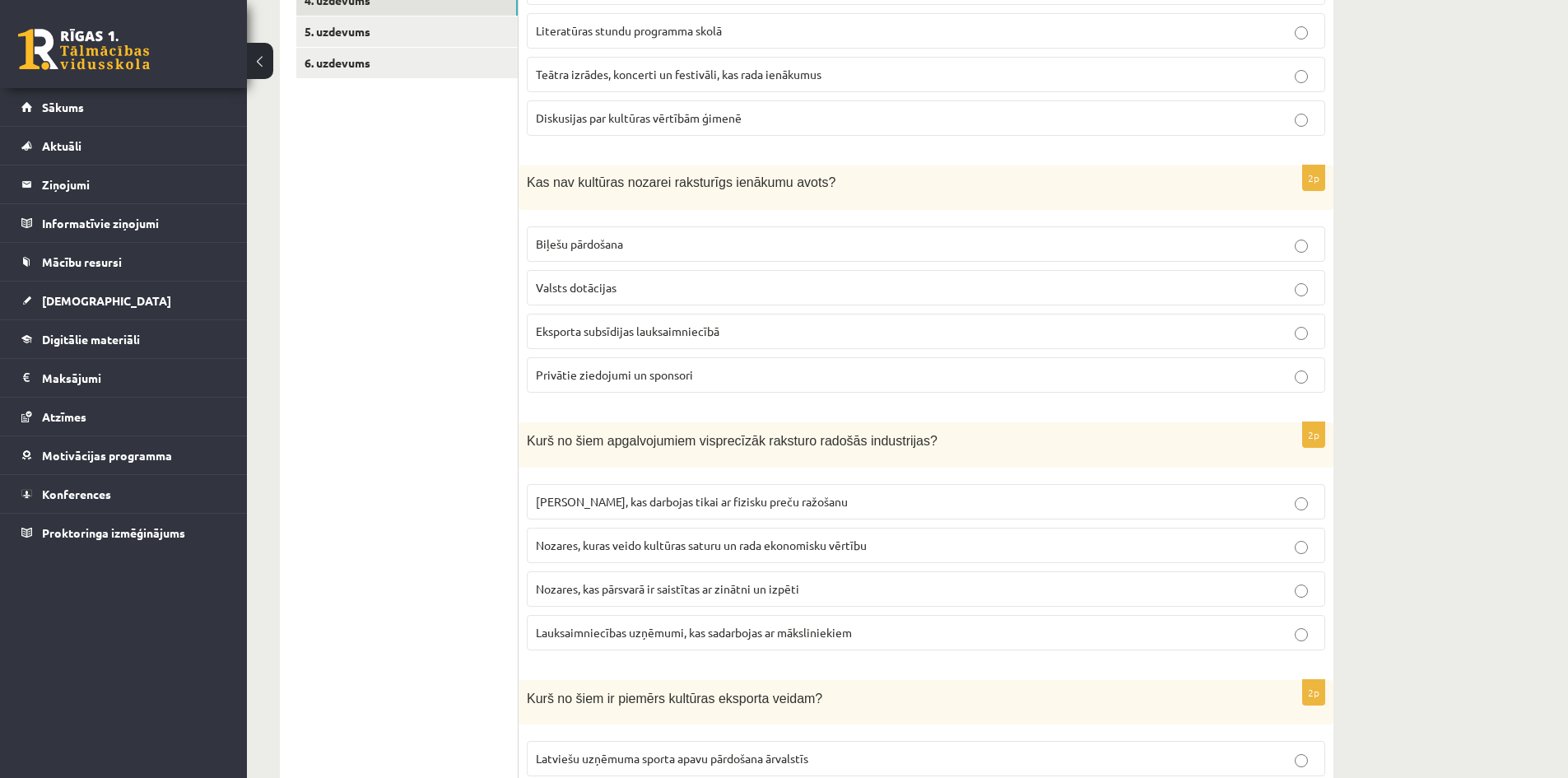
click at [605, 542] on span "Nozares, kuras veido kultūras saturu un rada ekonomisku vērtību" at bounding box center [701, 544] width 331 height 15
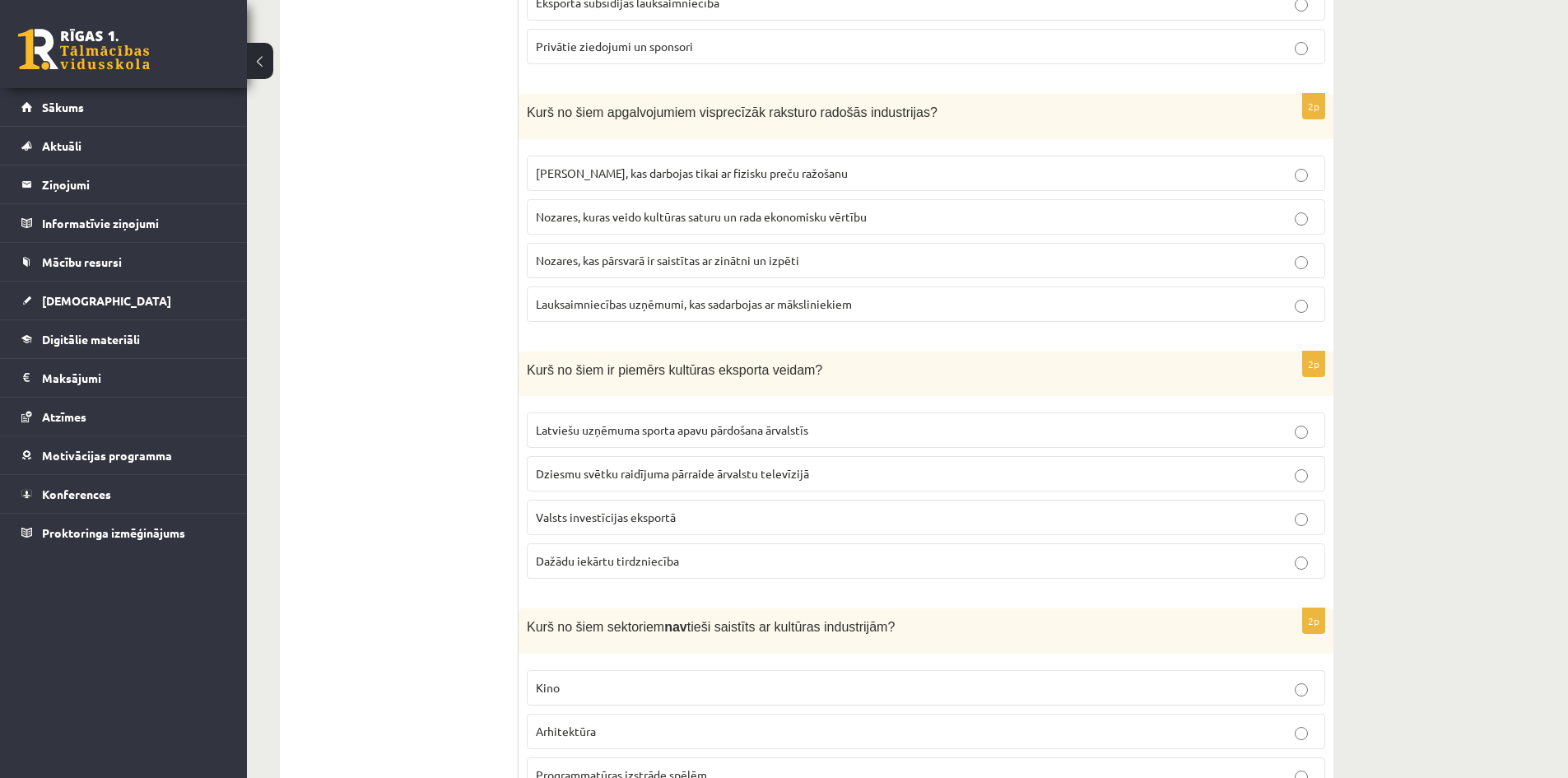
scroll to position [733, 0]
click at [593, 480] on span "Dziesmu svētku raidījuma pārraide ārvalstu televīzijā" at bounding box center [673, 472] width 273 height 15
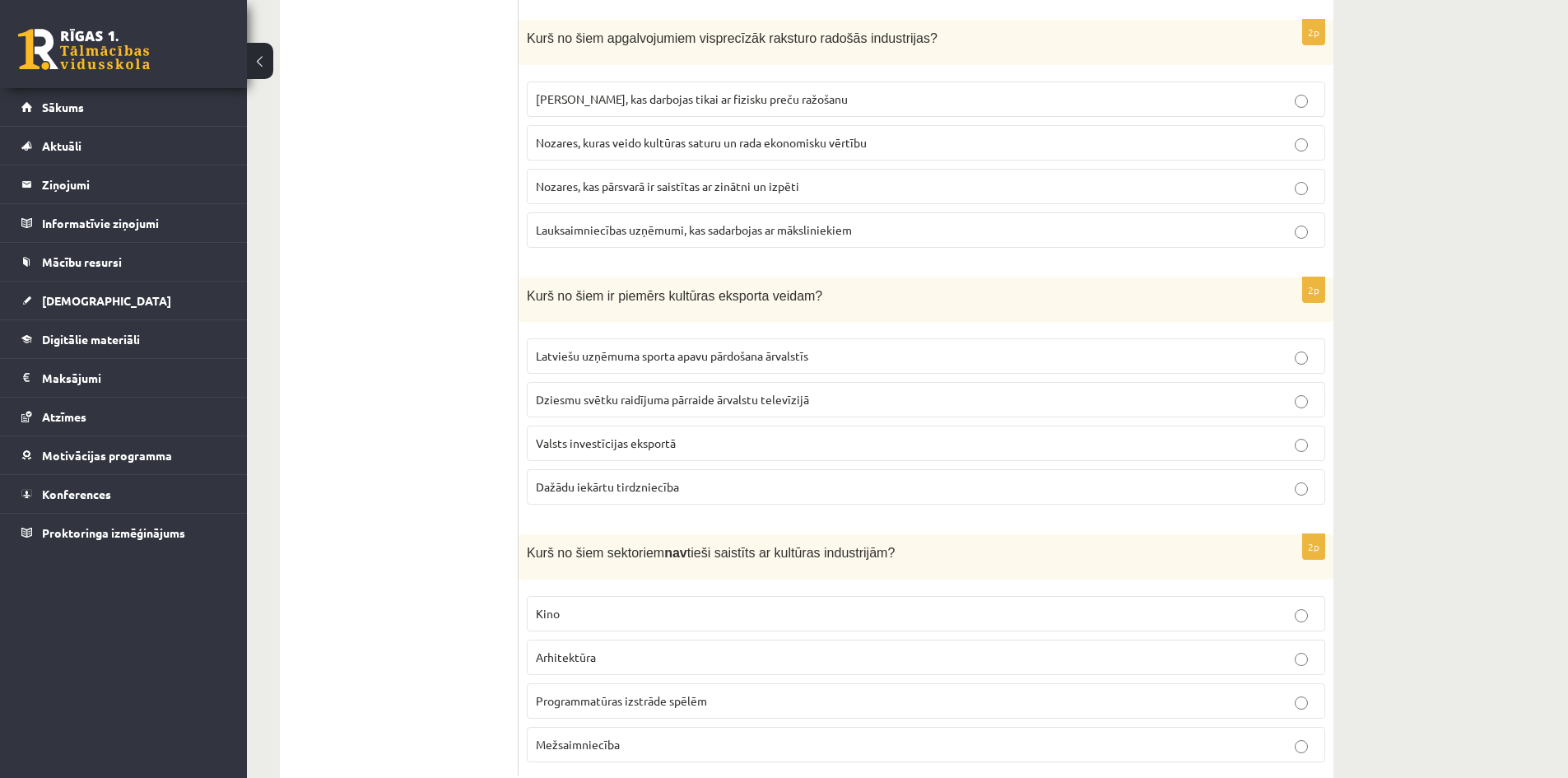
scroll to position [853, 0]
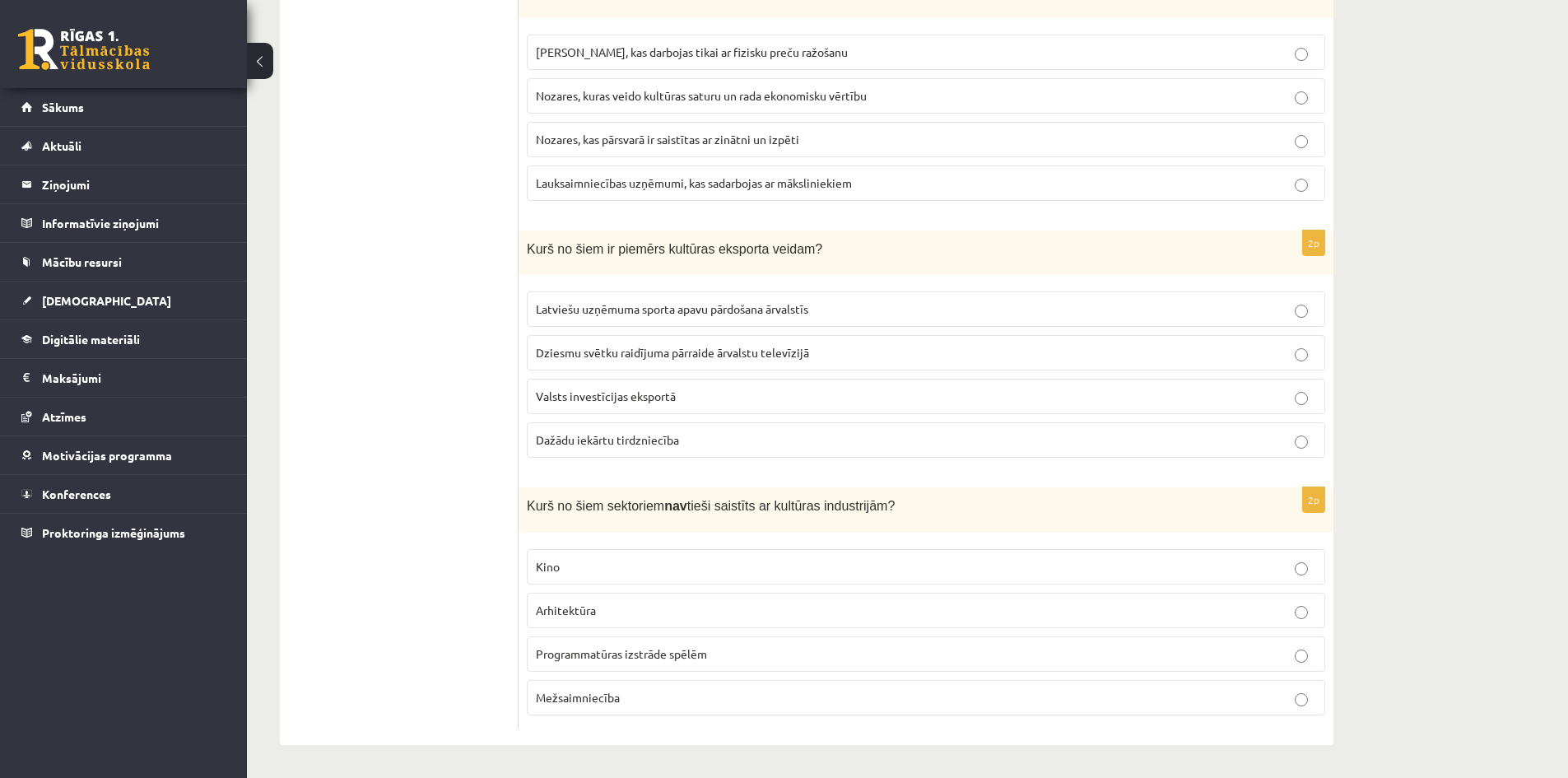
click at [560, 696] on span "Mežsaimniecība" at bounding box center [578, 697] width 84 height 15
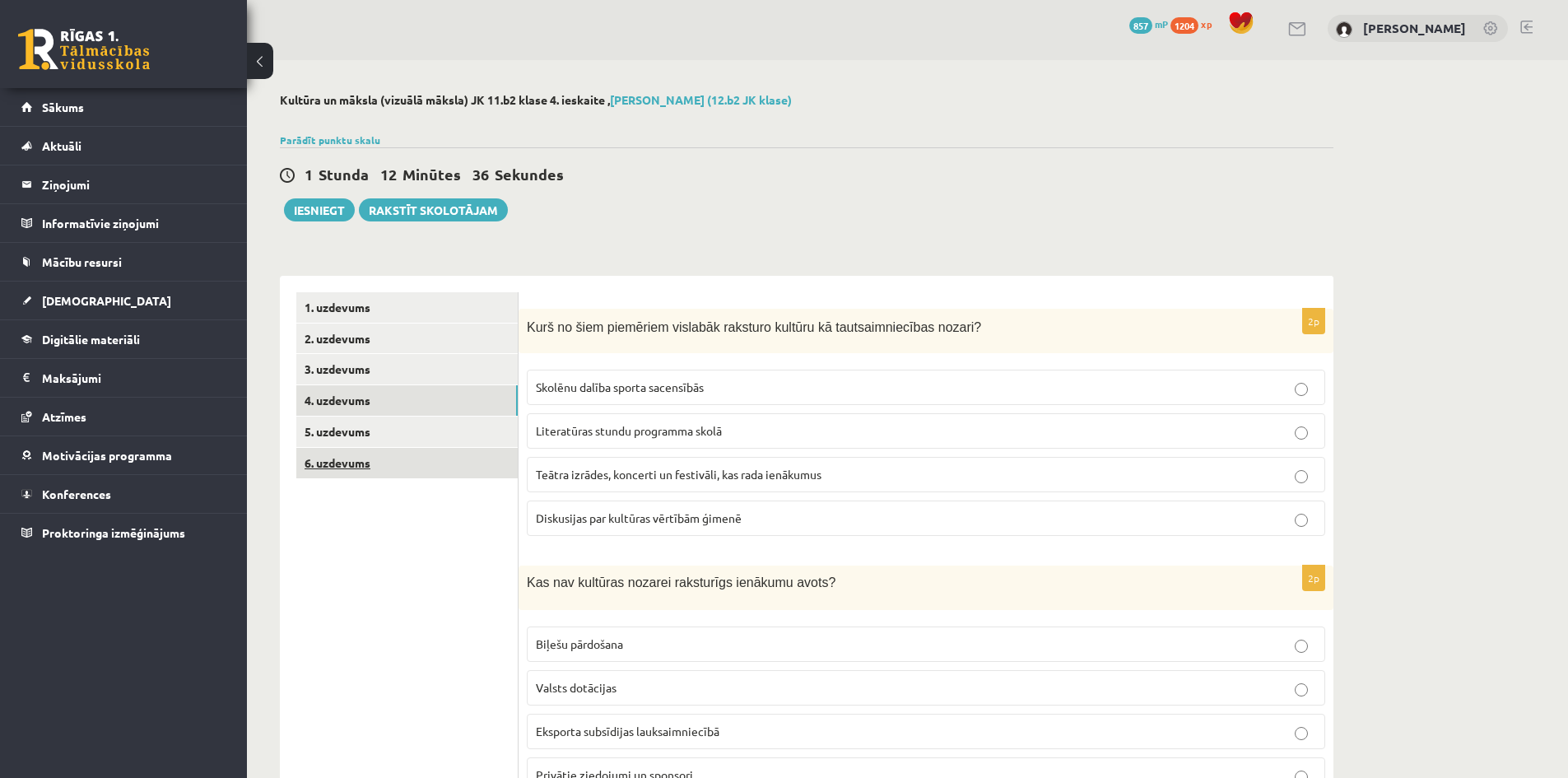
scroll to position [0, 0]
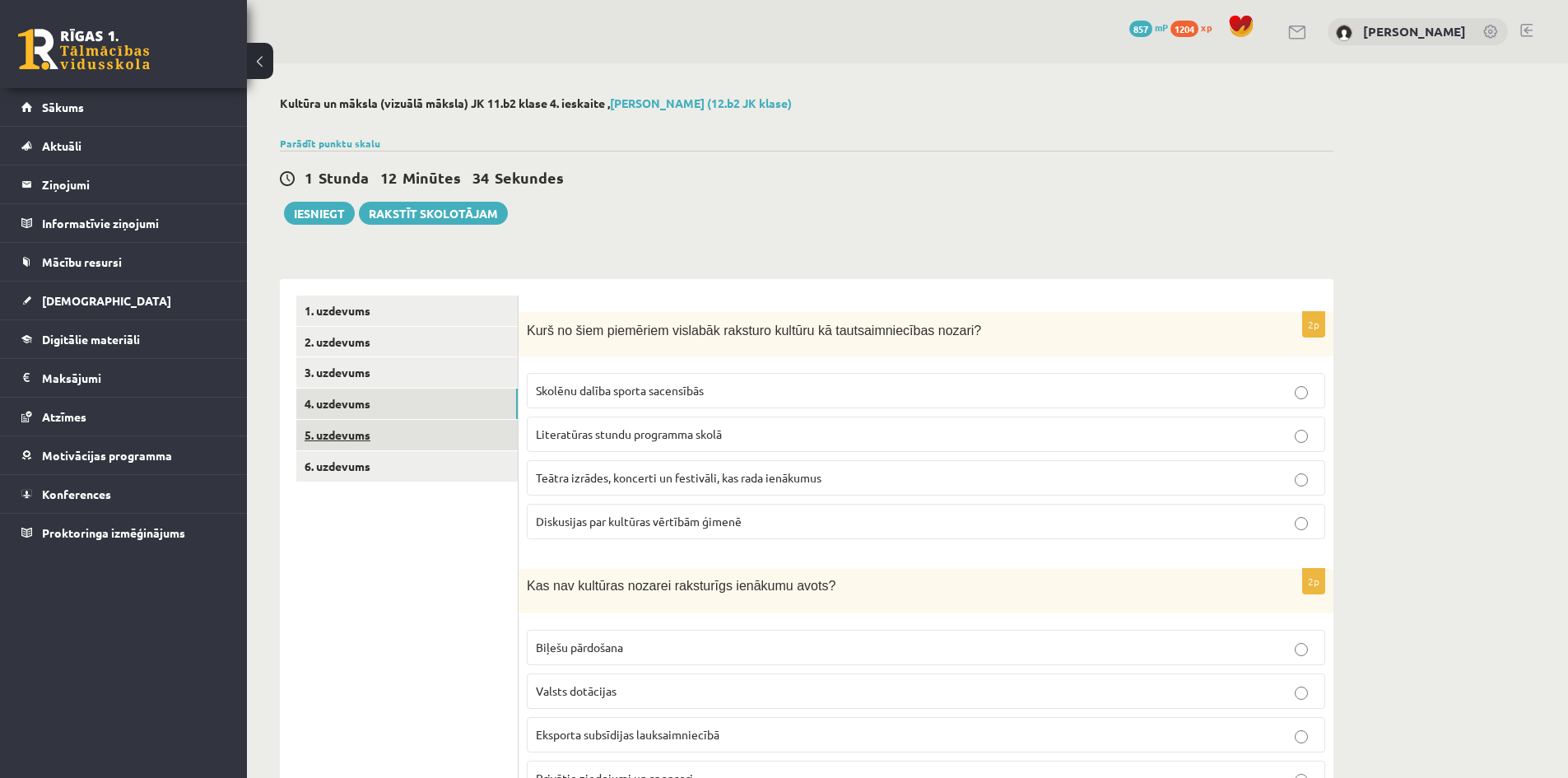
click at [333, 434] on link "5. uzdevums" at bounding box center [407, 435] width 221 height 30
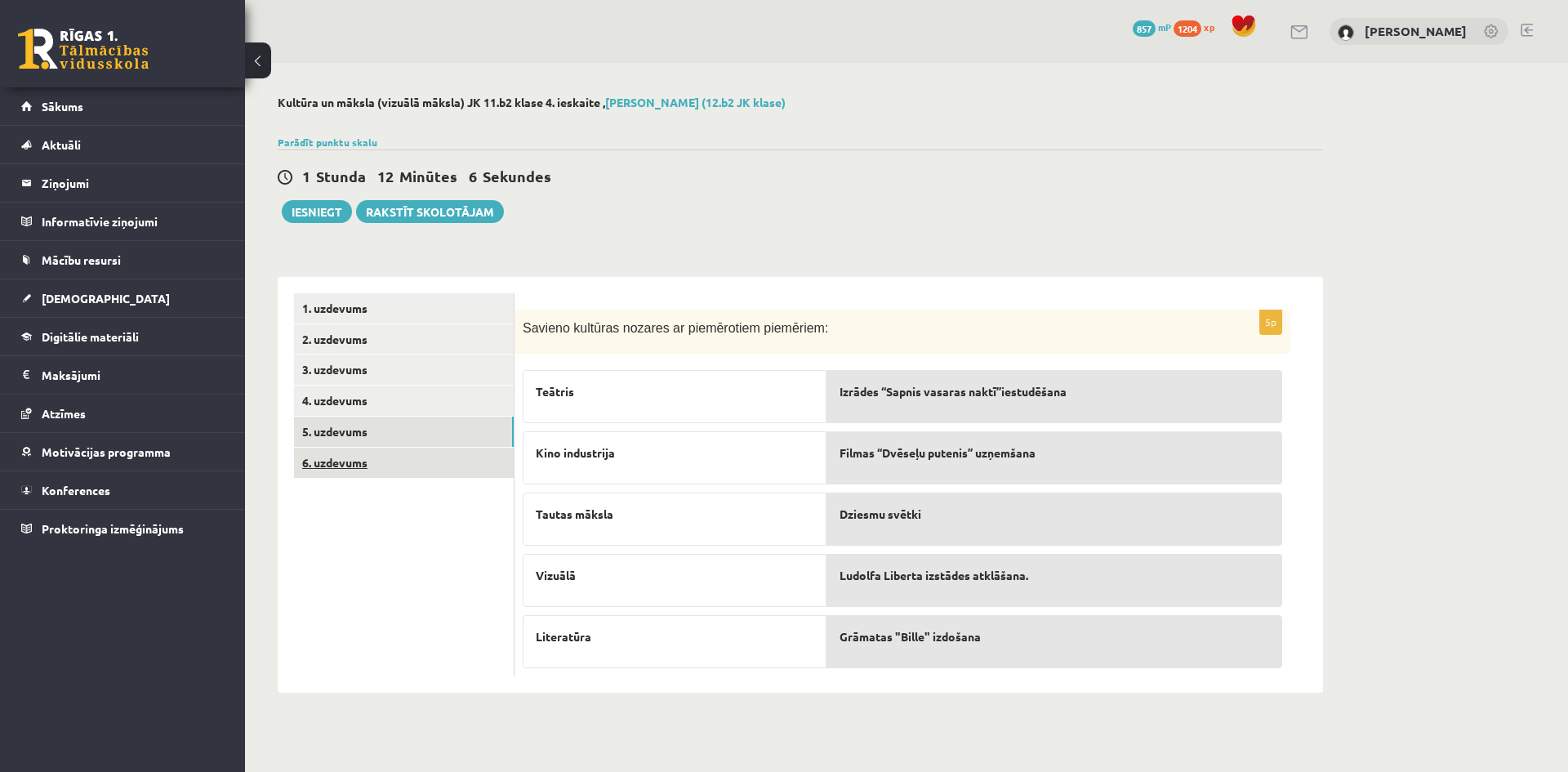
click at [341, 464] on link "6. uzdevums" at bounding box center [403, 463] width 219 height 30
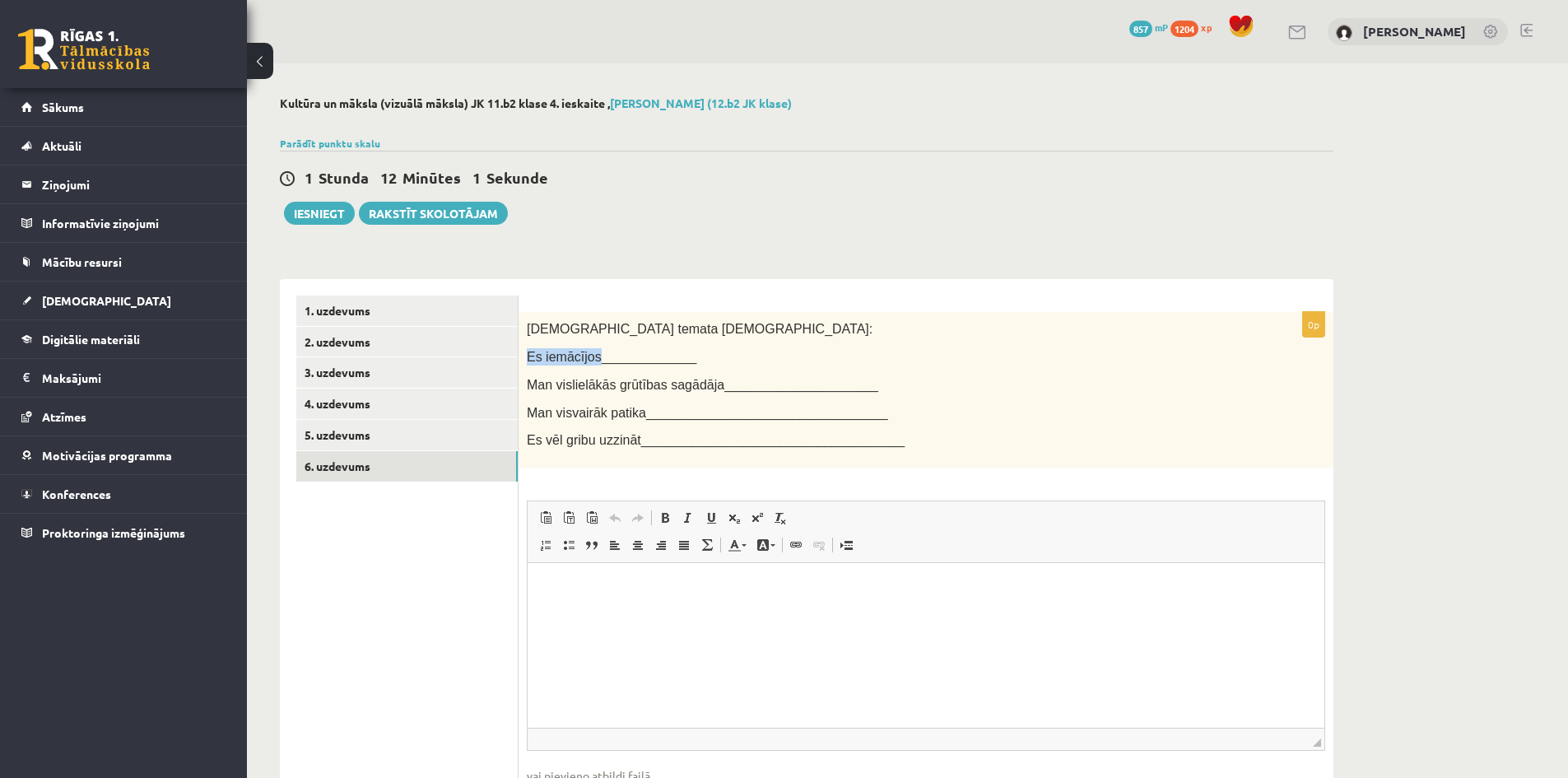
drag, startPoint x: 529, startPoint y: 356, endPoint x: 591, endPoint y: 358, distance: 62.0
click at [591, 358] on span "Es iemācījos_____________" at bounding box center [611, 357] width 170 height 14
copy span "Es iemācījos"
click at [574, 608] on html at bounding box center [925, 588] width 796 height 51
drag, startPoint x: 527, startPoint y: 385, endPoint x: 703, endPoint y: 380, distance: 176.1
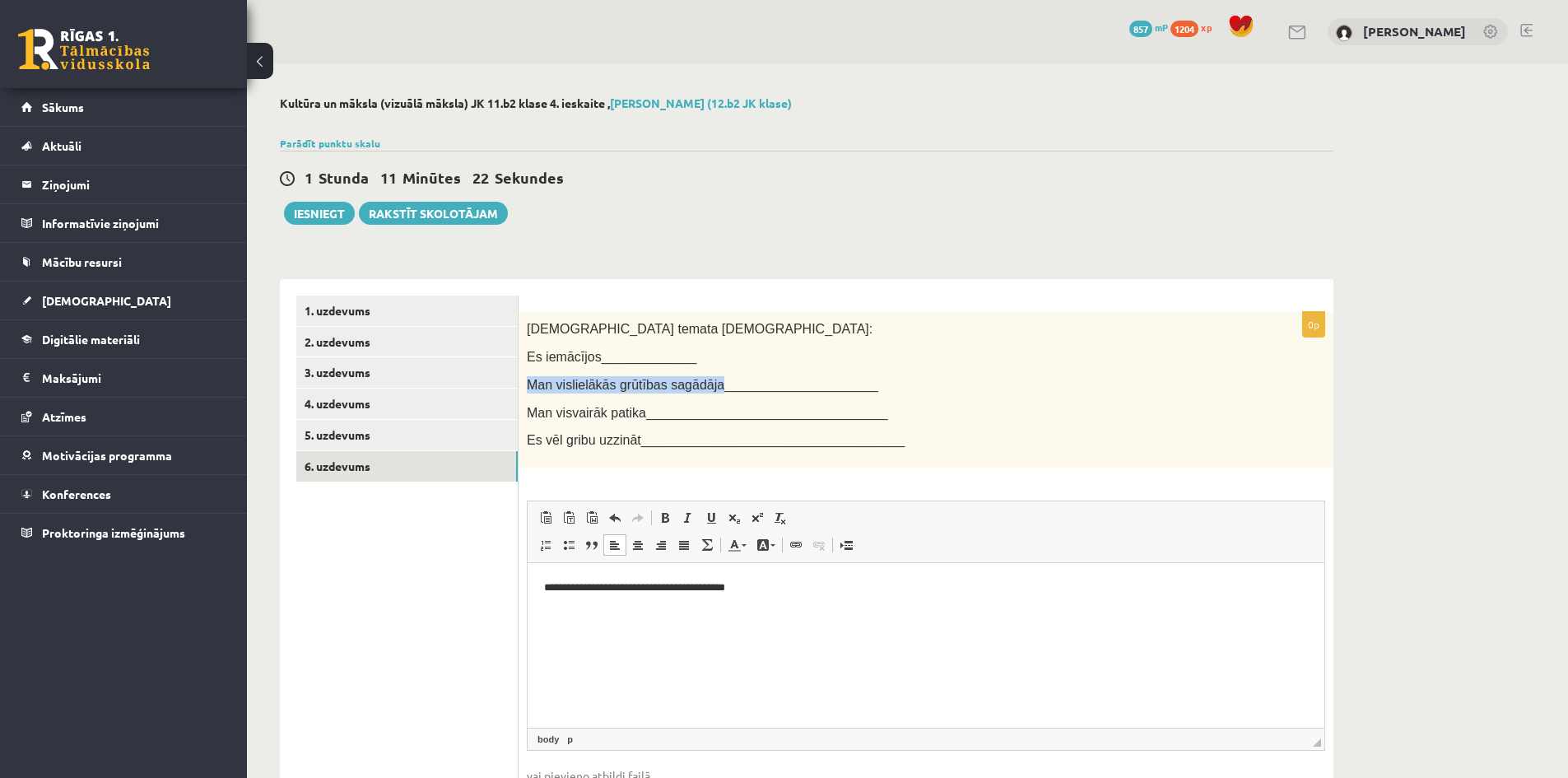
click at [703, 380] on span "Man vislielākās grūtības sagādāja_____________________" at bounding box center [702, 385] width 352 height 14
copy span "Man vislielākās grūtības sagādāja"
click at [580, 613] on html "**********" at bounding box center [925, 588] width 796 height 51
drag, startPoint x: 789, startPoint y: 597, endPoint x: 773, endPoint y: 572, distance: 29.7
click at [789, 596] on html "**********" at bounding box center [925, 588] width 796 height 51
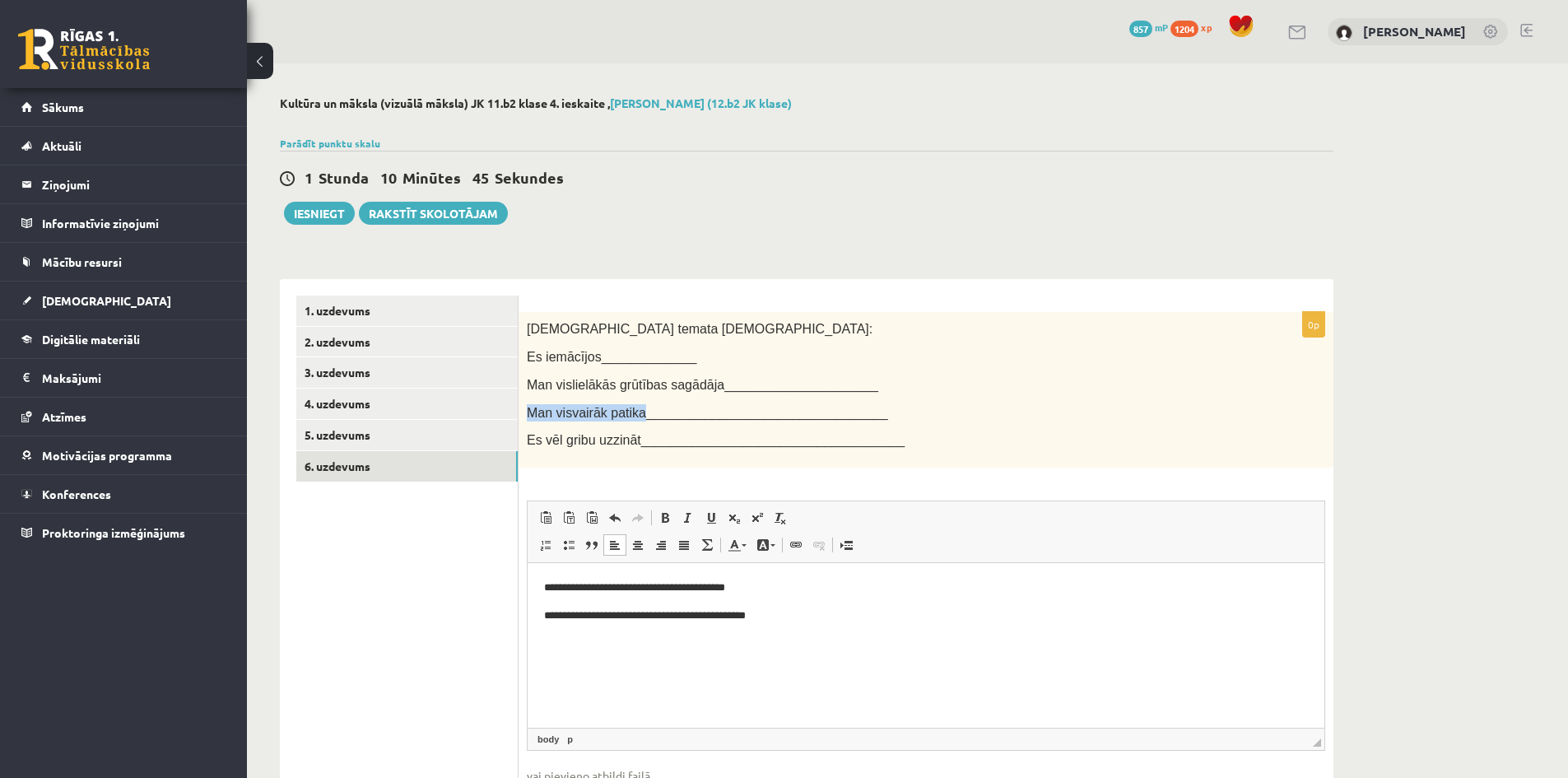
drag, startPoint x: 528, startPoint y: 412, endPoint x: 634, endPoint y: 410, distance: 106.0
click at [634, 410] on span "Man visvairāk patika_________________________________" at bounding box center [707, 413] width 361 height 14
copy span "Man visvairāk patika"
click at [582, 640] on html "**********" at bounding box center [925, 601] width 796 height 77
click at [823, 617] on p "**********" at bounding box center [926, 615] width 764 height 17
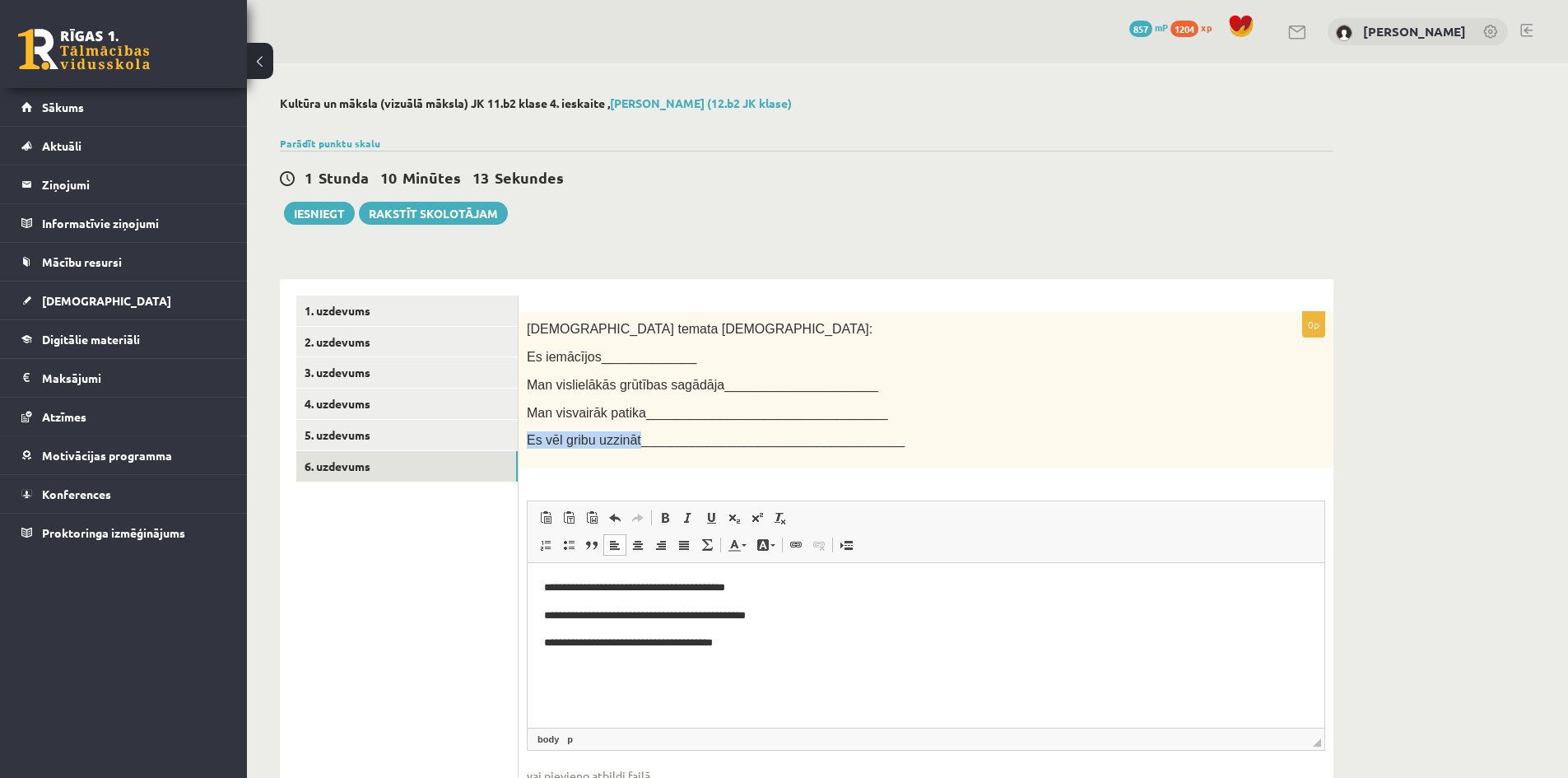
drag, startPoint x: 527, startPoint y: 441, endPoint x: 628, endPoint y: 448, distance: 101.2
click at [628, 447] on span "Es vēl gribu uzzināt____________________________________" at bounding box center [716, 441] width 378 height 14
copy span "Es vēl gribu uzzināt"
drag, startPoint x: 617, startPoint y: 668, endPoint x: 734, endPoint y: 666, distance: 117.0
click at [617, 667] on html "**********" at bounding box center [925, 615] width 796 height 106
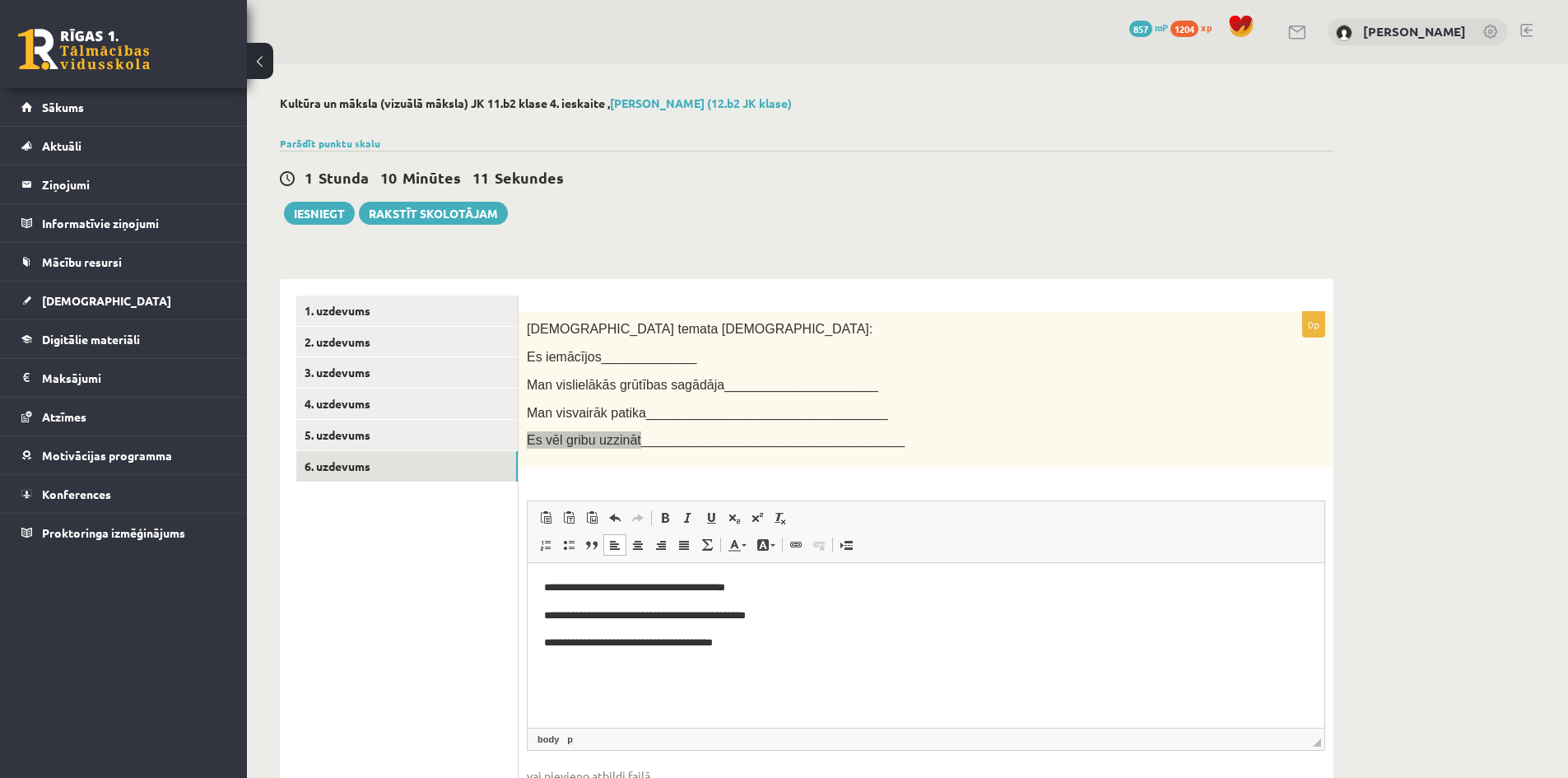
click at [788, 647] on p "**********" at bounding box center [926, 643] width 764 height 17
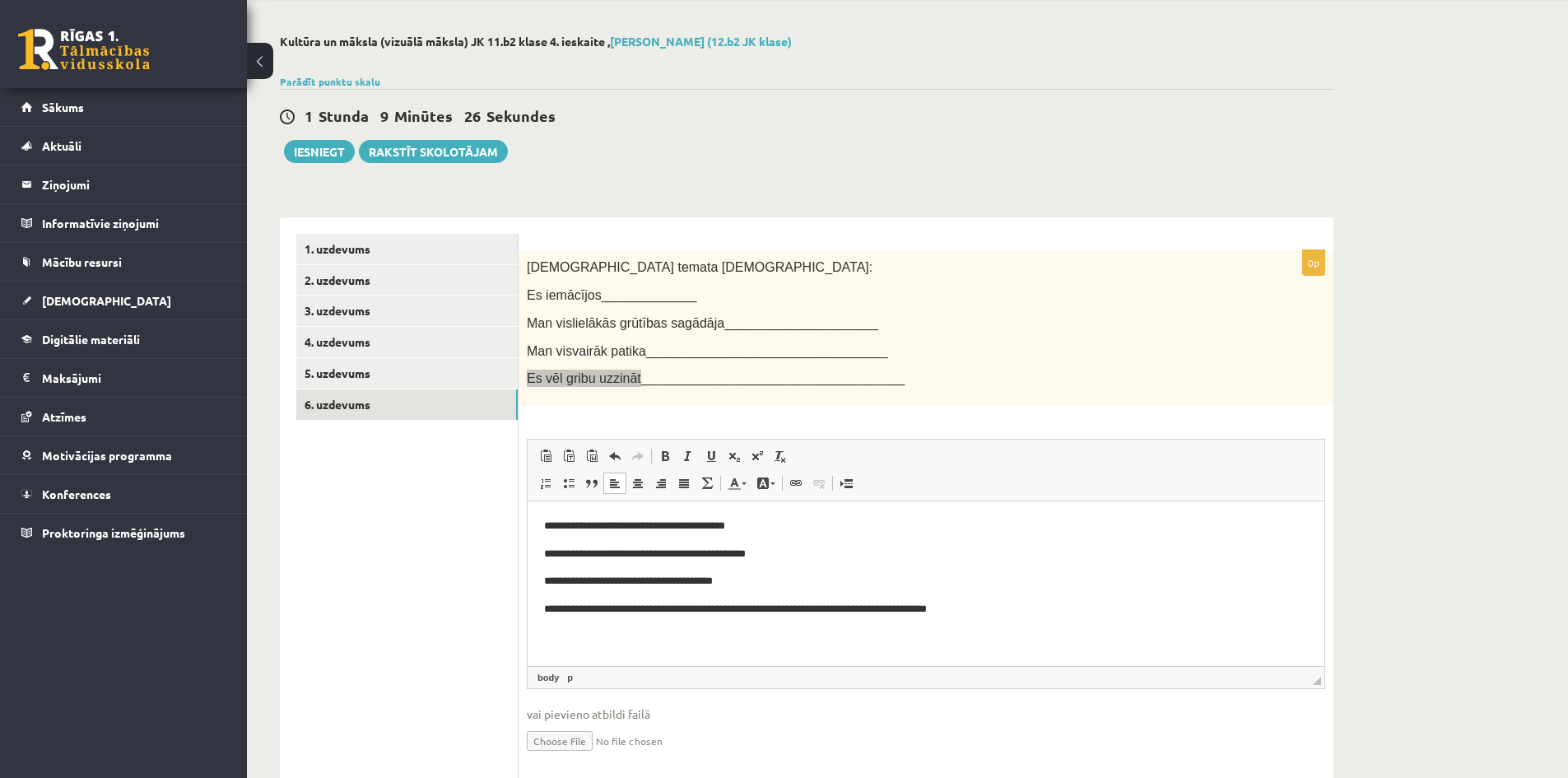
scroll to position [116, 0]
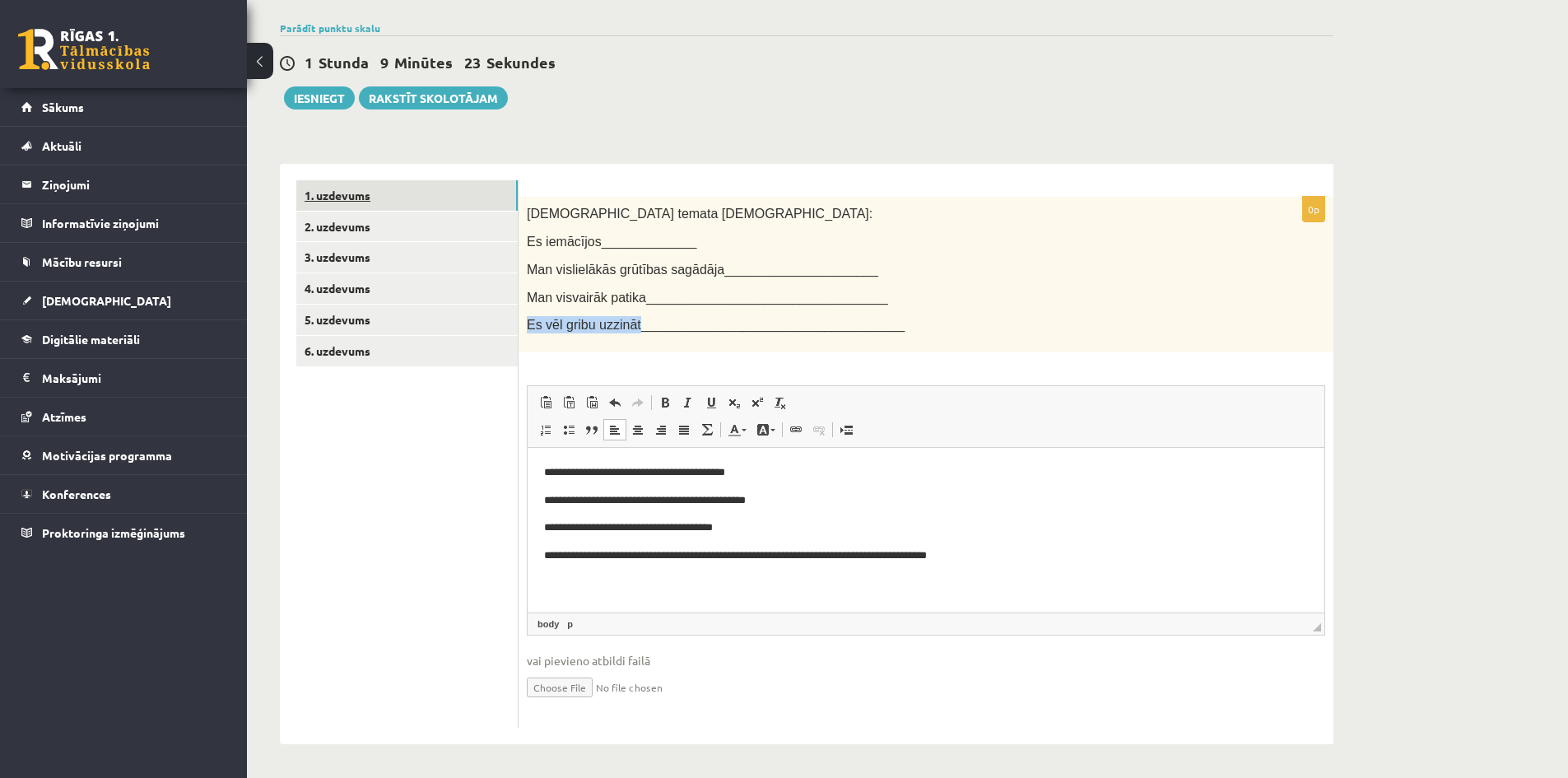
click at [333, 193] on link "1. uzdevums" at bounding box center [407, 195] width 221 height 30
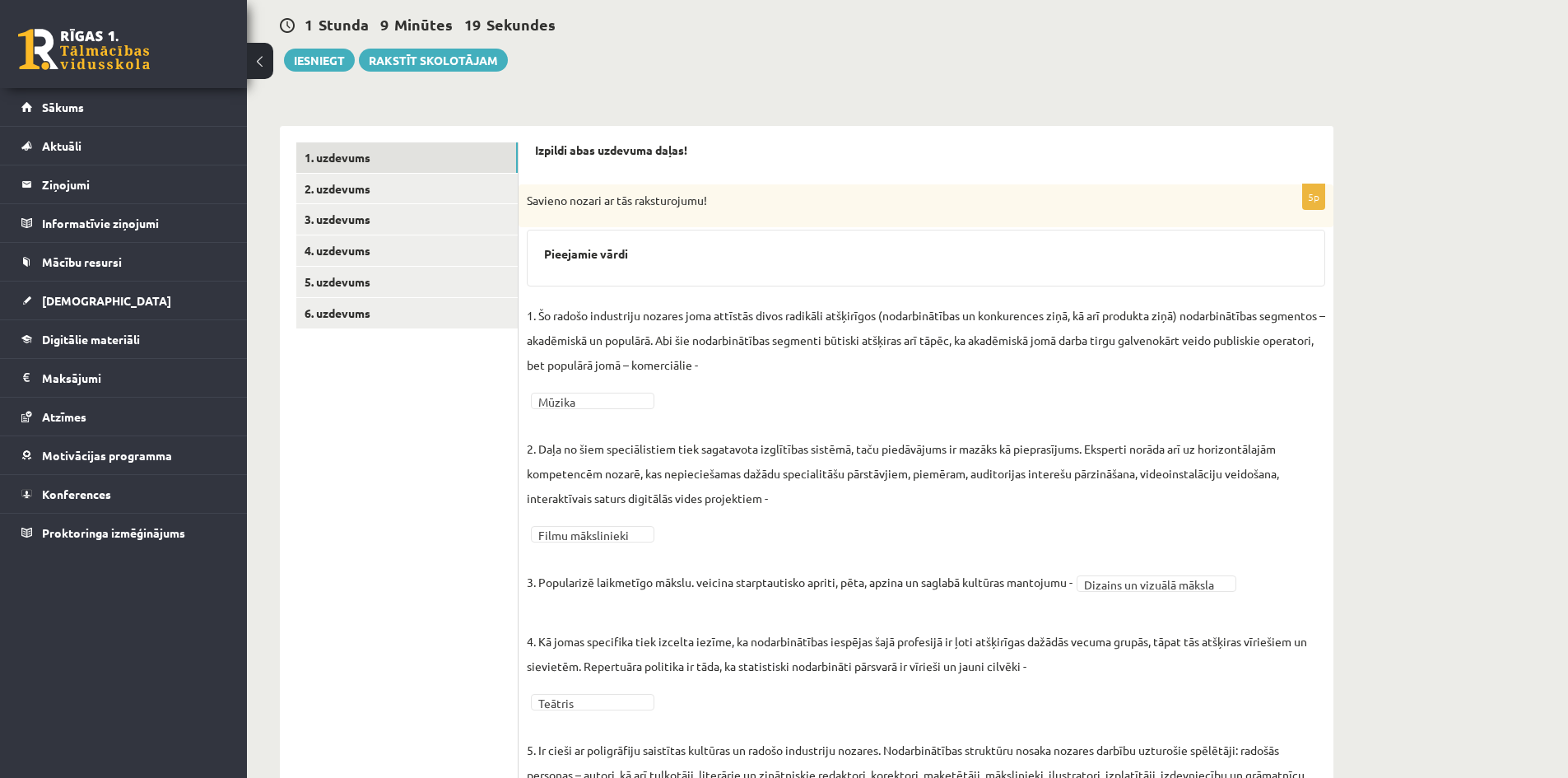
scroll to position [12, 0]
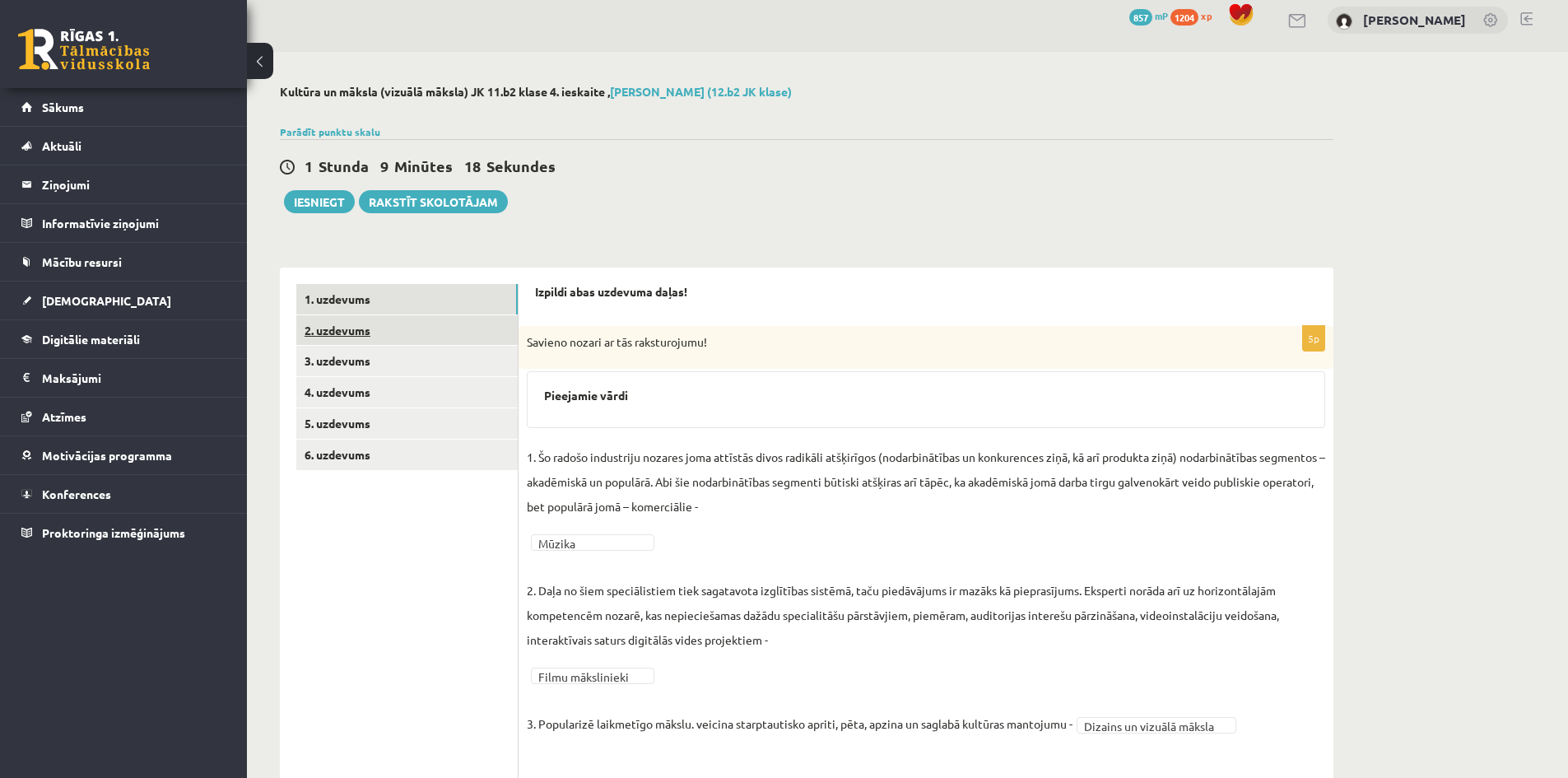
click at [352, 329] on link "2. uzdevums" at bounding box center [407, 330] width 221 height 30
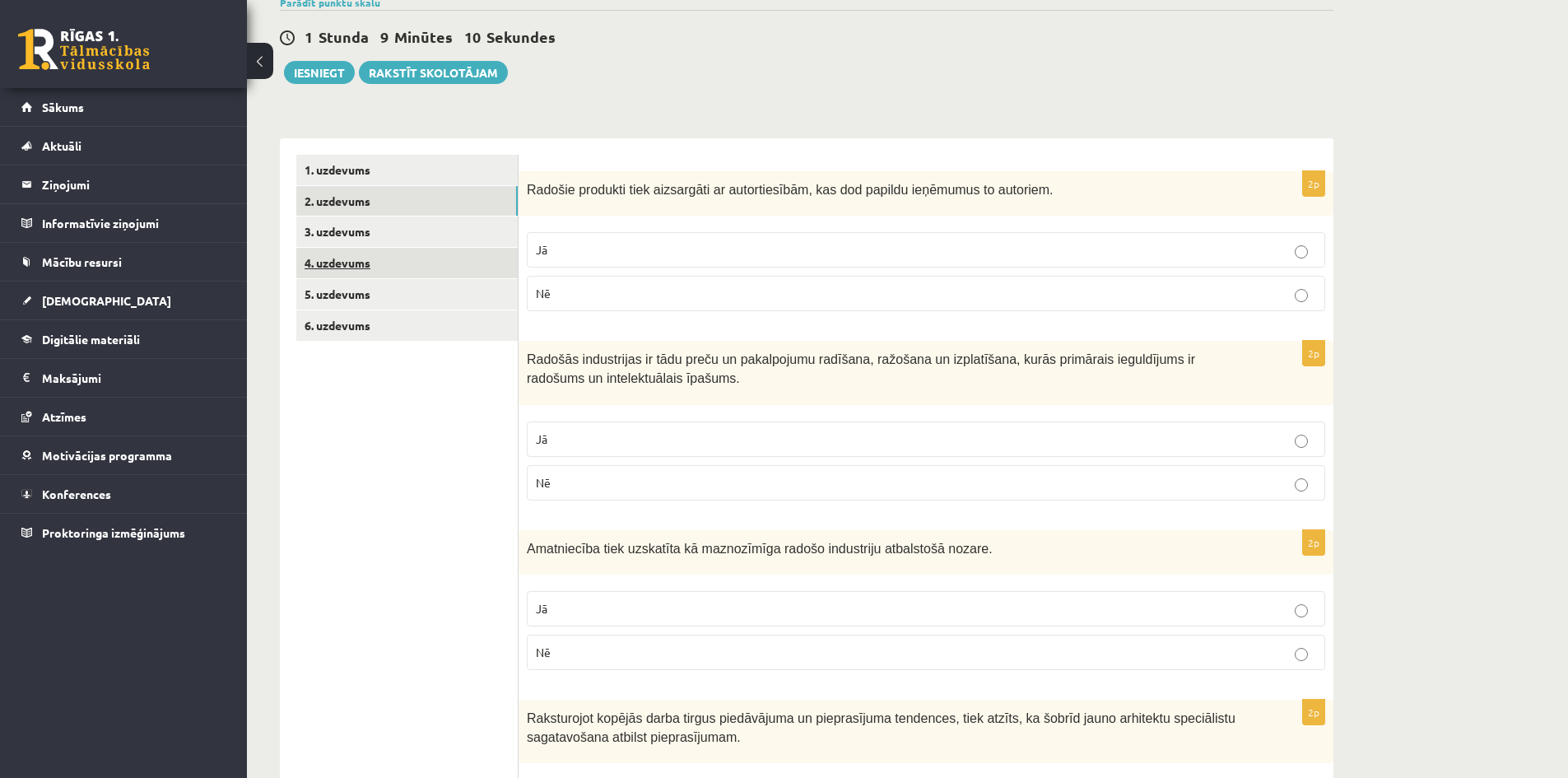
scroll to position [0, 0]
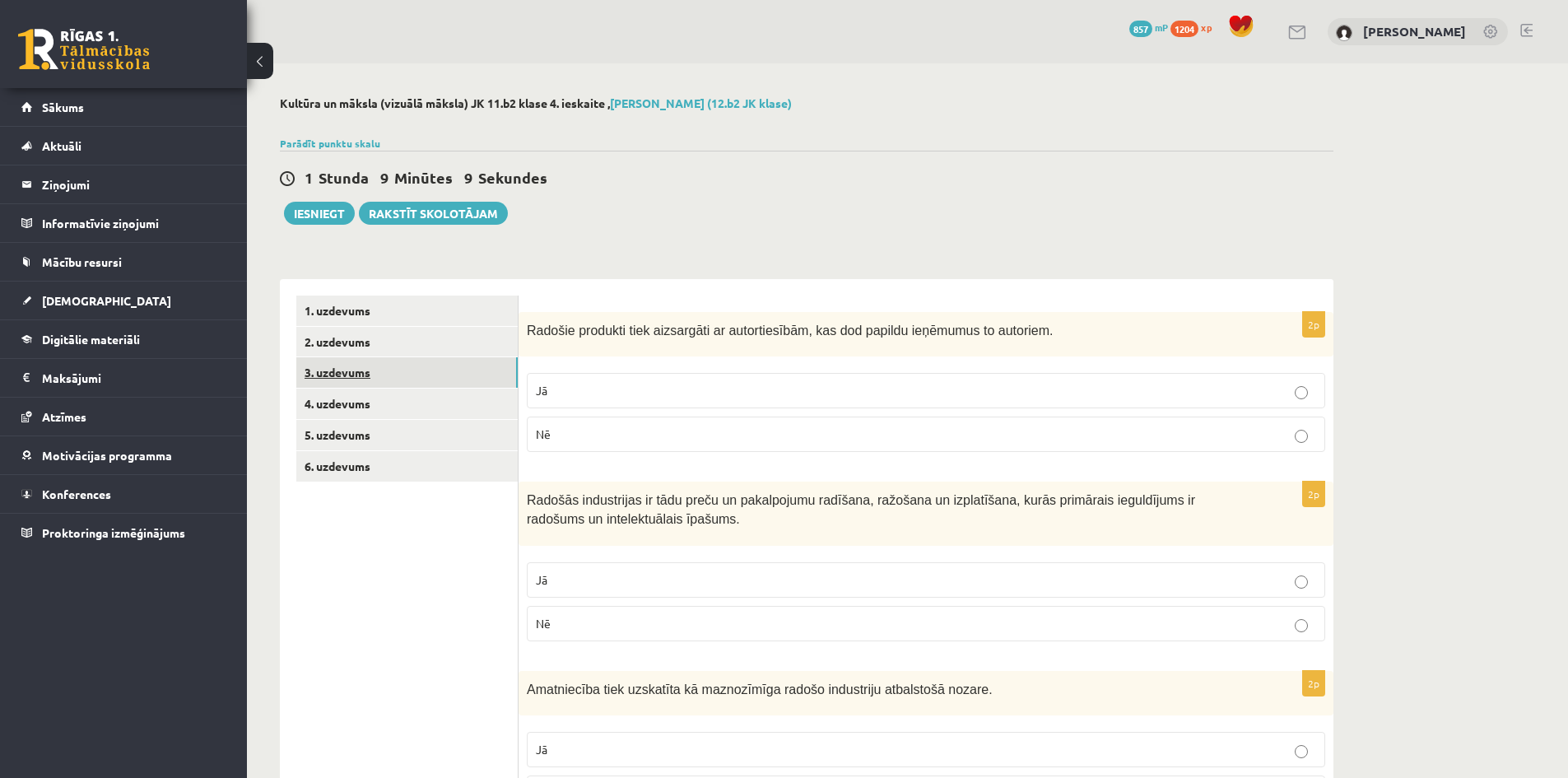
click at [343, 367] on link "3. uzdevums" at bounding box center [407, 372] width 221 height 30
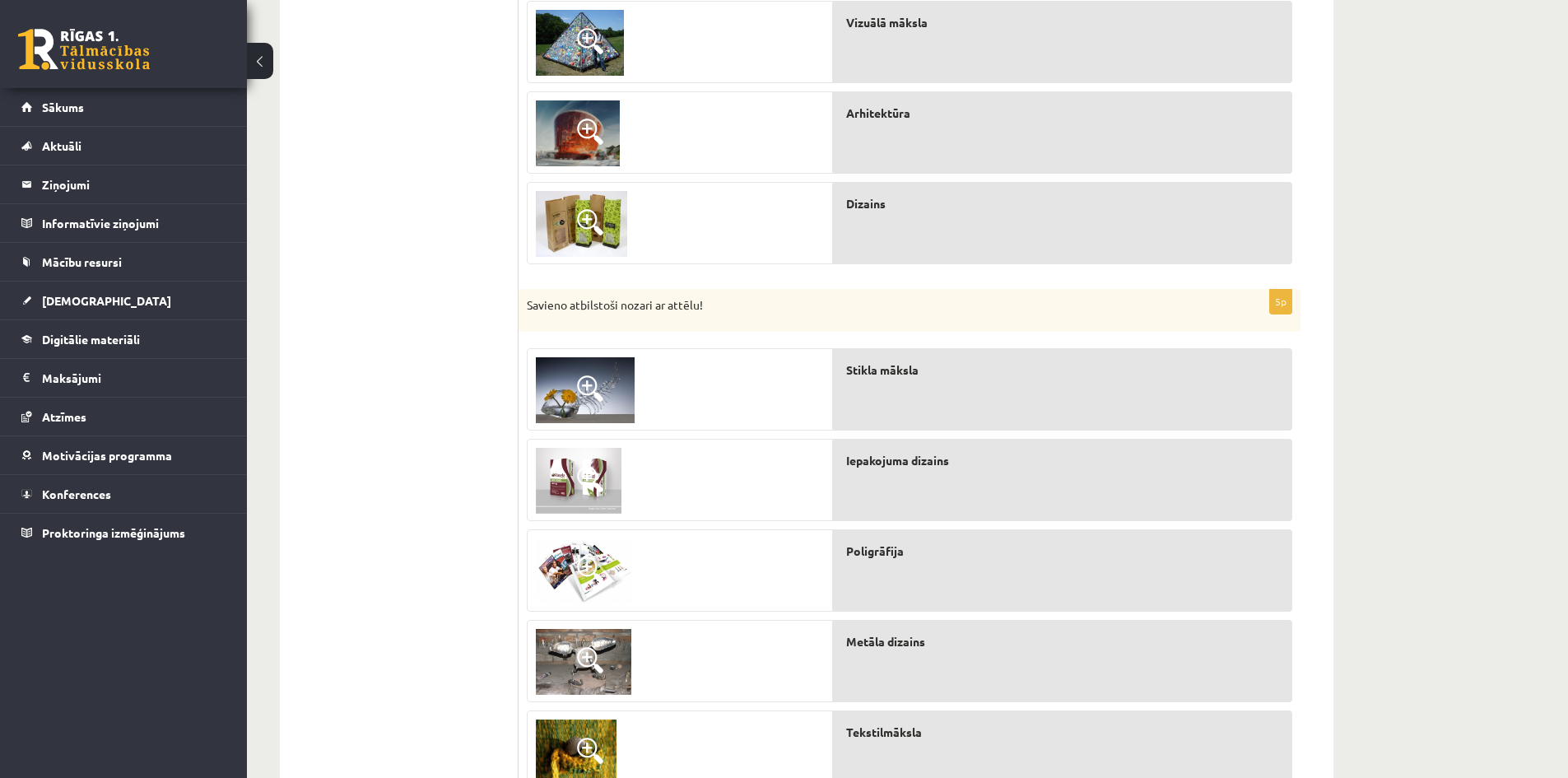
scroll to position [75, 0]
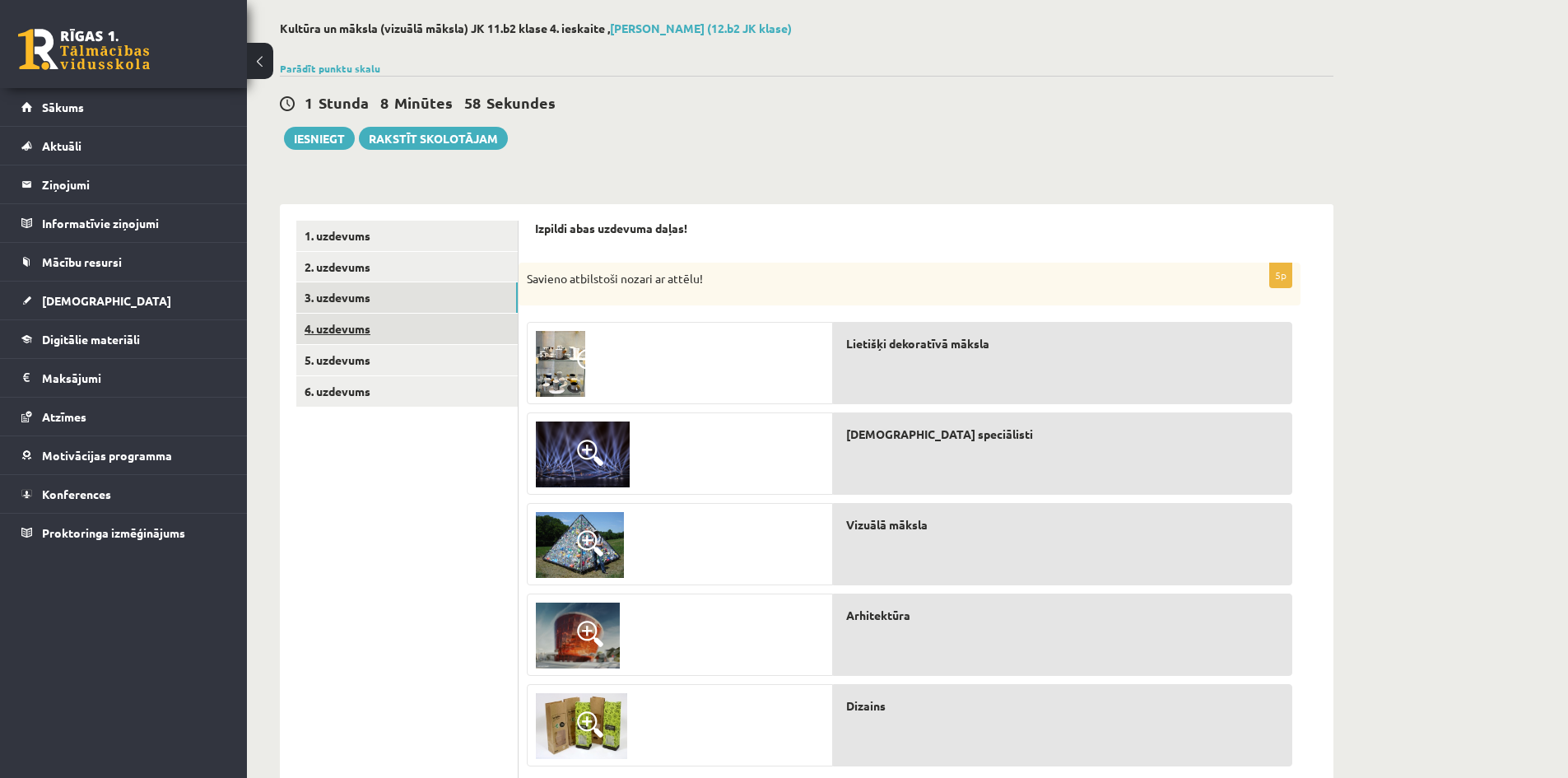
click at [344, 331] on link "4. uzdevums" at bounding box center [407, 329] width 221 height 30
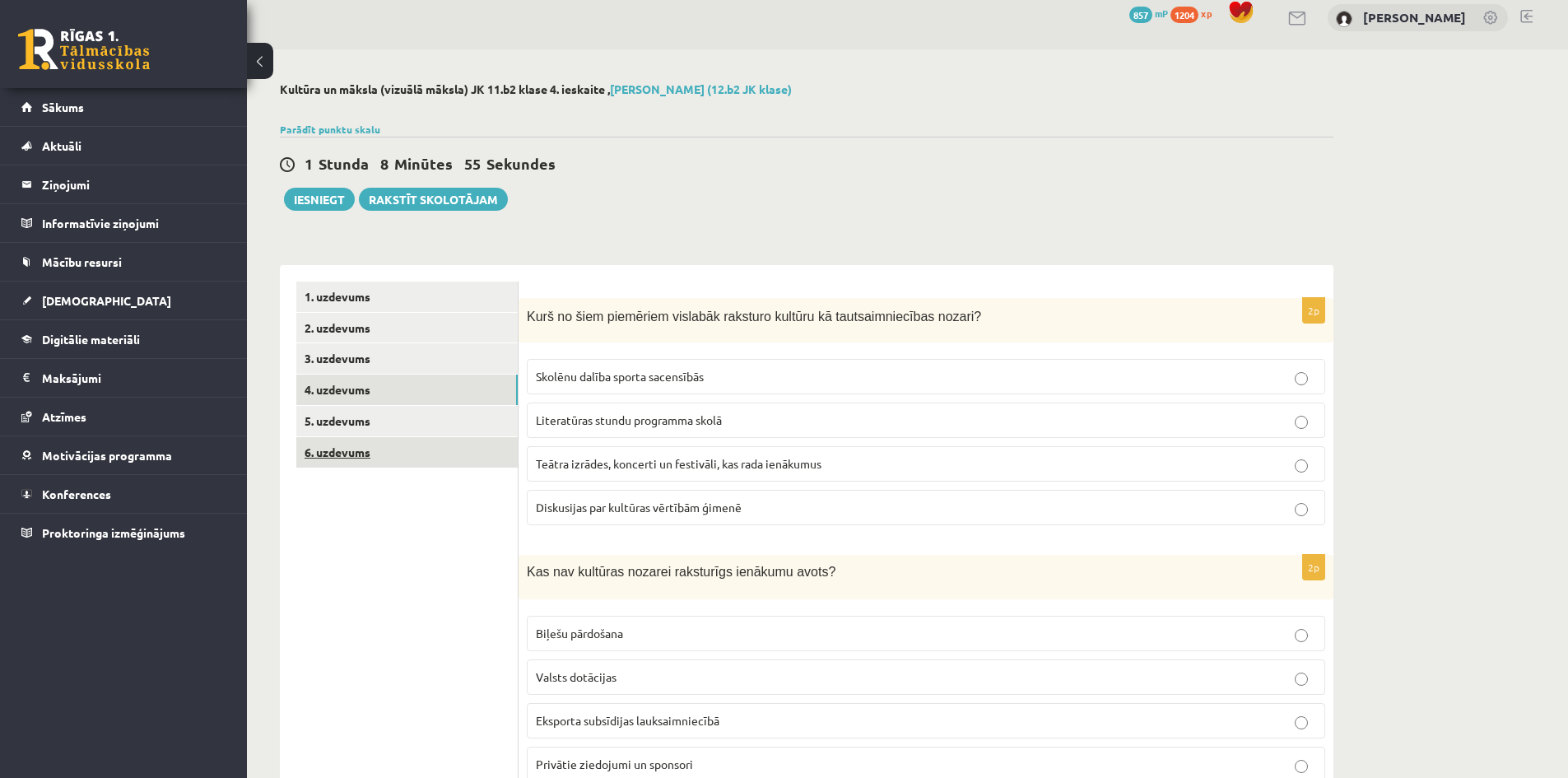
scroll to position [0, 0]
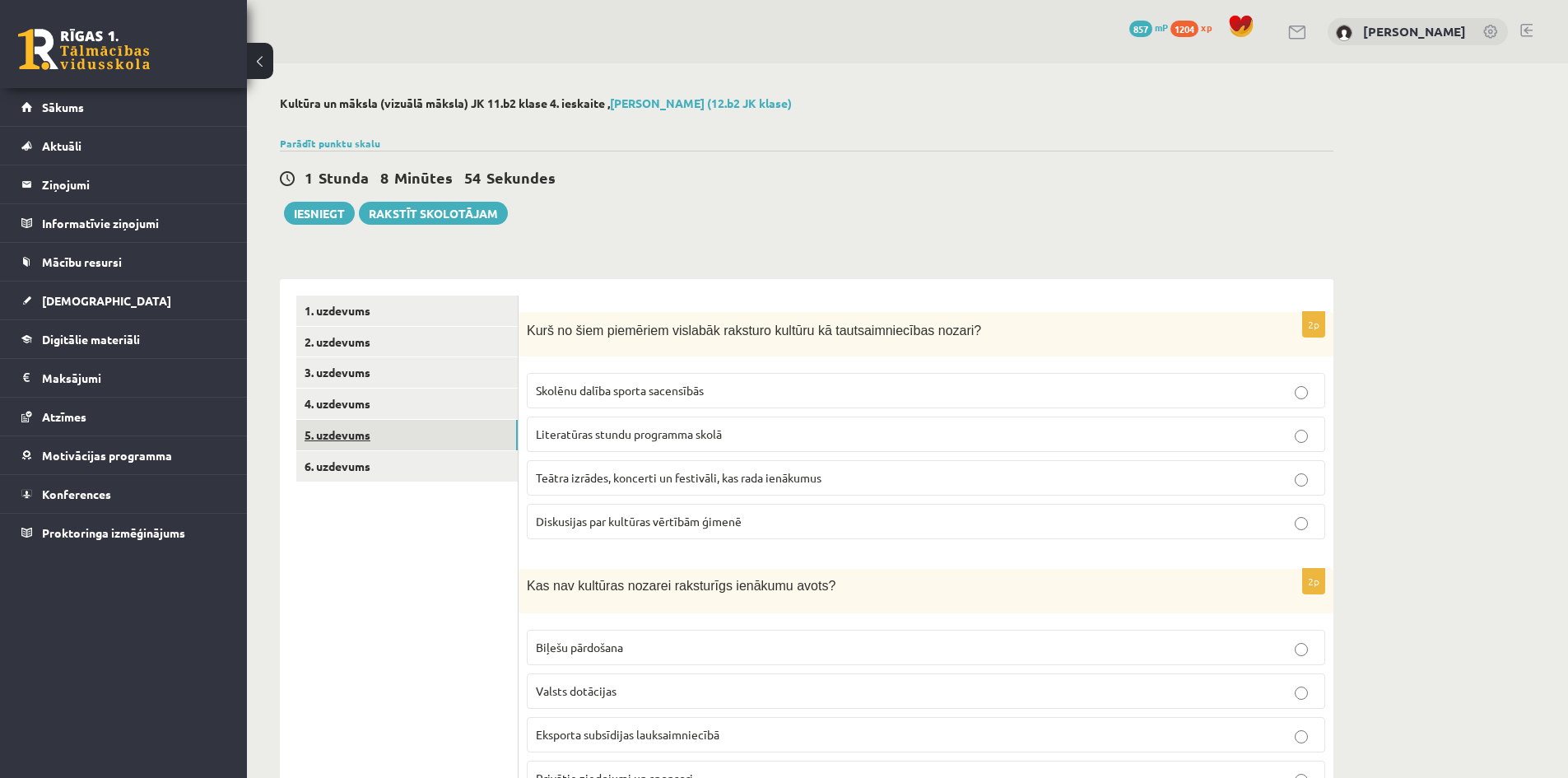
click at [352, 426] on link "5. uzdevums" at bounding box center [407, 435] width 221 height 30
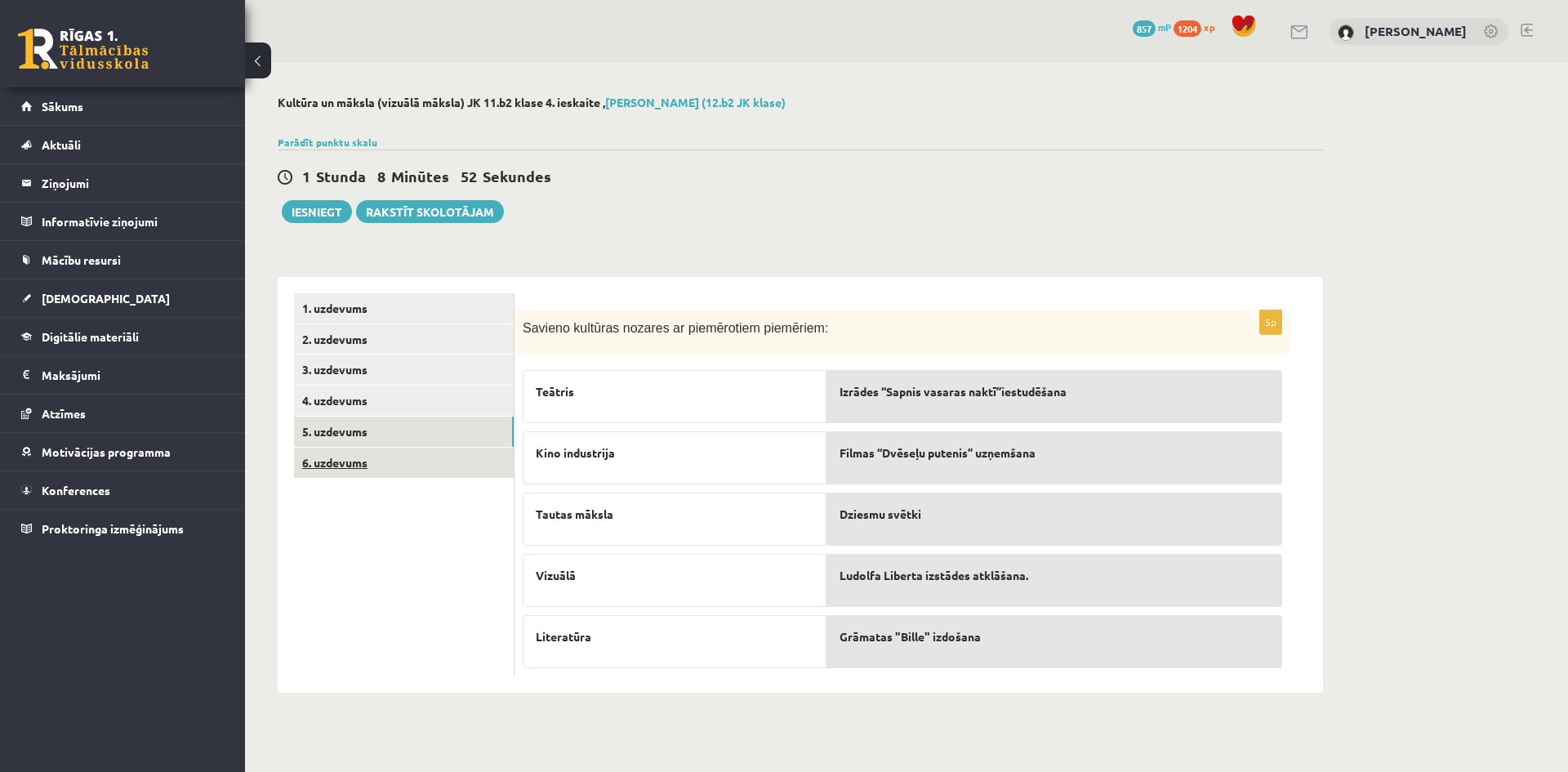
click at [344, 461] on link "6. uzdevums" at bounding box center [403, 463] width 219 height 30
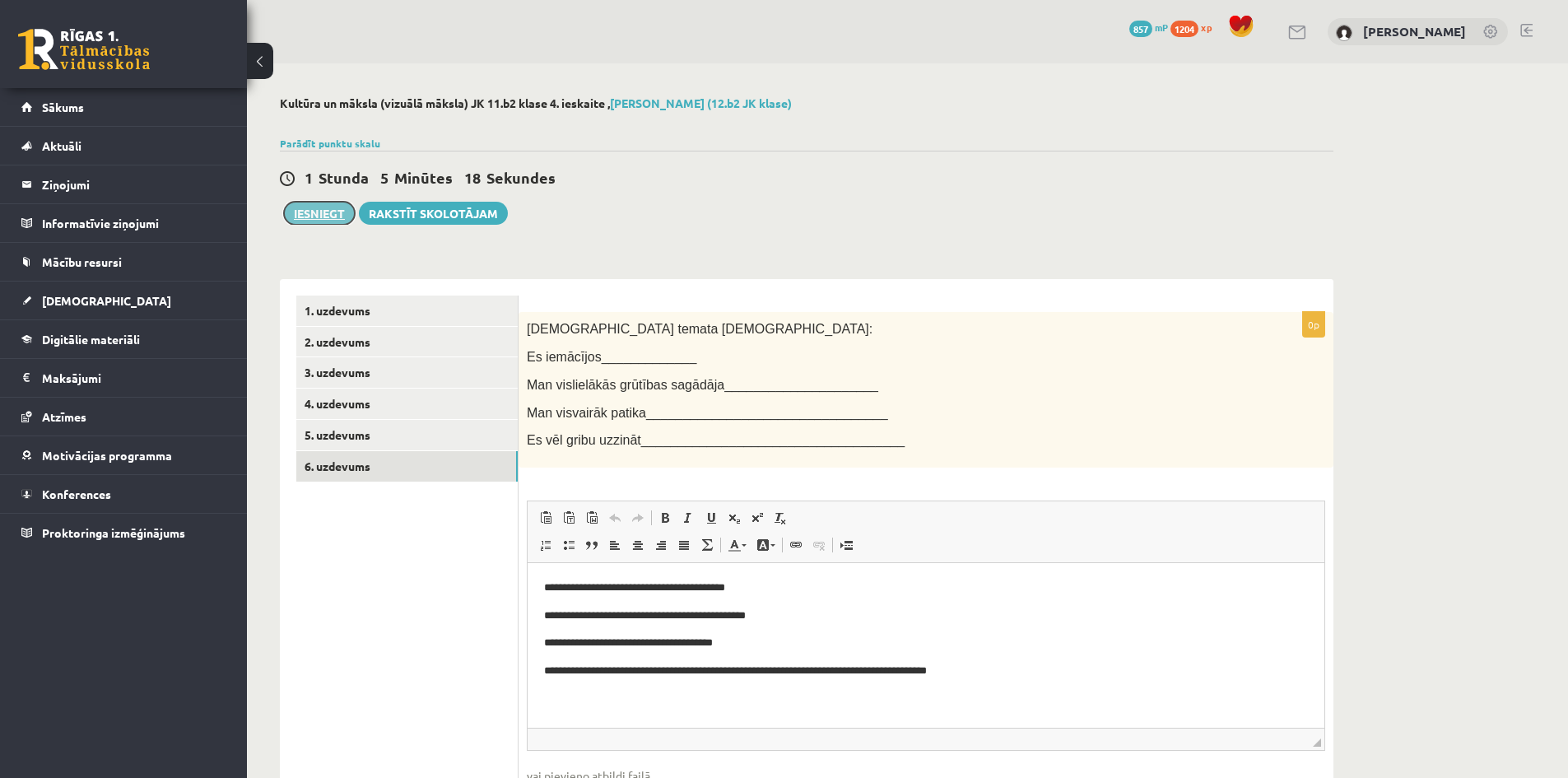
click at [304, 214] on button "Iesniegt" at bounding box center [320, 213] width 71 height 23
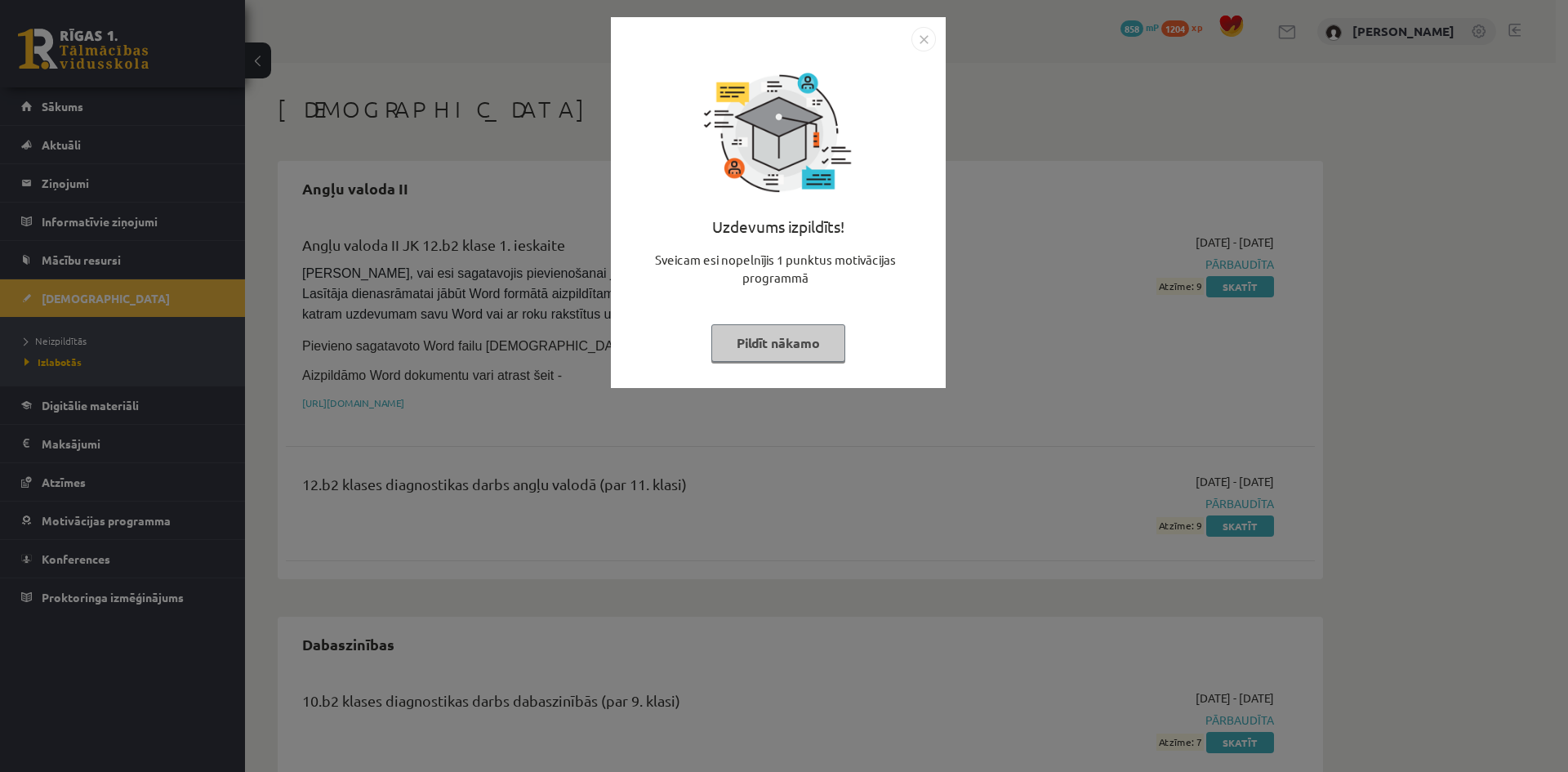
click at [917, 37] on img "Close" at bounding box center [924, 40] width 25 height 25
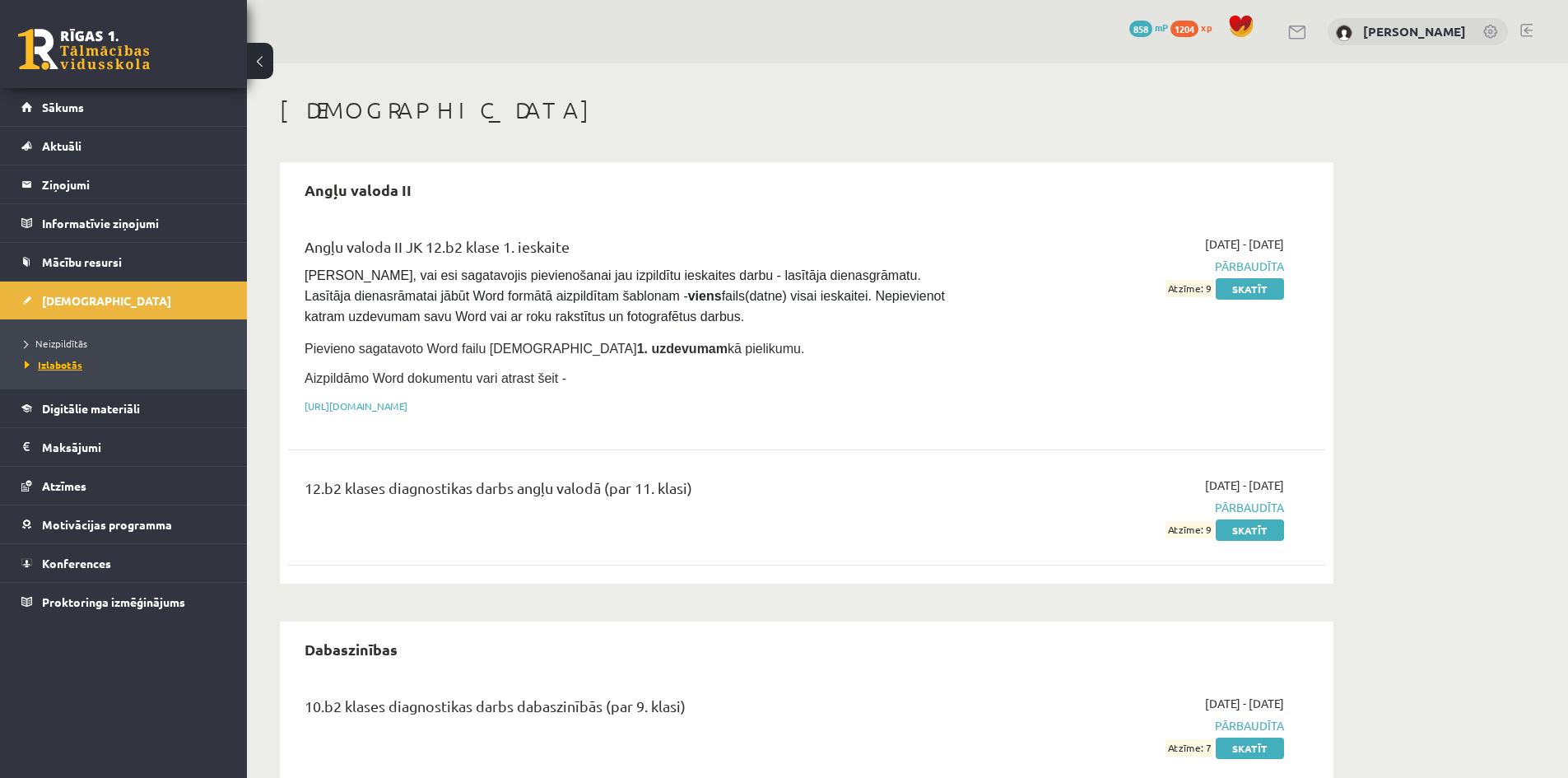
click at [59, 367] on span "Izlabotās" at bounding box center [53, 364] width 58 height 13
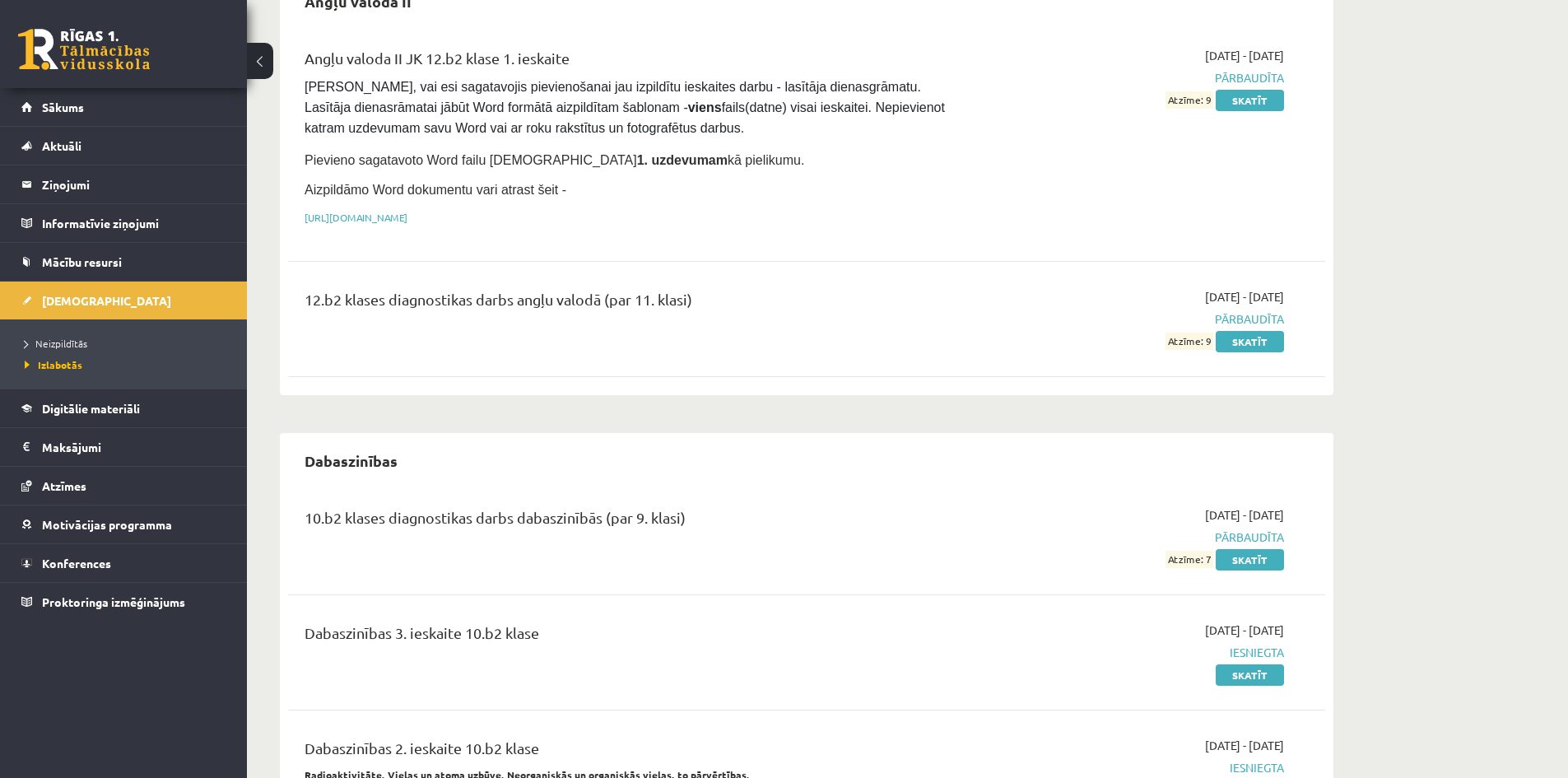
scroll to position [59, 0]
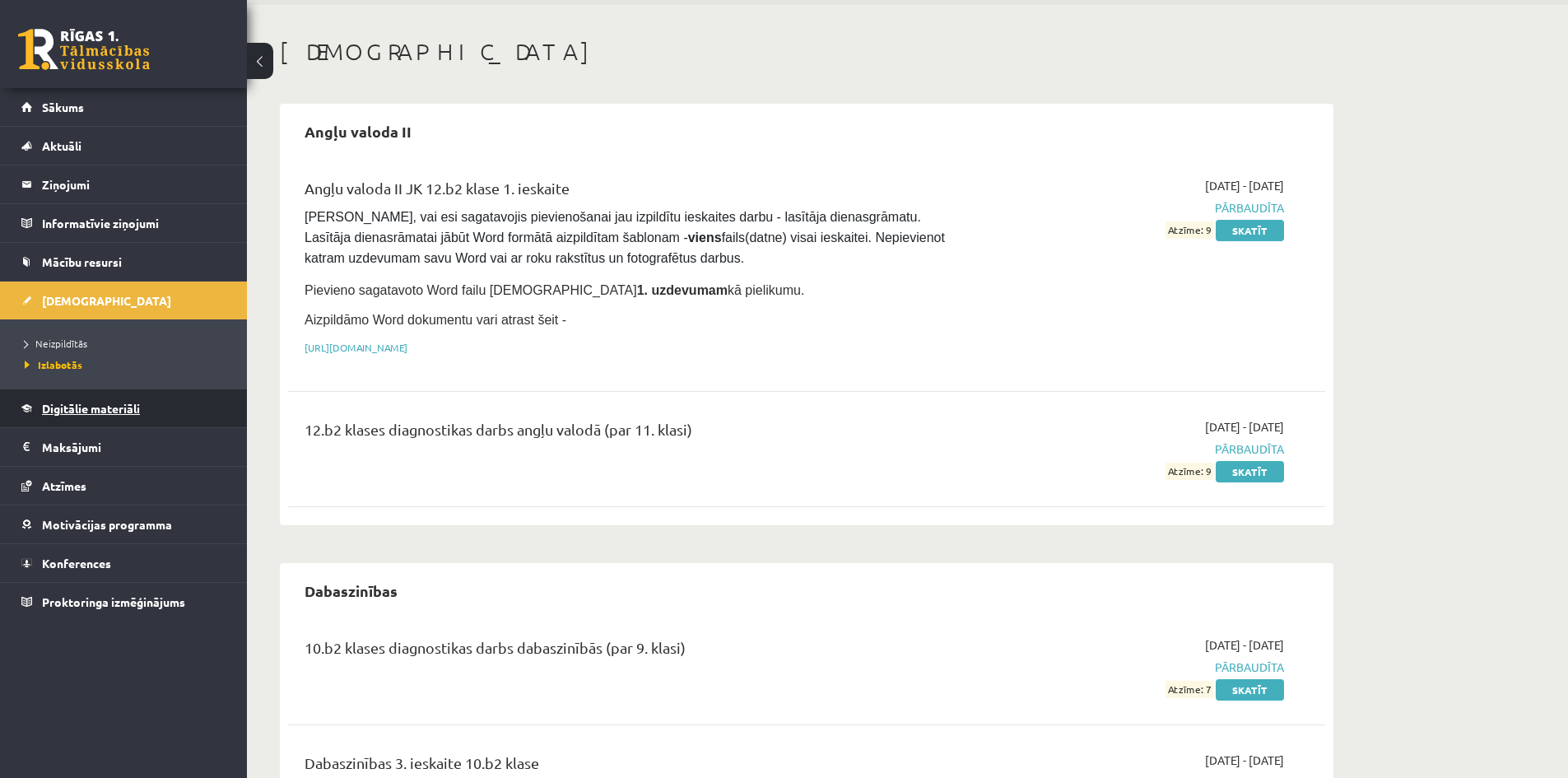
click at [117, 409] on span "Digitālie materiāli" at bounding box center [91, 408] width 98 height 15
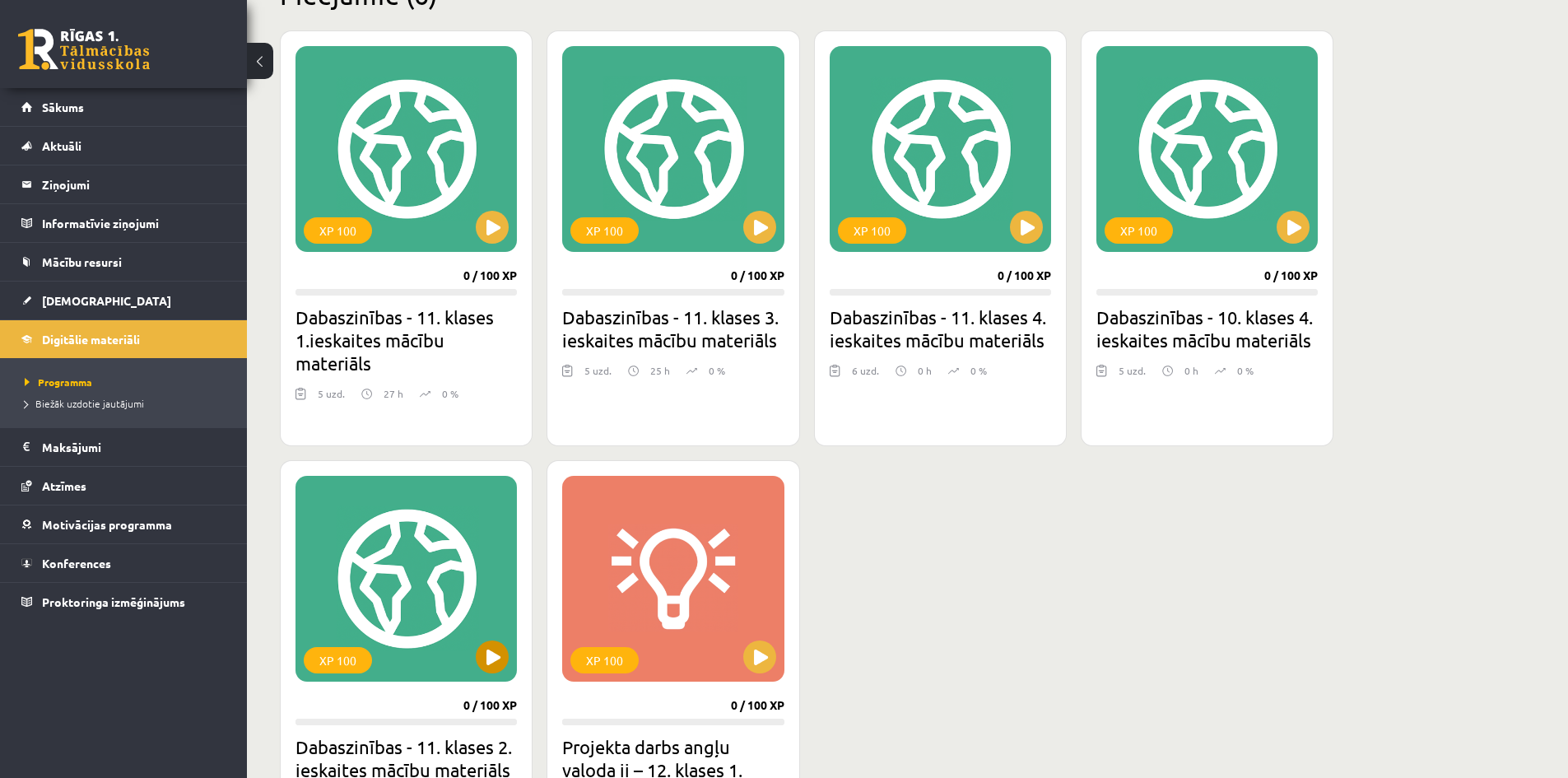
scroll to position [470, 0]
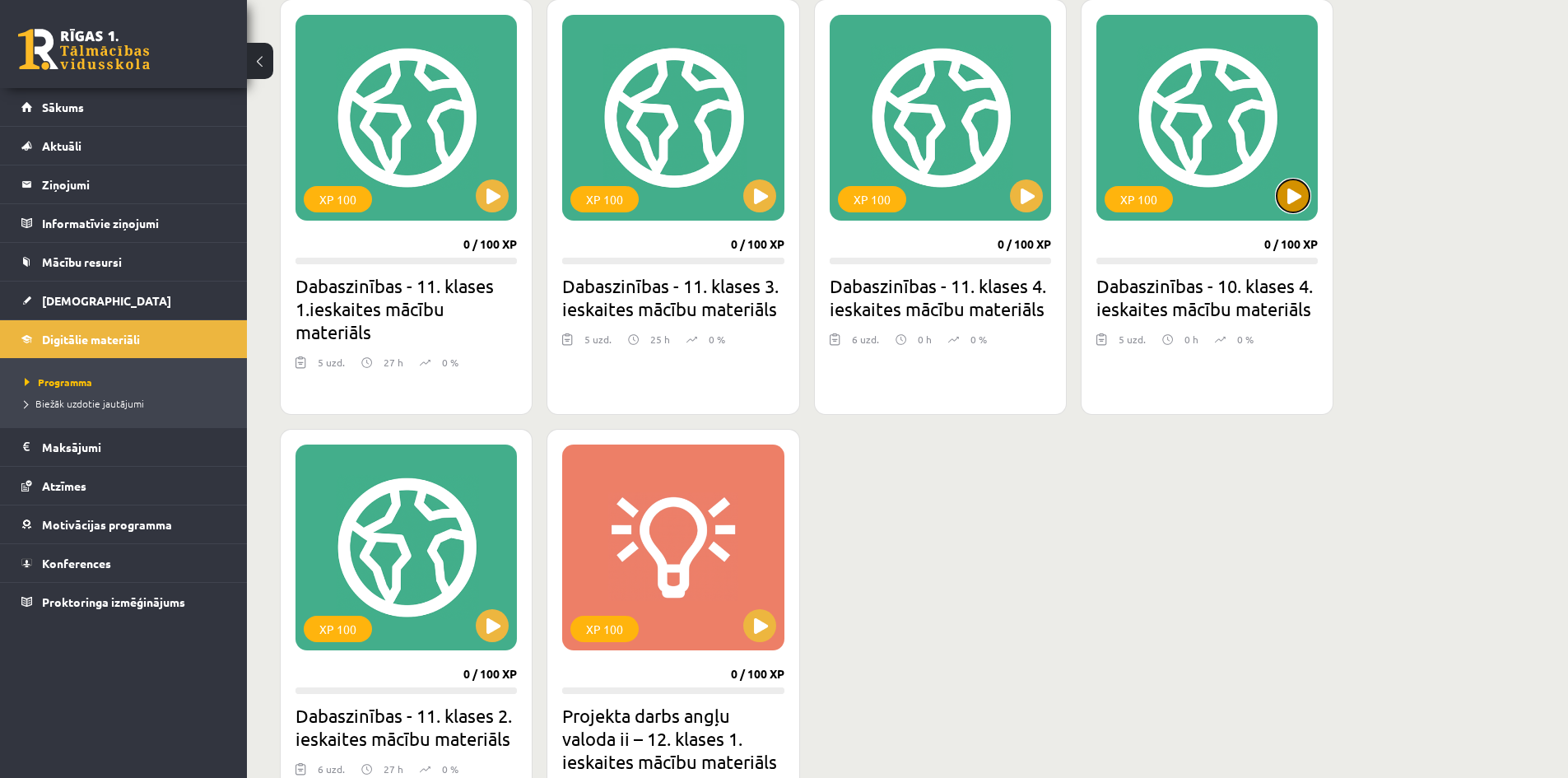
click at [1293, 193] on button at bounding box center [1293, 195] width 33 height 33
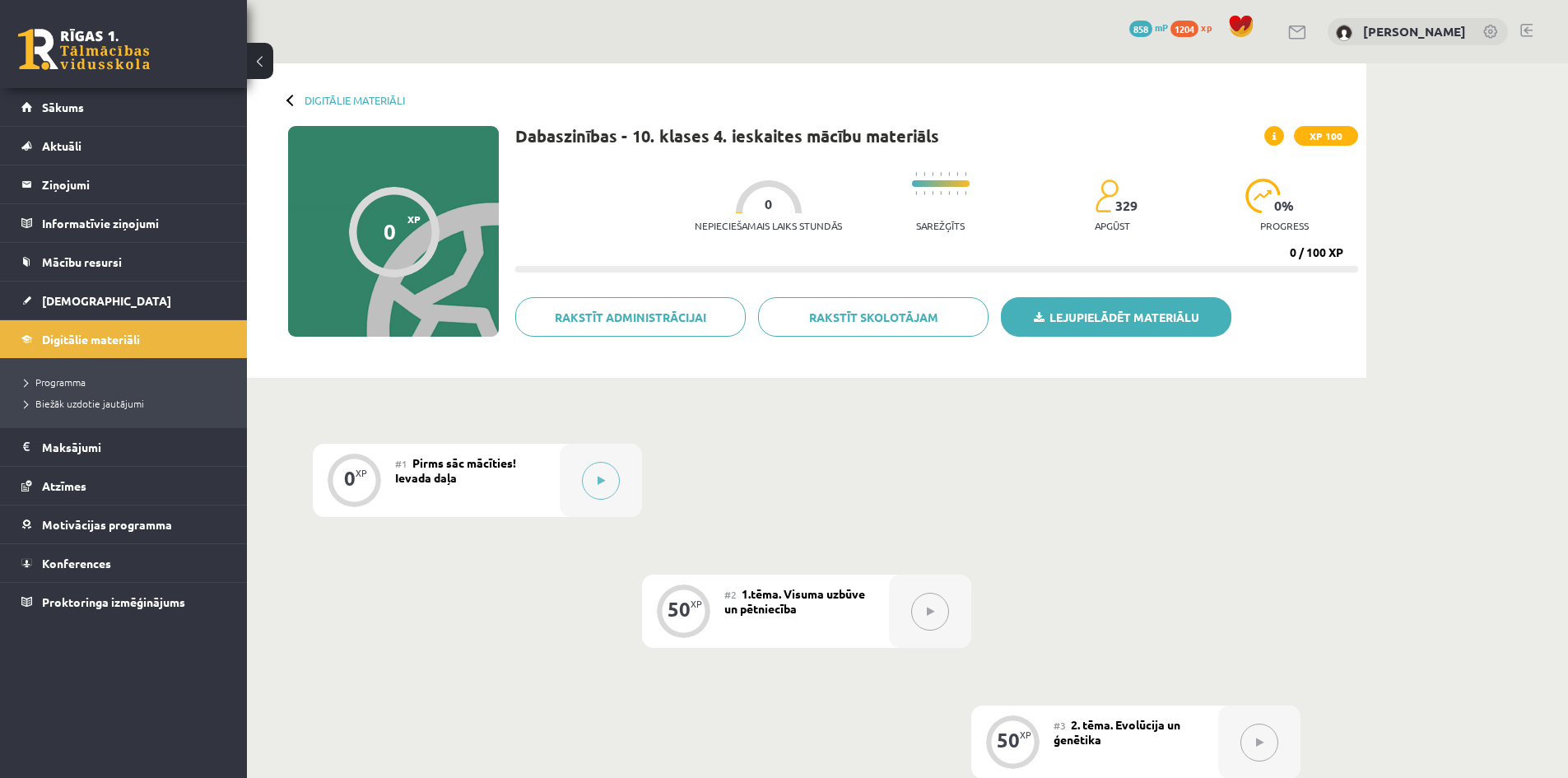
click at [1105, 314] on link "Lejupielādēt materiālu" at bounding box center [1116, 317] width 231 height 40
click at [604, 477] on icon at bounding box center [601, 480] width 7 height 10
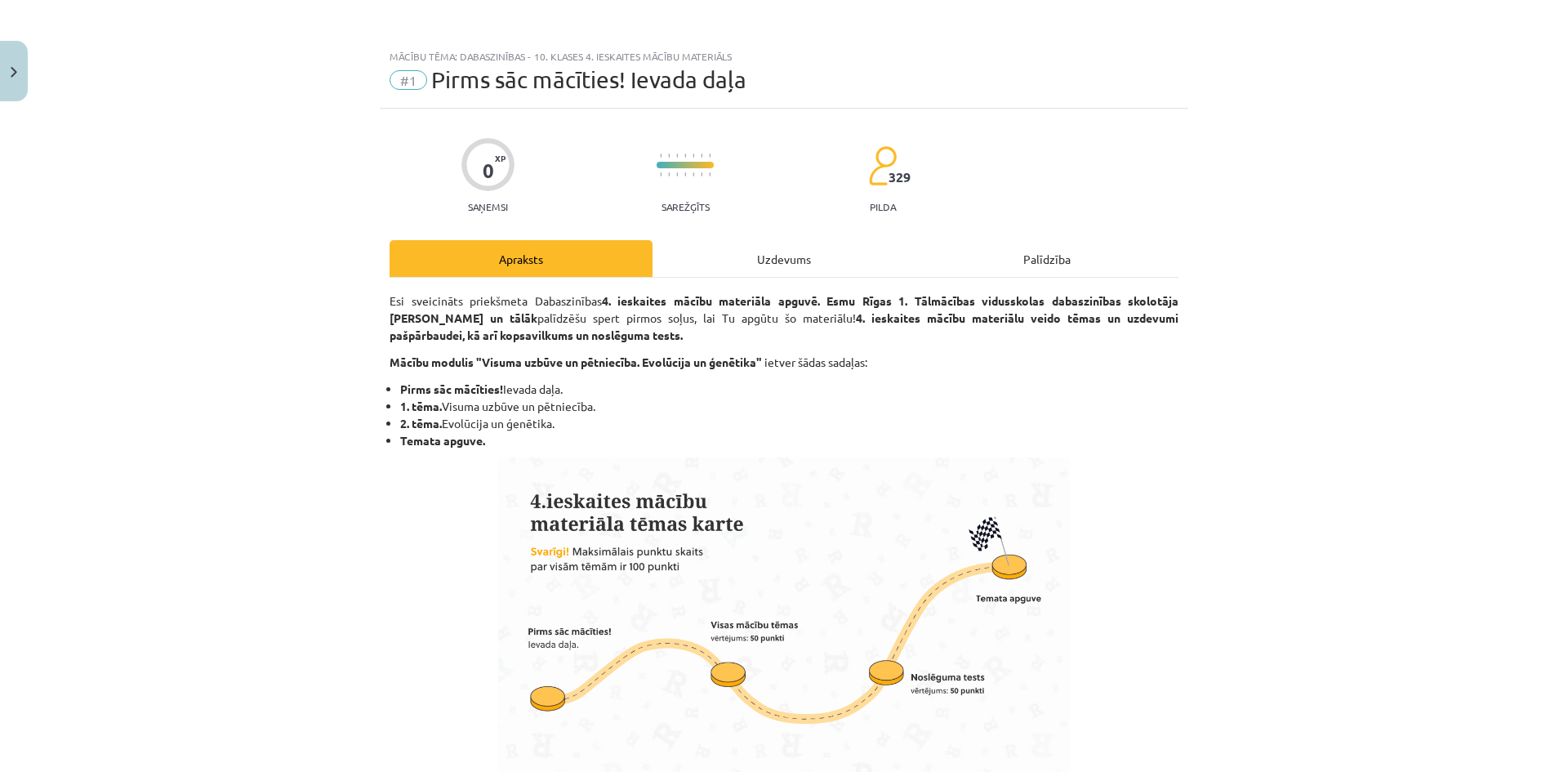
click at [759, 270] on div "Uzdevums" at bounding box center [784, 259] width 263 height 37
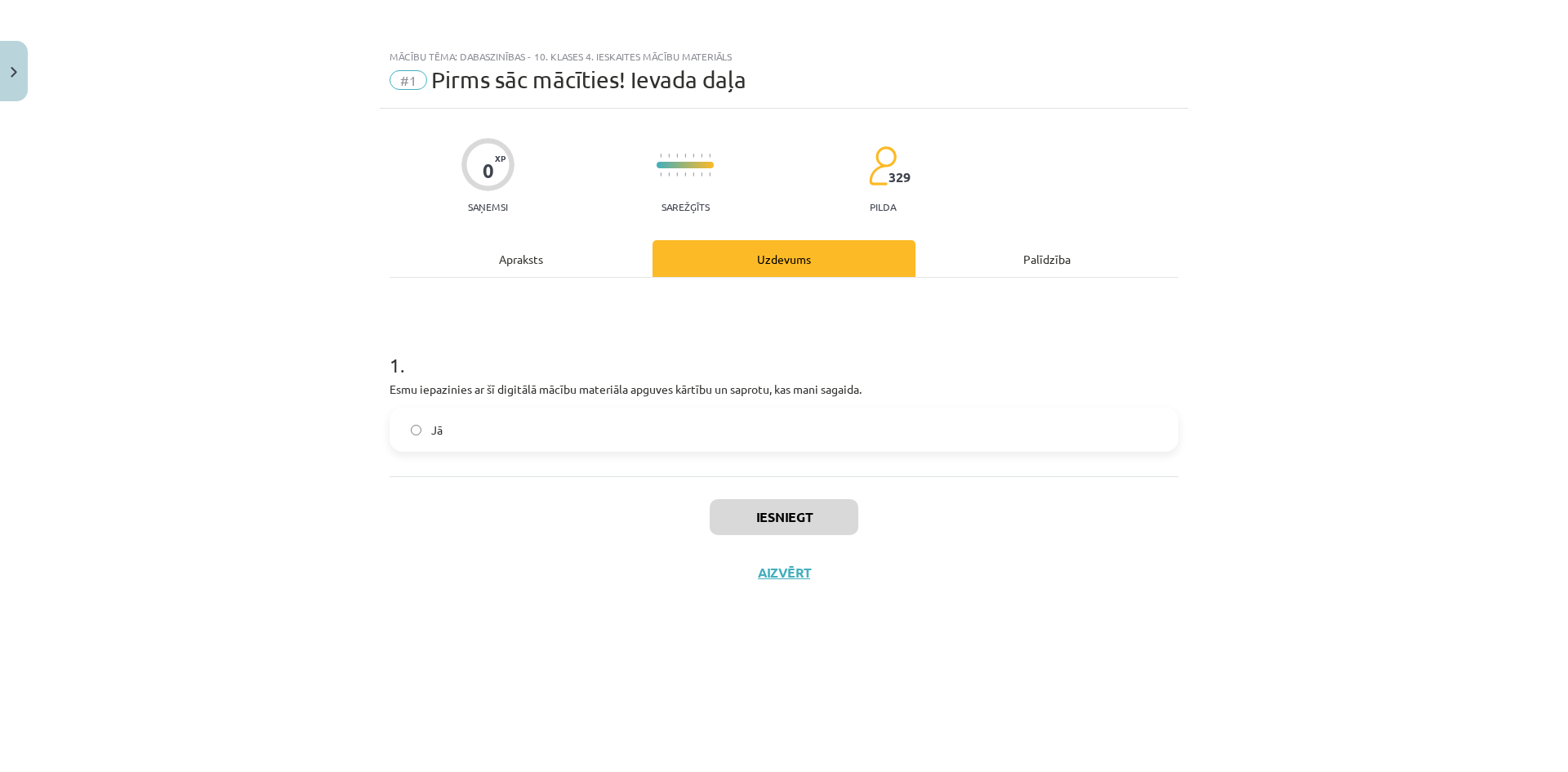
click at [425, 429] on label "Jā" at bounding box center [784, 429] width 786 height 41
click at [788, 518] on button "Iesniegt" at bounding box center [784, 516] width 149 height 36
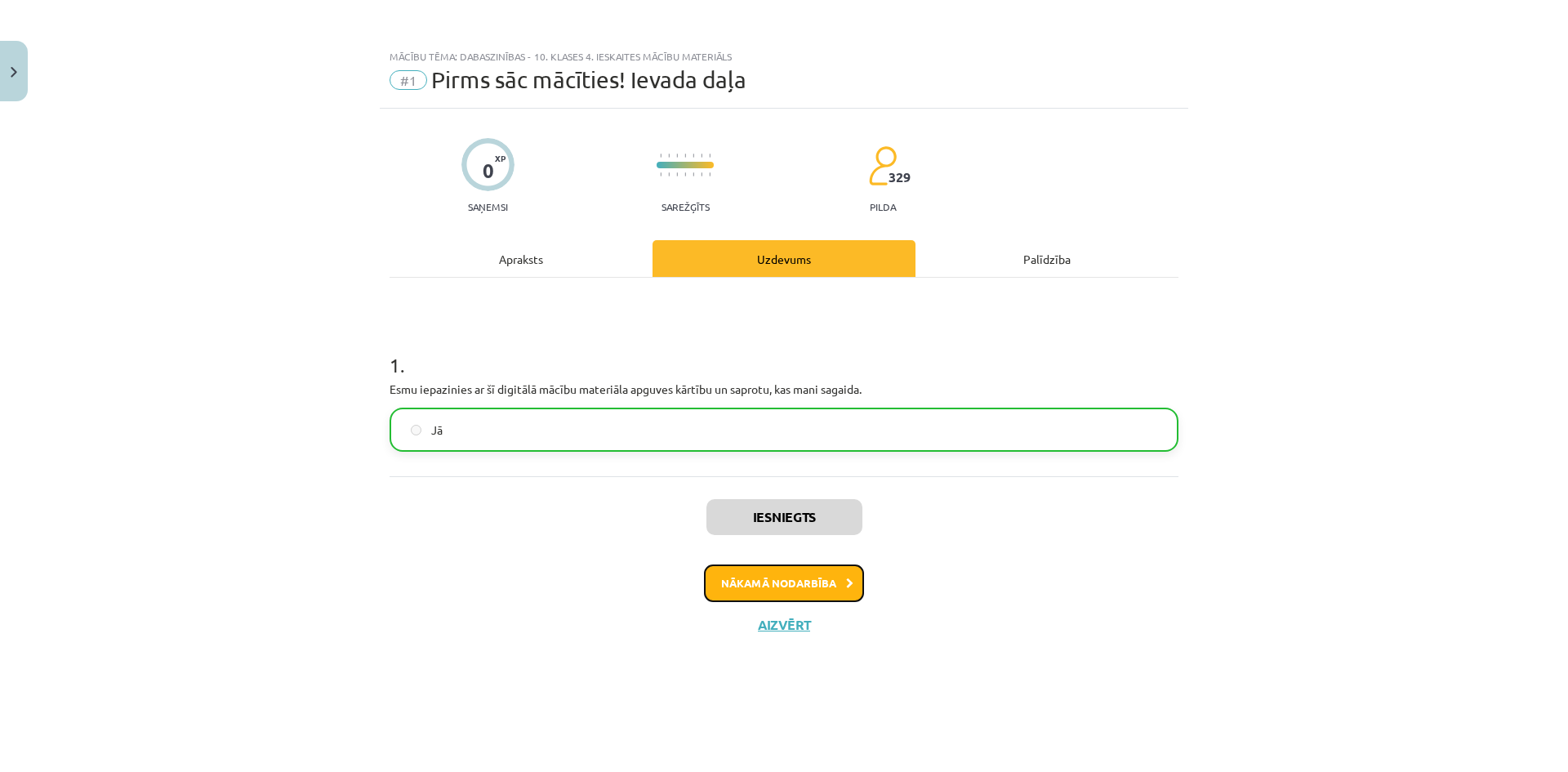
click at [790, 581] on button "Nākamā nodarbība" at bounding box center [784, 583] width 160 height 38
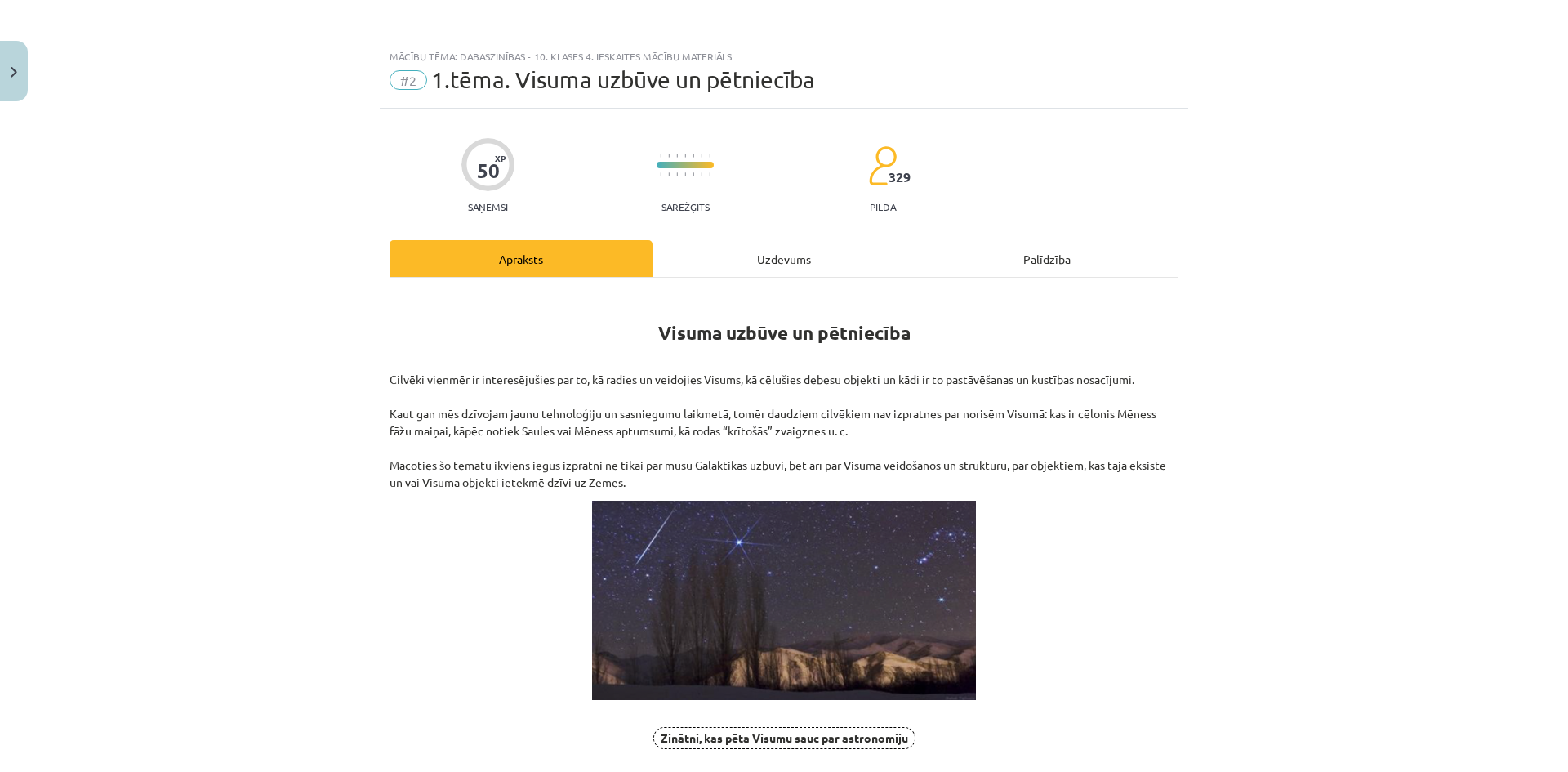
click at [767, 257] on div "Uzdevums" at bounding box center [784, 259] width 263 height 37
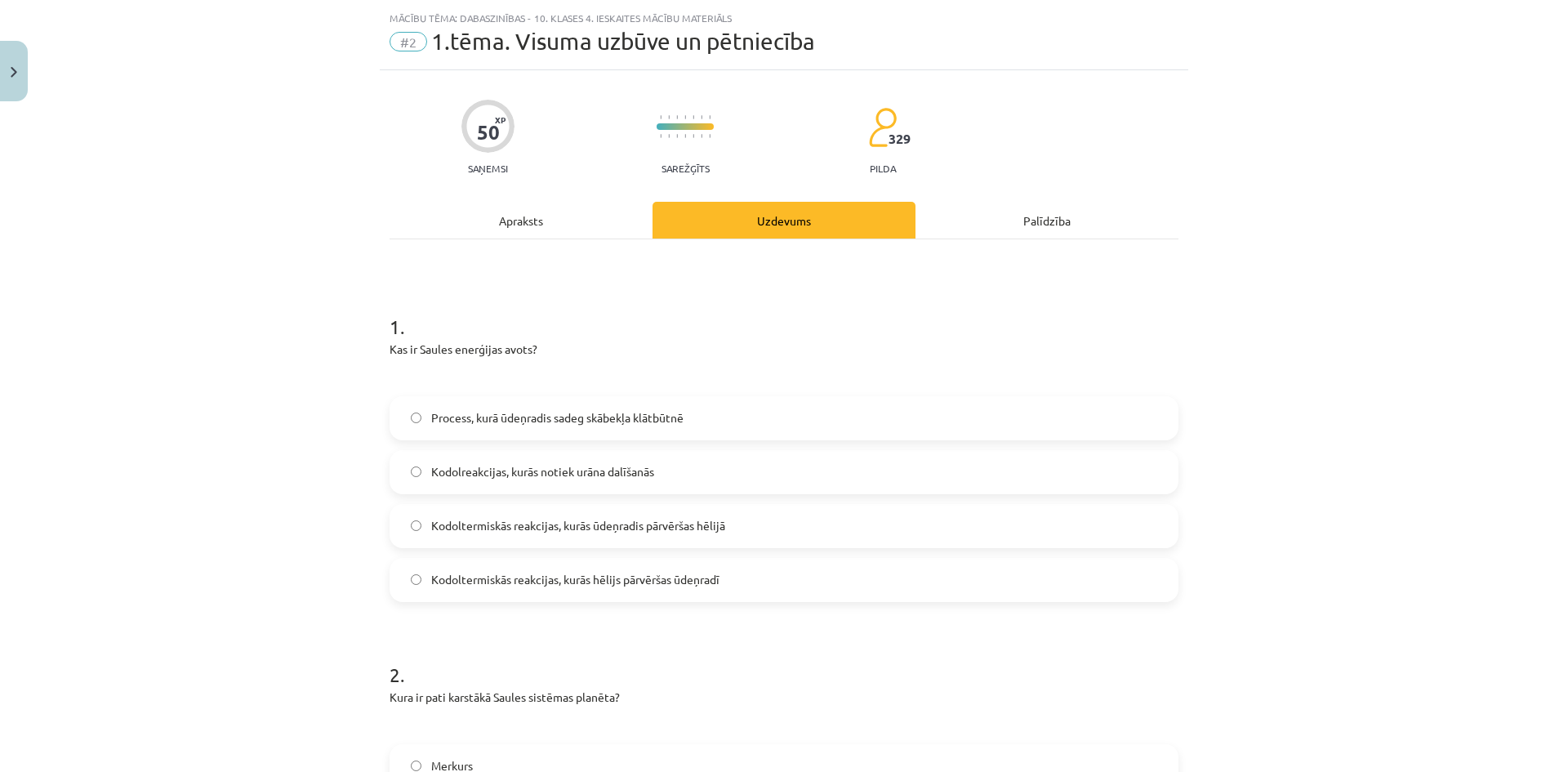
scroll to position [41, 0]
click at [432, 466] on span "Kodolreakcijas, kurās notiek urāna dalīšanās" at bounding box center [543, 469] width 223 height 17
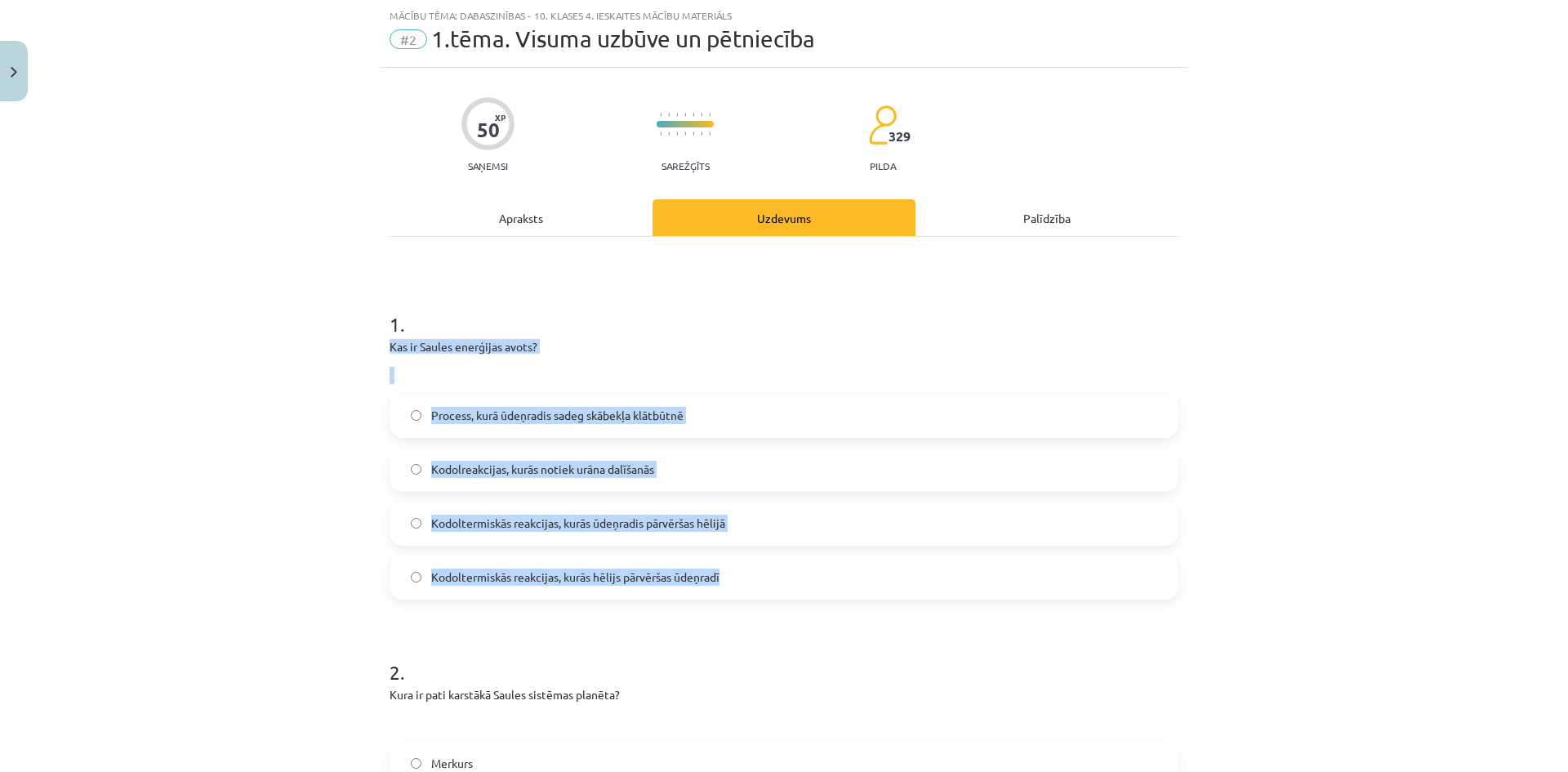
drag, startPoint x: 385, startPoint y: 345, endPoint x: 743, endPoint y: 592, distance: 434.9
click at [743, 592] on div "1 . Kas ir Saules enerģijas avots? Process, kurā ūdeņradis sadeg skābekļa klātb…" at bounding box center [784, 442] width 789 height 315
copy div "Kas ir Saules enerģijas avots? Process, kurā ūdeņradis sadeg skābekļa klātbūtnē…"
click at [344, 548] on div "Mācību tēma: Dabaszinības - 10. klases 4. ieskaites mācību materiāls #2 1.tēma.…" at bounding box center [784, 386] width 1568 height 772
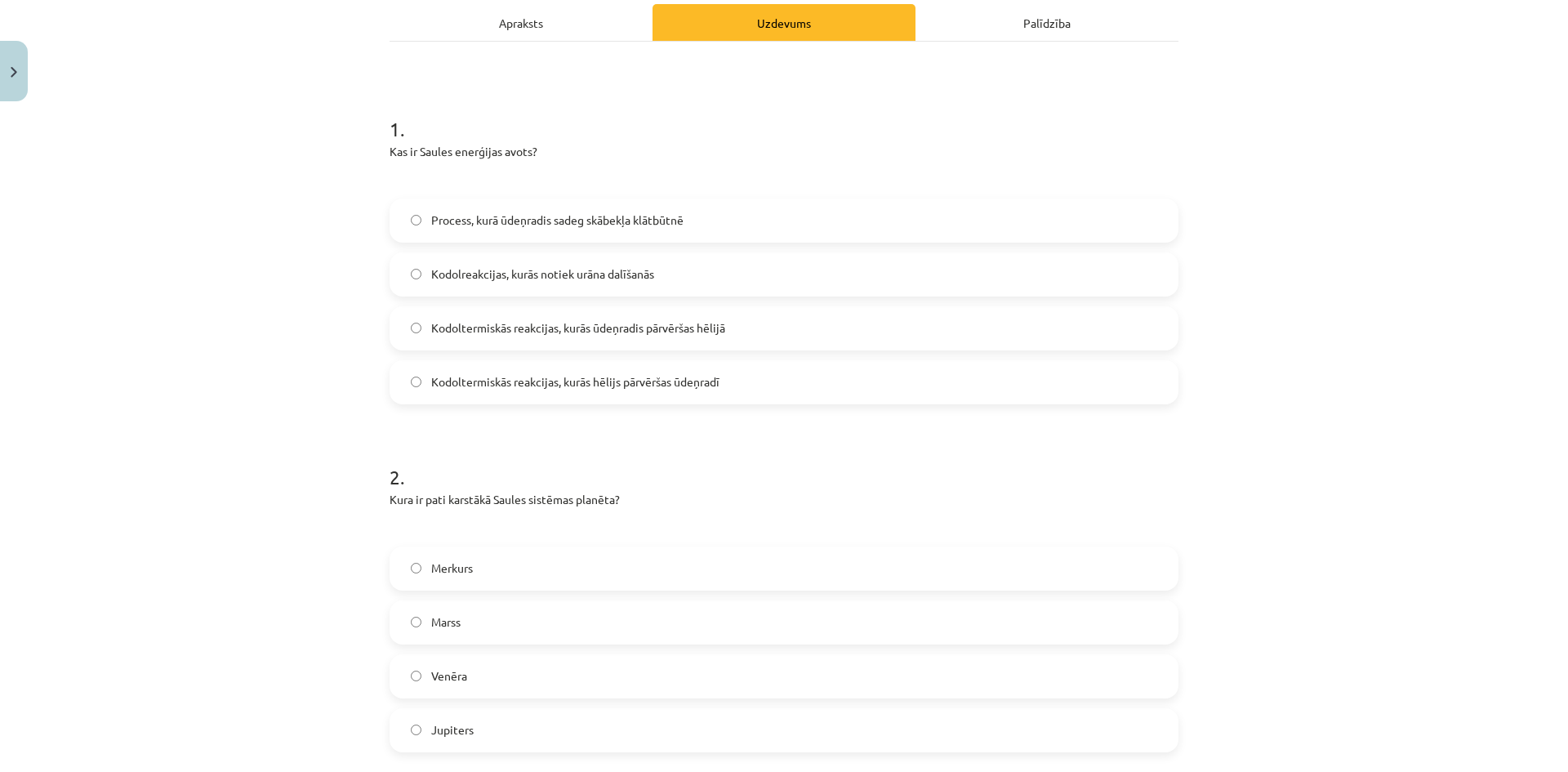
scroll to position [286, 0]
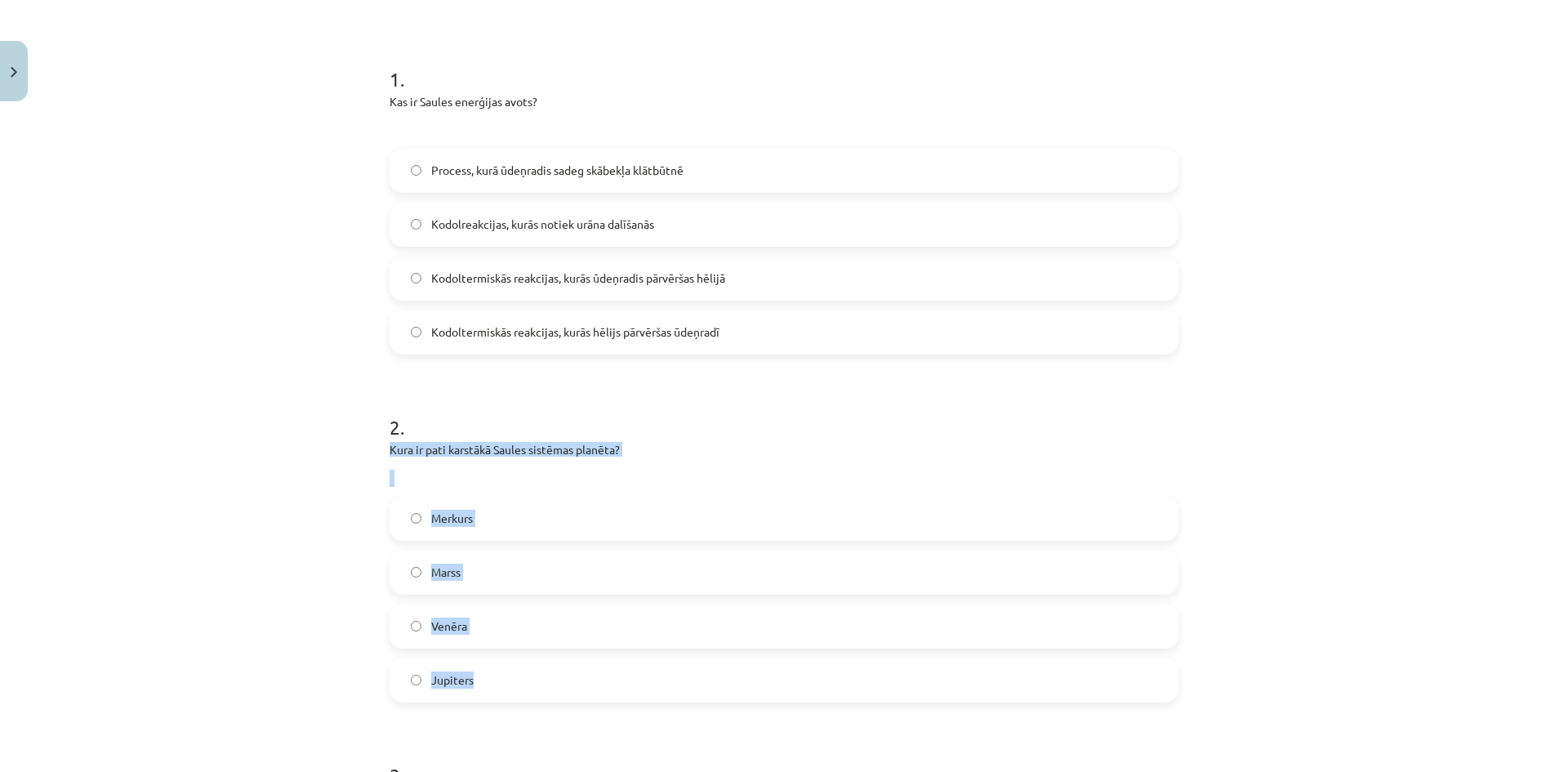
drag, startPoint x: 381, startPoint y: 449, endPoint x: 481, endPoint y: 672, distance: 244.4
copy div "Kura ir pati karstākā Saules sistēmas planēta? Merkurs Marss Venēra Jupiters"
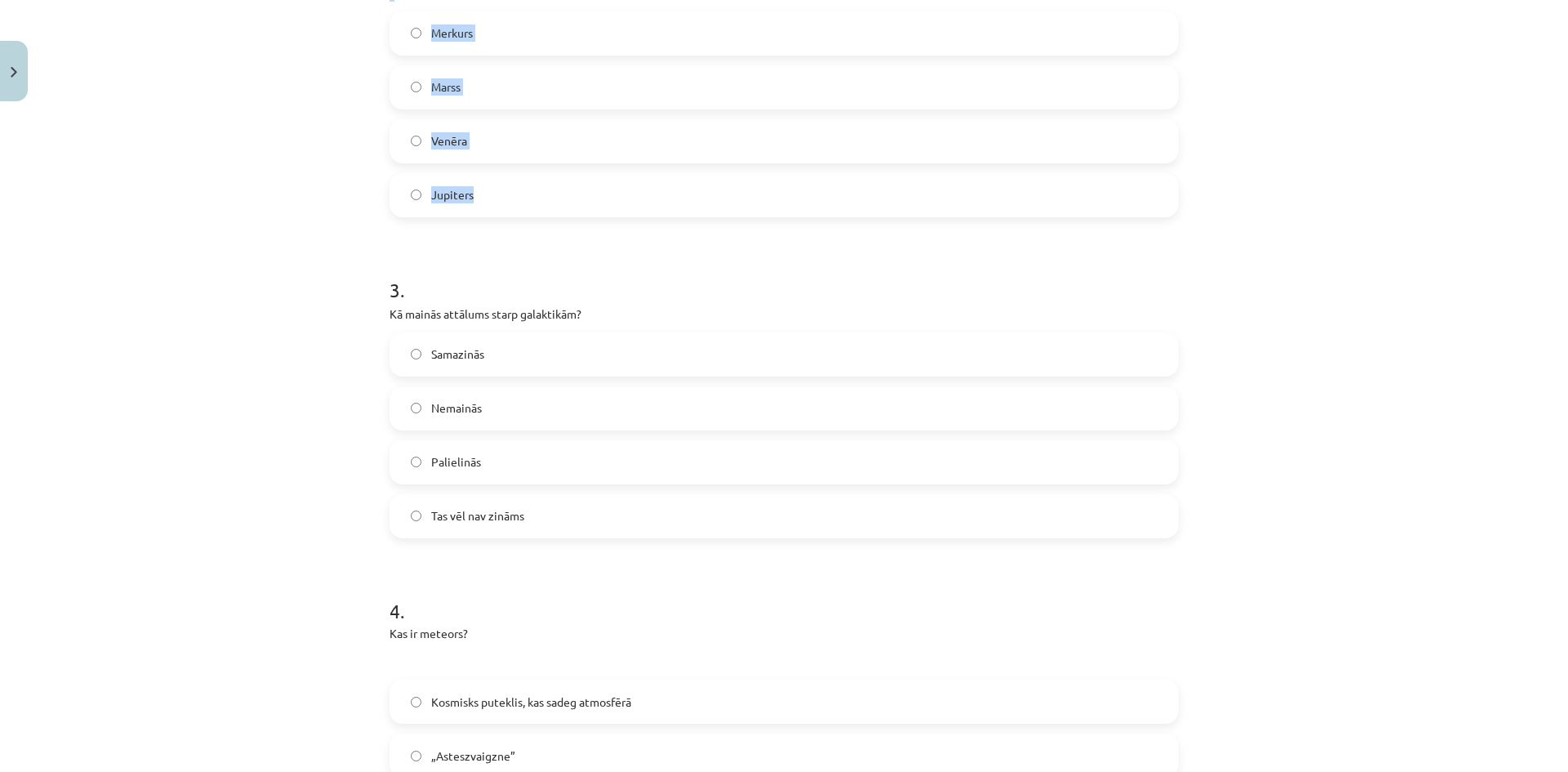
scroll to position [776, 0]
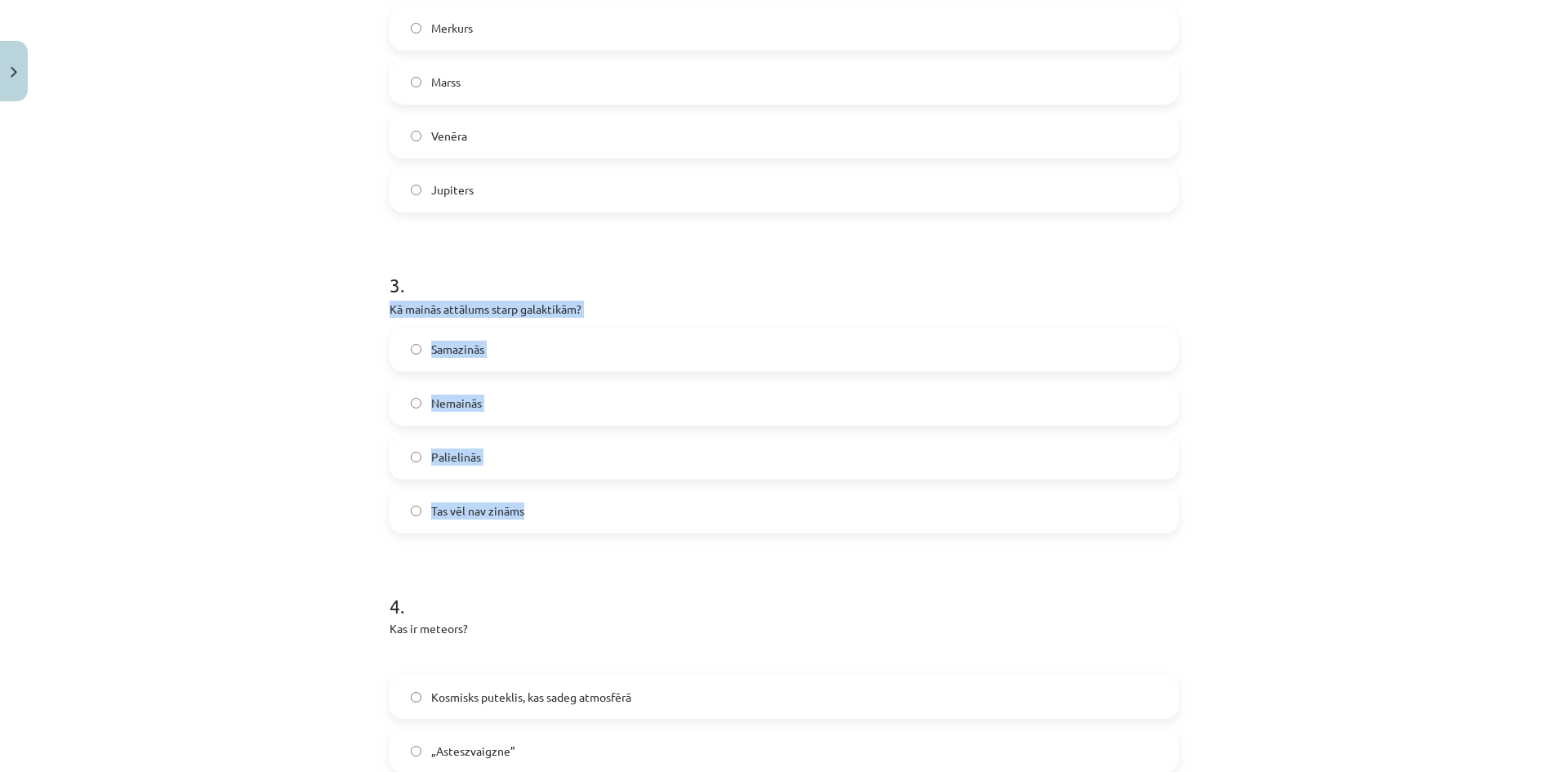
drag, startPoint x: 386, startPoint y: 307, endPoint x: 557, endPoint y: 499, distance: 257.1
click at [557, 499] on div "3 . Kā mainās attālums starp galaktikām? Samazinās Nemainās Palielinās Tas vēl …" at bounding box center [784, 389] width 789 height 288
copy div "Kā mainās attālums starp galaktikām? Samazinās Nemainās Palielinās Tas vēl nav …"
click at [307, 454] on div "Mācību tēma: Dabaszinības - 10. klases 4. ieskaites mācību materiāls #2 1.tēma.…" at bounding box center [784, 386] width 1568 height 772
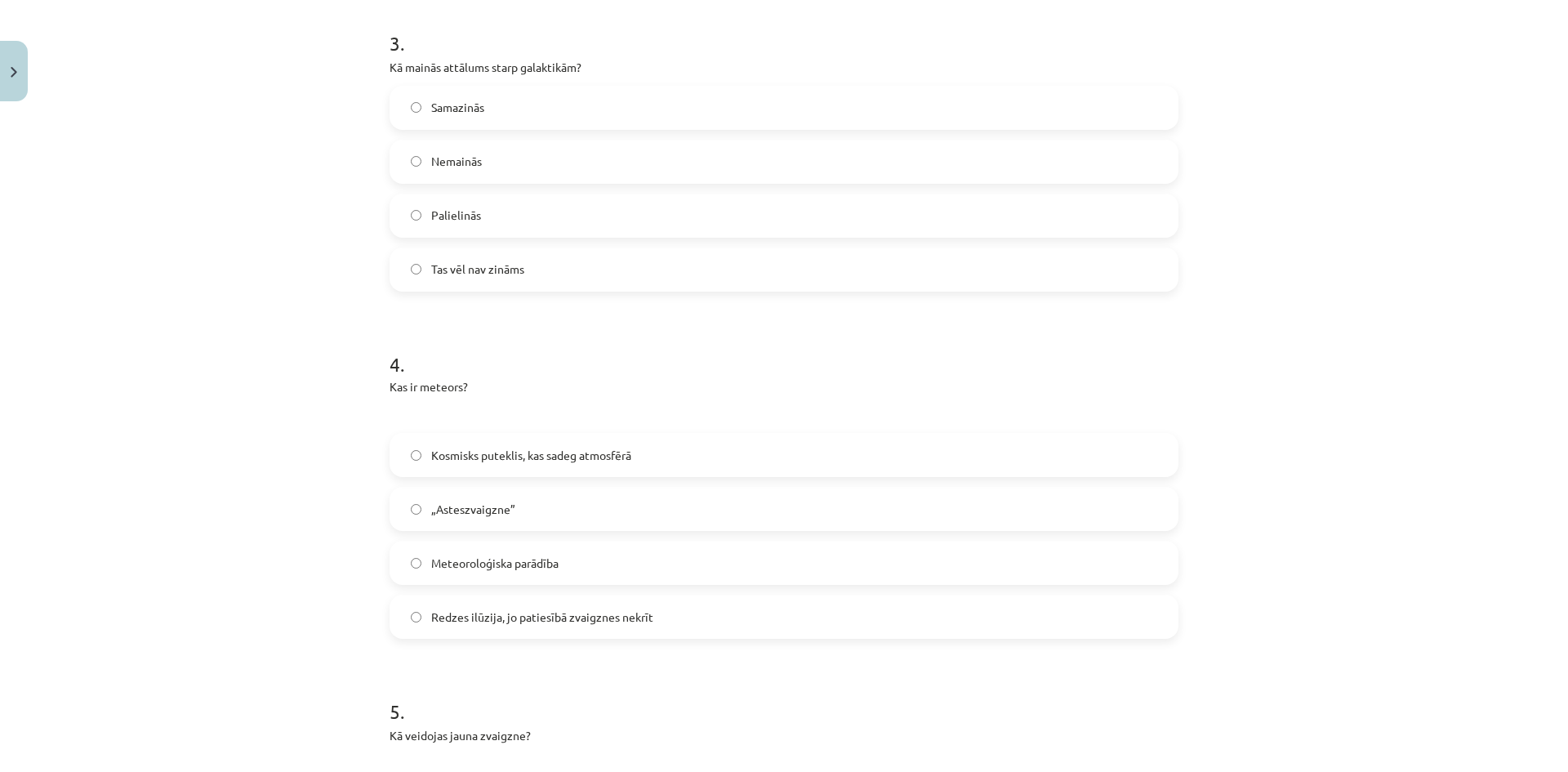
scroll to position [1021, 0]
click at [450, 454] on span "Kosmisks puteklis, kas sadeg atmosfērā" at bounding box center [531, 451] width 200 height 17
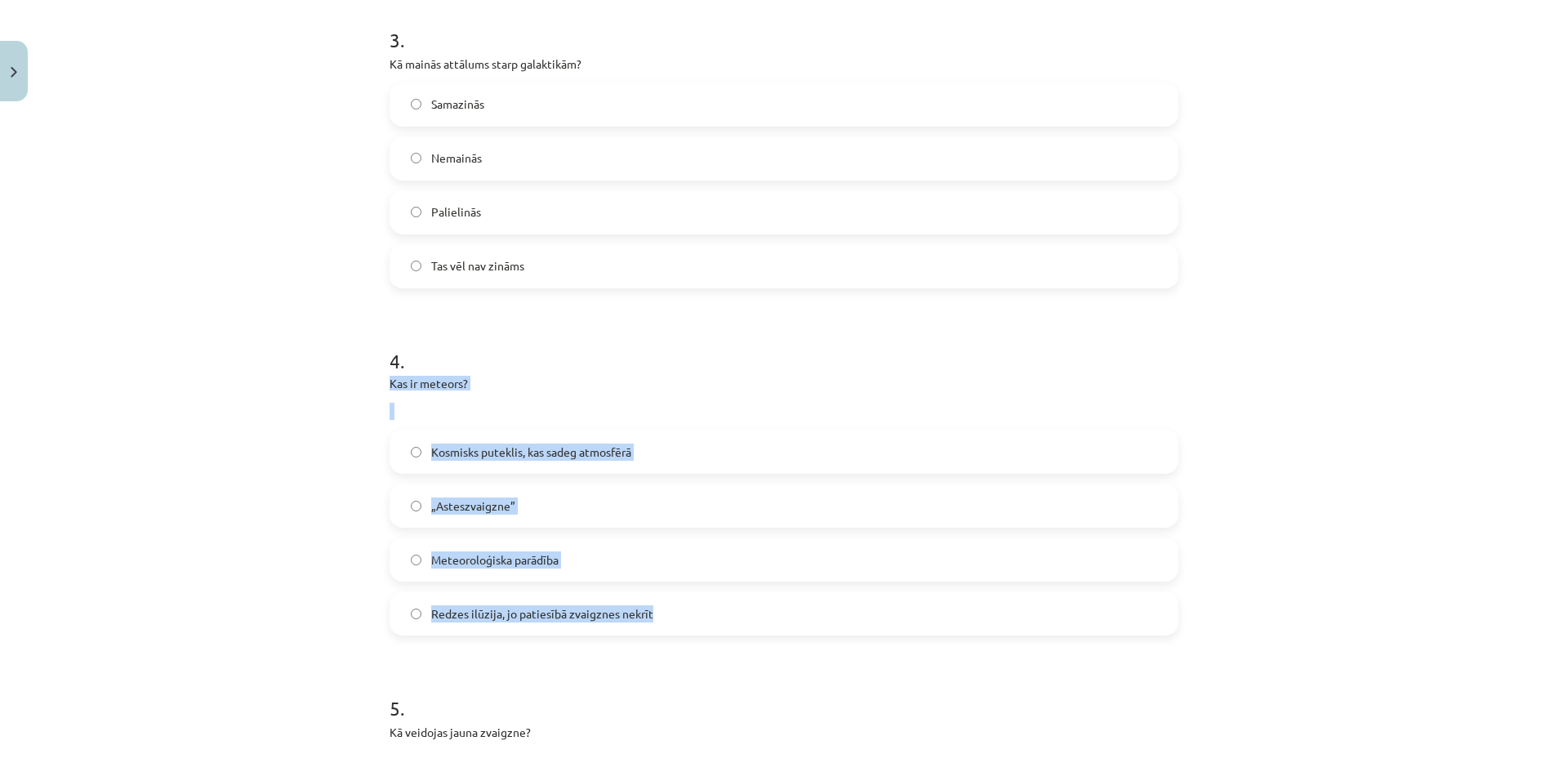
drag, startPoint x: 382, startPoint y: 384, endPoint x: 682, endPoint y: 601, distance: 370.3
copy div "Kas ir meteors? Kosmisks puteklis, kas sadeg atmosfērā „Asteszvaigzne” Meteorol…"
click at [266, 482] on div "Mācību tēma: Dabaszinības - 10. klases 4. ieskaites mācību materiāls #2 1.tēma.…" at bounding box center [784, 386] width 1568 height 772
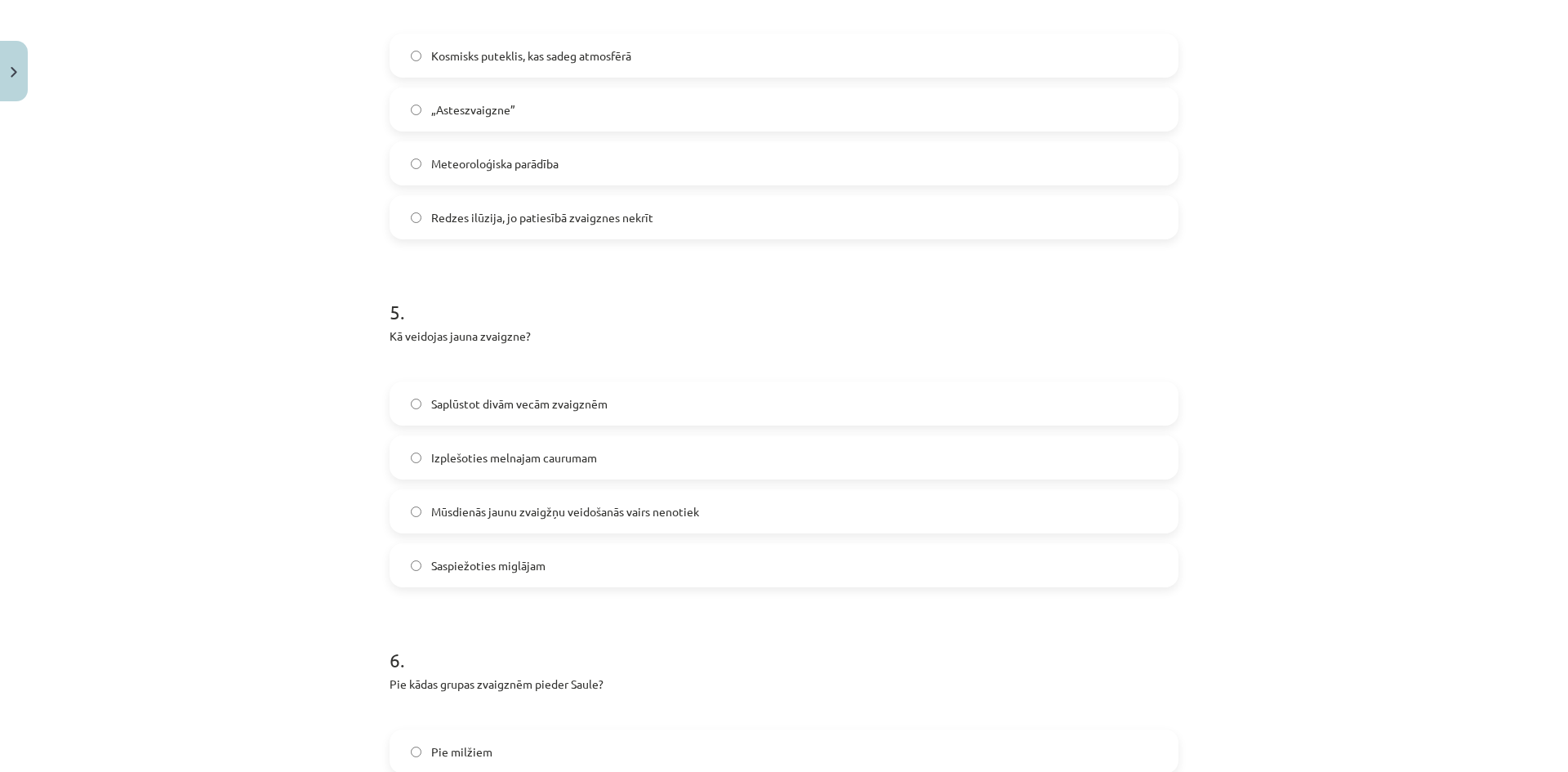
scroll to position [1429, 0]
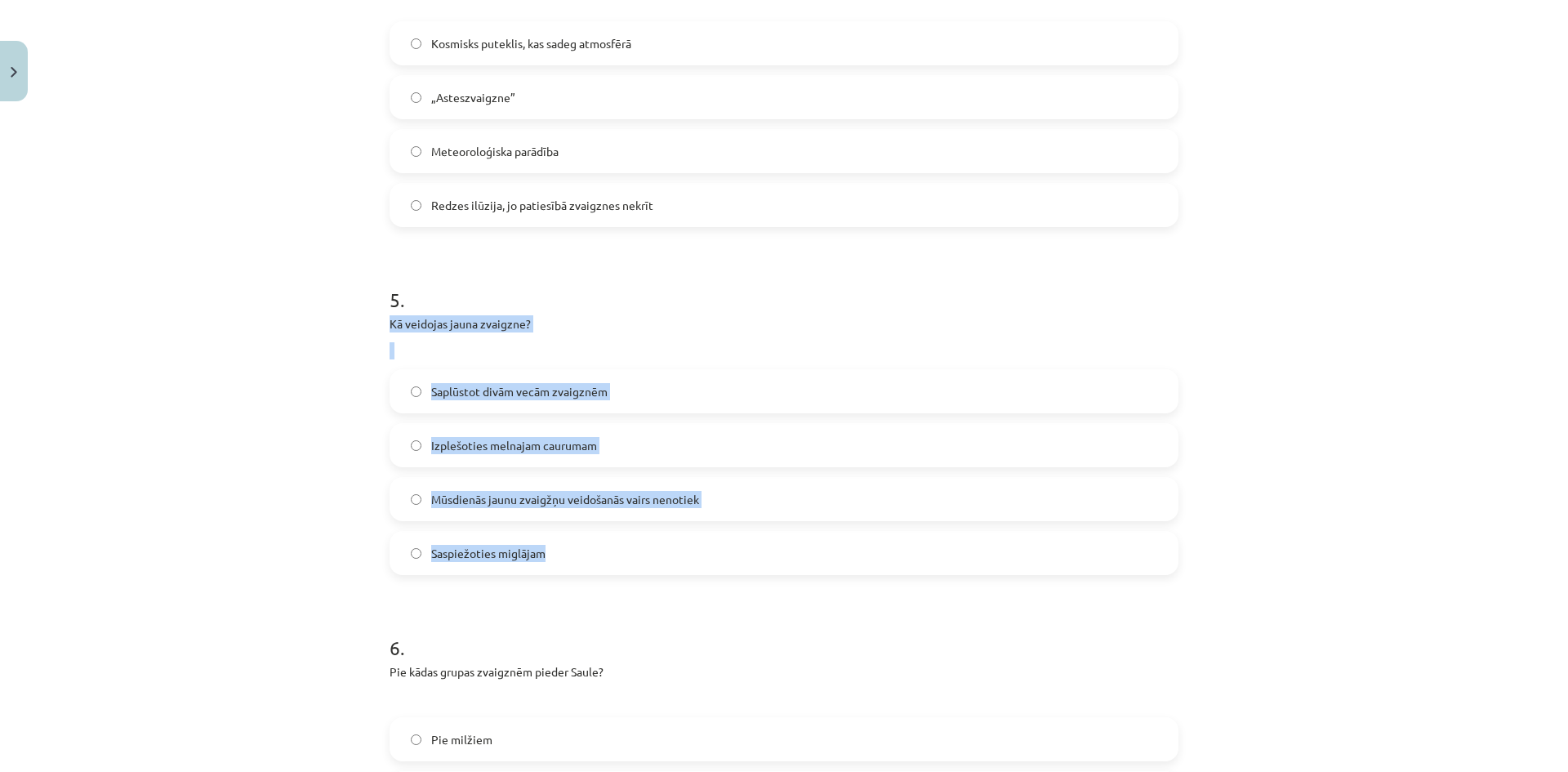
drag, startPoint x: 378, startPoint y: 321, endPoint x: 559, endPoint y: 547, distance: 289.5
click at [559, 547] on div "50 XP Saņemsi Sarežģīts 329 pilda Apraksts Uzdevums Palīdzība 1 . Kas ir Saules…" at bounding box center [784, 571] width 809 height 3785
copy div "Kā veidojas jauna zvaigzne? Saplūstot divām vecām zvaigznēm Izplešoties melnaja…"
click at [321, 495] on div "Mācību tēma: Dabaszinības - 10. klases 4. ieskaites mācību materiāls #2 1.tēma.…" at bounding box center [784, 386] width 1568 height 772
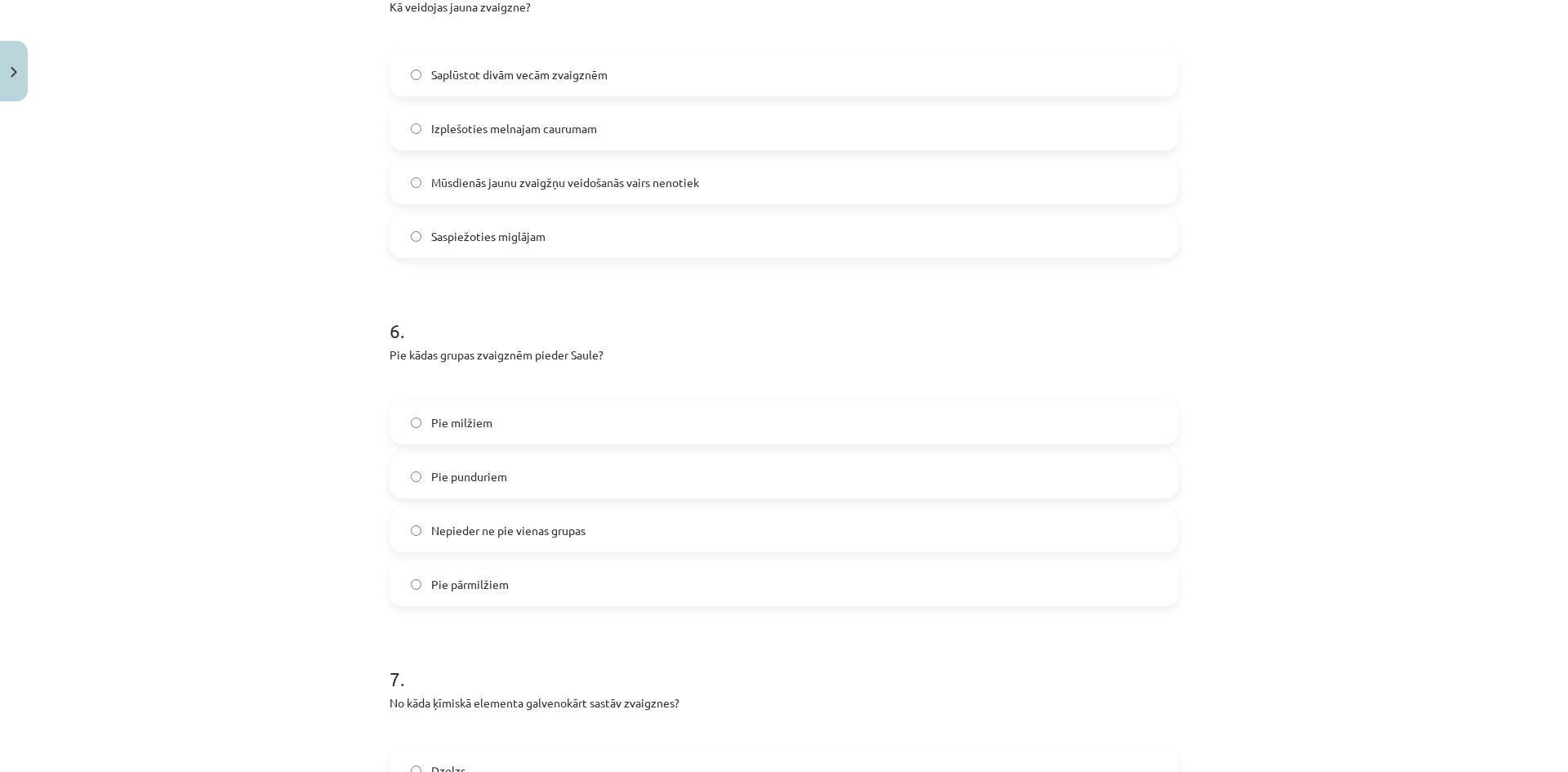
scroll to position [1756, 0]
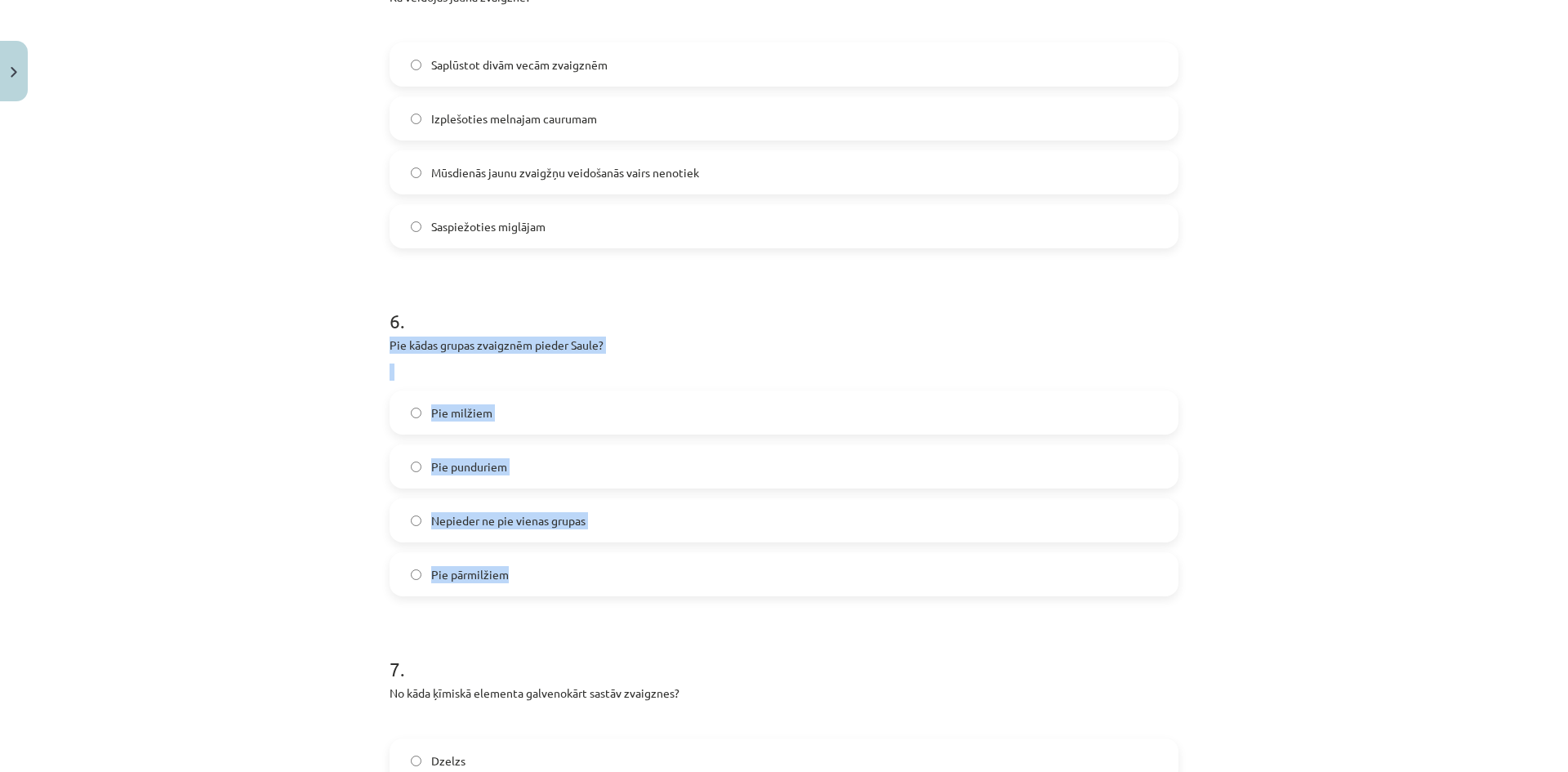
drag, startPoint x: 381, startPoint y: 346, endPoint x: 537, endPoint y: 566, distance: 269.7
click at [537, 566] on div "50 XP Saņemsi Sarežģīts 329 pilda Apraksts Uzdevums Palīdzība 1 . Kas ir Saules…" at bounding box center [784, 244] width 809 height 3785
copy div "Pie kādas grupas zvaigznēm pieder Saule? Pie milžiem Pie punduriem Nepieder ne …"
click at [353, 544] on div "Mācību tēma: Dabaszinības - 10. klases 4. ieskaites mācību materiāls #2 1.tēma.…" at bounding box center [784, 386] width 1568 height 772
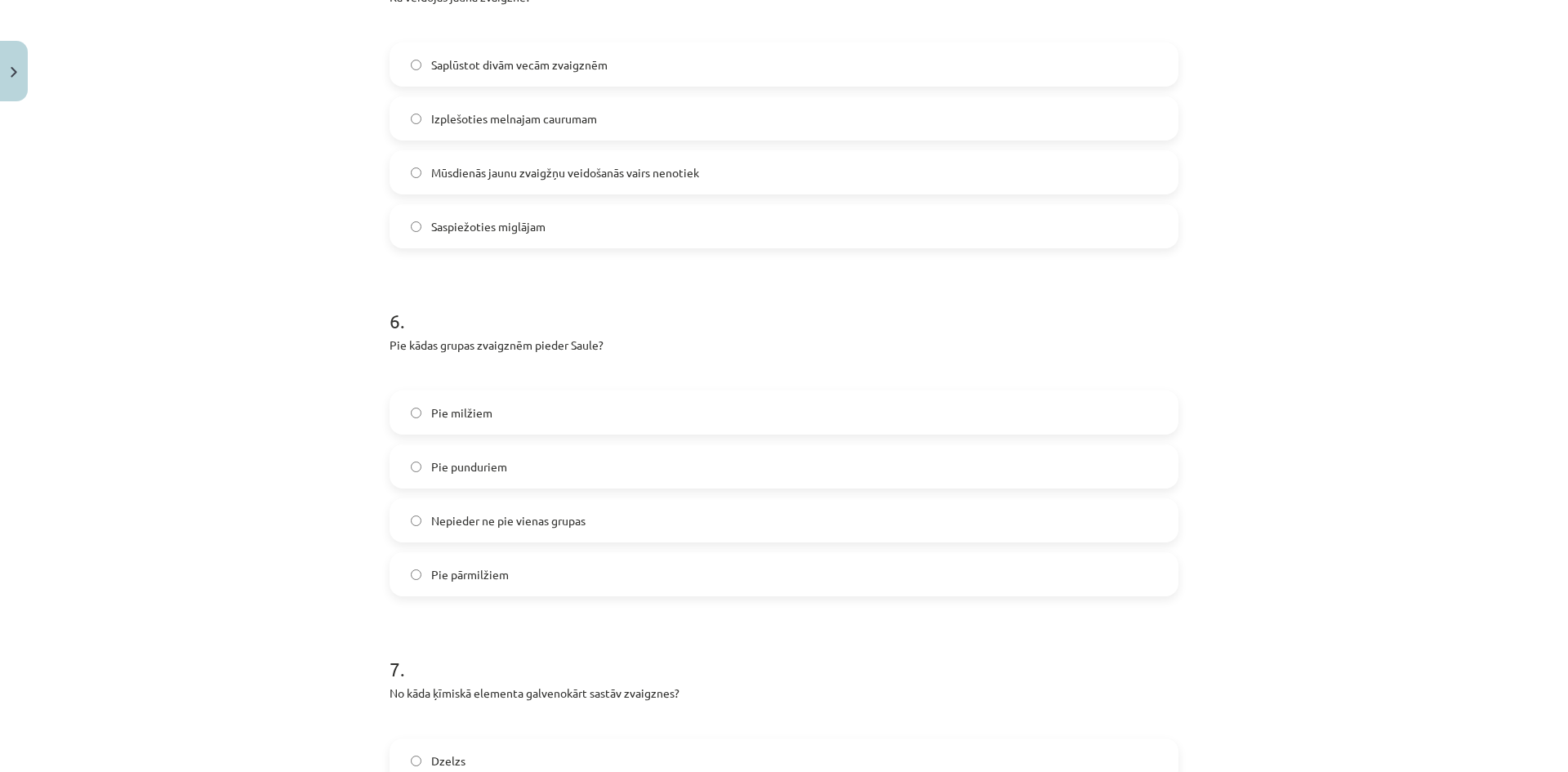
click at [432, 473] on span "Pie punduriem" at bounding box center [470, 466] width 76 height 17
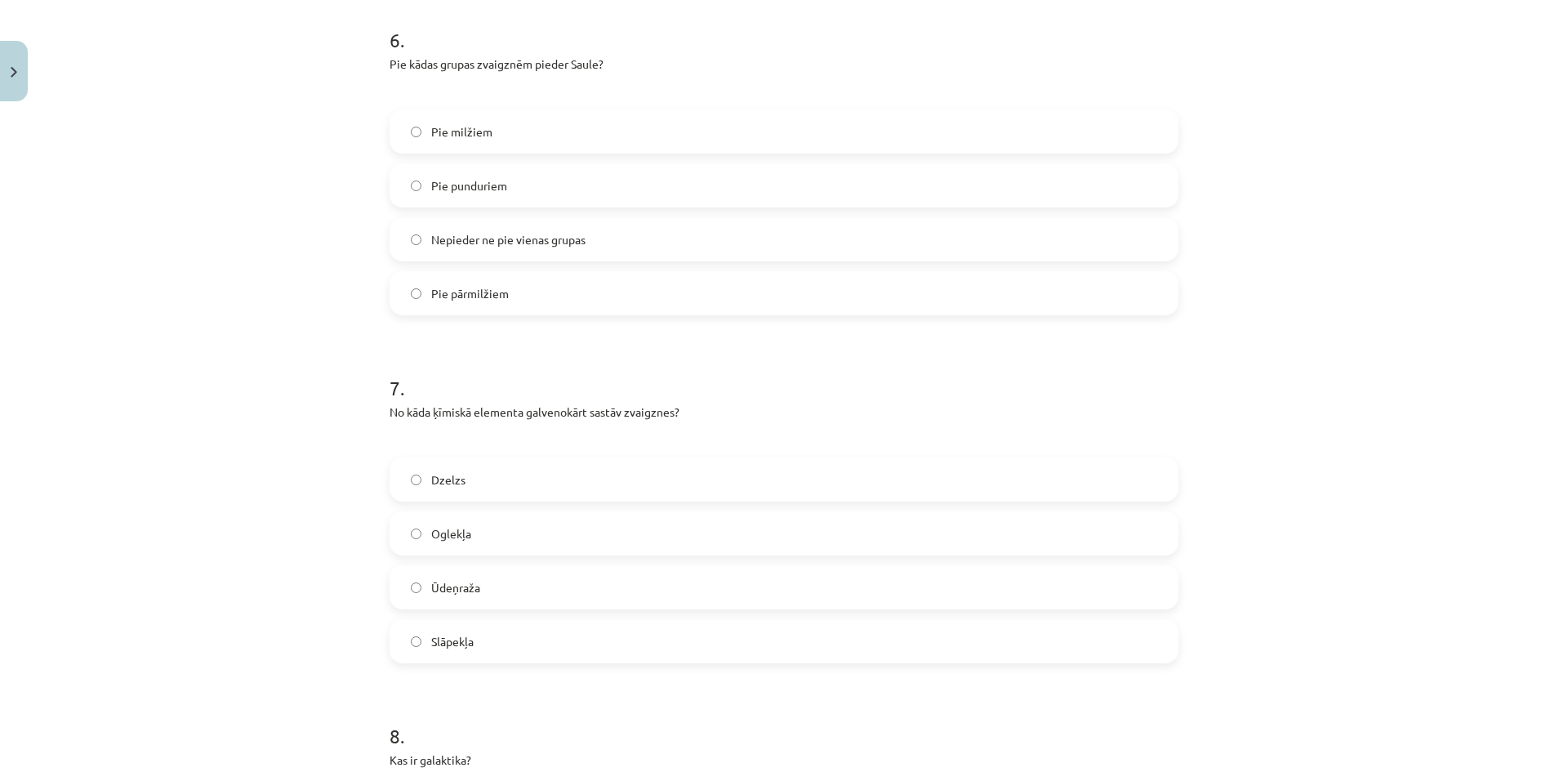
scroll to position [2083, 0]
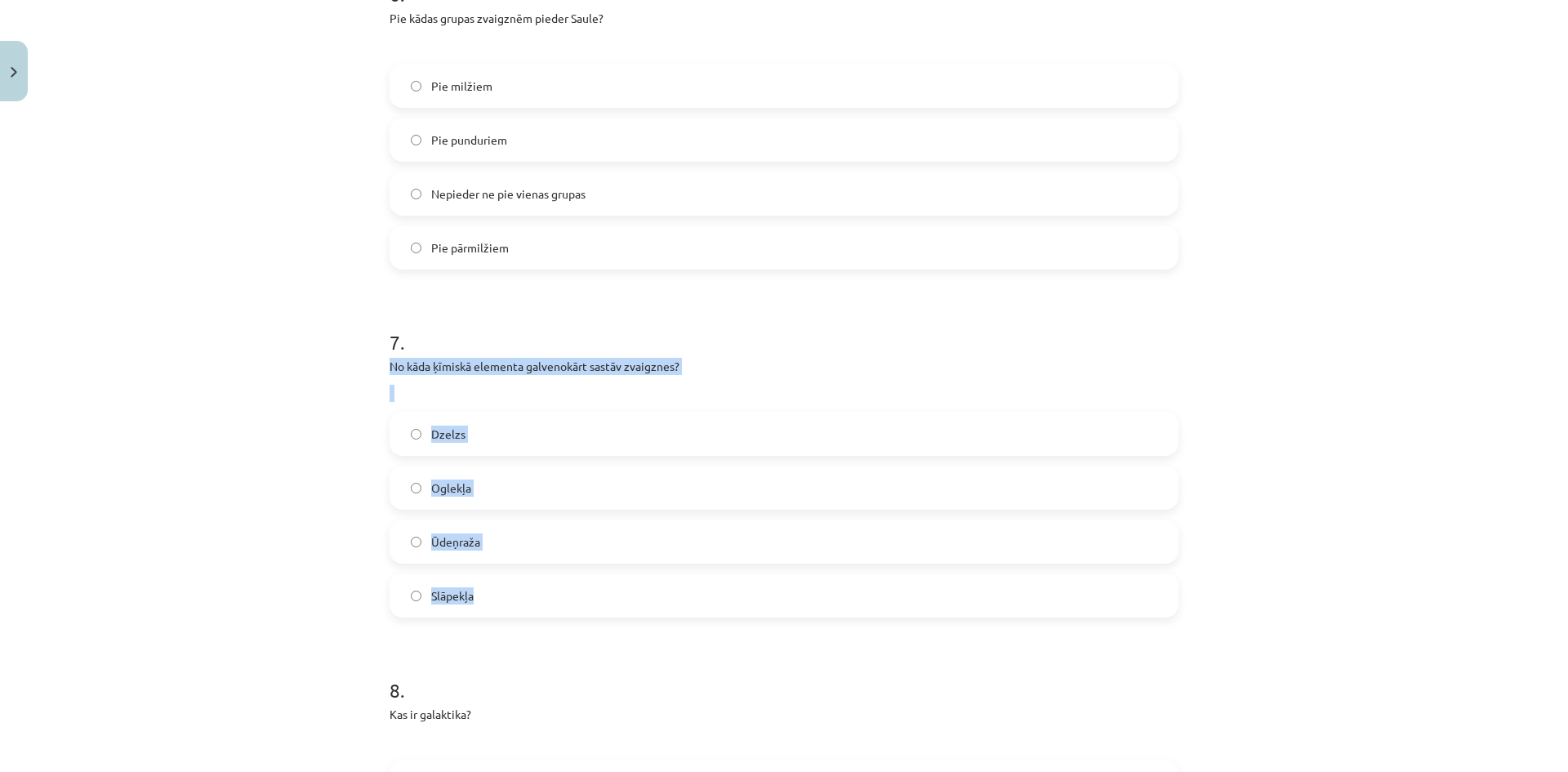
drag, startPoint x: 377, startPoint y: 361, endPoint x: 506, endPoint y: 590, distance: 262.8
copy div "No kāda ķīmiskā elementa galvenokārt sastāv zvaigznes? Dzelzs Oglekļa Ūdeņraža …"
click at [478, 540] on label "Ūdeņraža" at bounding box center [784, 541] width 786 height 41
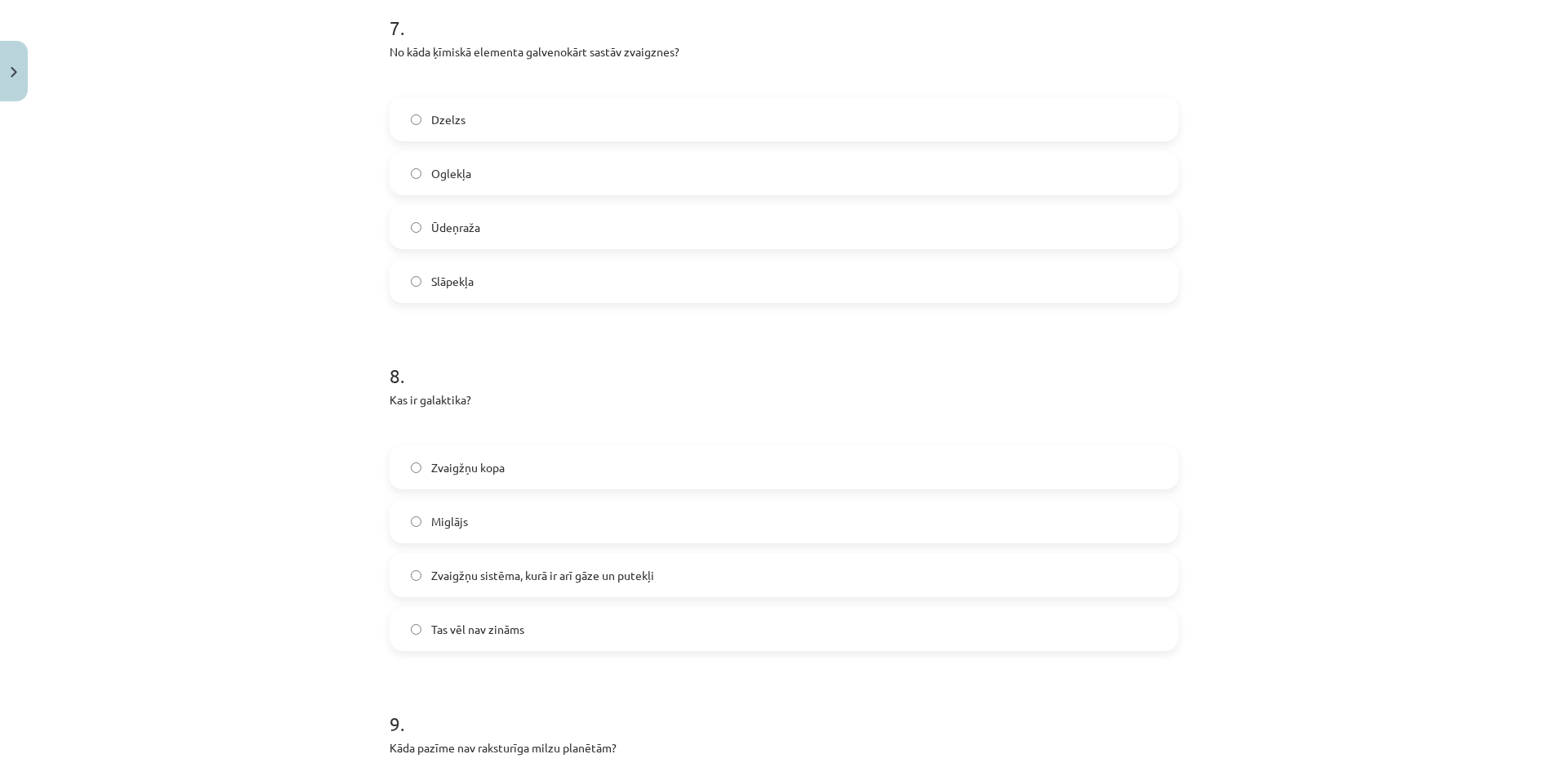
scroll to position [2410, 0]
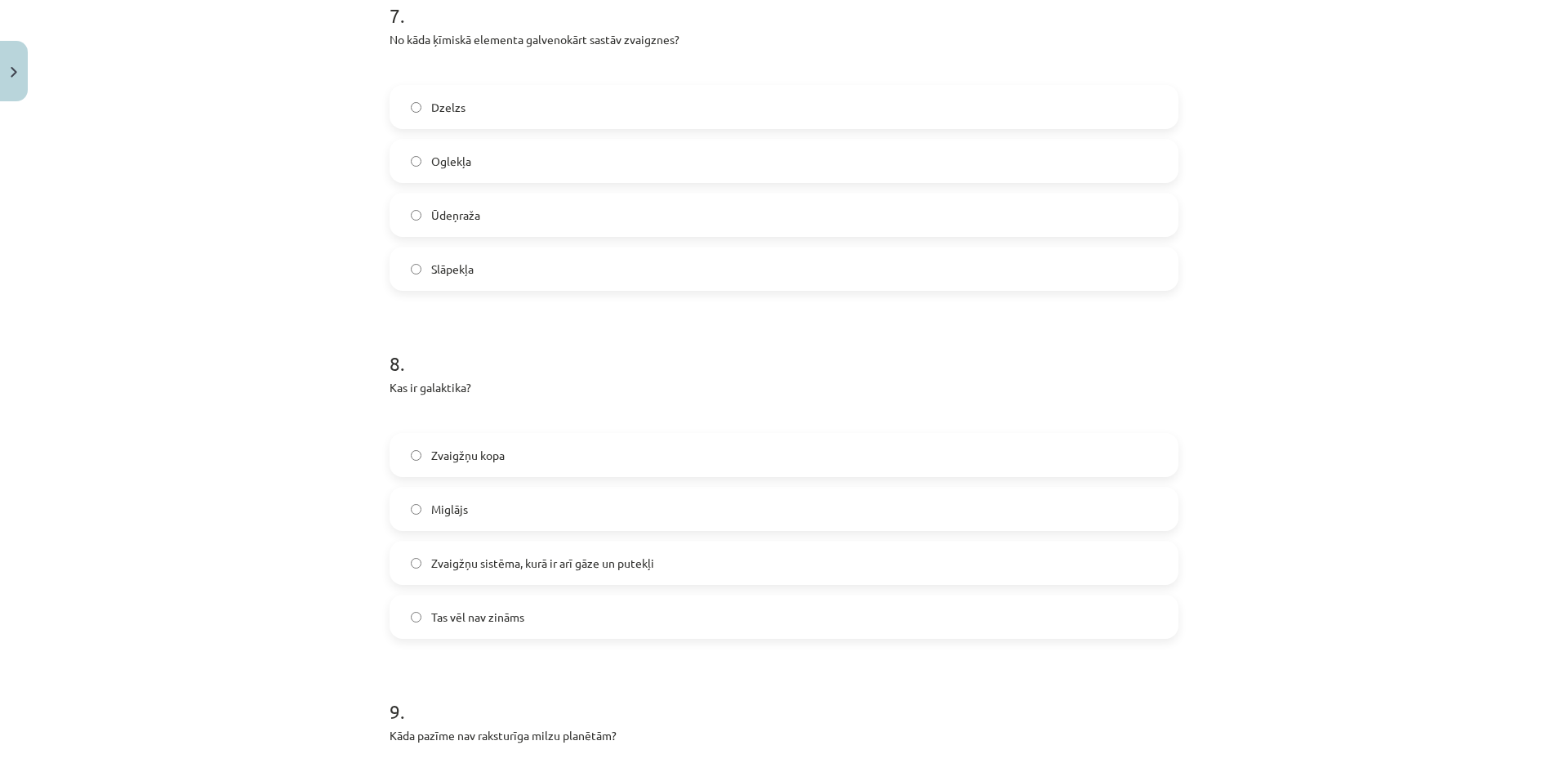
click at [437, 456] on span "Zvaigžņu kopa" at bounding box center [468, 455] width 73 height 17
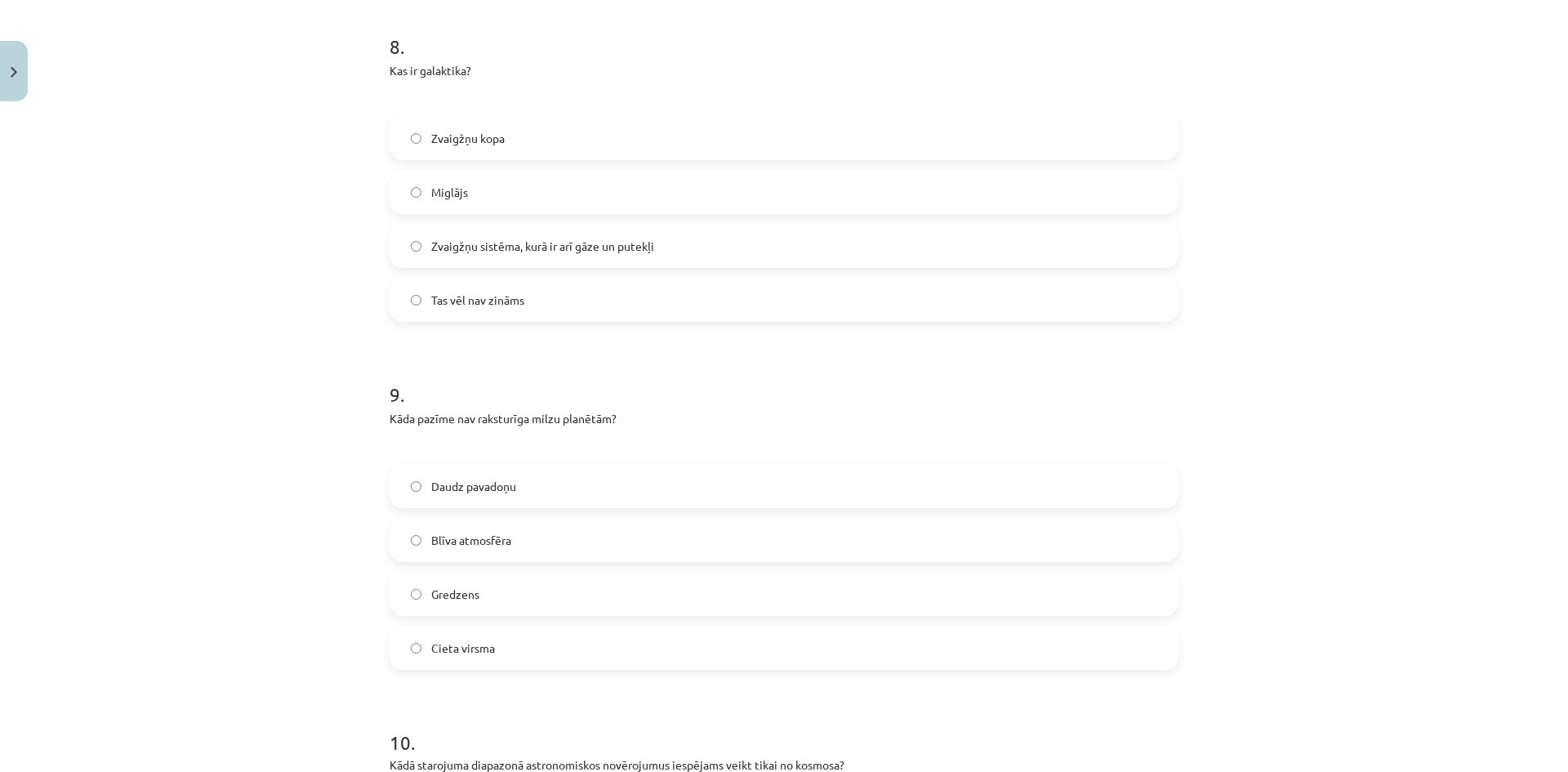
scroll to position [2737, 0]
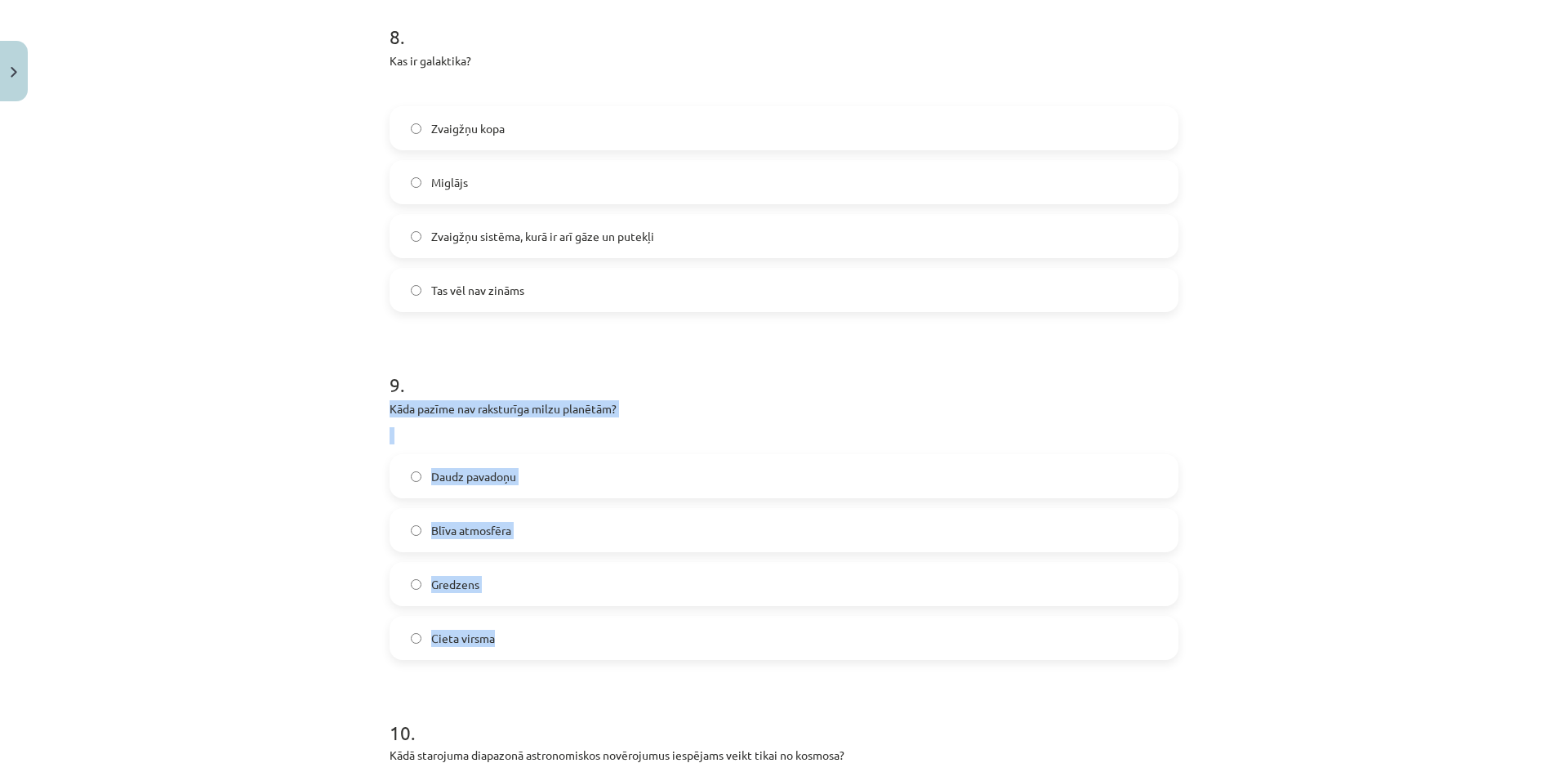
drag, startPoint x: 383, startPoint y: 409, endPoint x: 507, endPoint y: 631, distance: 254.3
click at [507, 631] on div "9 . Kāda pazīme nav raksturīga milzu planētām? Daudz pavadoņu Blīva atmosfēra G…" at bounding box center [784, 502] width 789 height 315
copy div "Kāda pazīme nav raksturīga milzu planētām? Daudz pavadoņu Blīva atmosfēra Gredz…"
click at [330, 626] on div "Mācību tēma: Dabaszinības - 10. klases 4. ieskaites mācību materiāls #2 1.tēma.…" at bounding box center [784, 386] width 1568 height 772
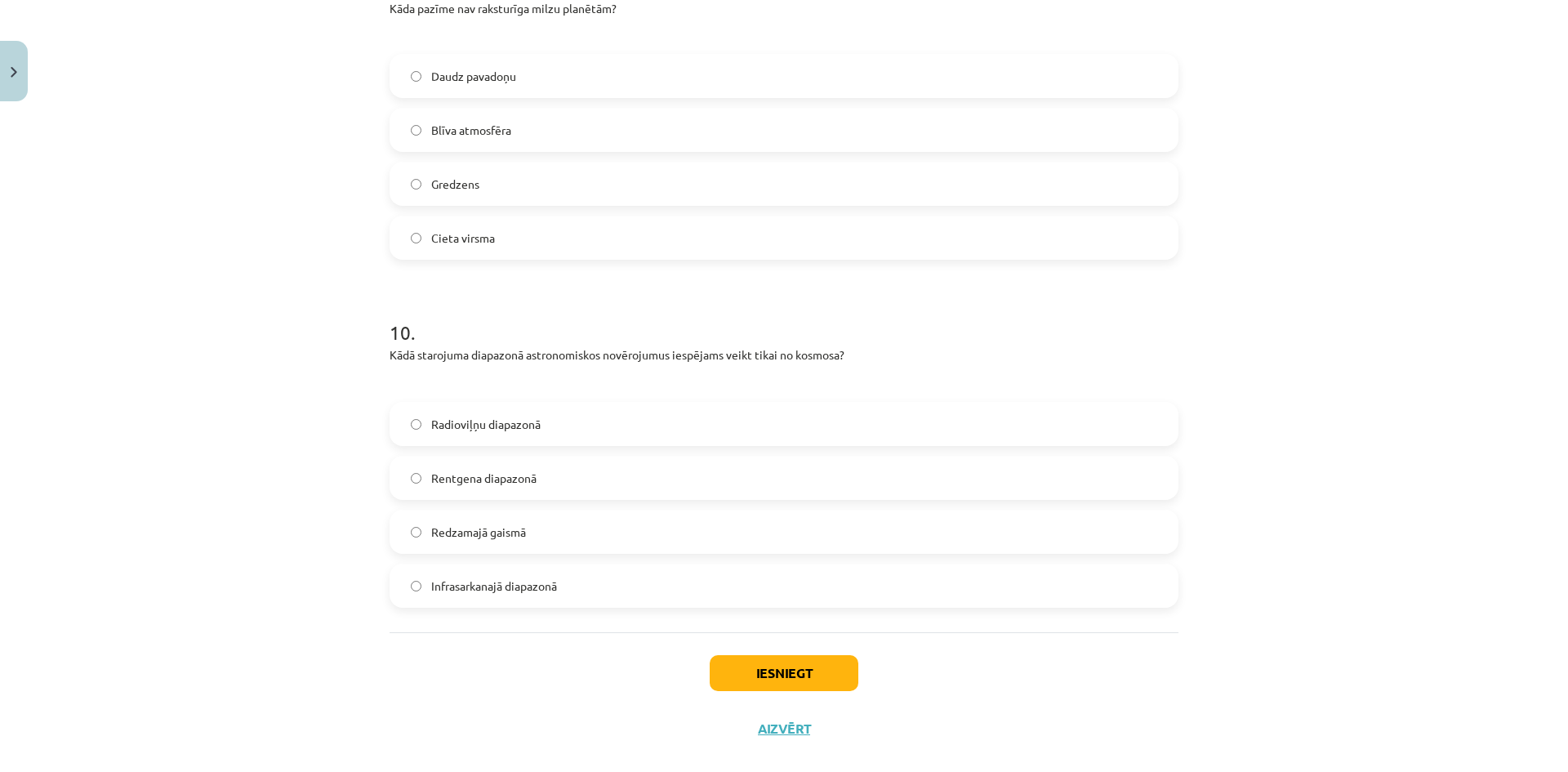
scroll to position [3145, 0]
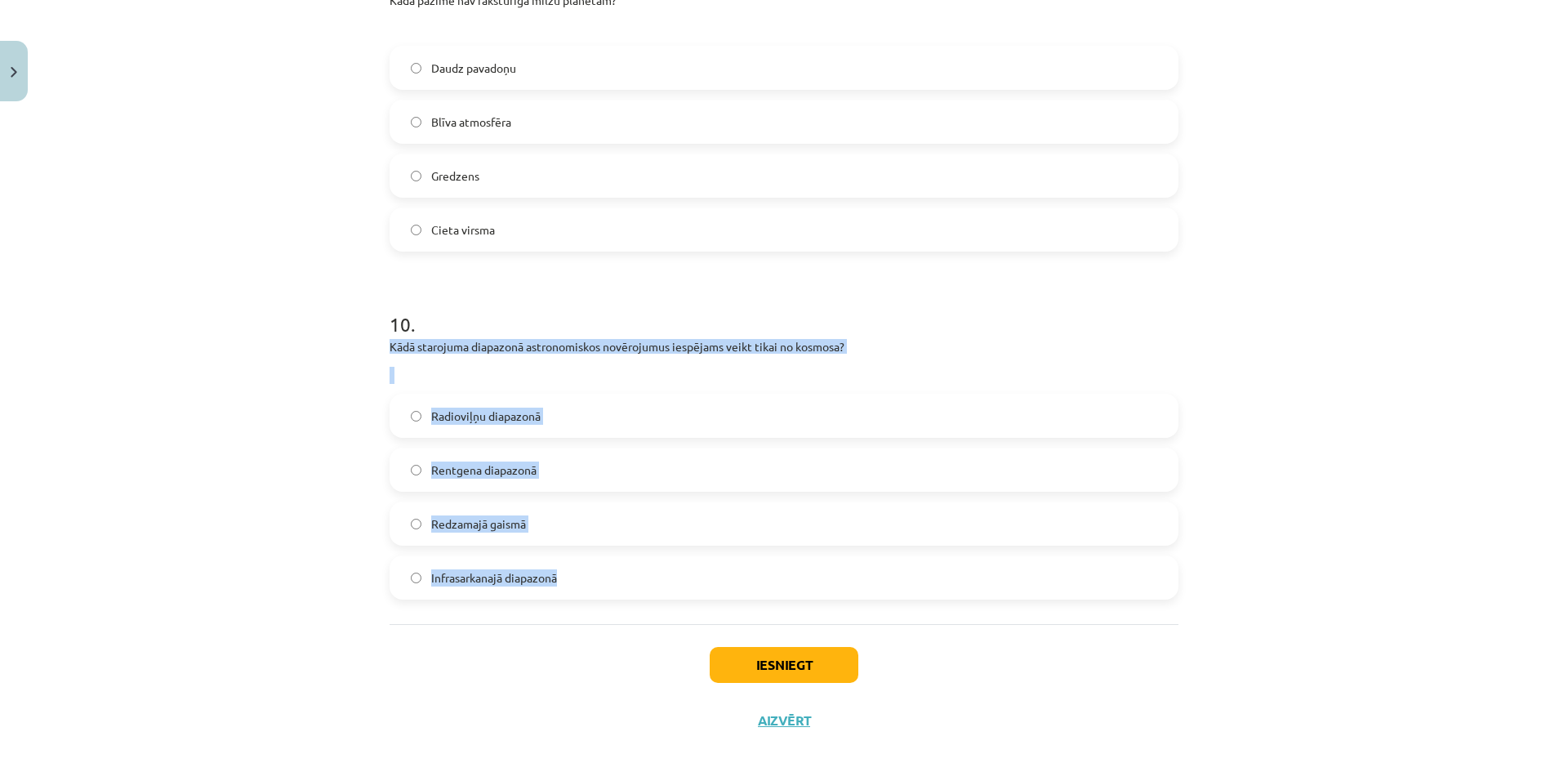
drag, startPoint x: 381, startPoint y: 348, endPoint x: 573, endPoint y: 575, distance: 297.3
copy div "Kādā starojuma diapazonā astronomiskos novērojumus iespējams veikt tikai no kos…"
click at [432, 465] on span "Rentgena diapazonā" at bounding box center [484, 470] width 106 height 17
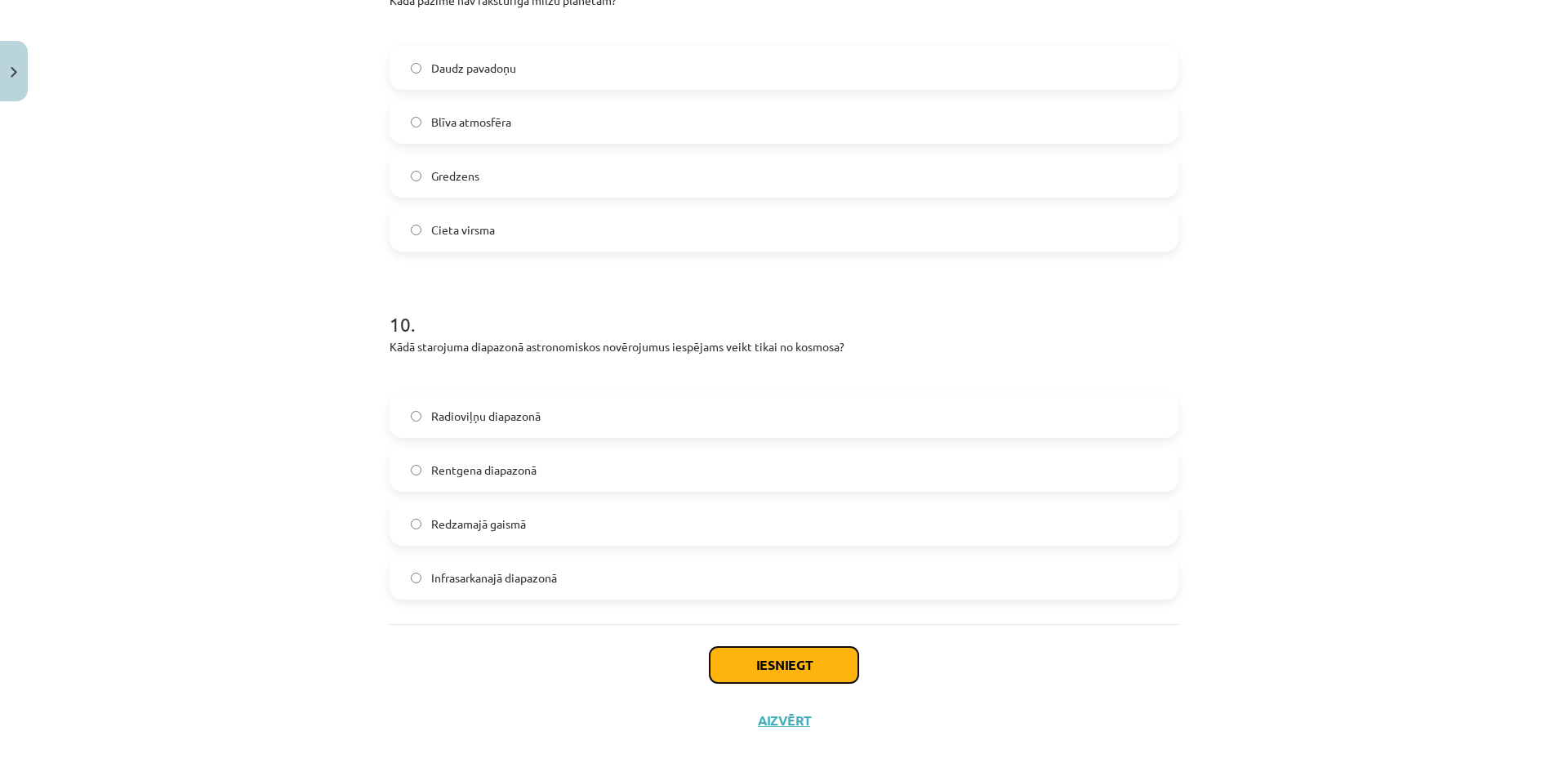
click at [748, 659] on button "Iesniegt" at bounding box center [784, 664] width 149 height 36
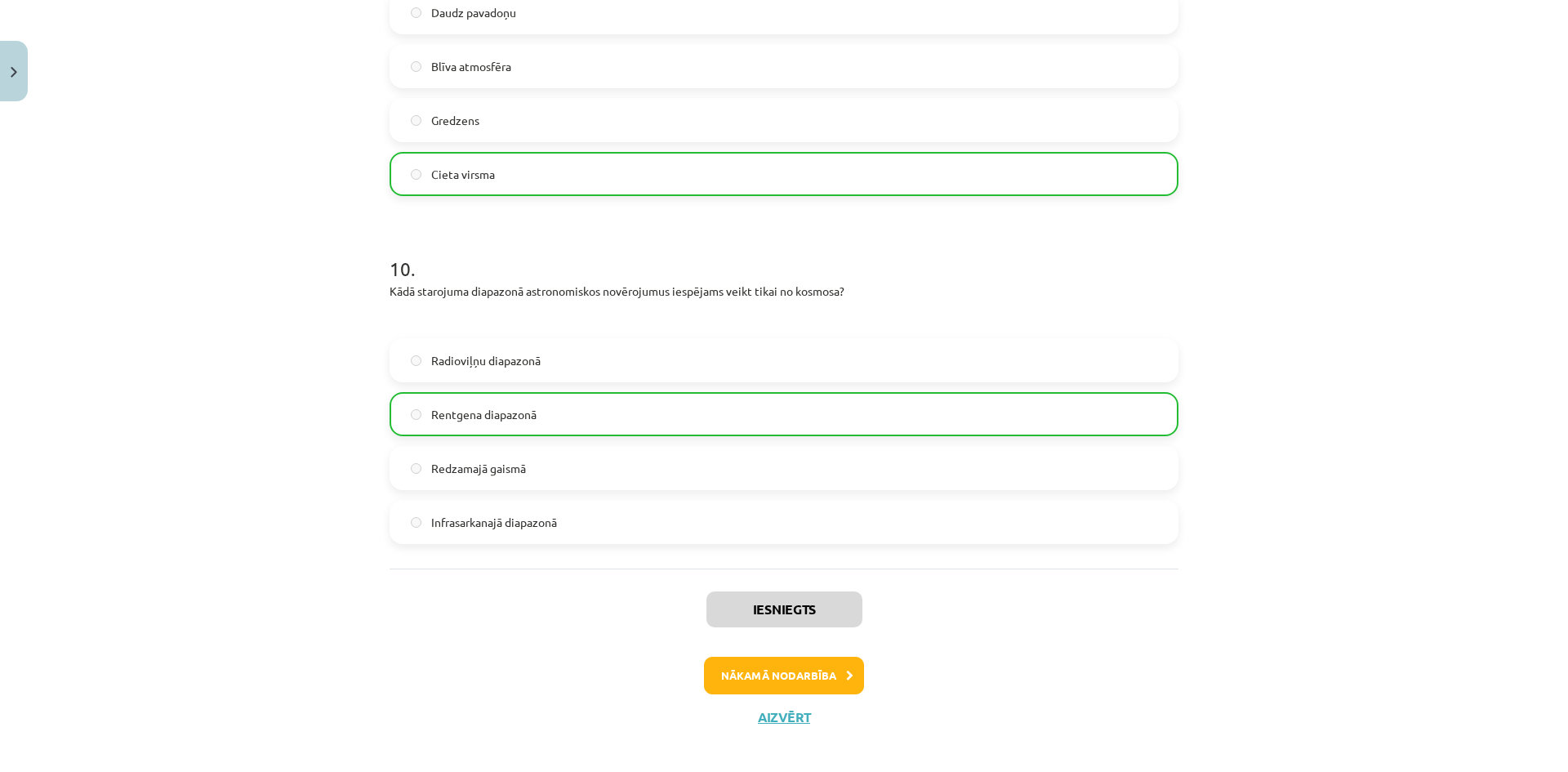
scroll to position [3215, 0]
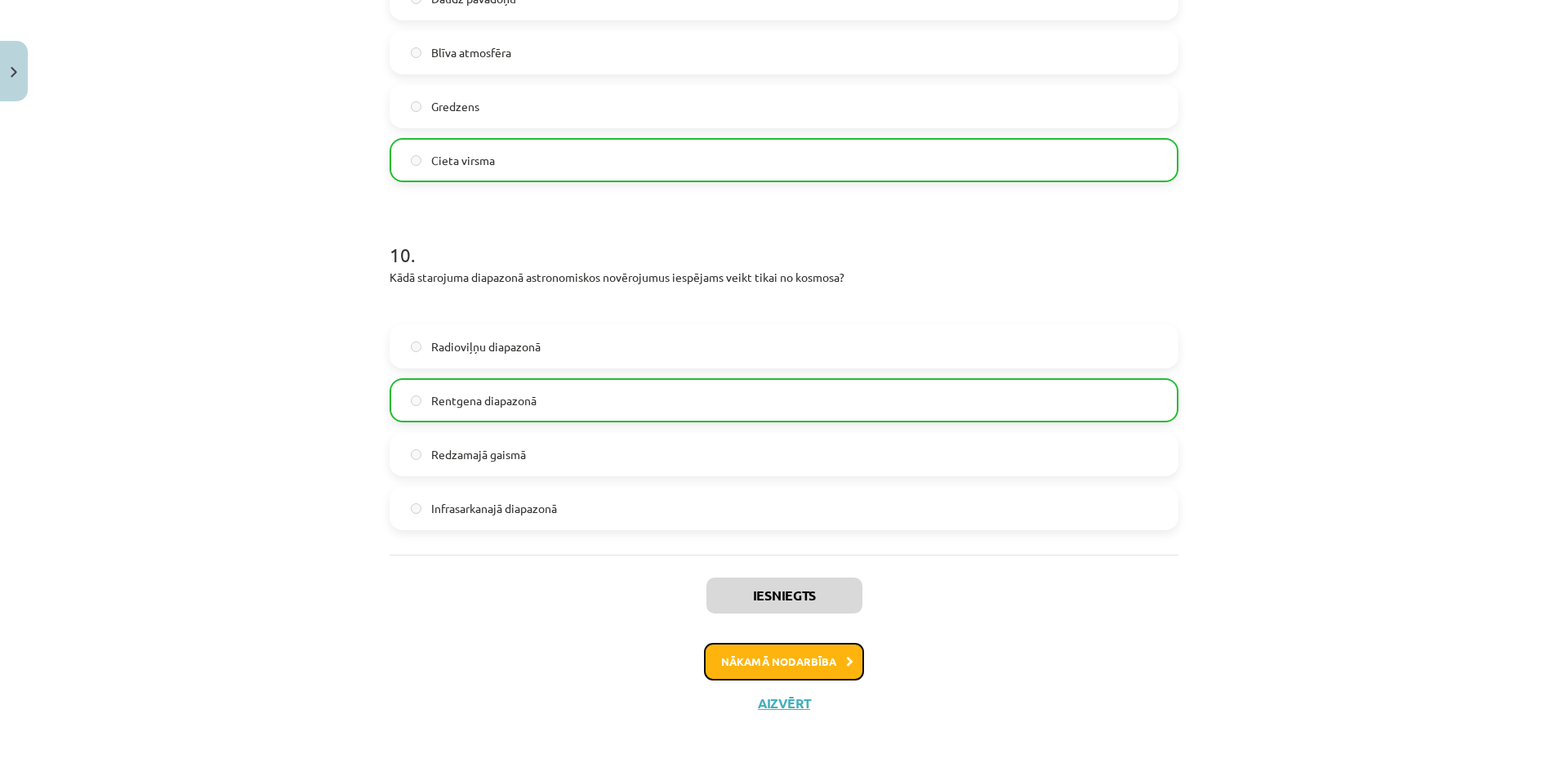
click at [793, 664] on button "Nākamā nodarbība" at bounding box center [784, 662] width 160 height 38
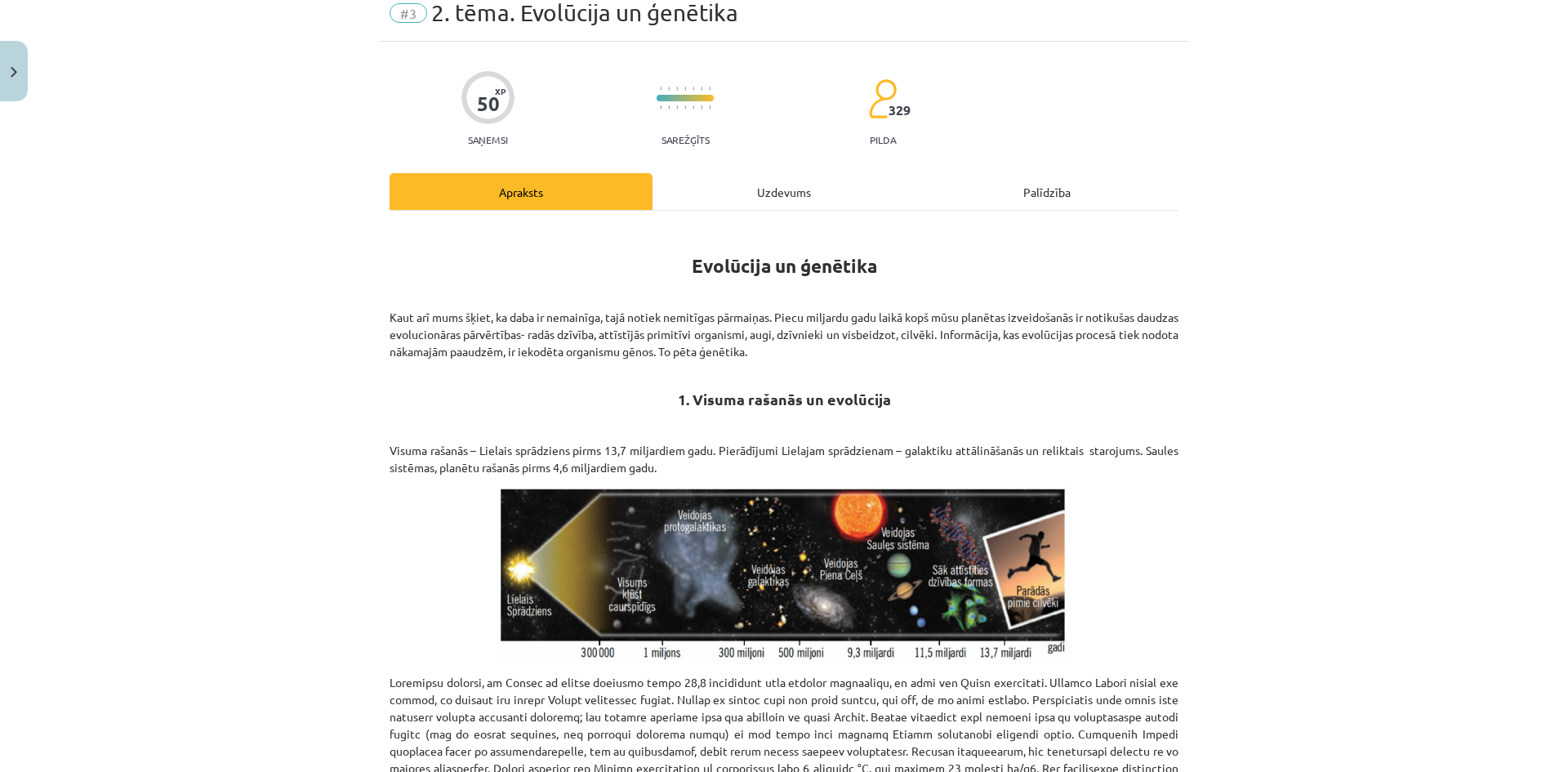
scroll to position [41, 0]
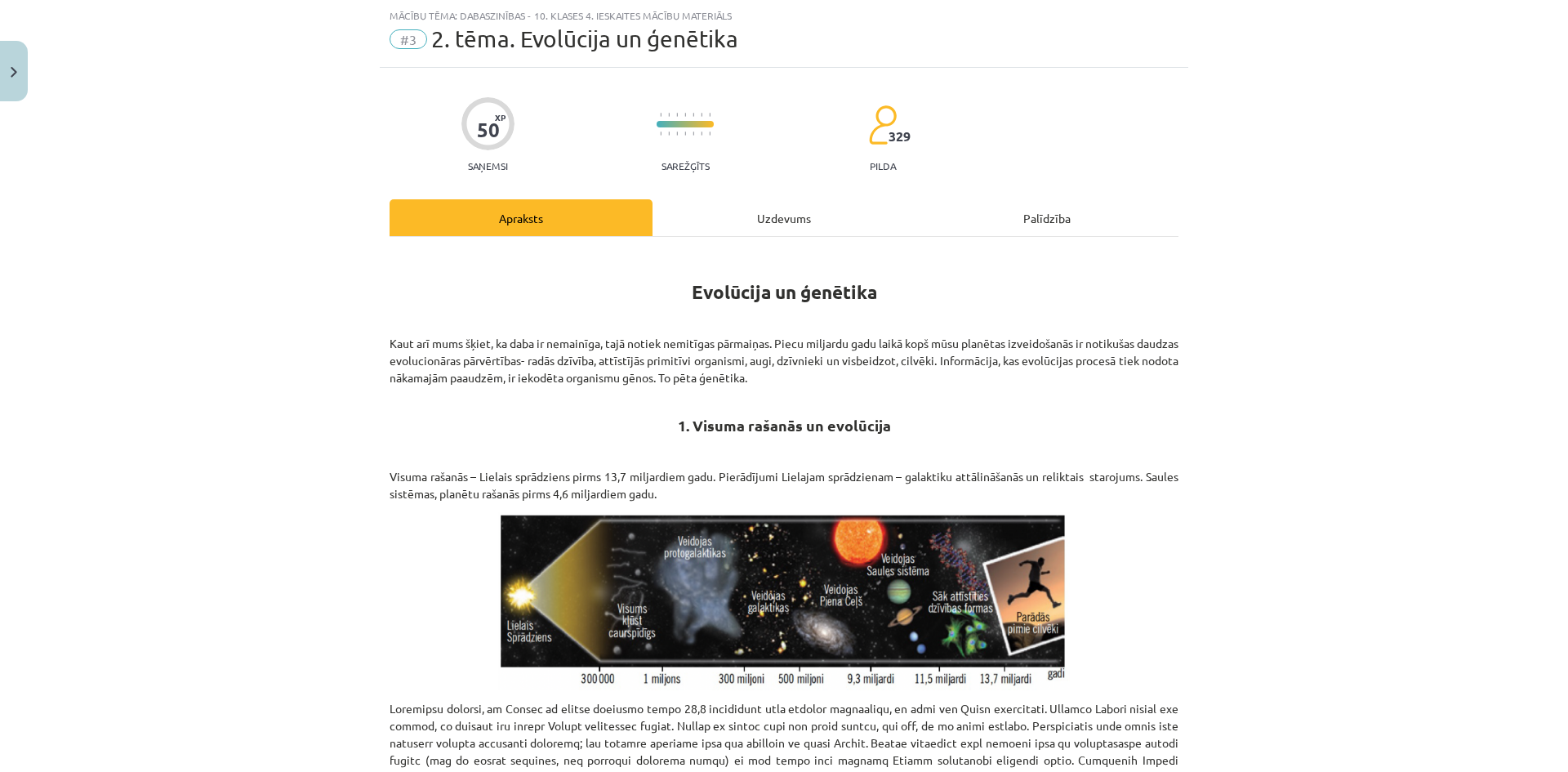
click at [769, 217] on div "Uzdevums" at bounding box center [784, 218] width 263 height 37
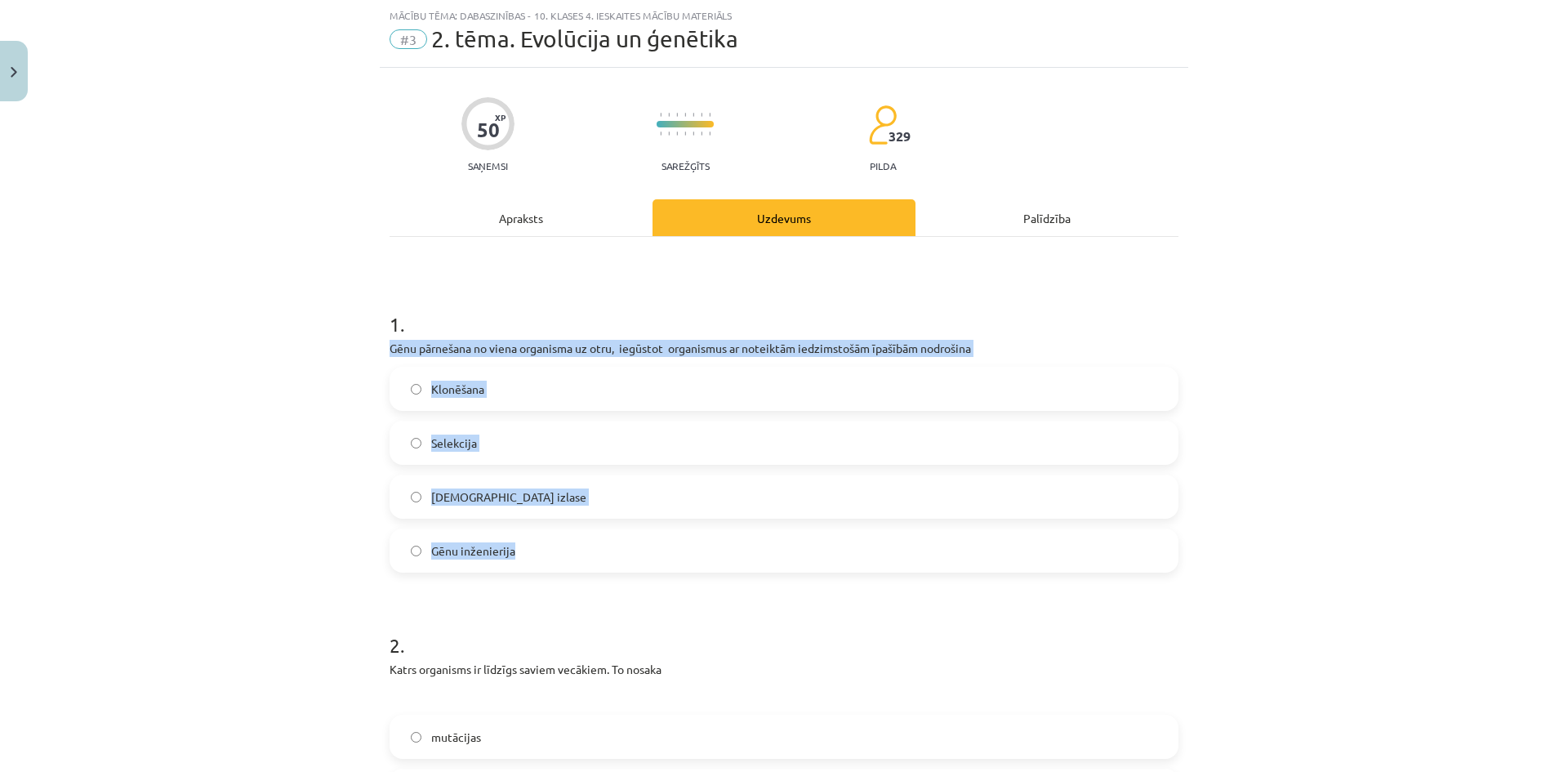
drag, startPoint x: 381, startPoint y: 348, endPoint x: 516, endPoint y: 538, distance: 233.1
copy div "Gēnu pārnešana no viena organisma uz otru, iegūstot organismus ar noteiktām ied…"
click at [344, 562] on div "Mācību tēma: Dabaszinības - 10. klases 4. ieskaites mācību materiāls #3 2. tēma…" at bounding box center [784, 386] width 1568 height 772
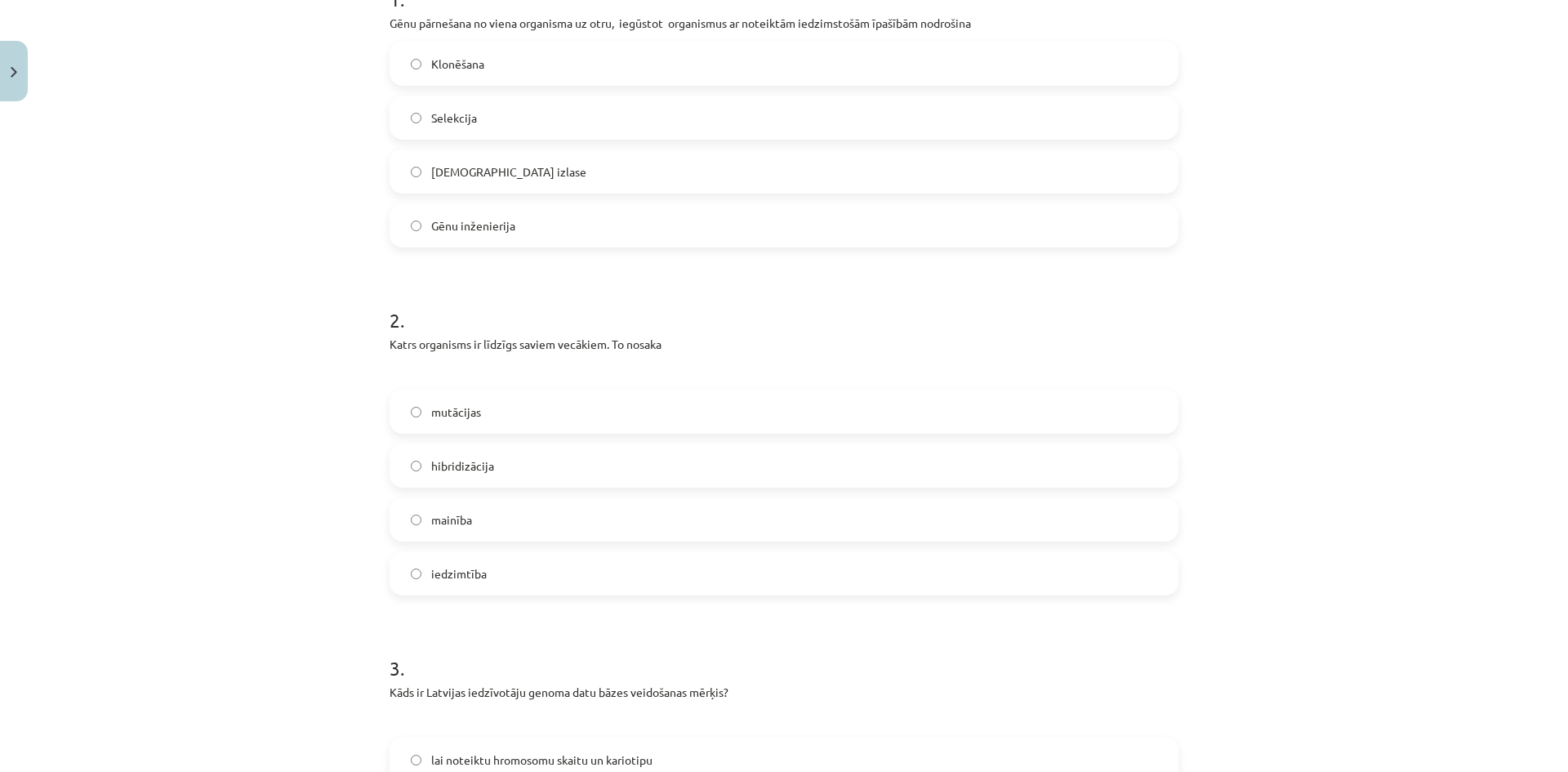
scroll to position [367, 0]
drag, startPoint x: 379, startPoint y: 338, endPoint x: 499, endPoint y: 571, distance: 262.1
click at [314, 601] on div "Mācību tēma: Dabaszinības - 10. klases 4. ieskaites mācību materiāls #3 2. tēma…" at bounding box center [784, 386] width 1568 height 772
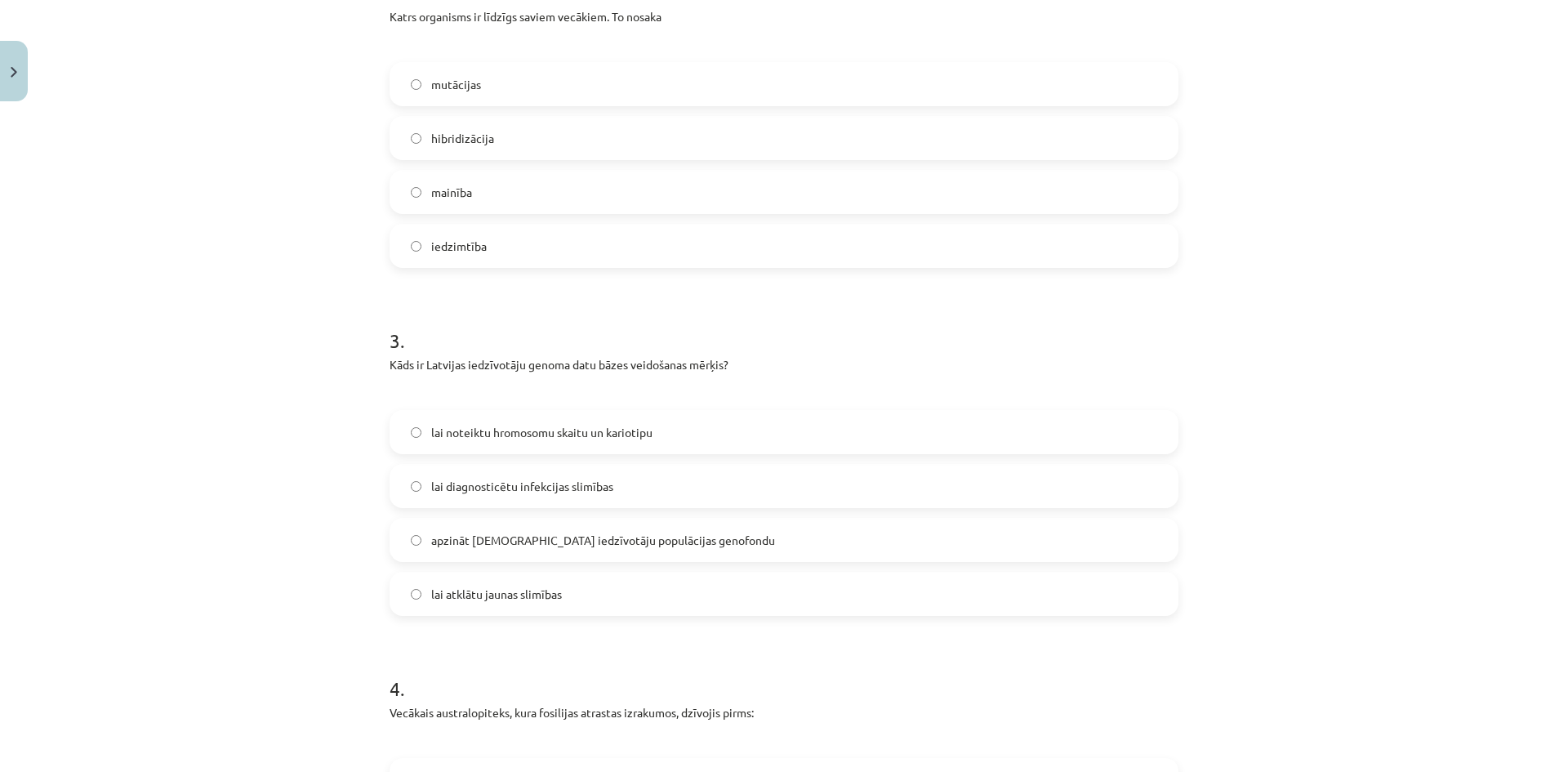
scroll to position [694, 0]
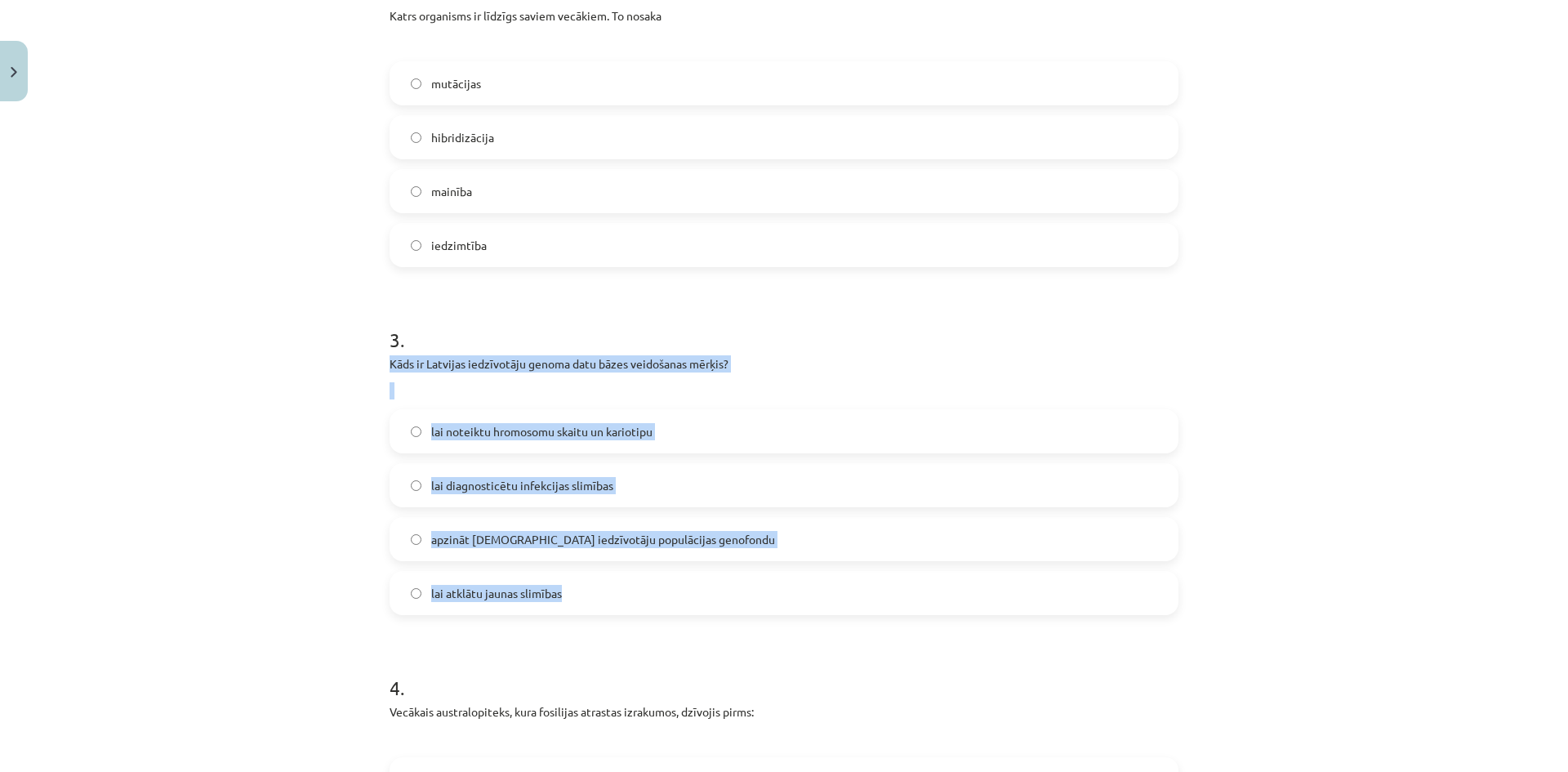
drag, startPoint x: 379, startPoint y: 362, endPoint x: 577, endPoint y: 583, distance: 296.7
click at [342, 531] on div "Mācību tēma: Dabaszinības - 10. klases 4. ieskaites mācību materiāls #3 2. tēma…" at bounding box center [784, 386] width 1568 height 772
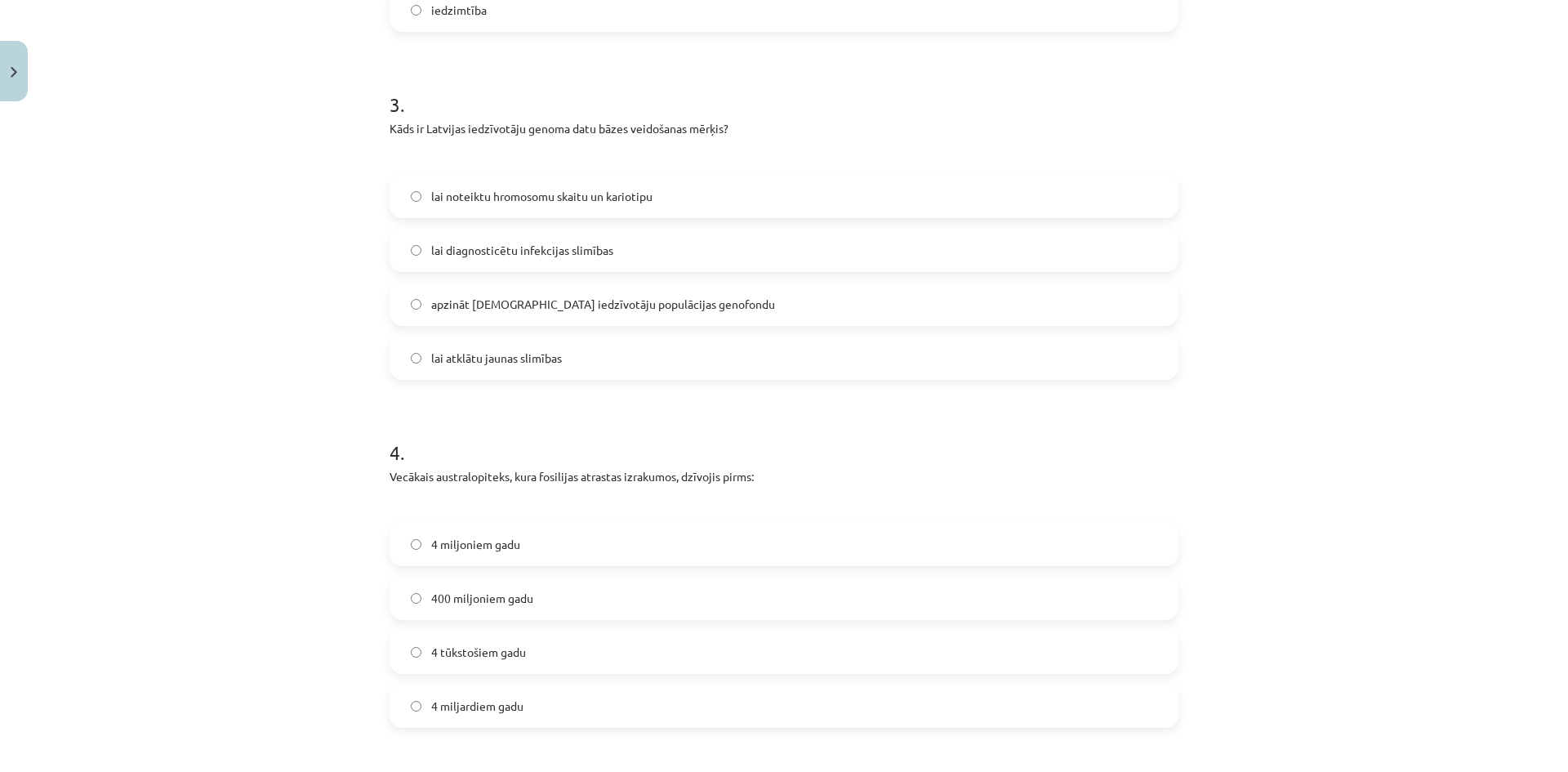
scroll to position [939, 0]
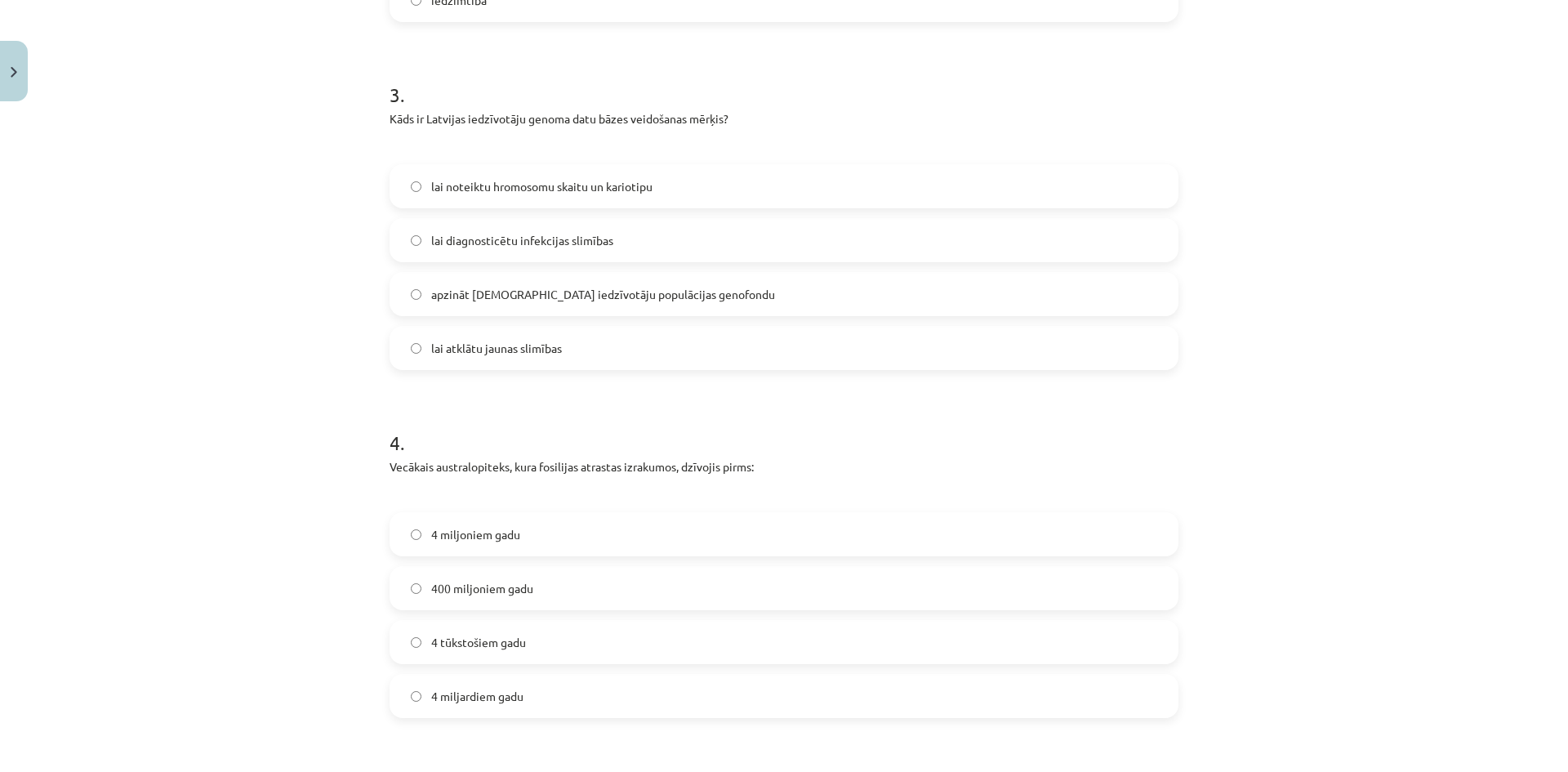
click at [493, 531] on span "4 miljoniem gadu" at bounding box center [476, 534] width 89 height 17
drag, startPoint x: 378, startPoint y: 462, endPoint x: 545, endPoint y: 684, distance: 277.8
click at [305, 575] on div "Mācību tēma: Dabaszinības - 10. klases 4. ieskaites mācību materiāls #3 2. tēma…" at bounding box center [784, 386] width 1568 height 772
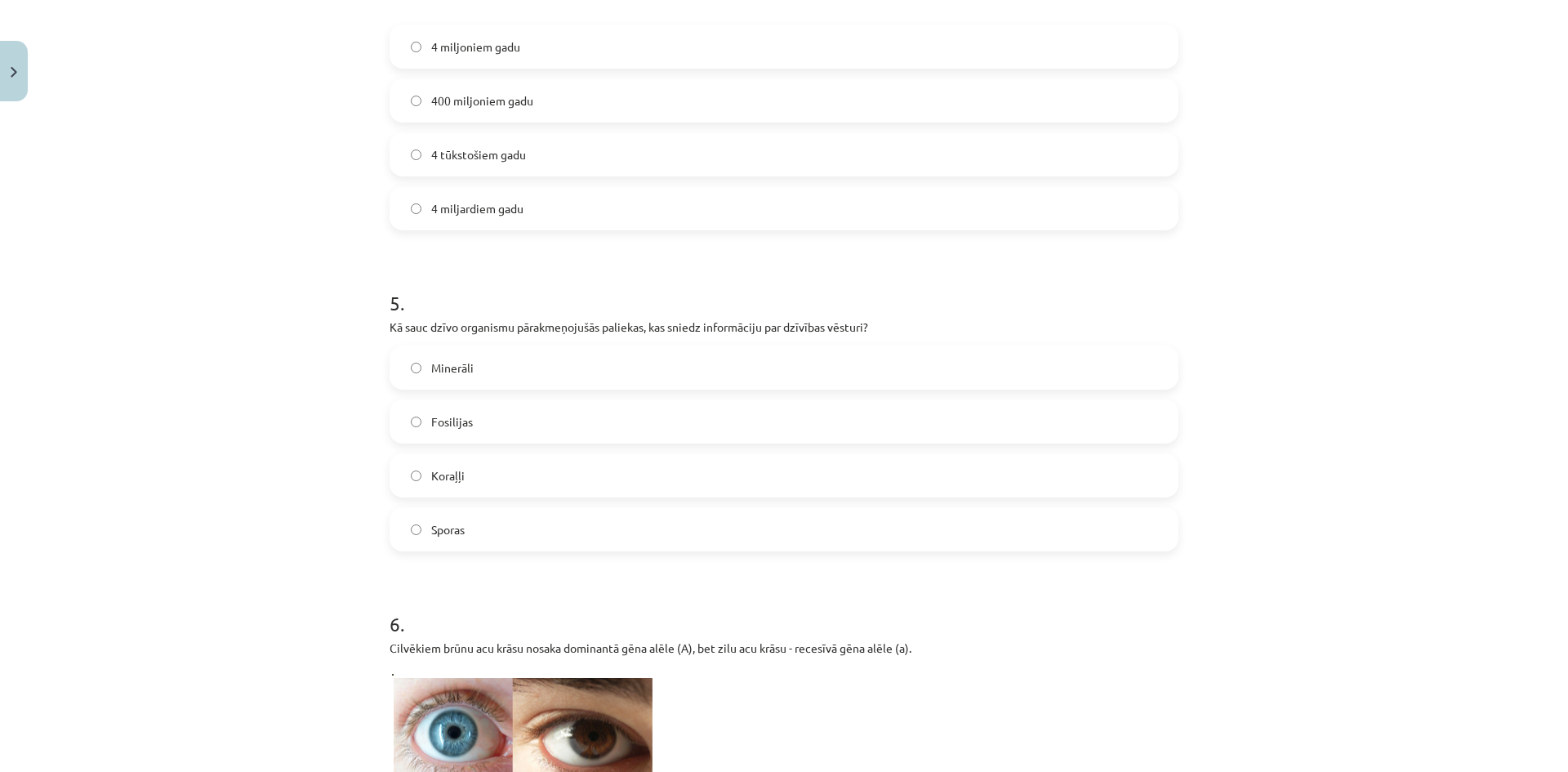
scroll to position [1429, 0]
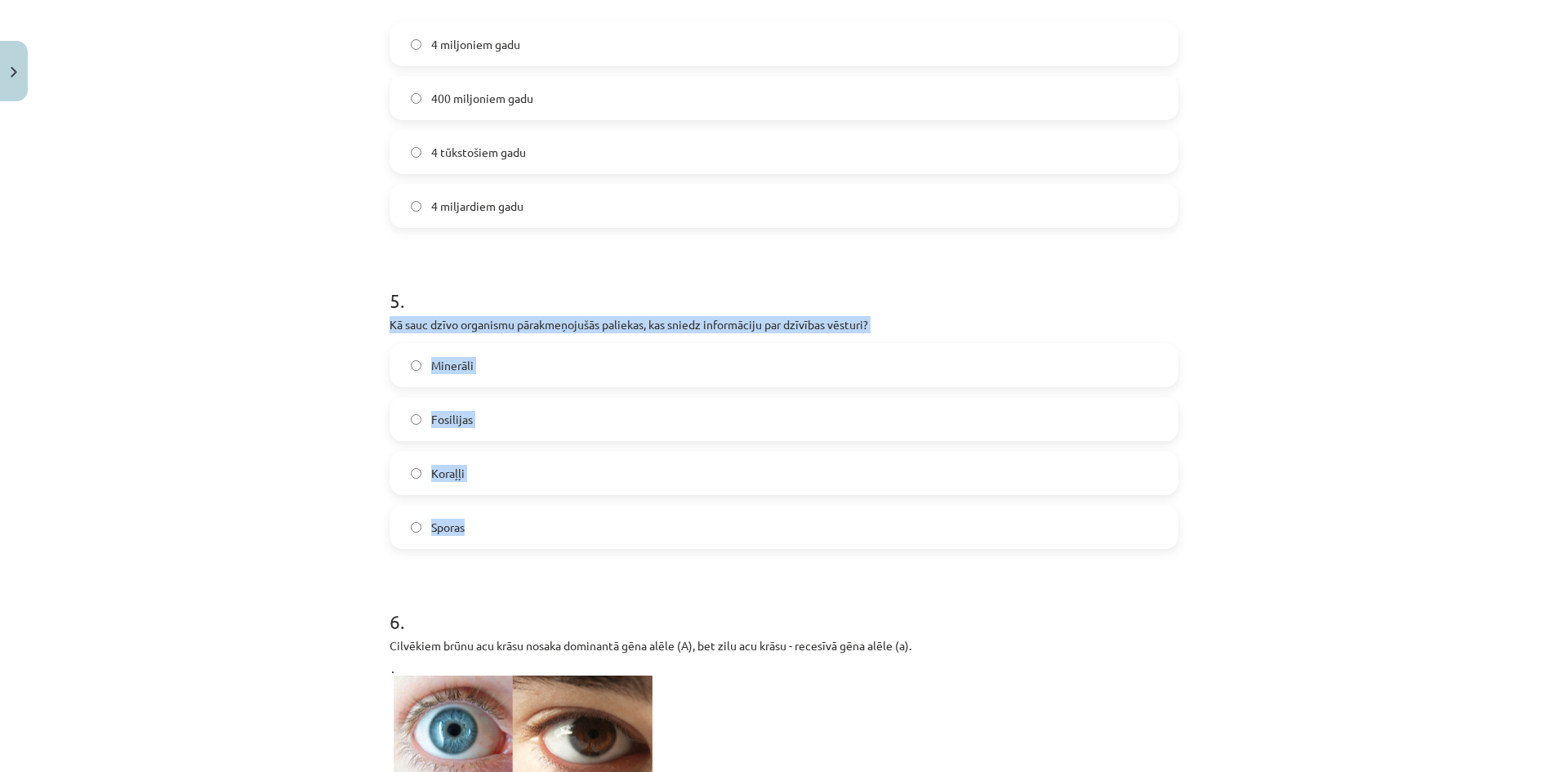
drag, startPoint x: 375, startPoint y: 319, endPoint x: 481, endPoint y: 516, distance: 223.7
click at [481, 516] on div "50 XP Saņemsi Sarežģīts 329 pilda Apraksts Uzdevums Palīdzība 1 . Gēnu pārnešan…" at bounding box center [784, 609] width 809 height 3860
click at [432, 424] on span "Fosilijas" at bounding box center [452, 419] width 41 height 17
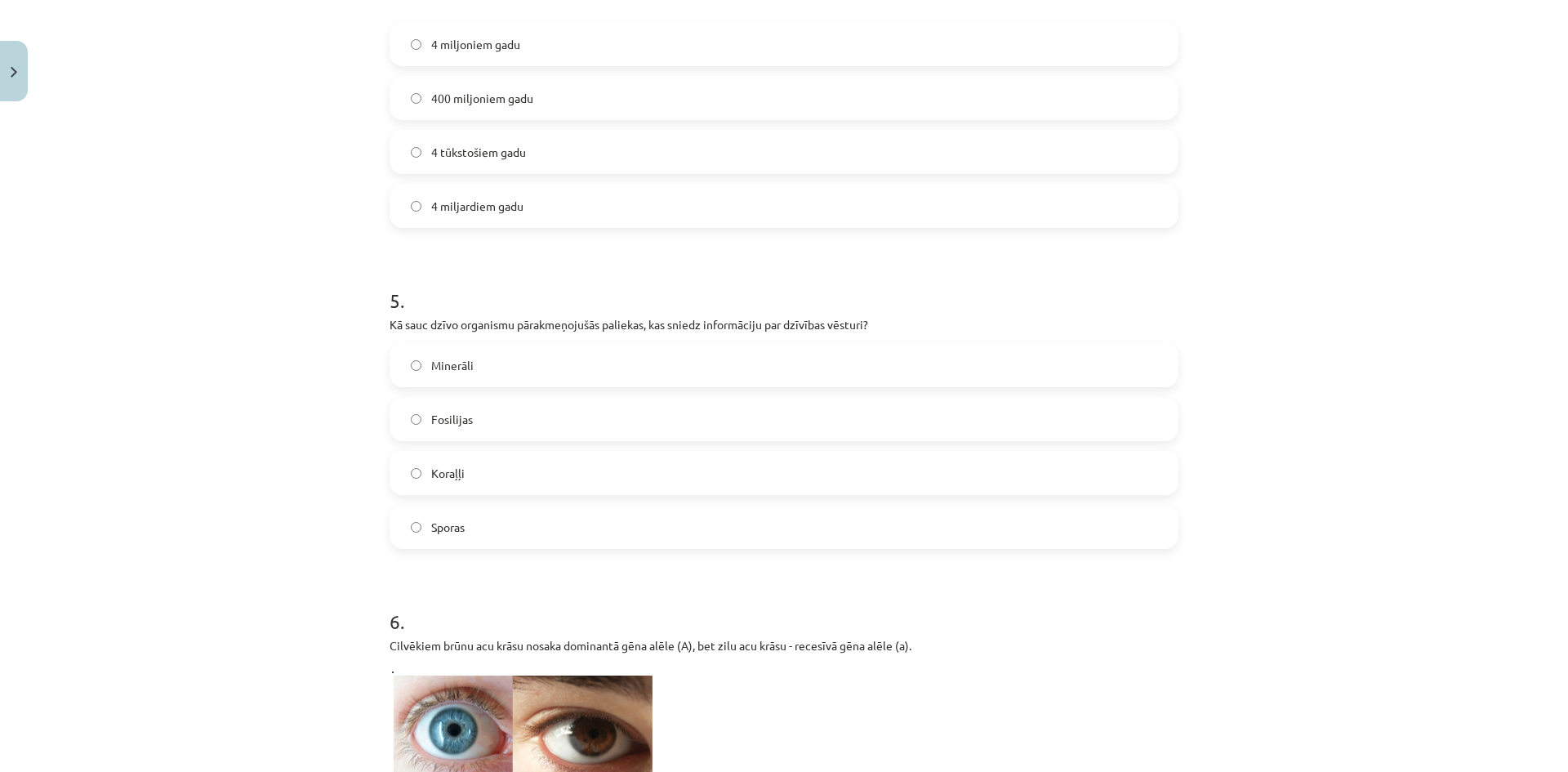
click at [322, 521] on div "Mācību tēma: Dabaszinības - 10. klases 4. ieskaites mācību materiāls #3 2. tēma…" at bounding box center [784, 386] width 1568 height 772
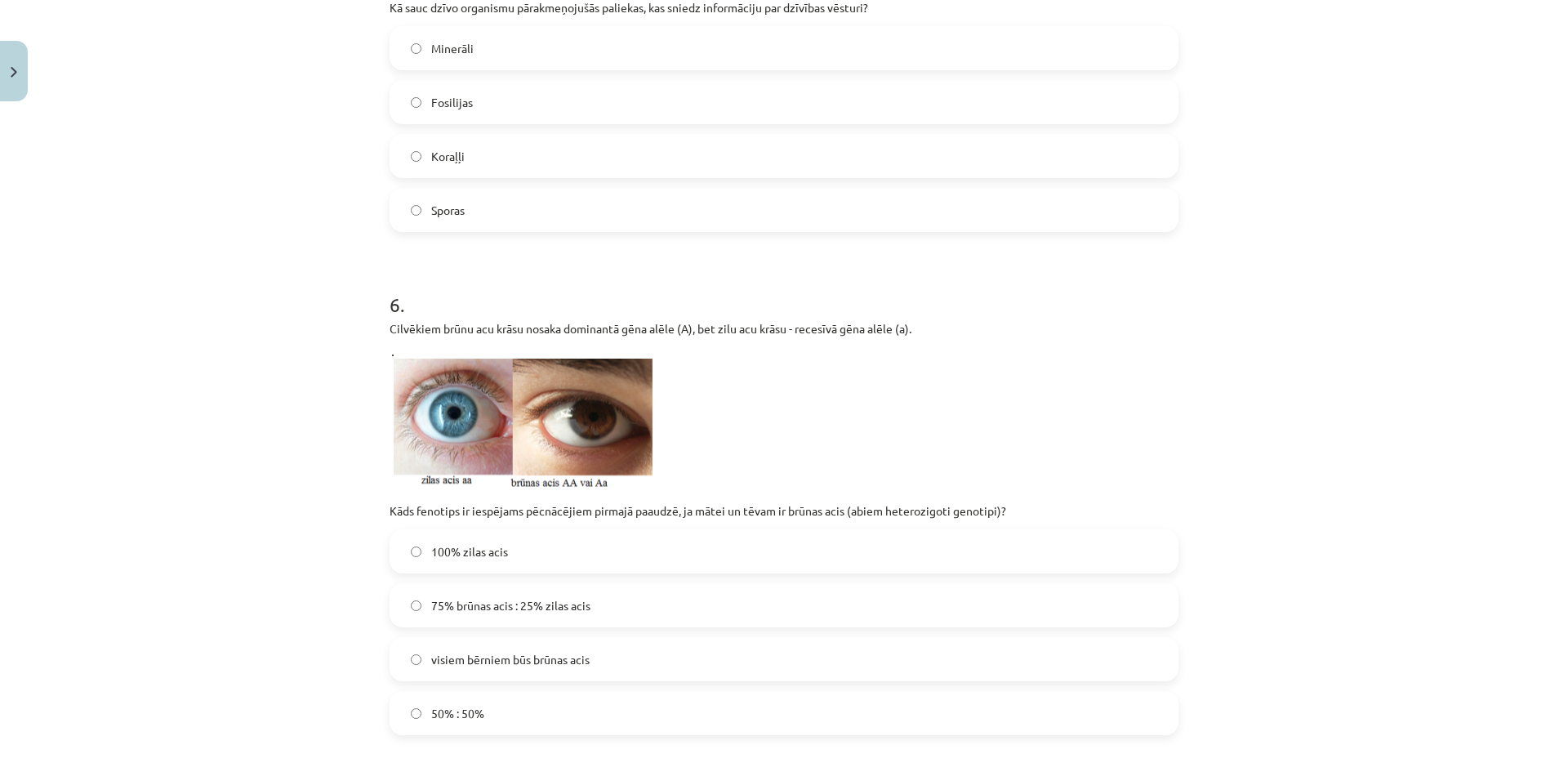
scroll to position [1756, 0]
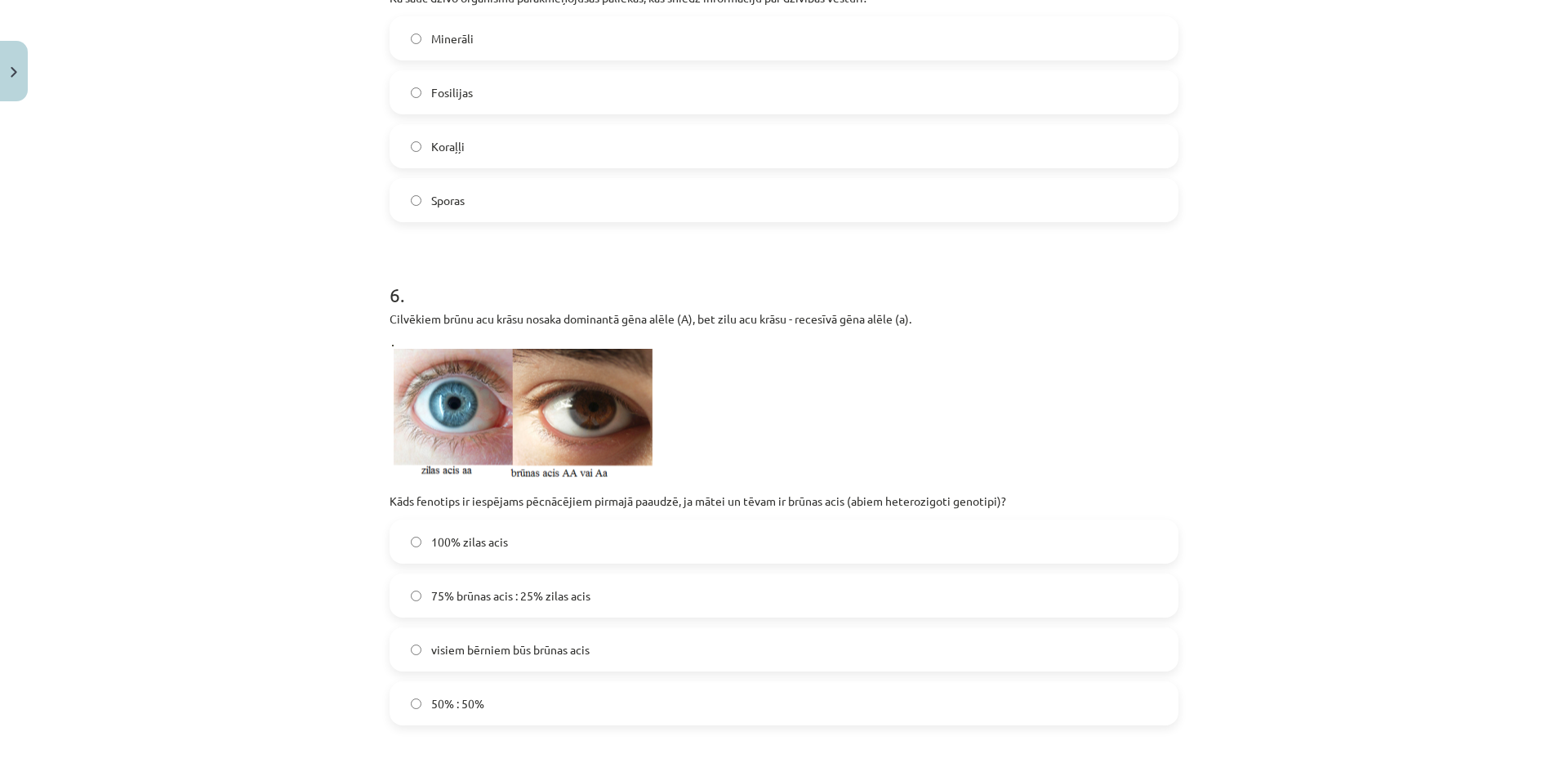
click at [483, 691] on label "50% : 50%" at bounding box center [784, 703] width 786 height 41
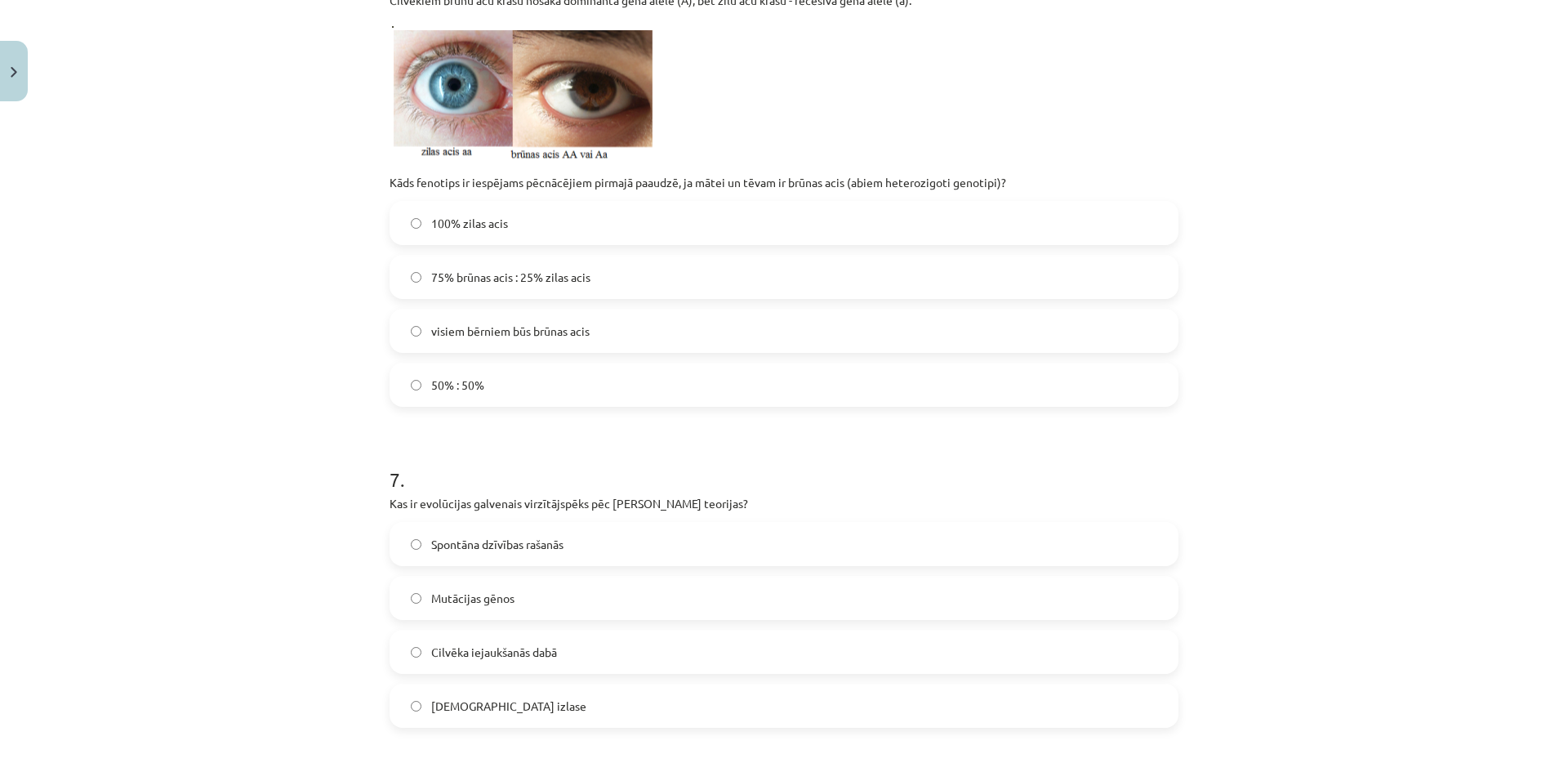
scroll to position [2083, 0]
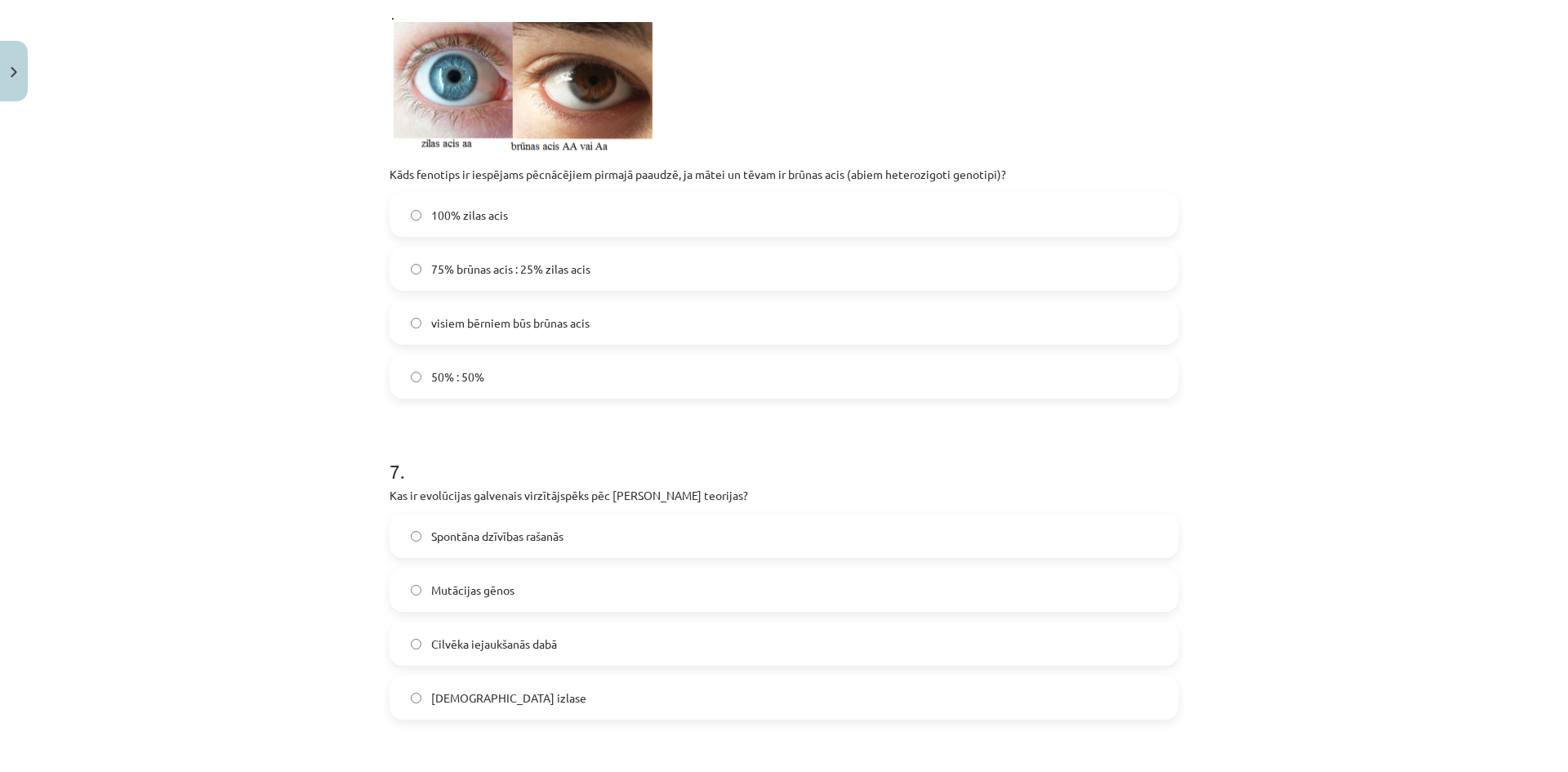
click at [421, 271] on label "75% brūnas acis : 25% zilas acis" at bounding box center [784, 269] width 786 height 41
click at [446, 697] on span "[DEMOGRAPHIC_DATA] izlase" at bounding box center [509, 697] width 155 height 17
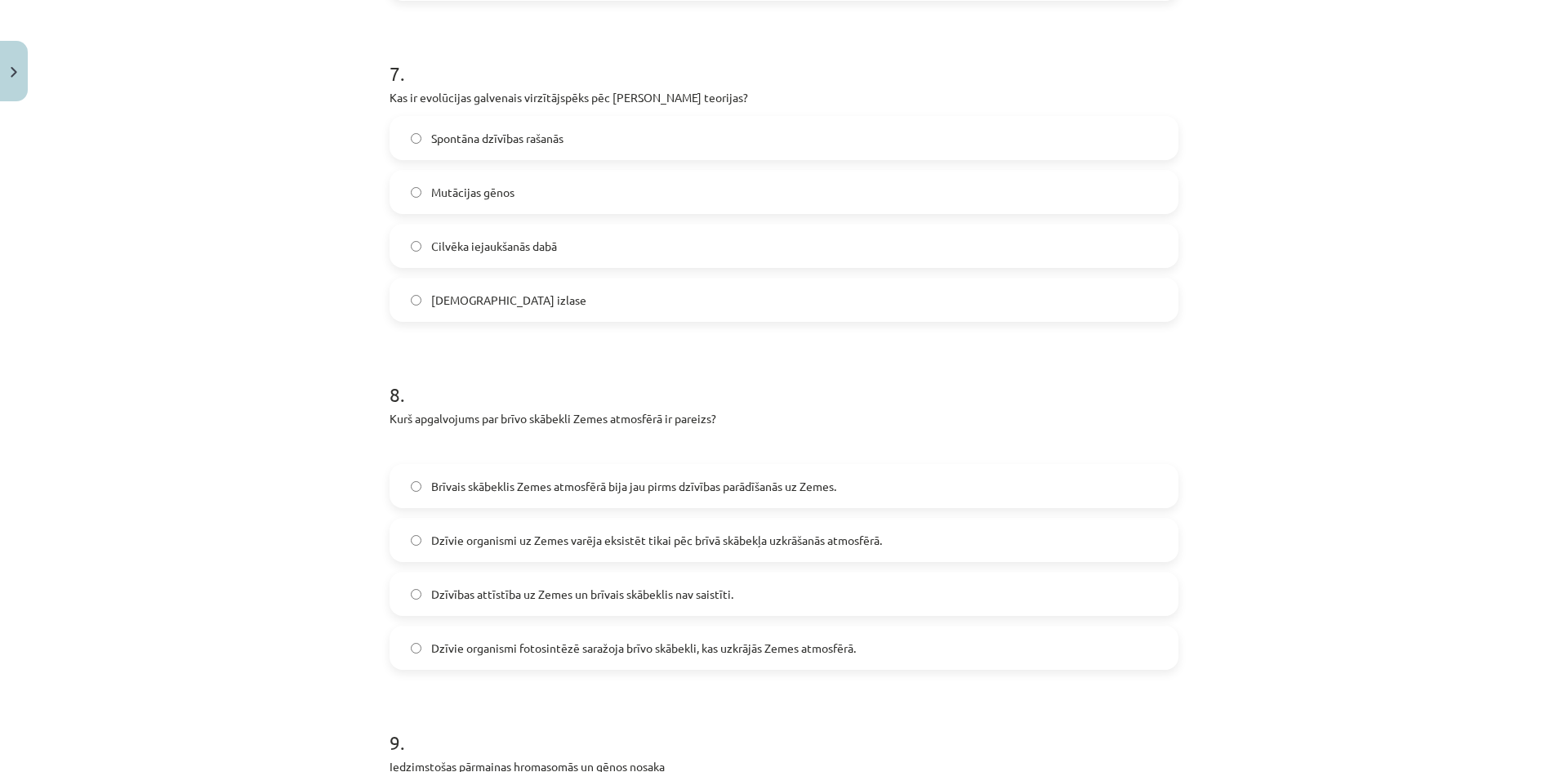
scroll to position [2492, 0]
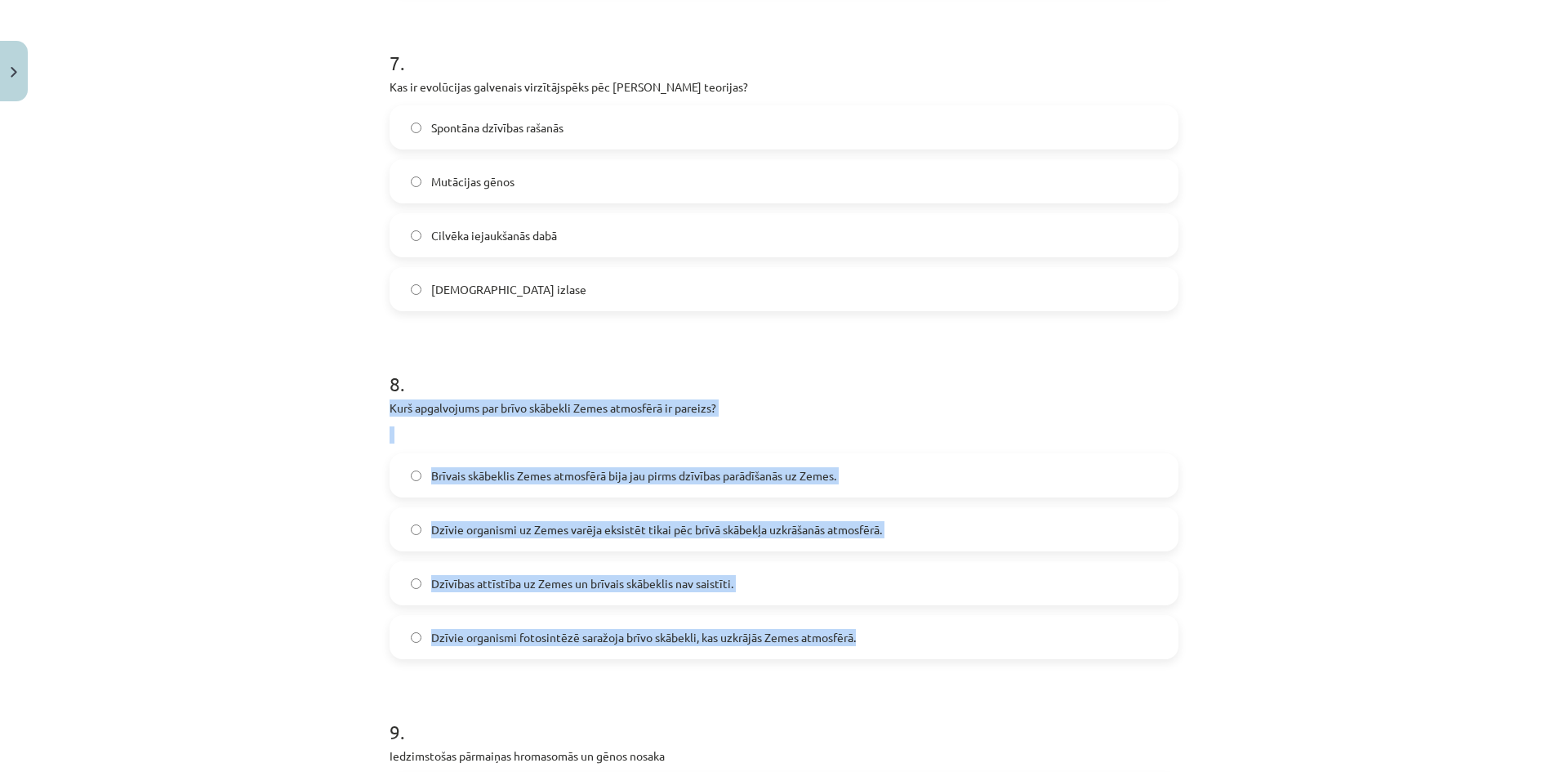
drag, startPoint x: 394, startPoint y: 409, endPoint x: 882, endPoint y: 637, distance: 538.6
click at [496, 633] on span "Dzīvie organismi fotosintēzē saražoja brīvo skābekli, kas uzkrājās Zemes atmosf…" at bounding box center [644, 637] width 425 height 17
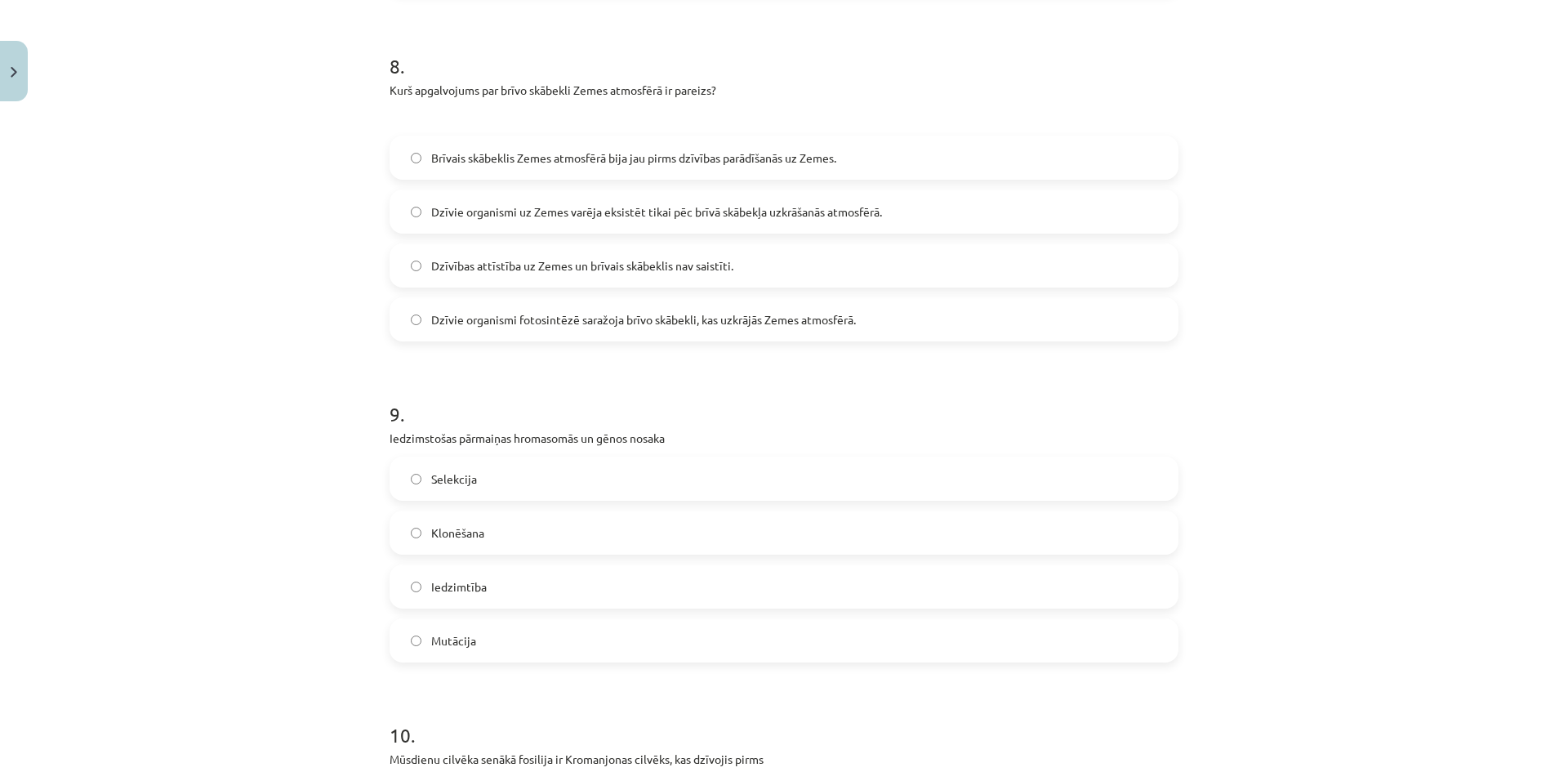
scroll to position [2818, 0]
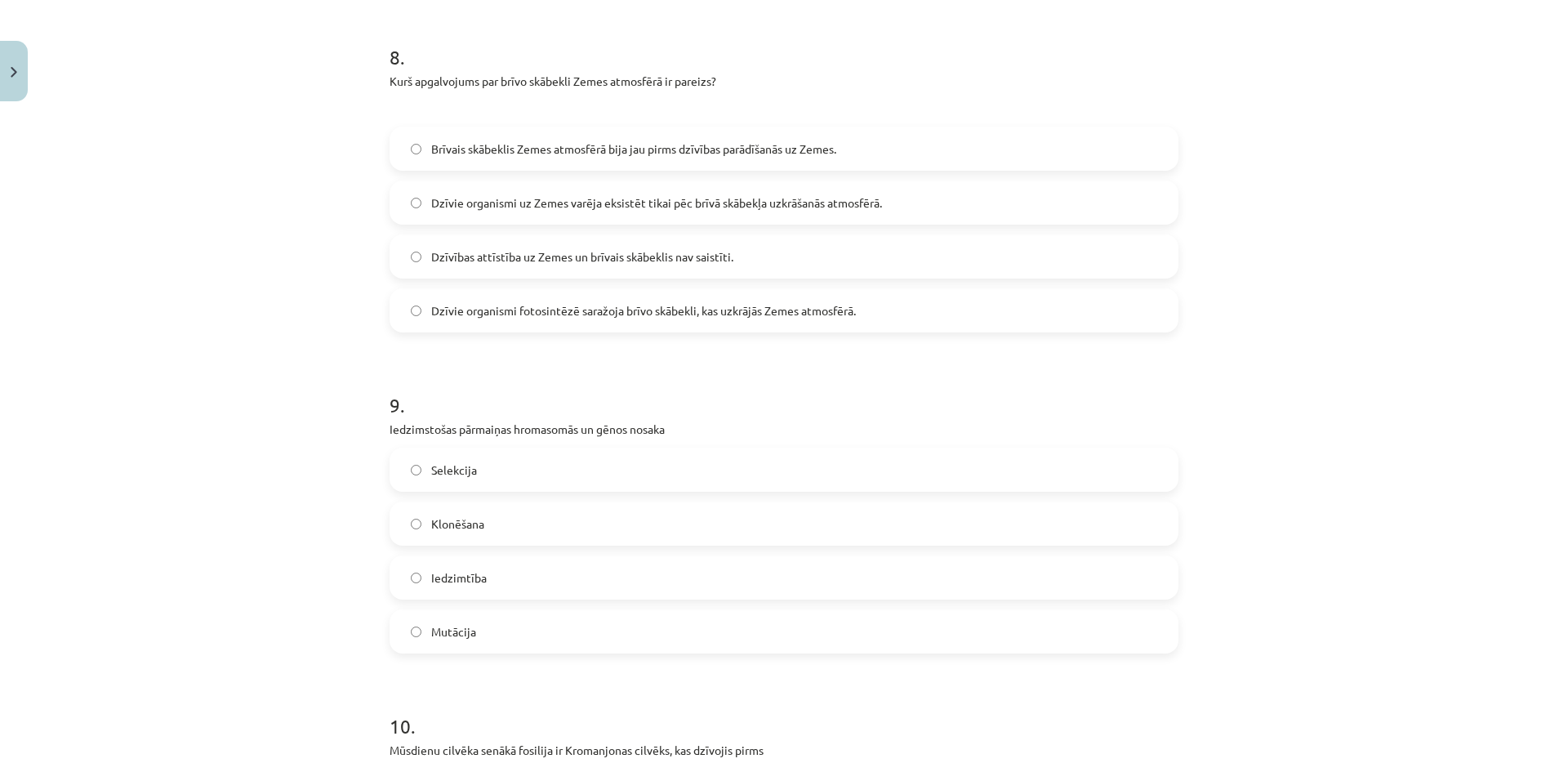
click at [441, 579] on span "Iedzimtība" at bounding box center [459, 577] width 55 height 17
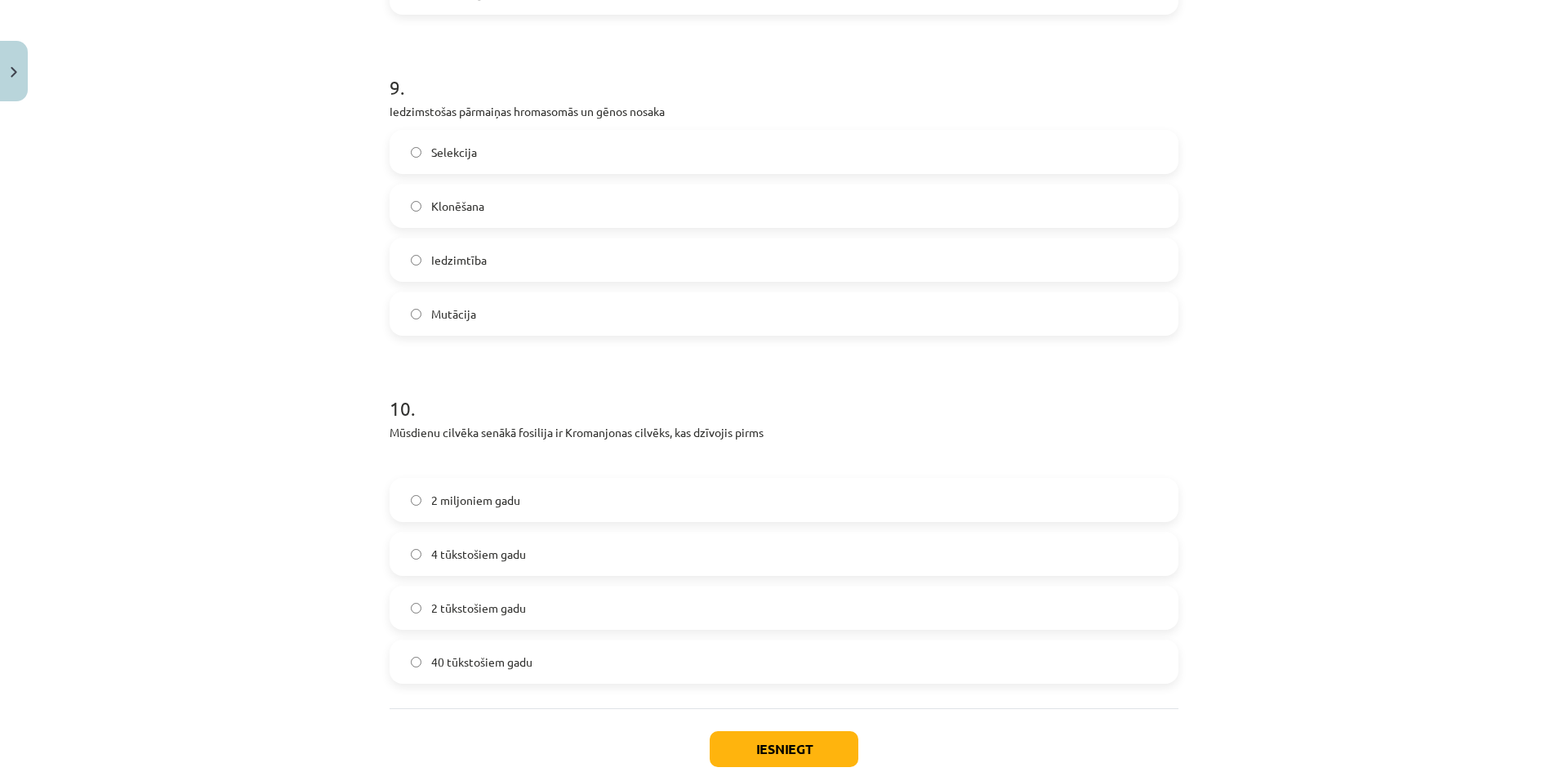
scroll to position [3145, 0]
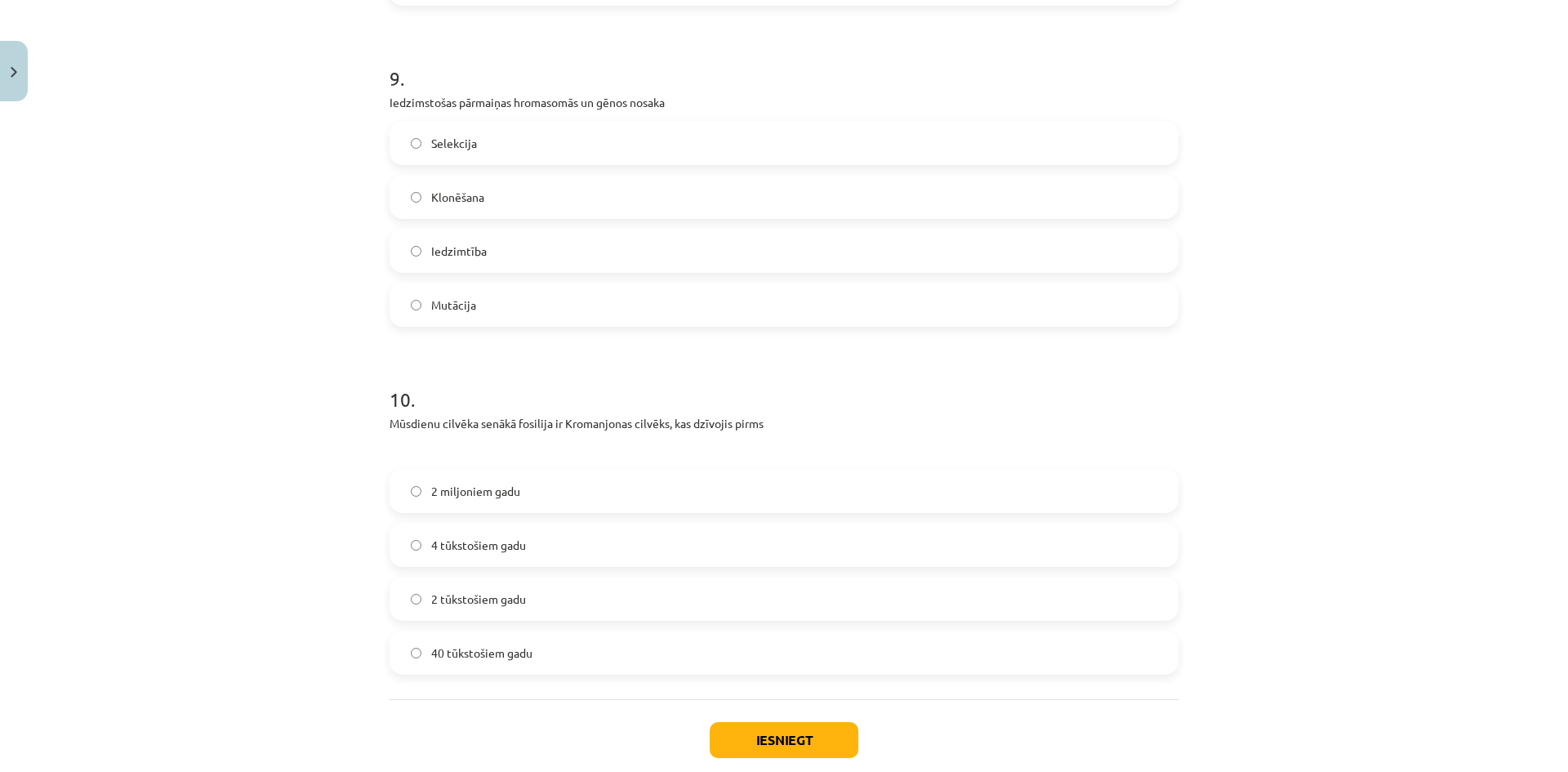
click at [452, 644] on span "40 tūkstošiem gadu" at bounding box center [482, 652] width 101 height 17
click at [785, 740] on button "Iesniegt" at bounding box center [784, 740] width 149 height 36
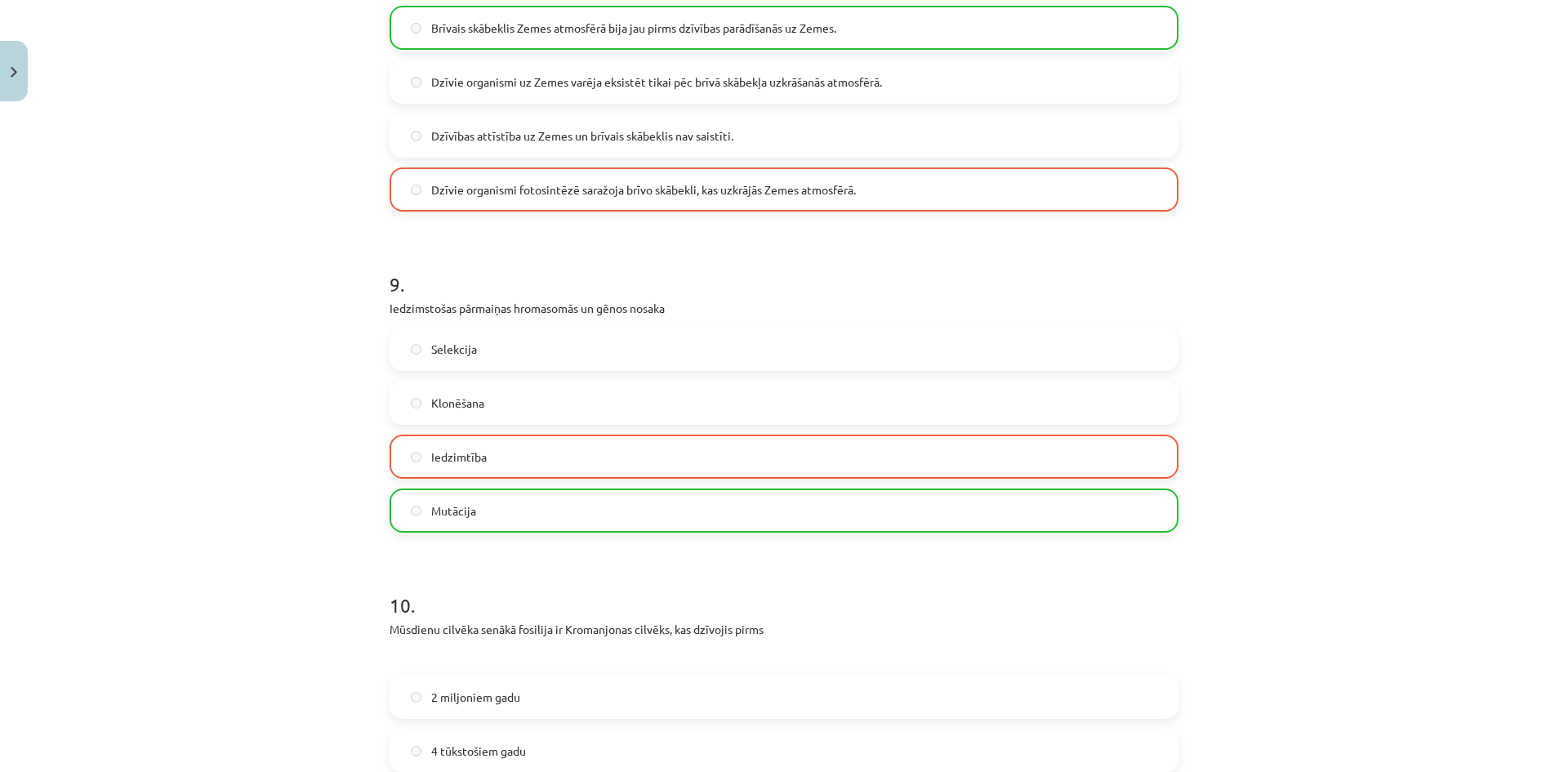
scroll to position [2942, 0]
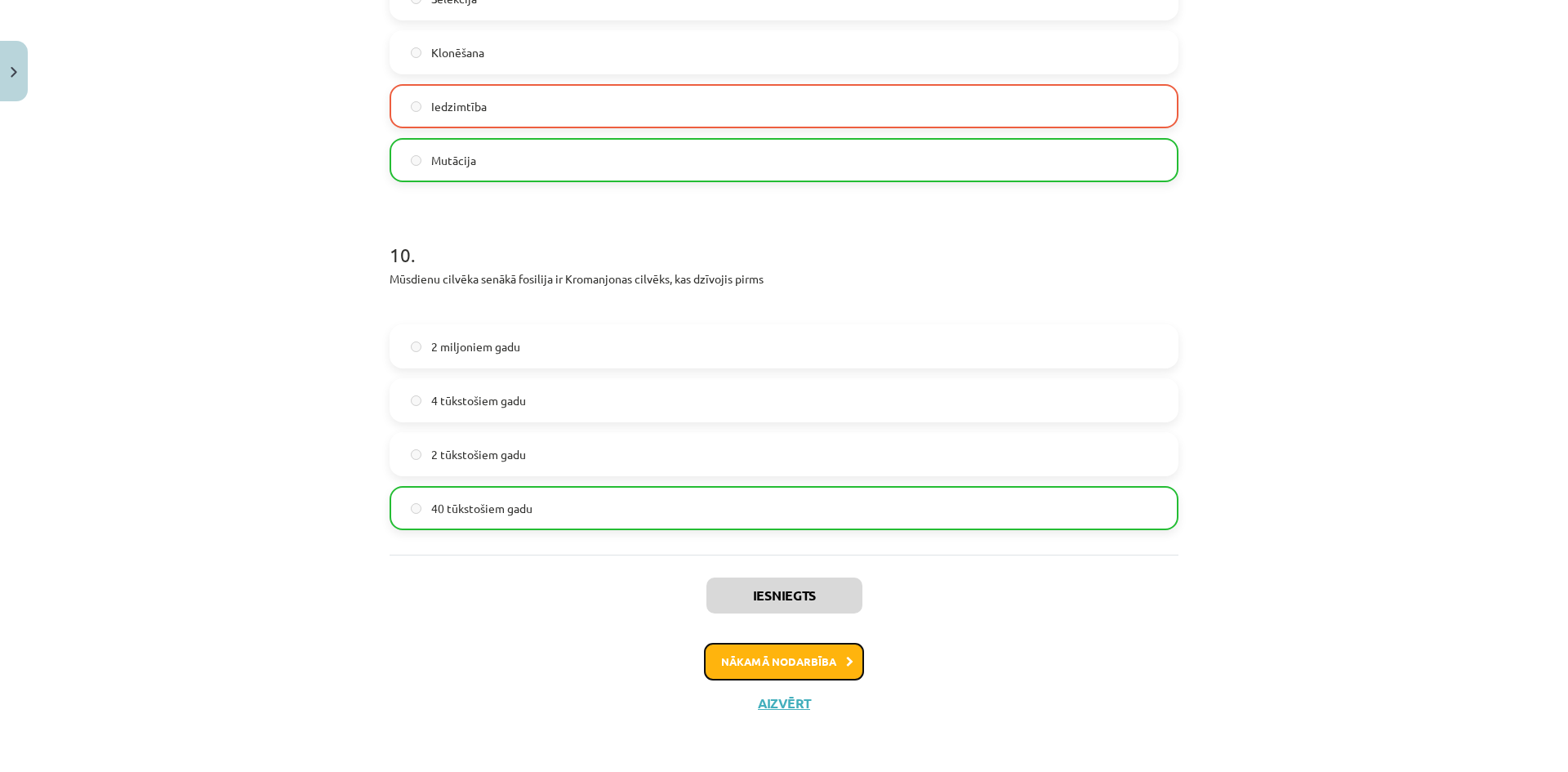
click at [801, 665] on button "Nākamā nodarbība" at bounding box center [784, 662] width 160 height 38
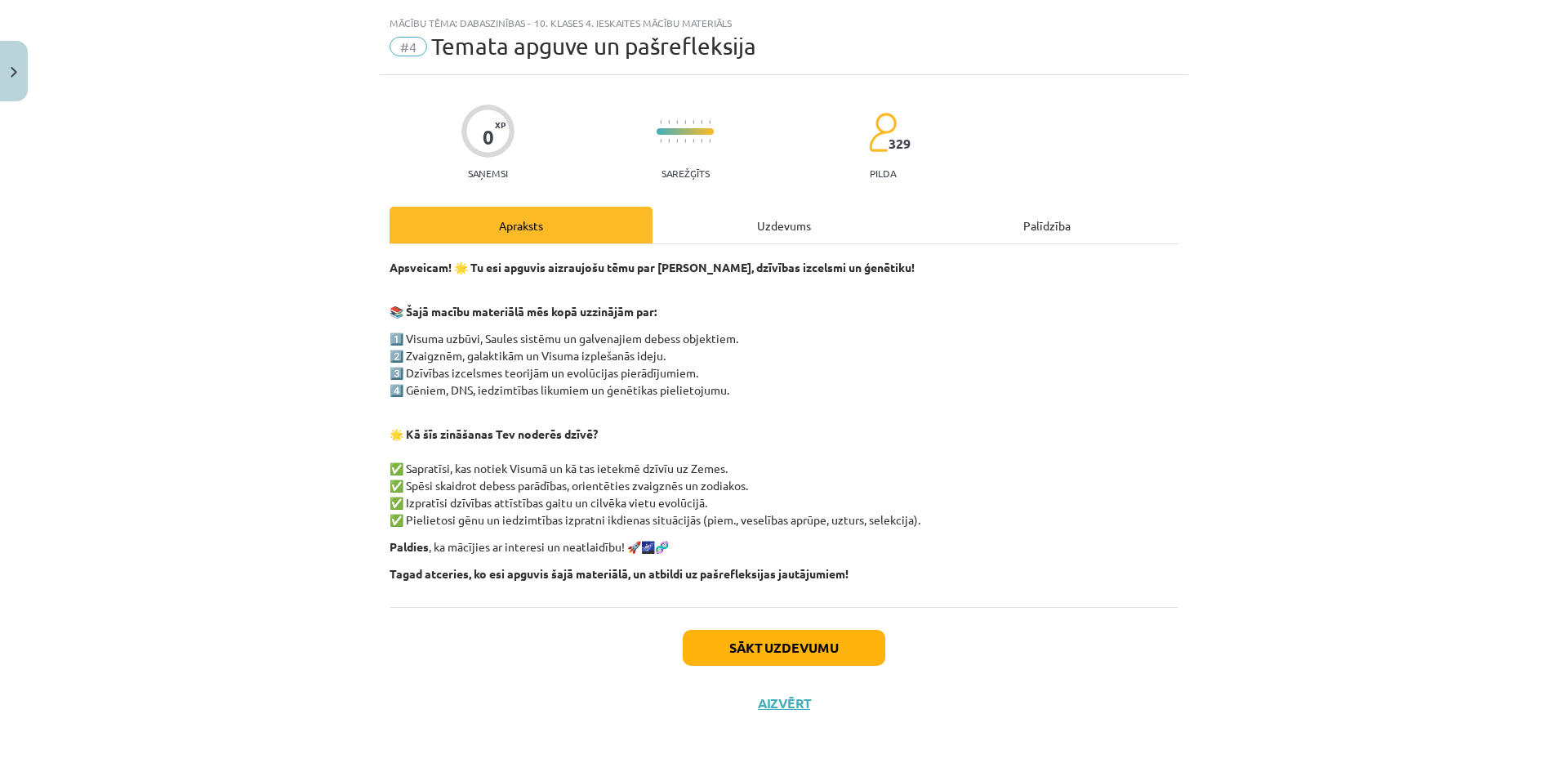
click at [784, 230] on div "Uzdevums" at bounding box center [784, 226] width 263 height 37
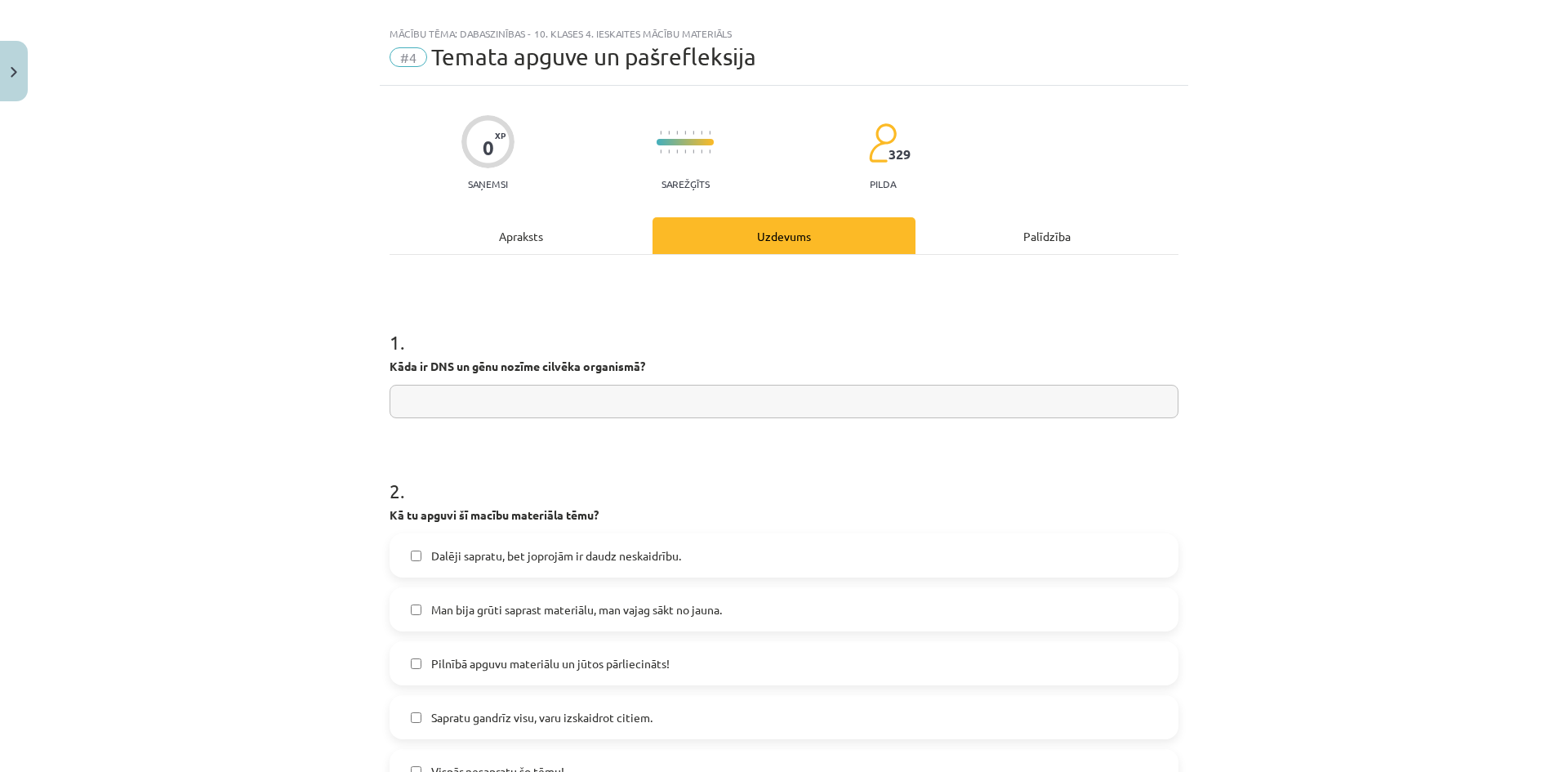
scroll to position [0, 0]
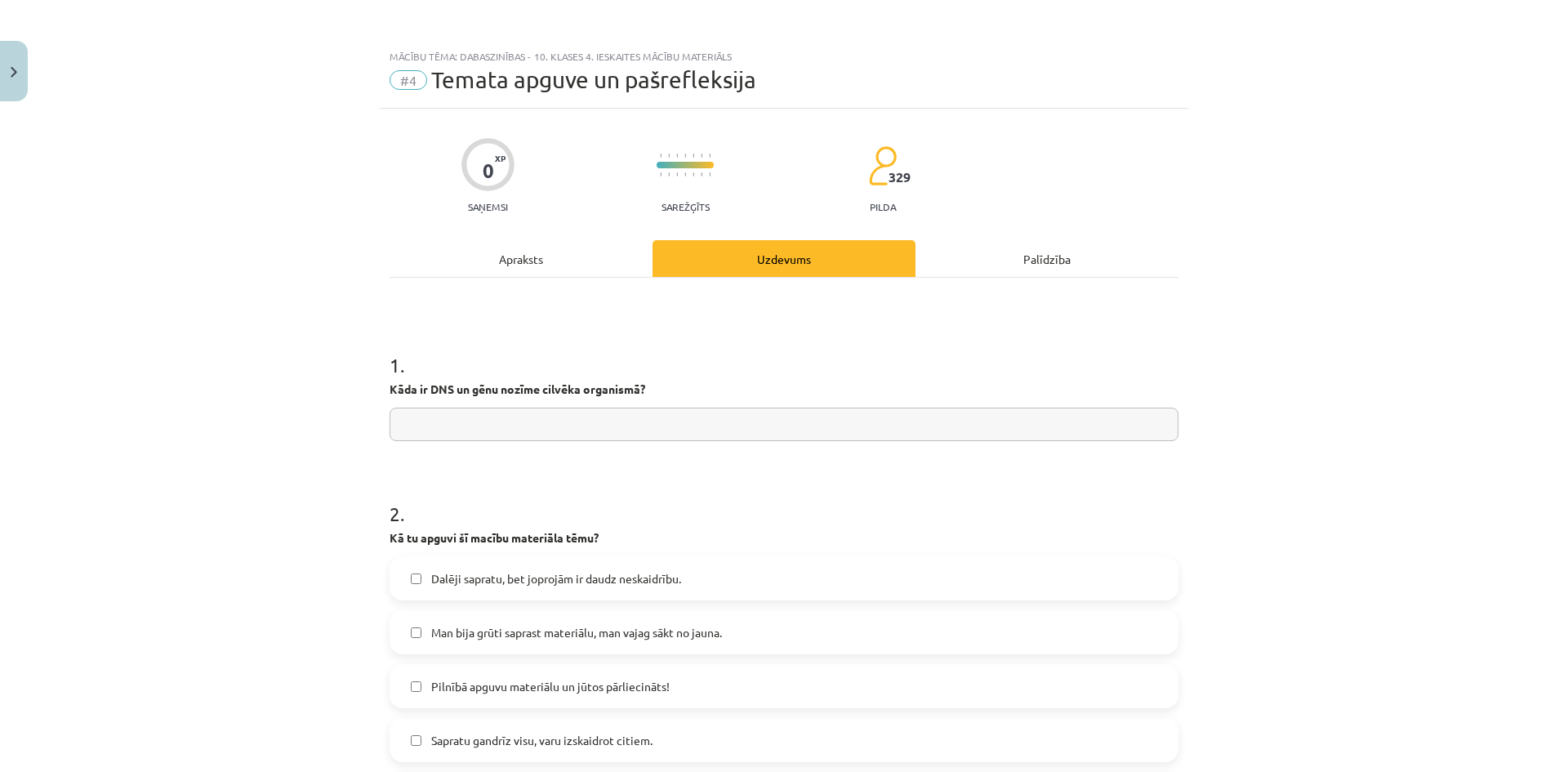
click at [471, 424] on input "text" at bounding box center [784, 425] width 789 height 33
drag, startPoint x: 385, startPoint y: 389, endPoint x: 638, endPoint y: 386, distance: 253.0
click at [638, 386] on strong "Kāda ir DNS un gēnu nozīme cilvēka organismā?" at bounding box center [517, 389] width 255 height 15
click at [459, 421] on input "text" at bounding box center [784, 425] width 789 height 33
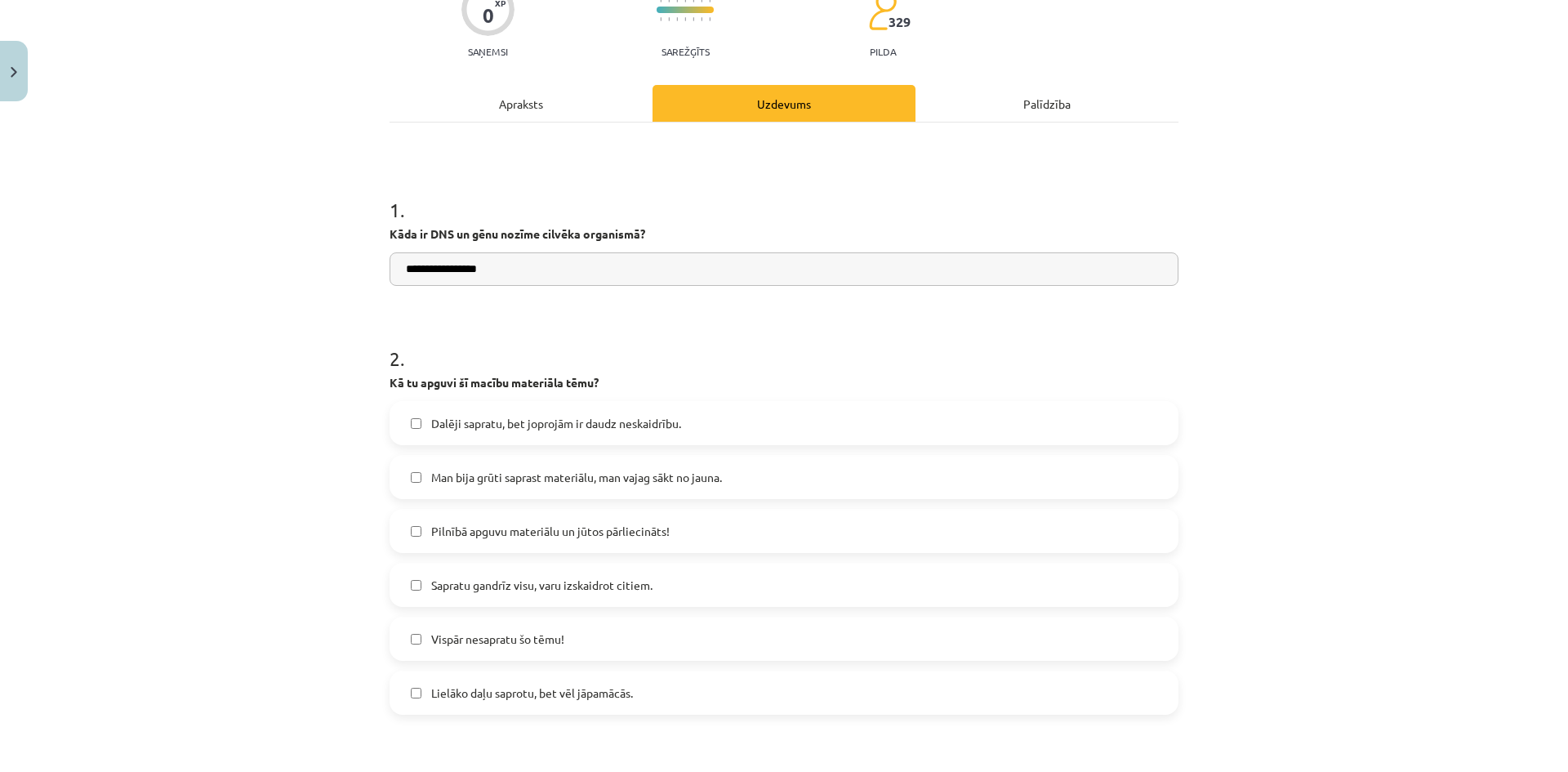
scroll to position [163, 0]
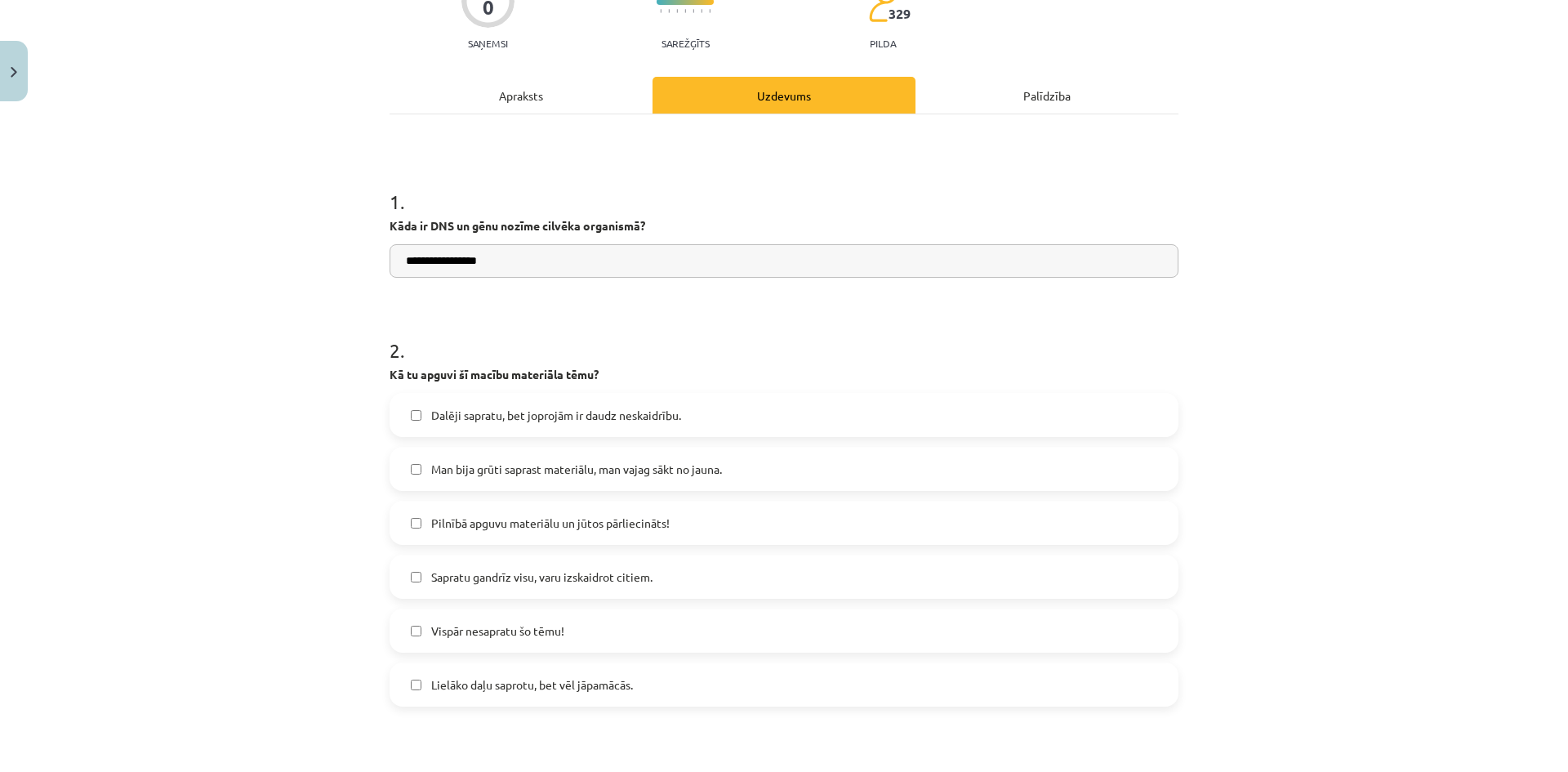
type input "**********"
click at [435, 680] on span "Lielāko daļu saprotu, bet vēl jāpamācās." at bounding box center [532, 685] width 202 height 17
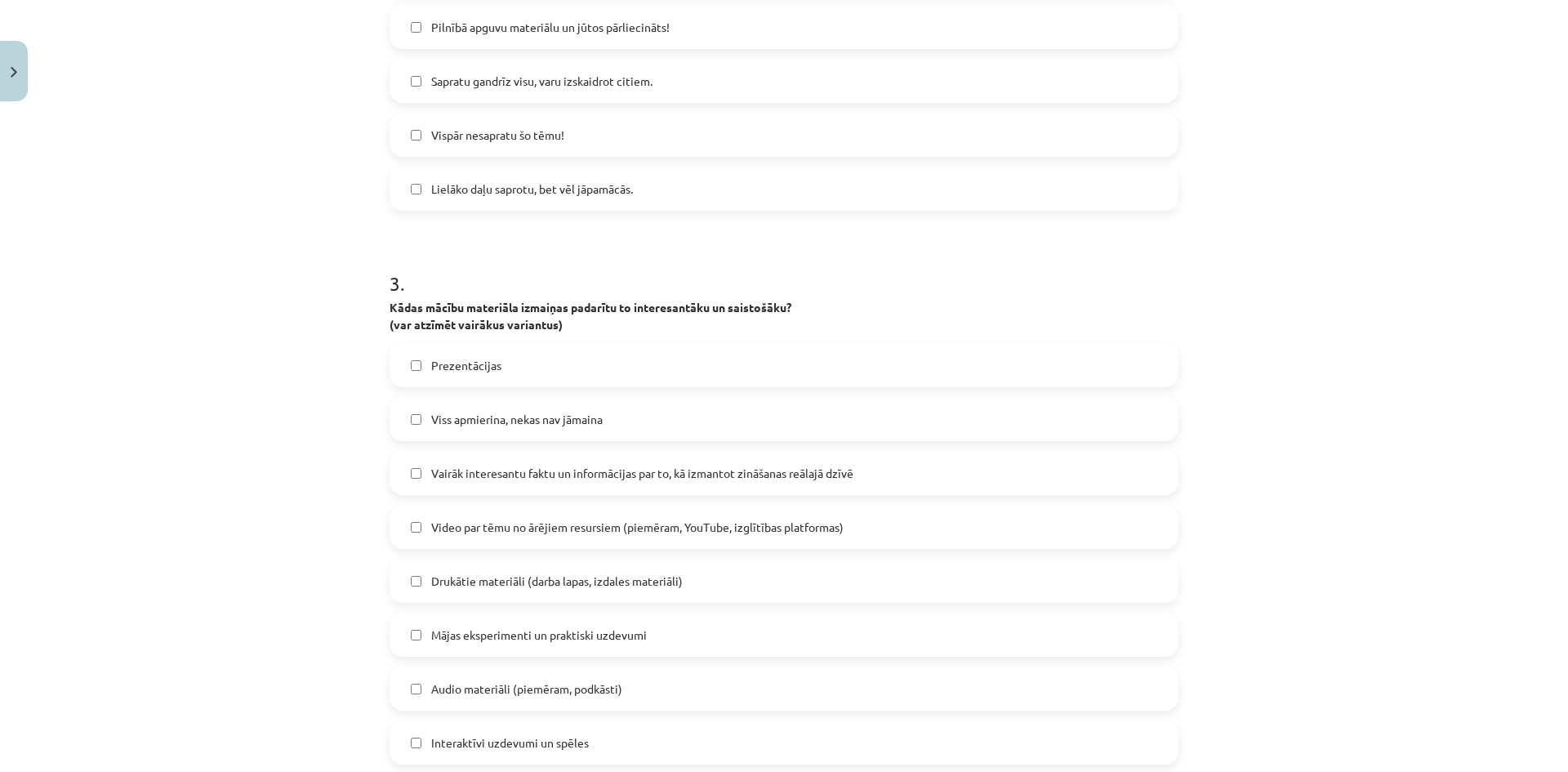
scroll to position [735, 0]
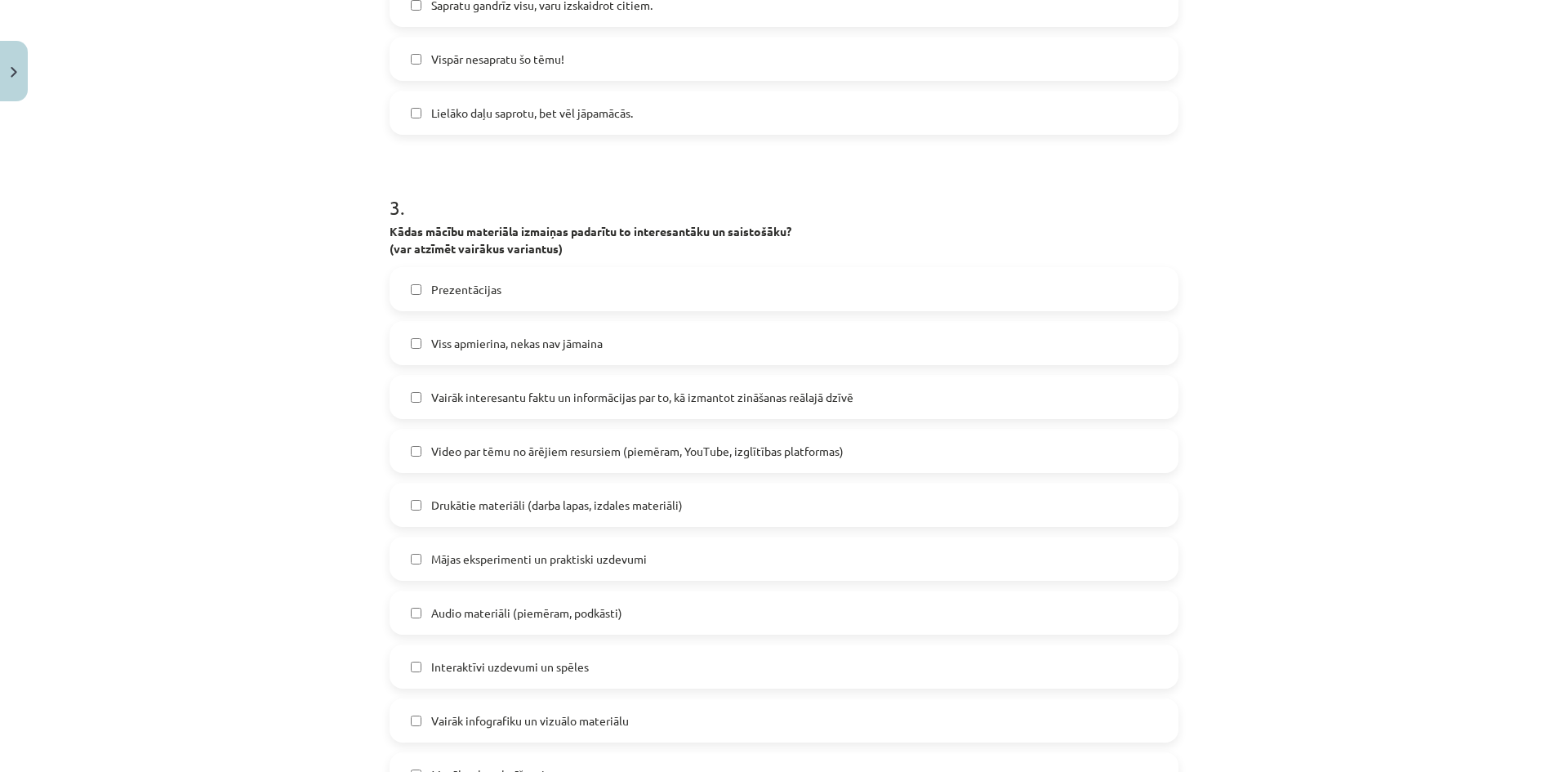
click at [467, 397] on span "Vairāk interesantu faktu un informācijas par to, kā izmantot zināšanas reālajā …" at bounding box center [642, 397] width 422 height 17
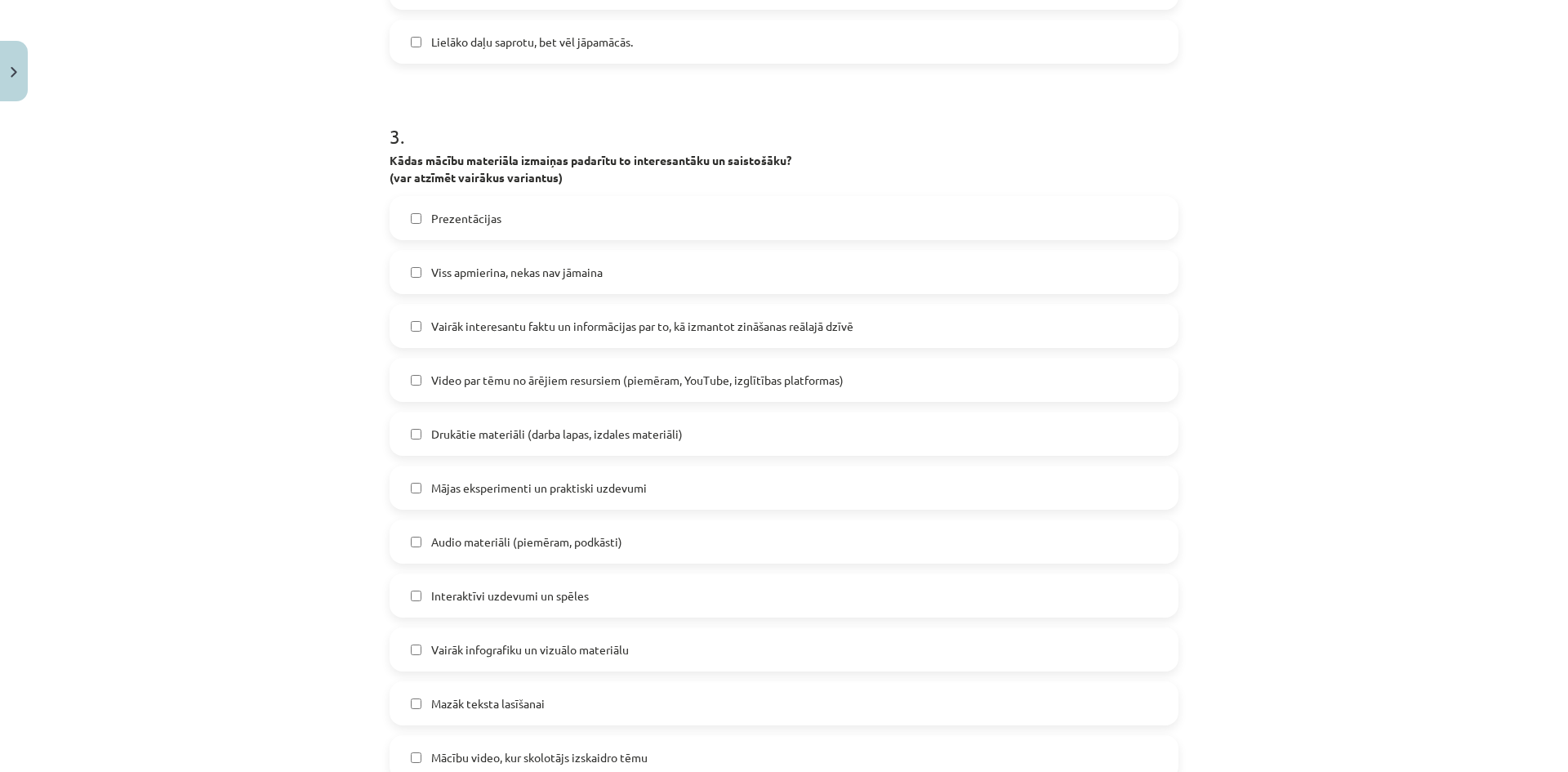
scroll to position [817, 0]
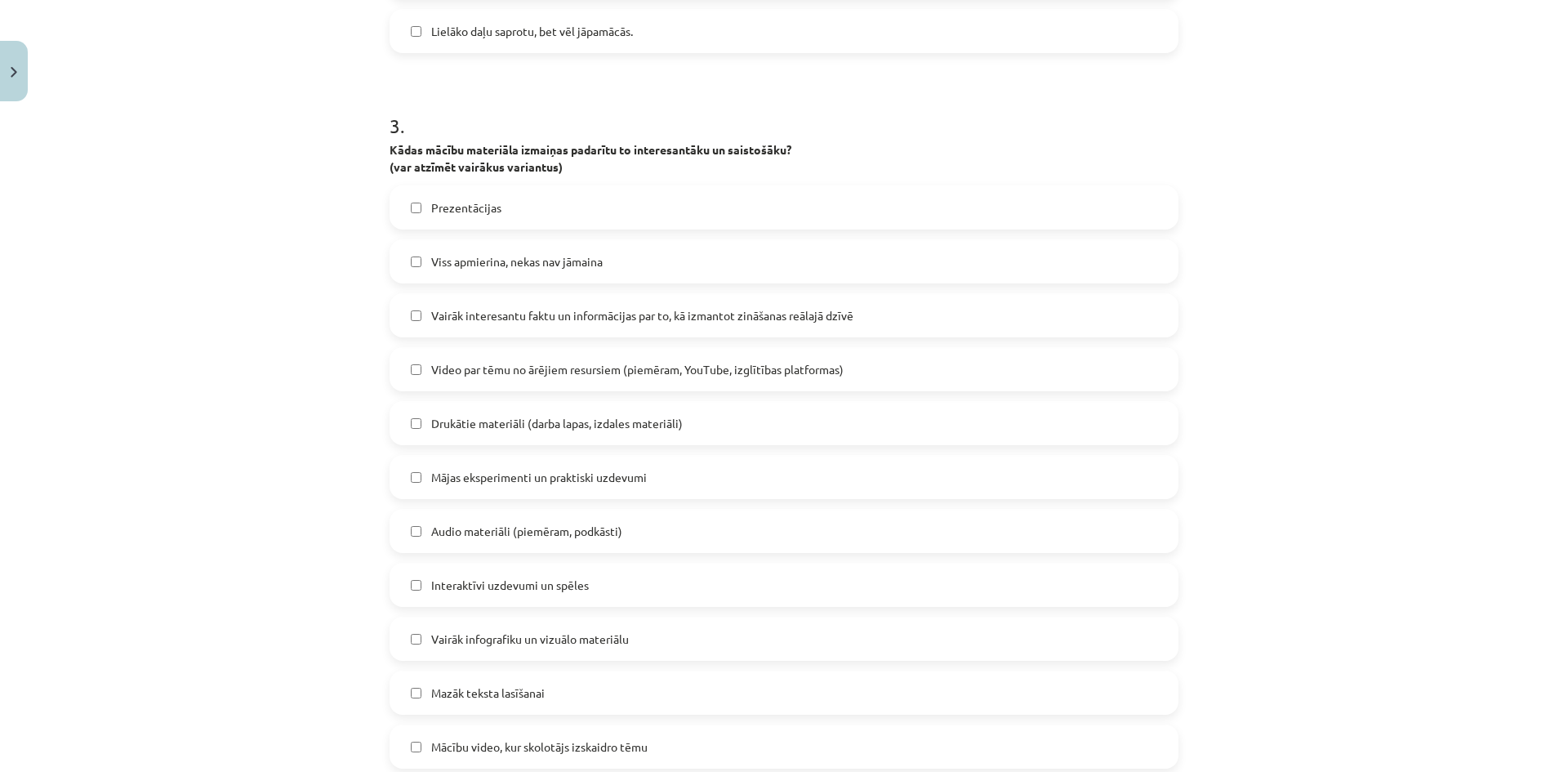
click at [445, 635] on span "Vairāk infografiku un vizuālo materiālu" at bounding box center [530, 639] width 197 height 17
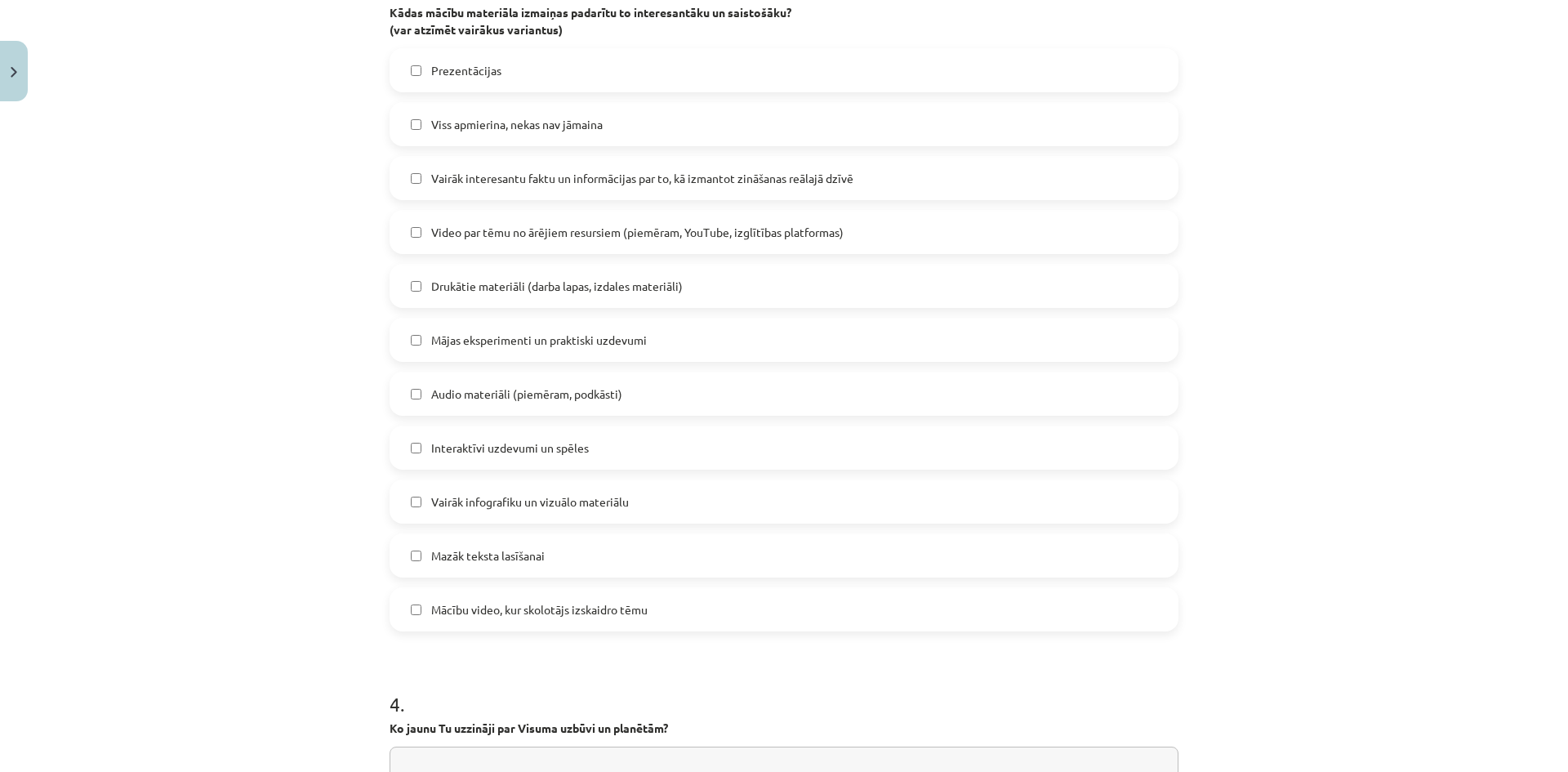
scroll to position [981, 0]
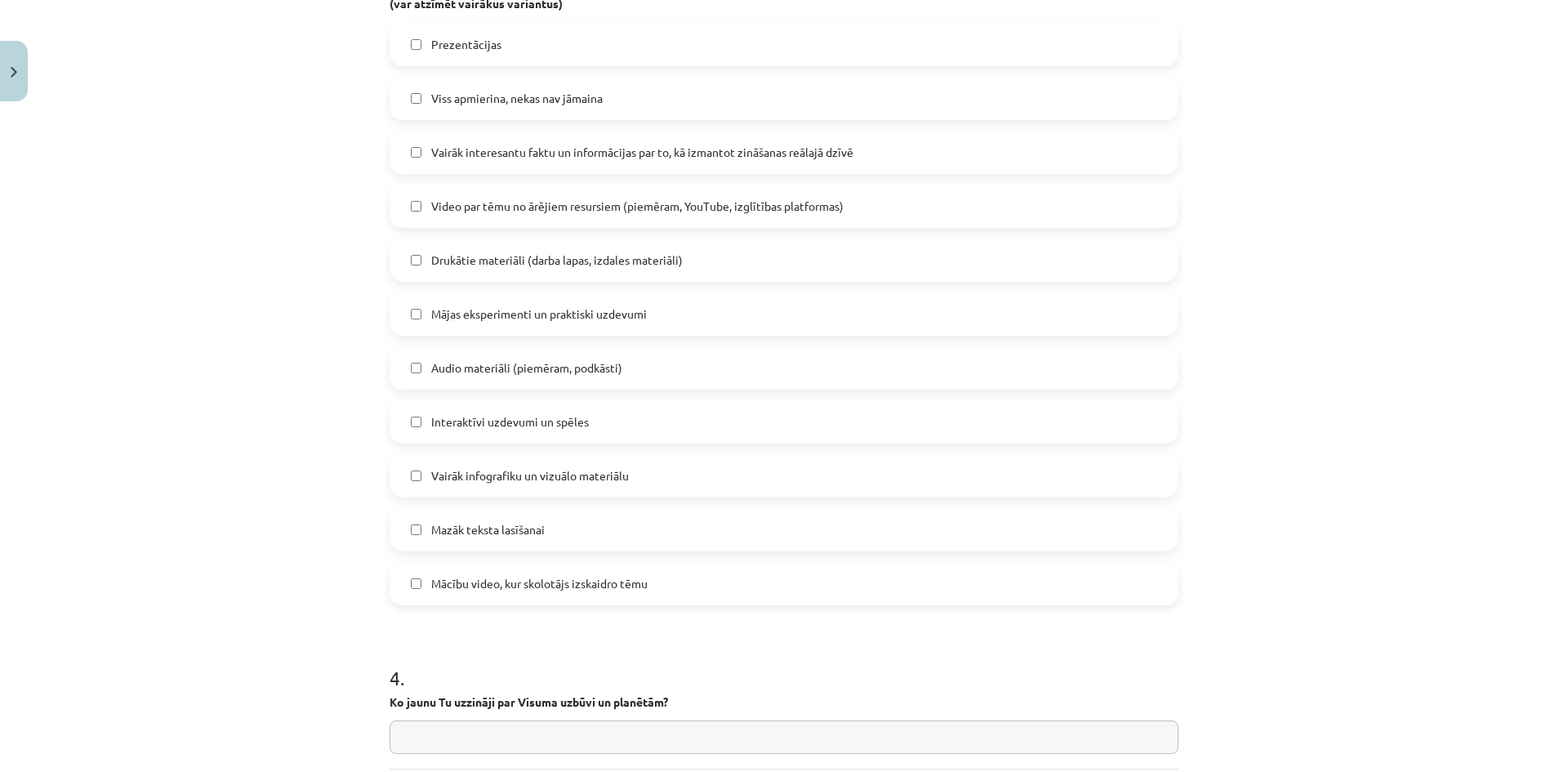
click at [448, 530] on span "Mazāk teksta lasīšanai" at bounding box center [488, 529] width 114 height 17
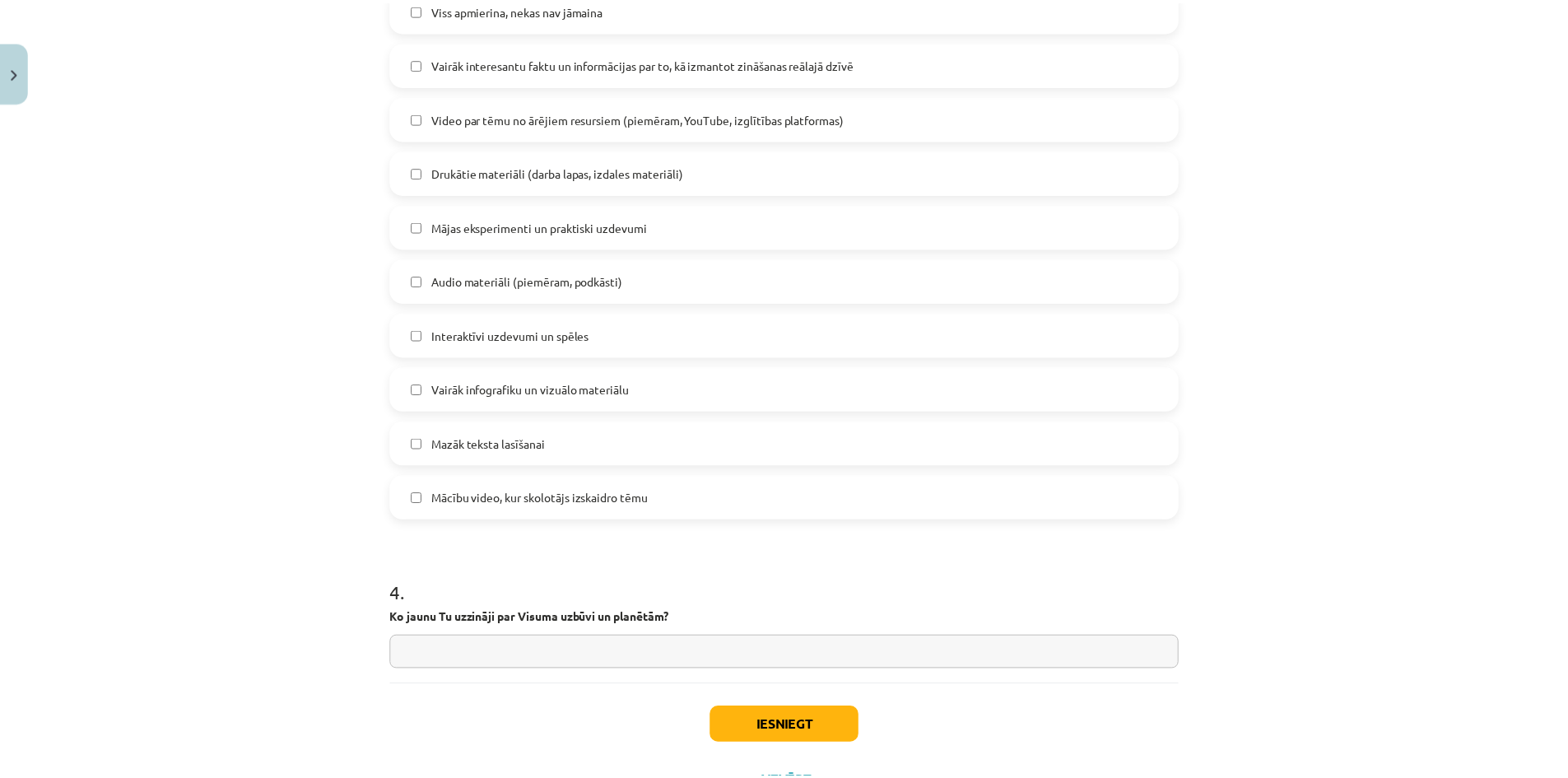
scroll to position [1151, 0]
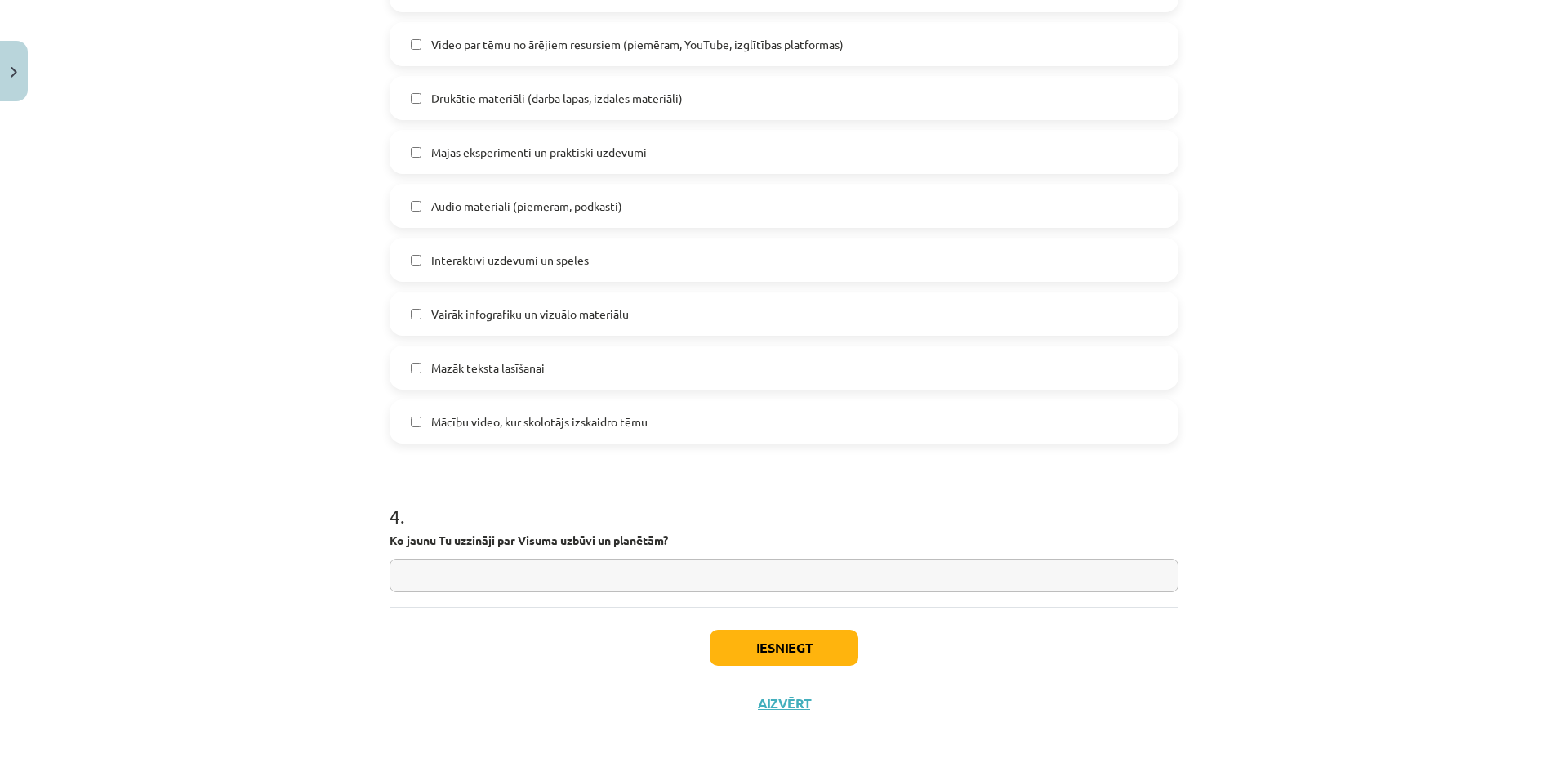
click at [445, 568] on input "text" at bounding box center [784, 575] width 789 height 33
type input "**********"
click at [773, 654] on button "Iesniegt" at bounding box center [784, 648] width 149 height 36
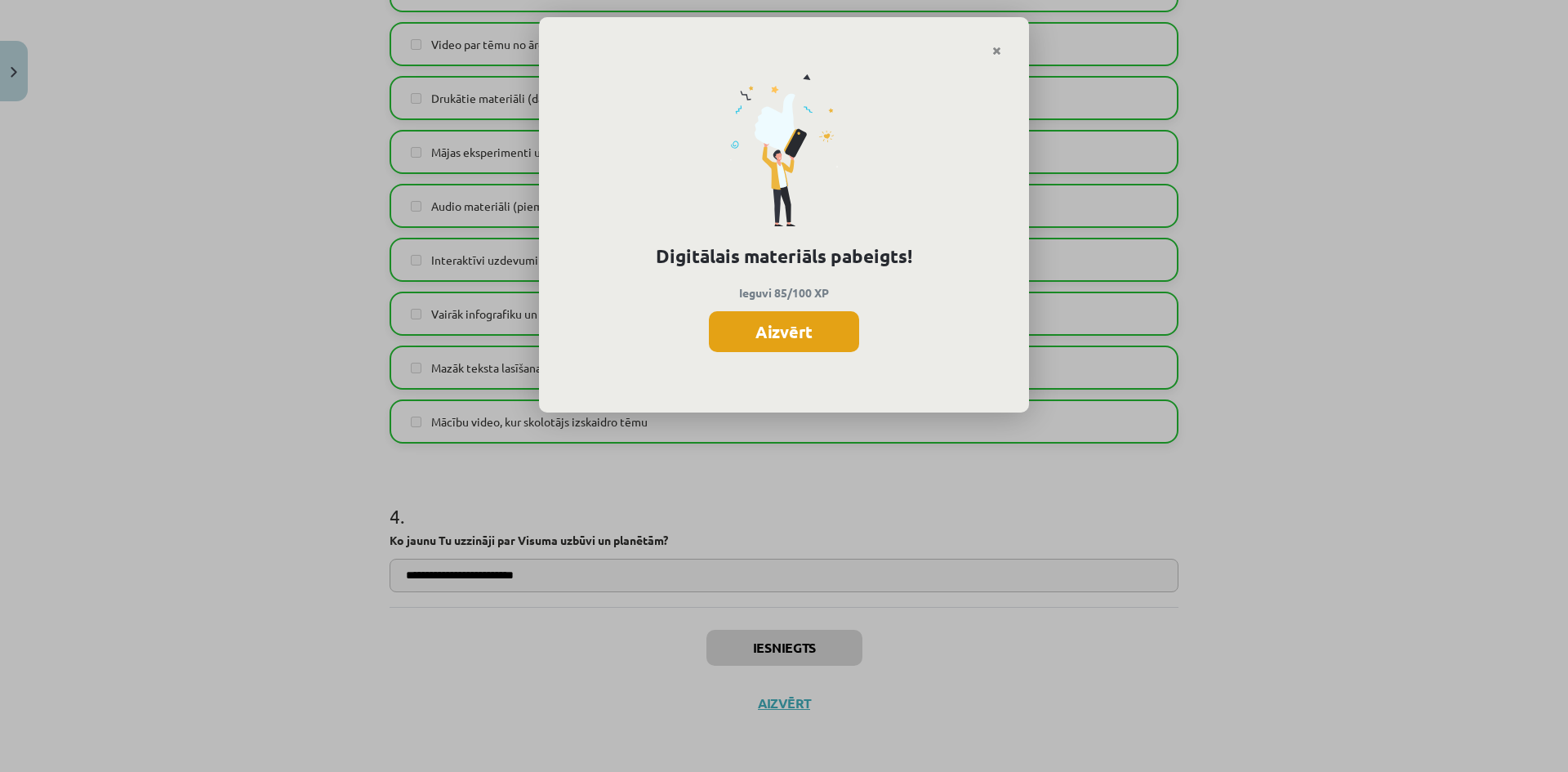
click at [791, 330] on button "Aizvērt" at bounding box center [784, 331] width 151 height 41
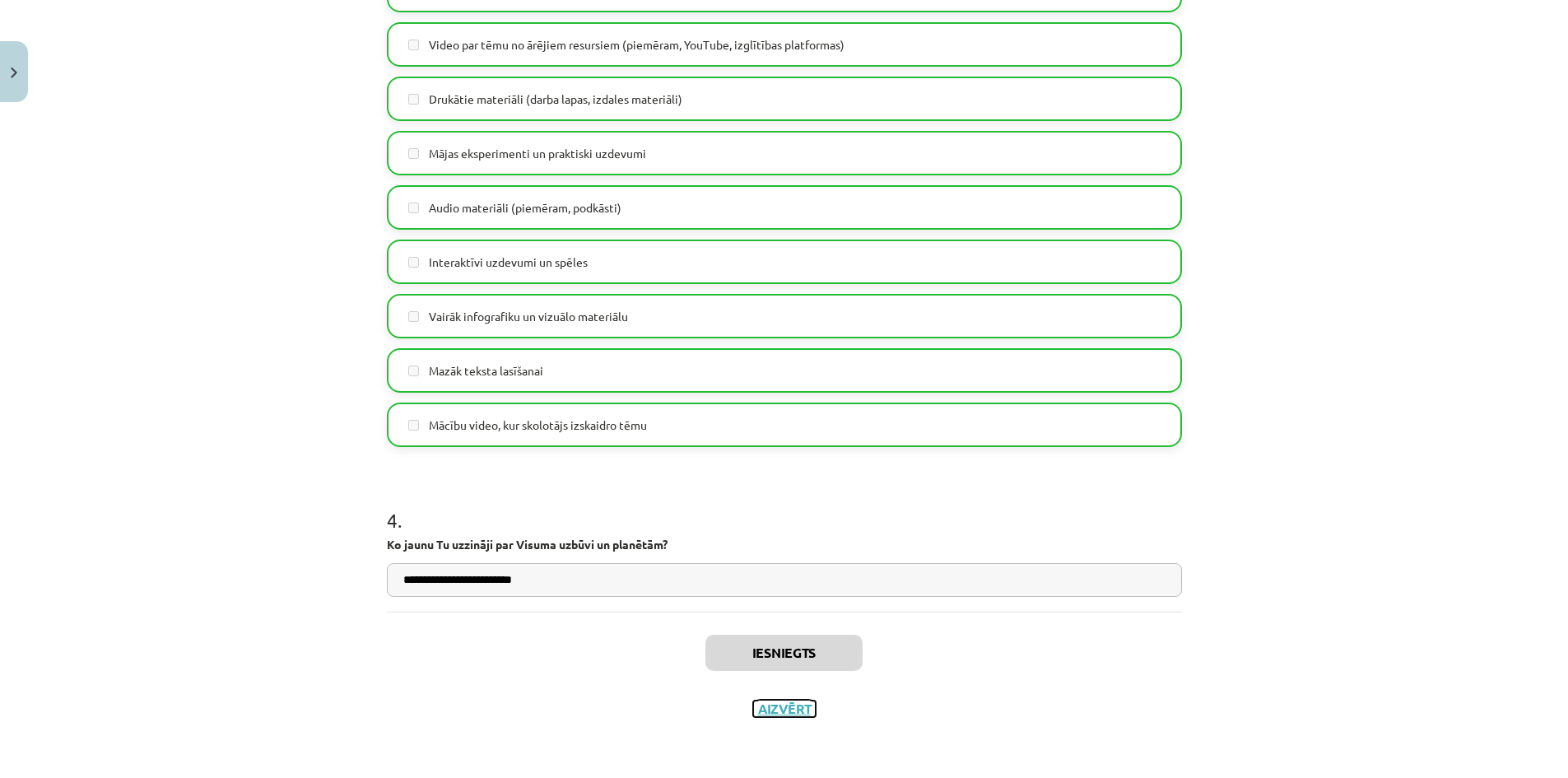
click at [774, 712] on button "Aizvērt" at bounding box center [784, 709] width 62 height 17
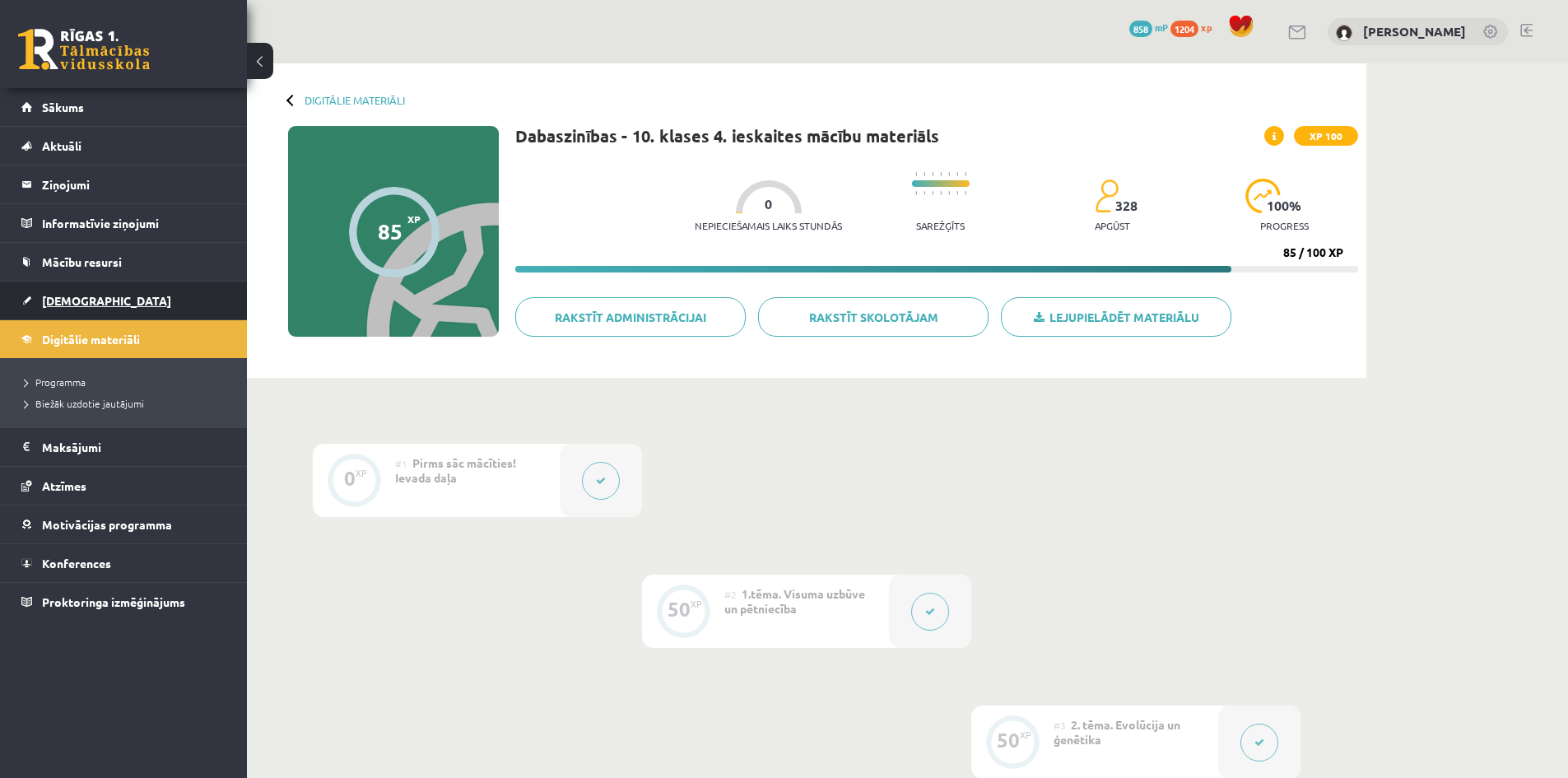
click at [73, 303] on span "[DEMOGRAPHIC_DATA]" at bounding box center [107, 300] width 130 height 15
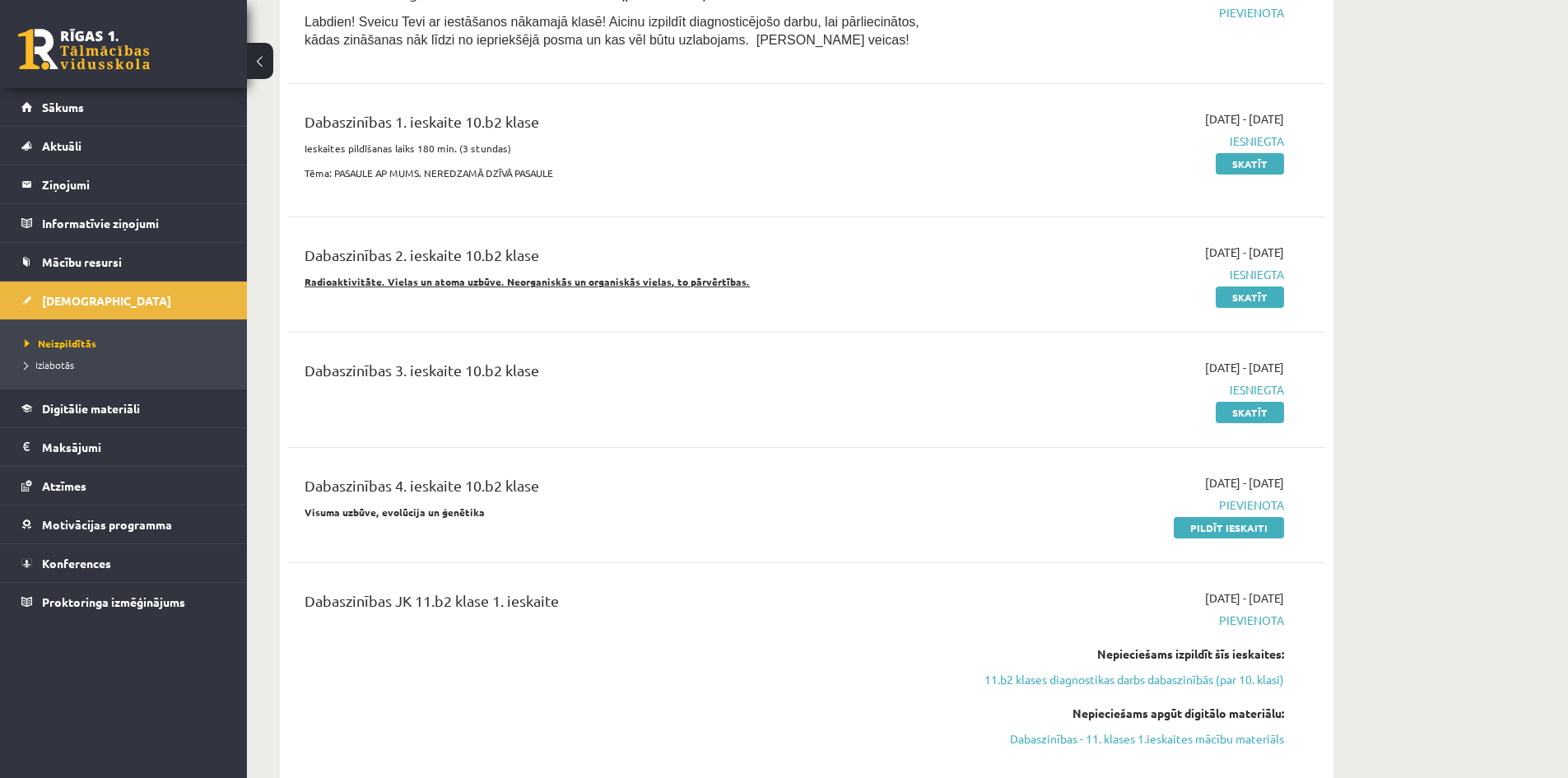
scroll to position [741, 0]
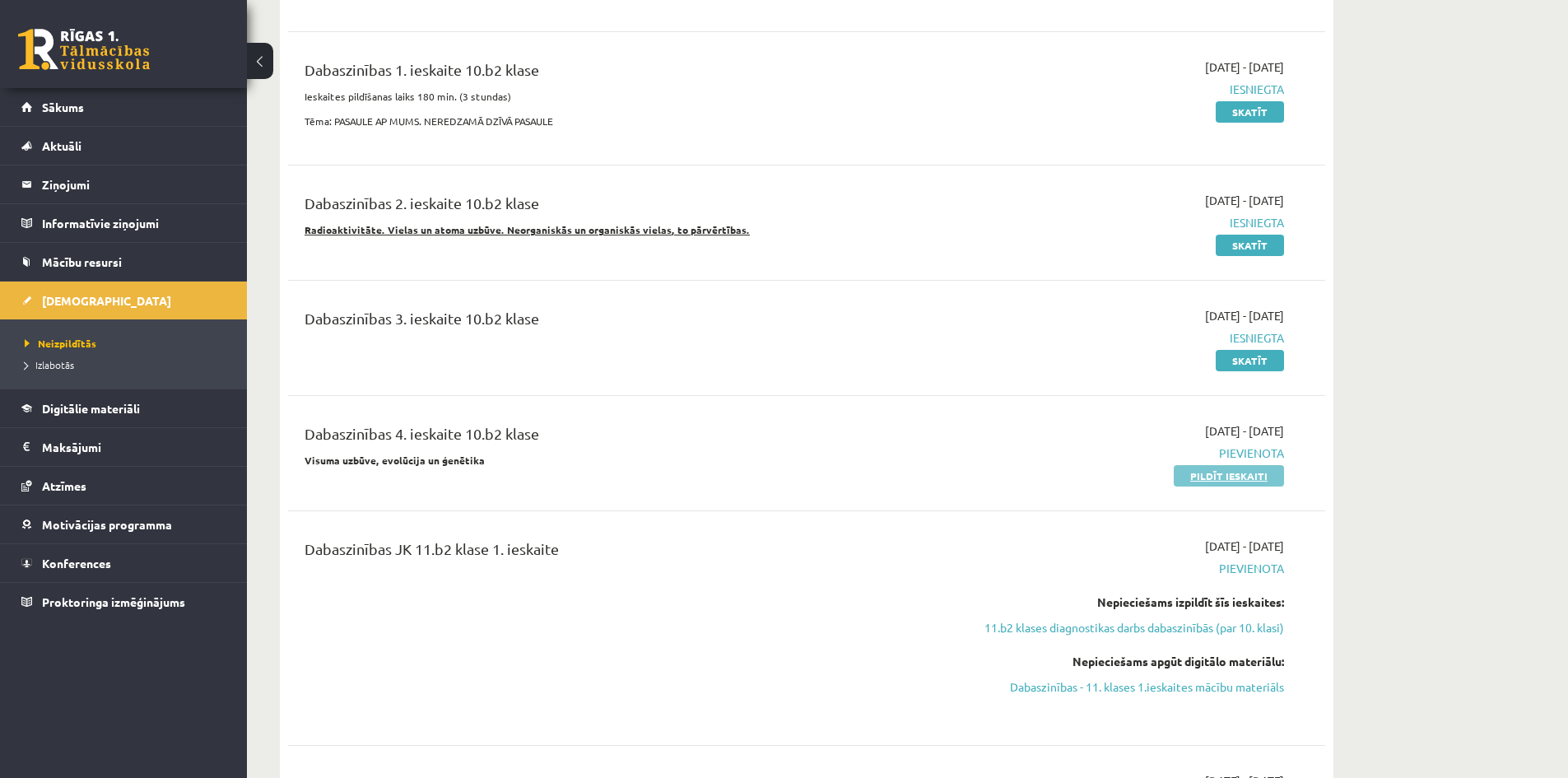
click at [1236, 473] on link "Pildīt ieskaiti" at bounding box center [1229, 476] width 110 height 21
click at [1217, 475] on link "Pildīt ieskaiti" at bounding box center [1229, 476] width 110 height 21
